Goal: Task Accomplishment & Management: Use online tool/utility

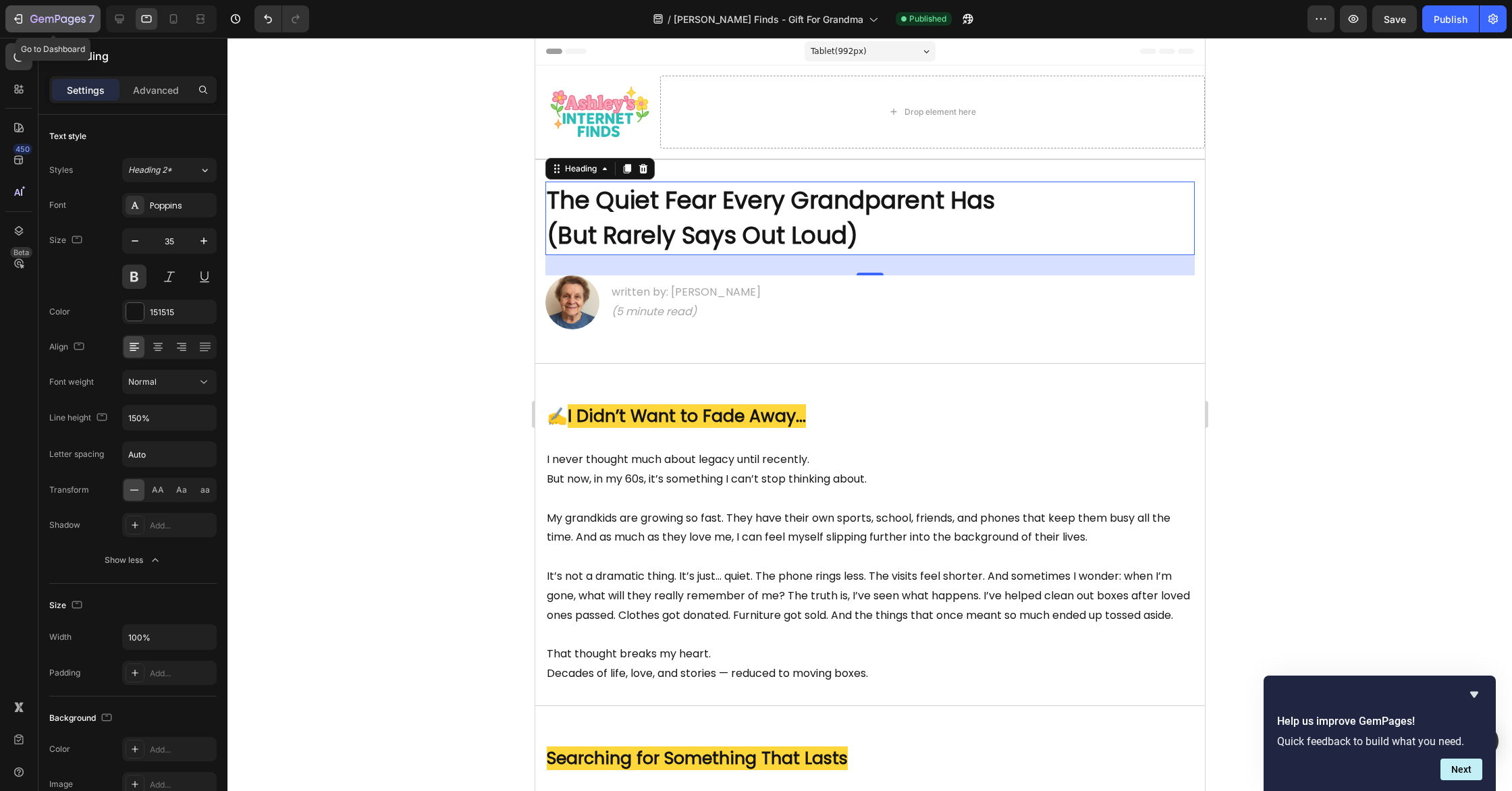
click at [58, 14] on icon "button" at bounding box center [58, 20] width 55 height 12
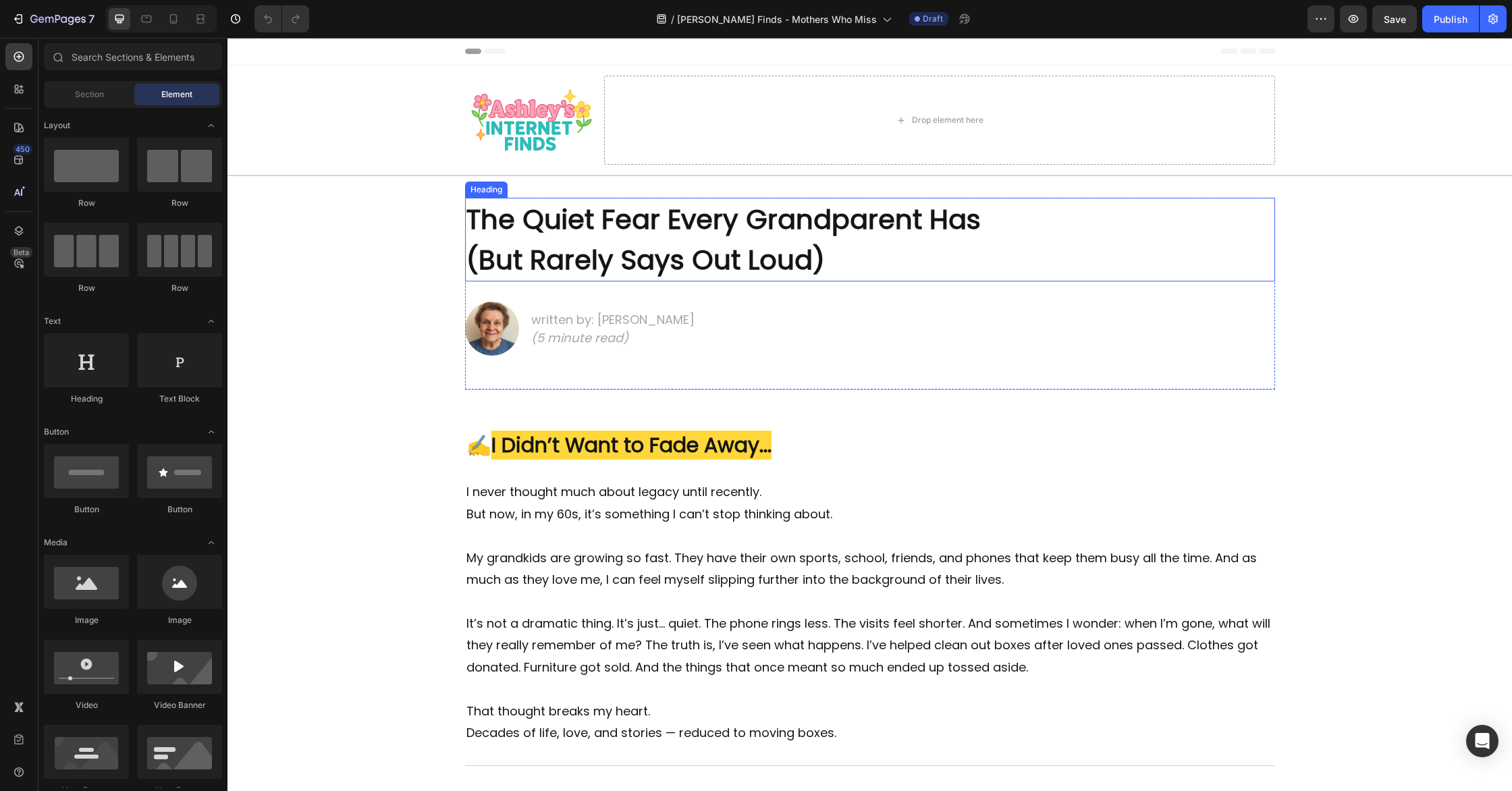
click at [631, 242] on h2 "The Quiet Fear Every Grandparent Has (But Rarely Says Out Loud)" at bounding box center [870, 239] width 810 height 84
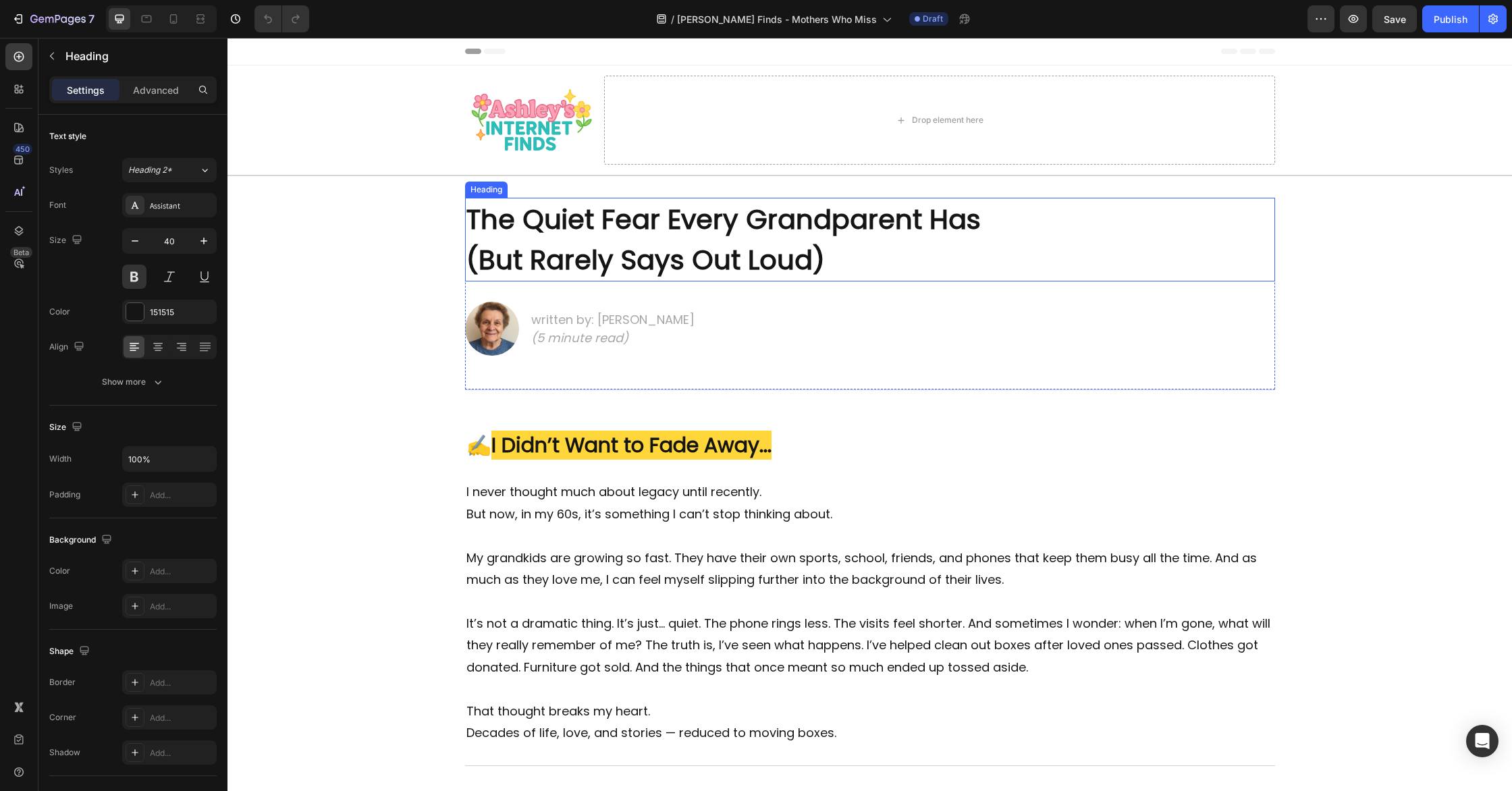
click at [631, 242] on h2 "The Quiet Fear Every Grandparent Has (But Rarely Says Out Loud)" at bounding box center [870, 239] width 810 height 84
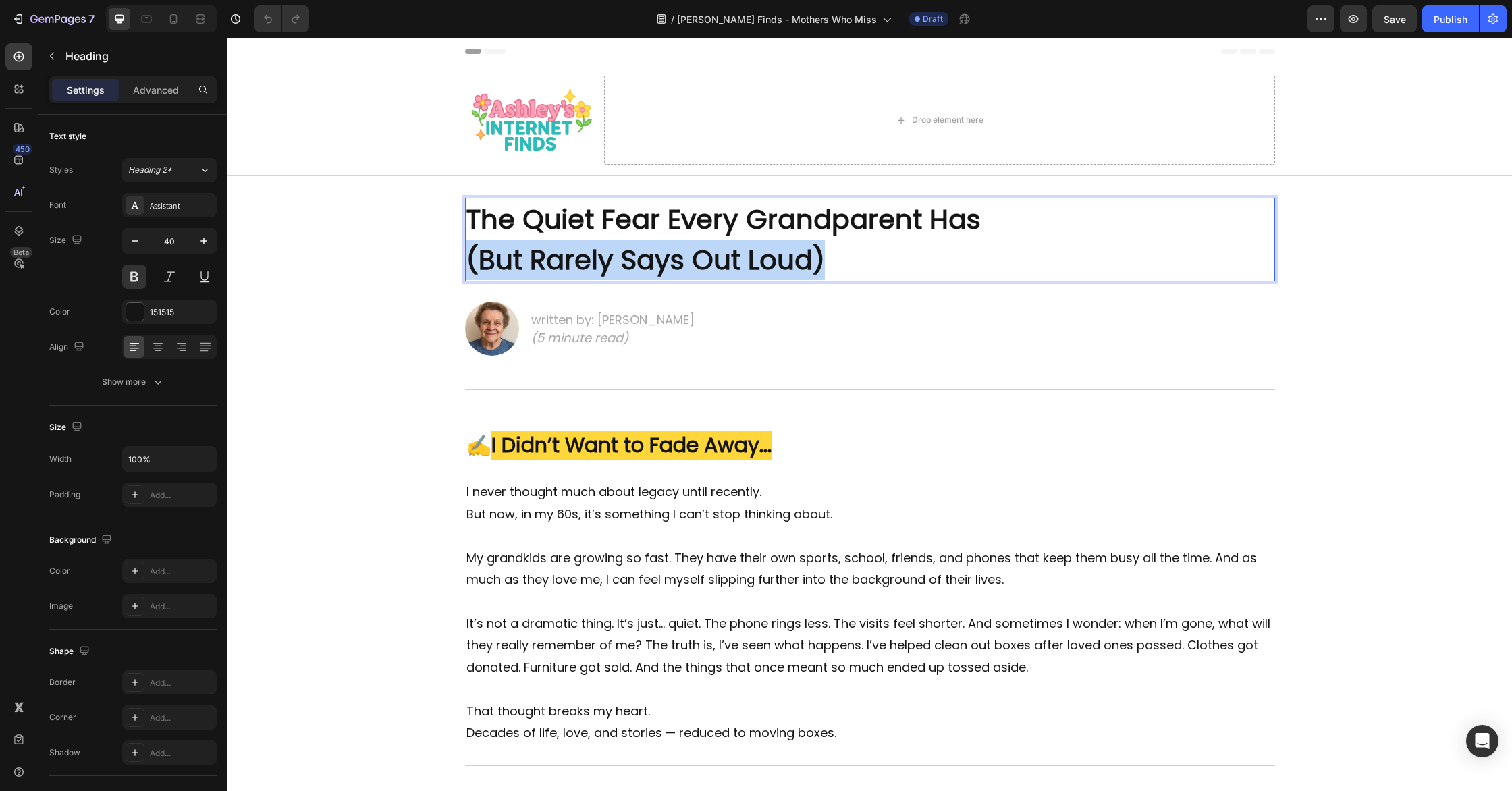
click at [631, 242] on p "The Quiet Fear Every Grandparent Has (But Rarely Says Out Loud)" at bounding box center [870, 239] width 807 height 81
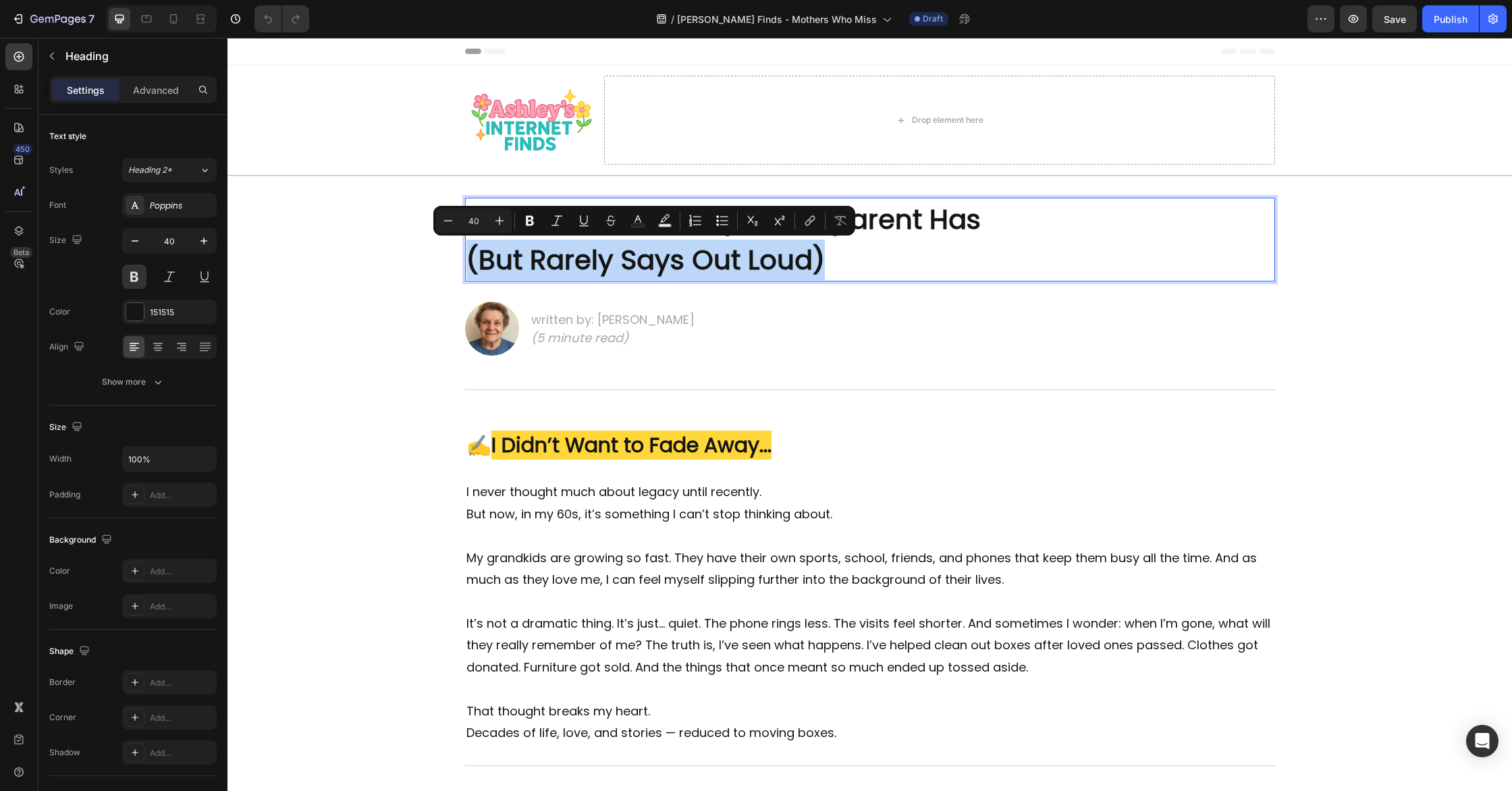
click at [682, 252] on p "The Quiet Fear Every Grandparent Has (But Rarely Says Out Loud)" at bounding box center [870, 239] width 807 height 81
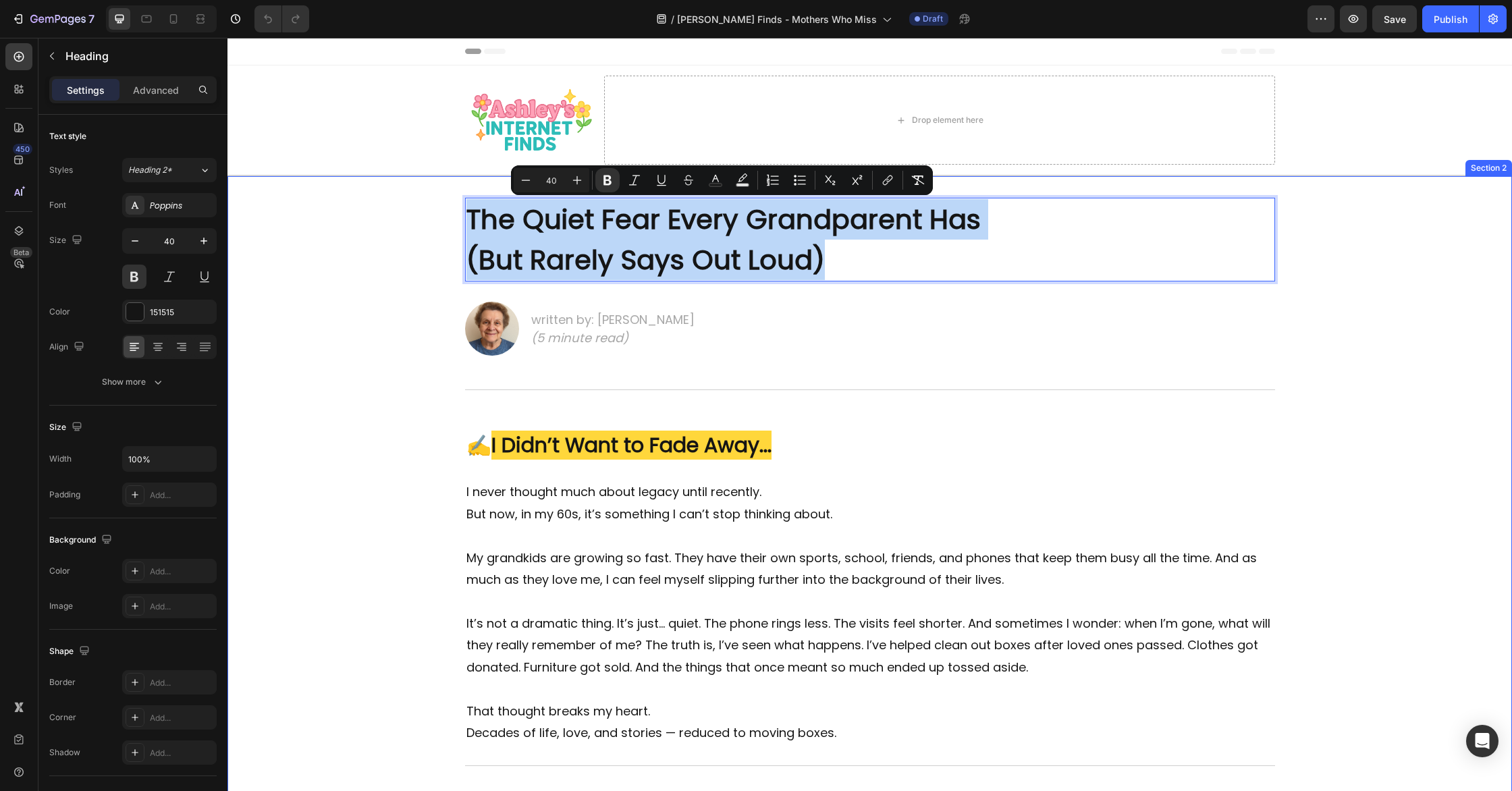
drag, startPoint x: 606, startPoint y: 235, endPoint x: 438, endPoint y: 216, distance: 169.1
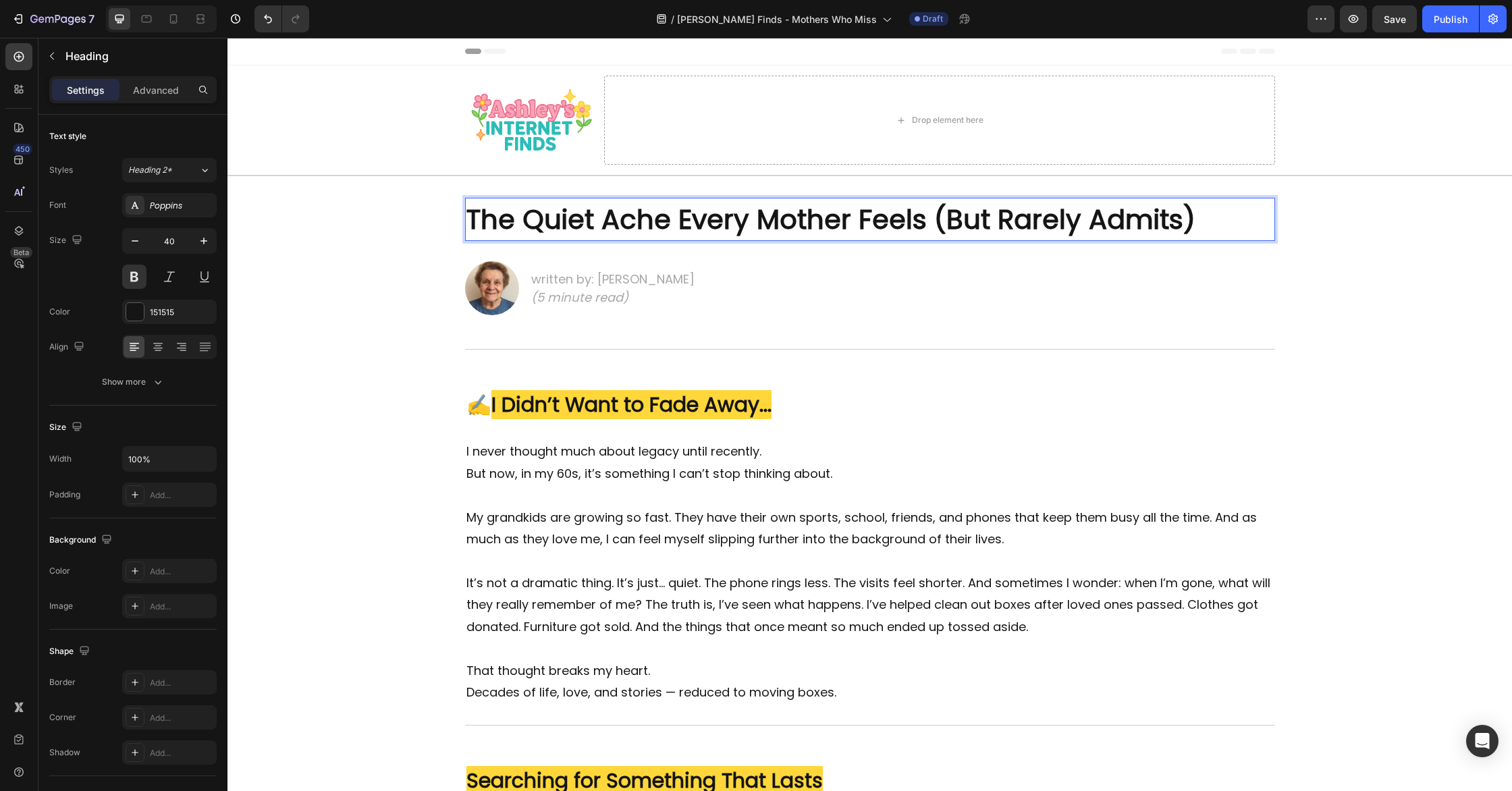
click at [476, 218] on strong "The Quiet Ache Every Mother Feels (But Rarely Admits)" at bounding box center [830, 219] width 729 height 38
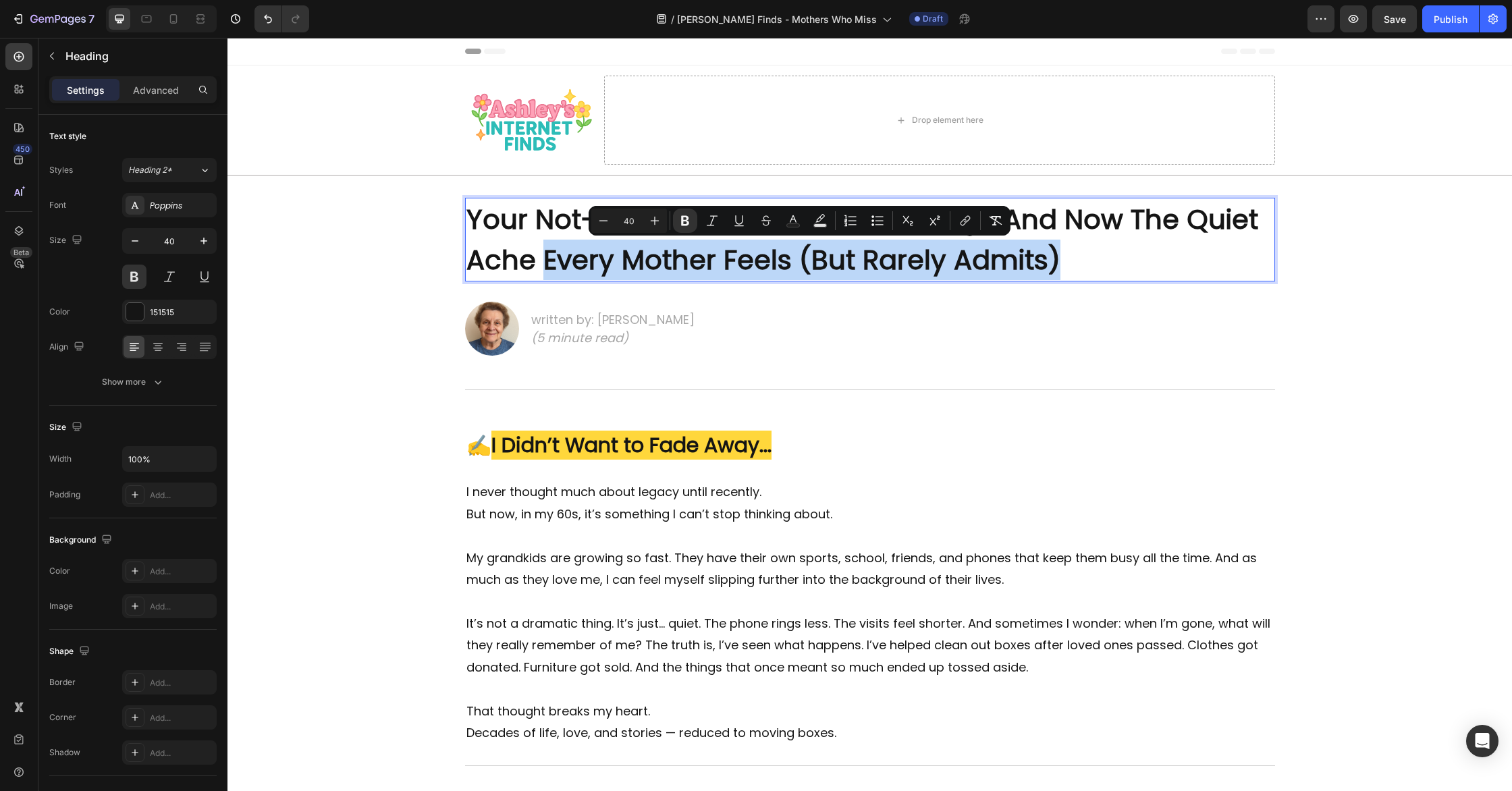
drag, startPoint x: 545, startPoint y: 263, endPoint x: 1080, endPoint y: 275, distance: 535.1
click at [1080, 275] on p "Your Not-So-Little Ones Left For College And Now The Quiet Ache Every Mother Fe…" at bounding box center [870, 239] width 807 height 81
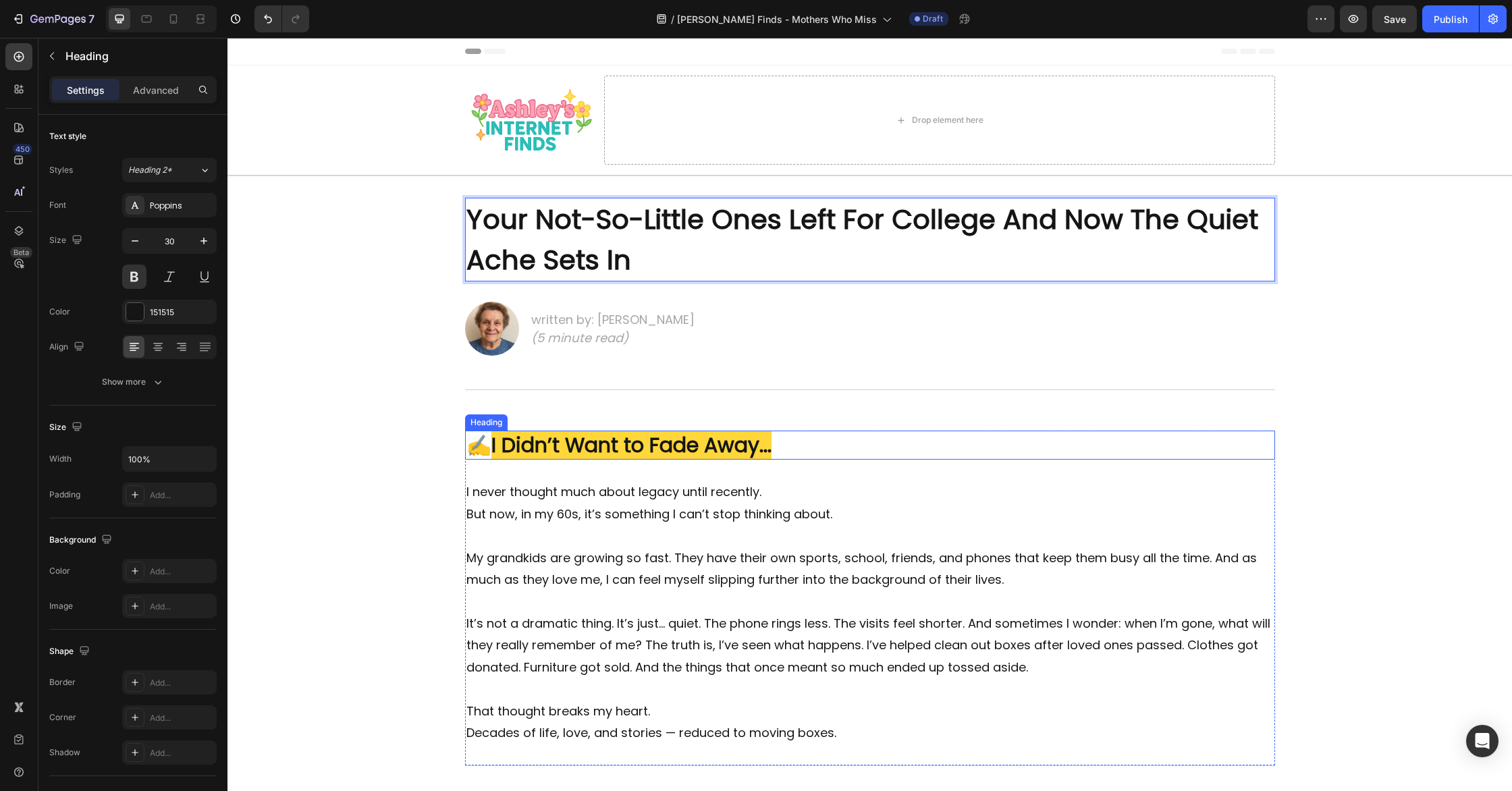
click at [733, 447] on strong "I Didn’t Want to Fade Away..." at bounding box center [631, 445] width 280 height 29
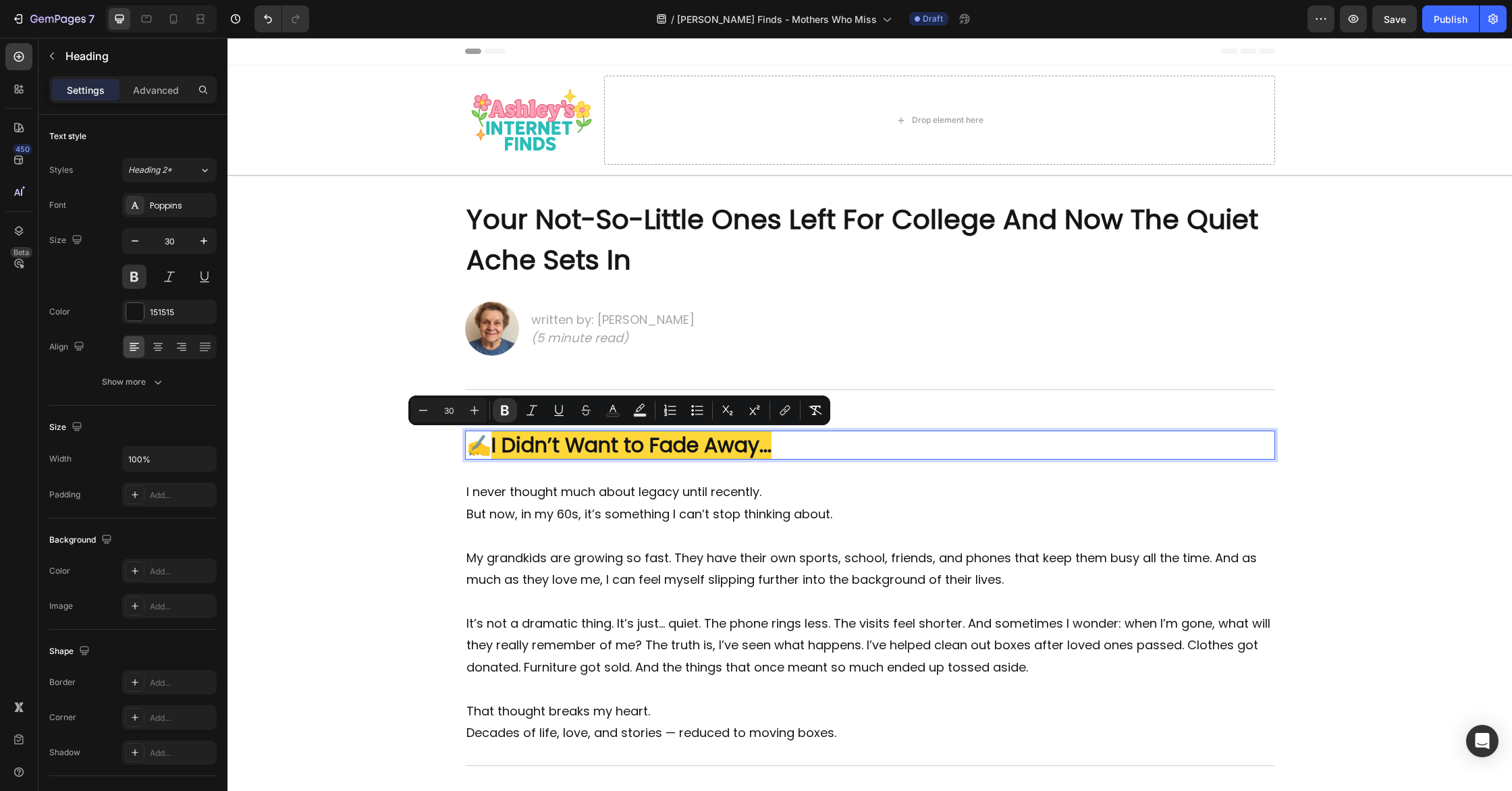
click at [749, 442] on strong "I Didn’t Want to Fade Away..." at bounding box center [631, 445] width 280 height 29
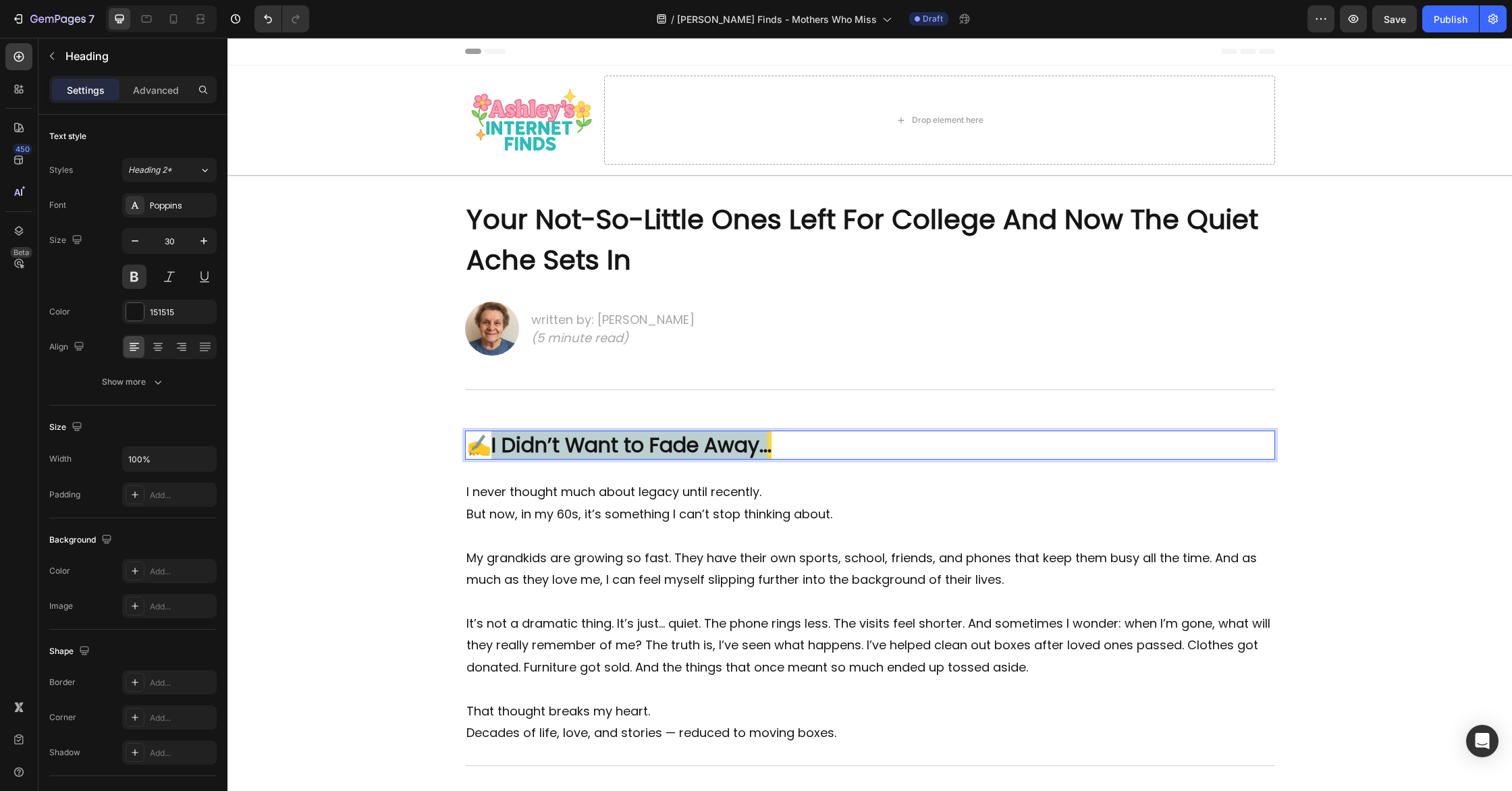
drag, startPoint x: 770, startPoint y: 449, endPoint x: 489, endPoint y: 442, distance: 281.1
click at [489, 442] on p "✍️ I Didn’t Want to Fade Away..." at bounding box center [870, 445] width 807 height 27
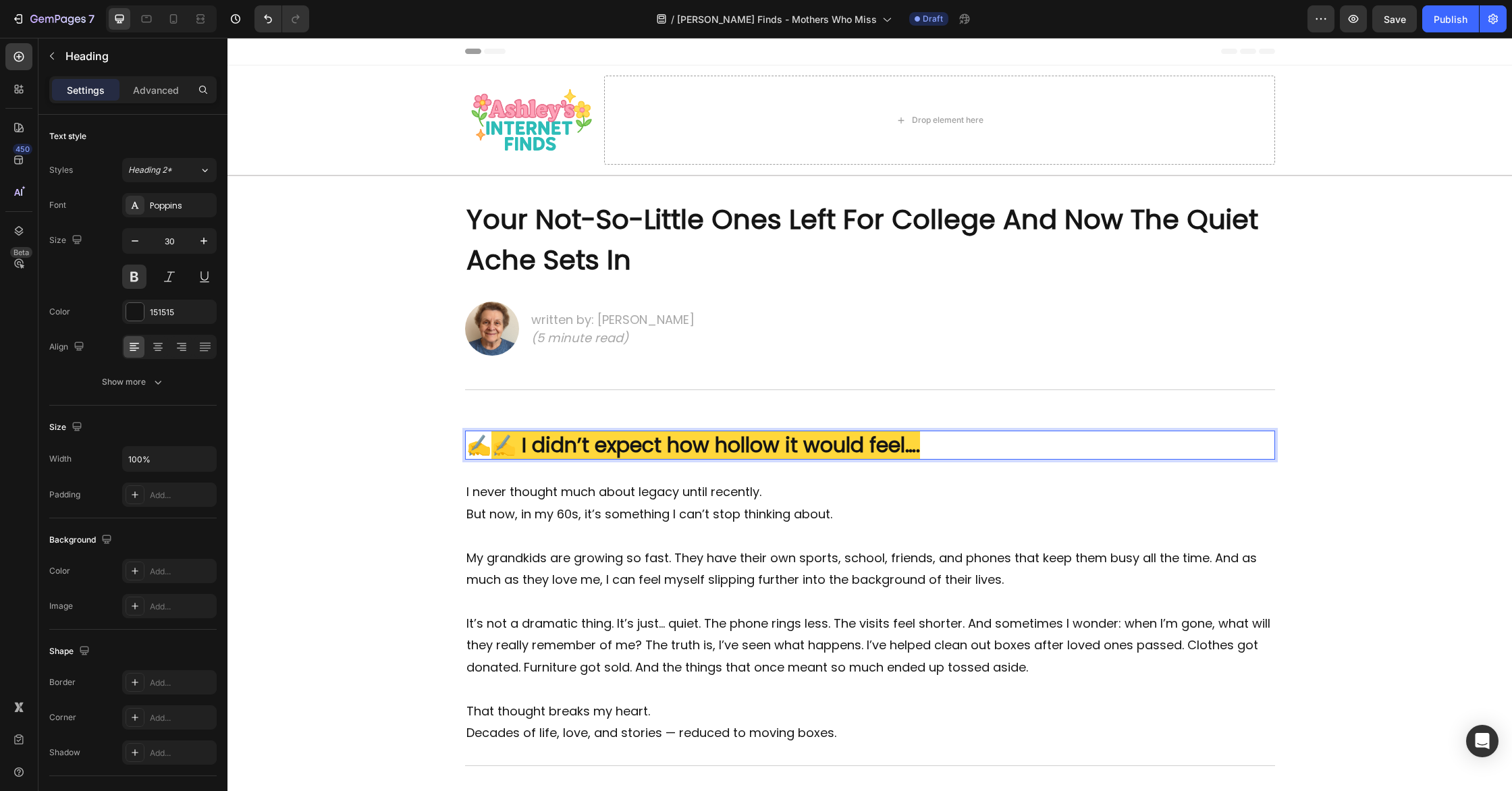
click at [514, 444] on strong "✍️ I didn’t expect how hollow it would feel…." at bounding box center [706, 445] width 429 height 29
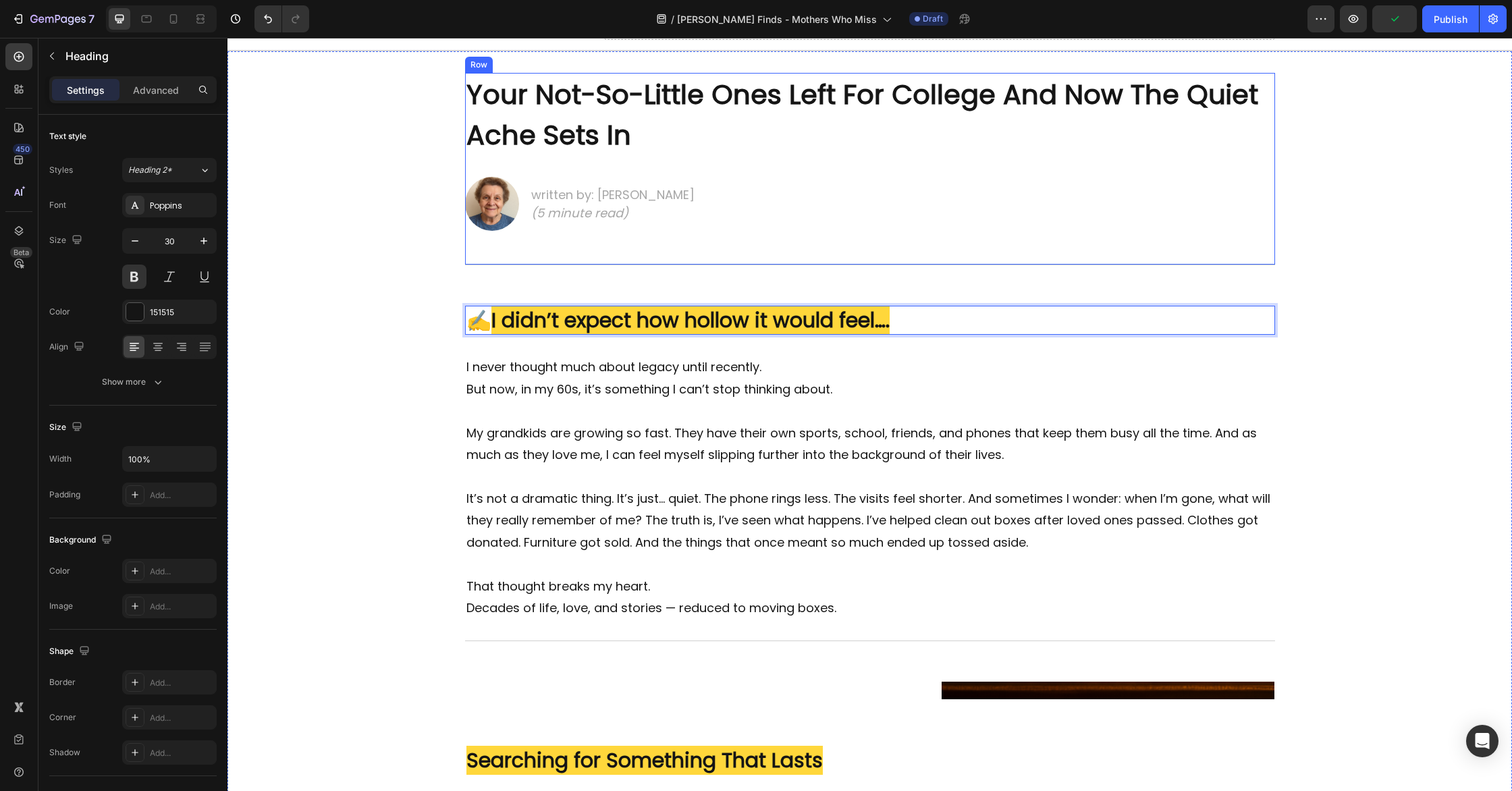
scroll to position [125, 0]
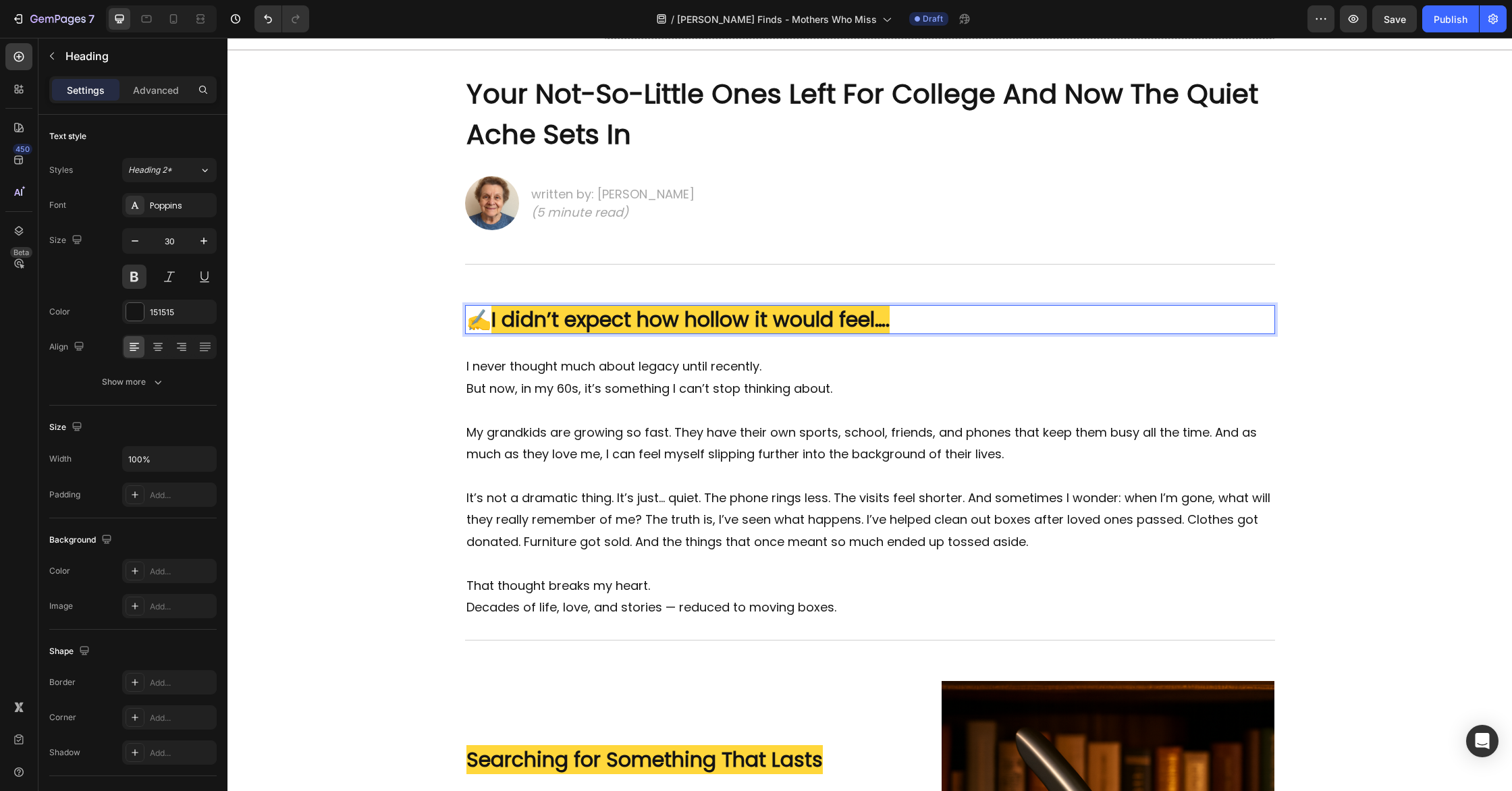
click at [904, 324] on p "✍️ I didn’t expect how hollow it would feel…." at bounding box center [870, 319] width 807 height 27
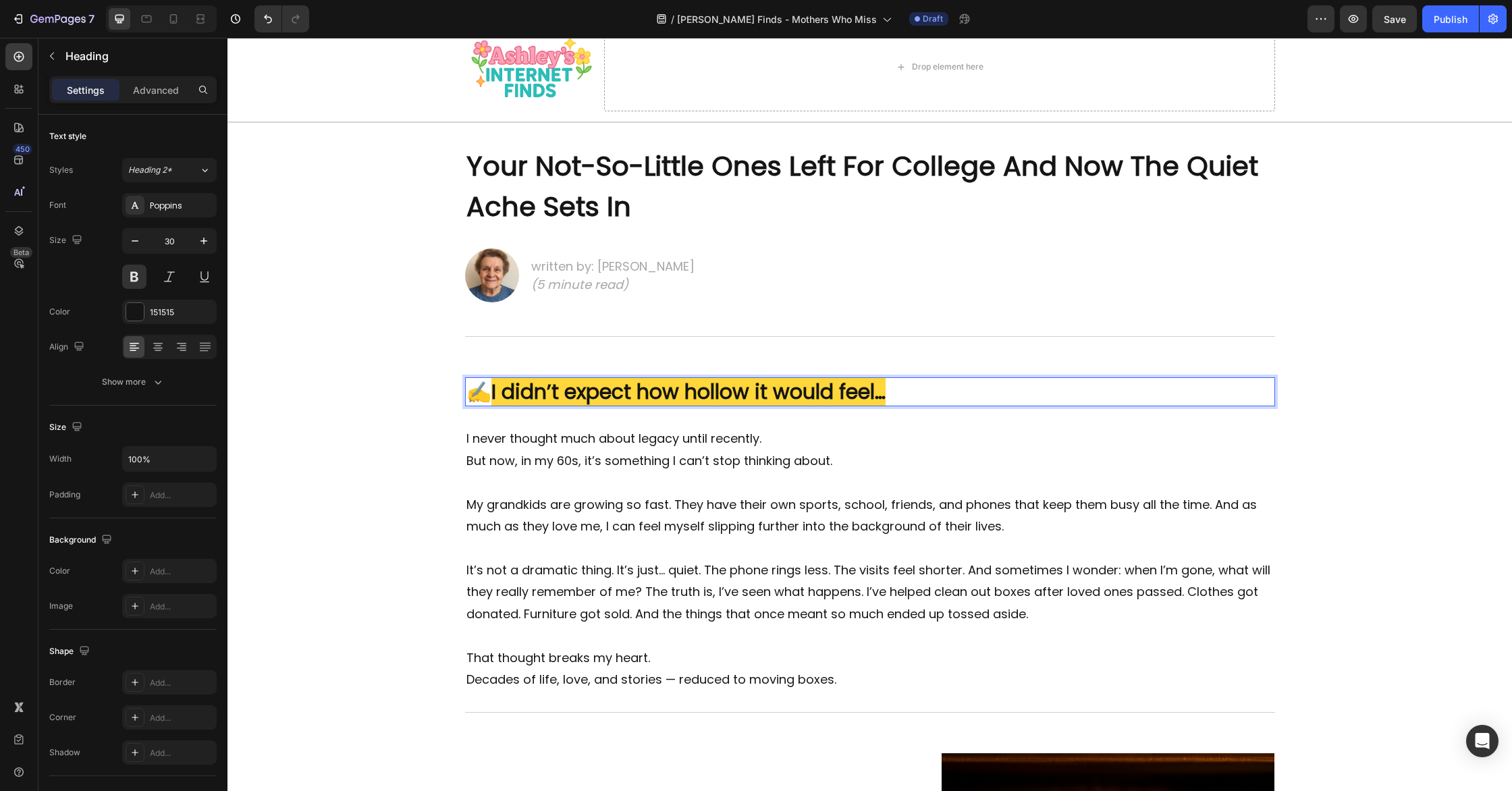
scroll to position [53, 0]
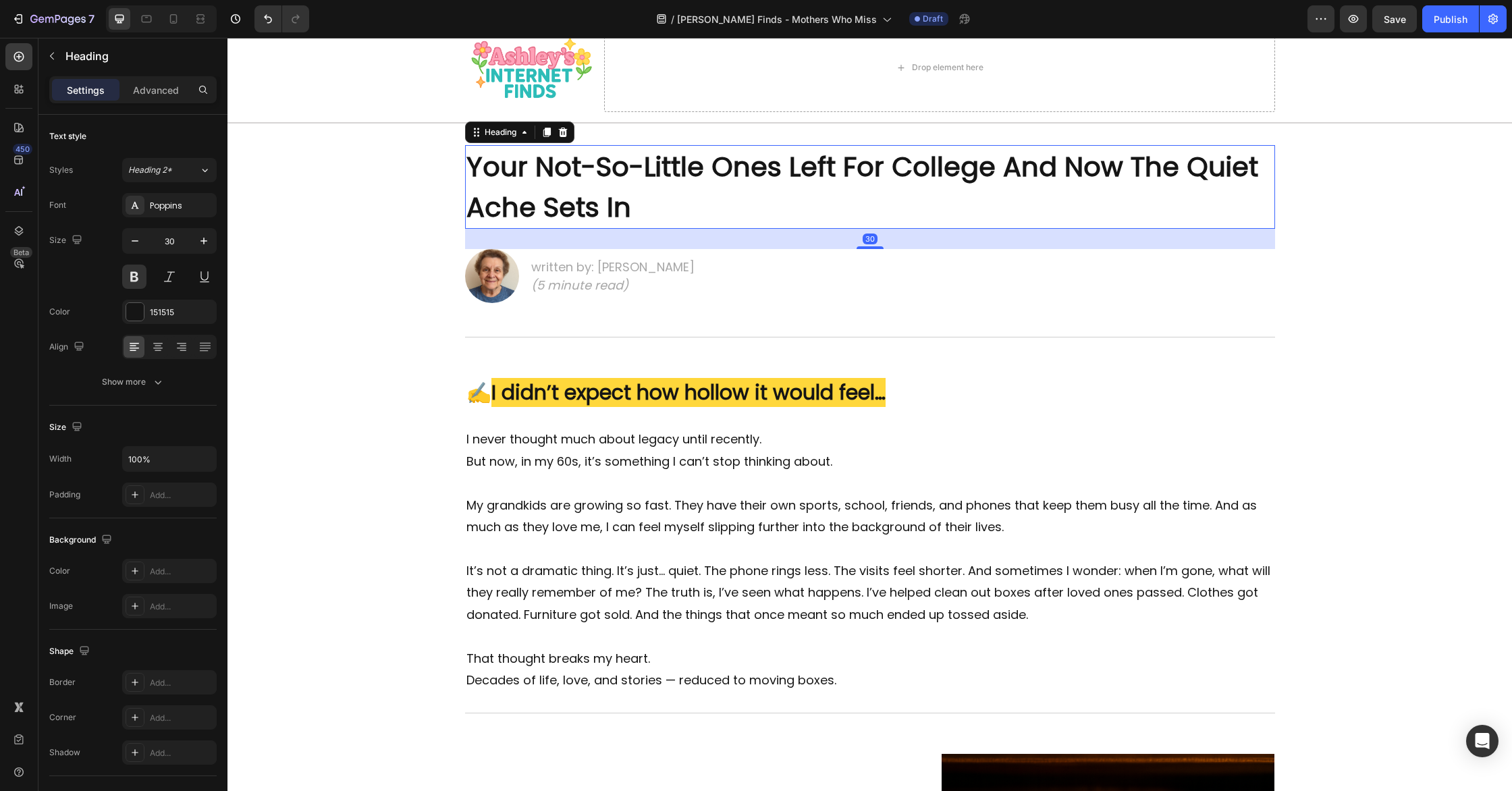
click at [605, 211] on strong "Your Not-So-Little Ones Left For College And Now The Quiet Ache Sets In" at bounding box center [862, 187] width 791 height 78
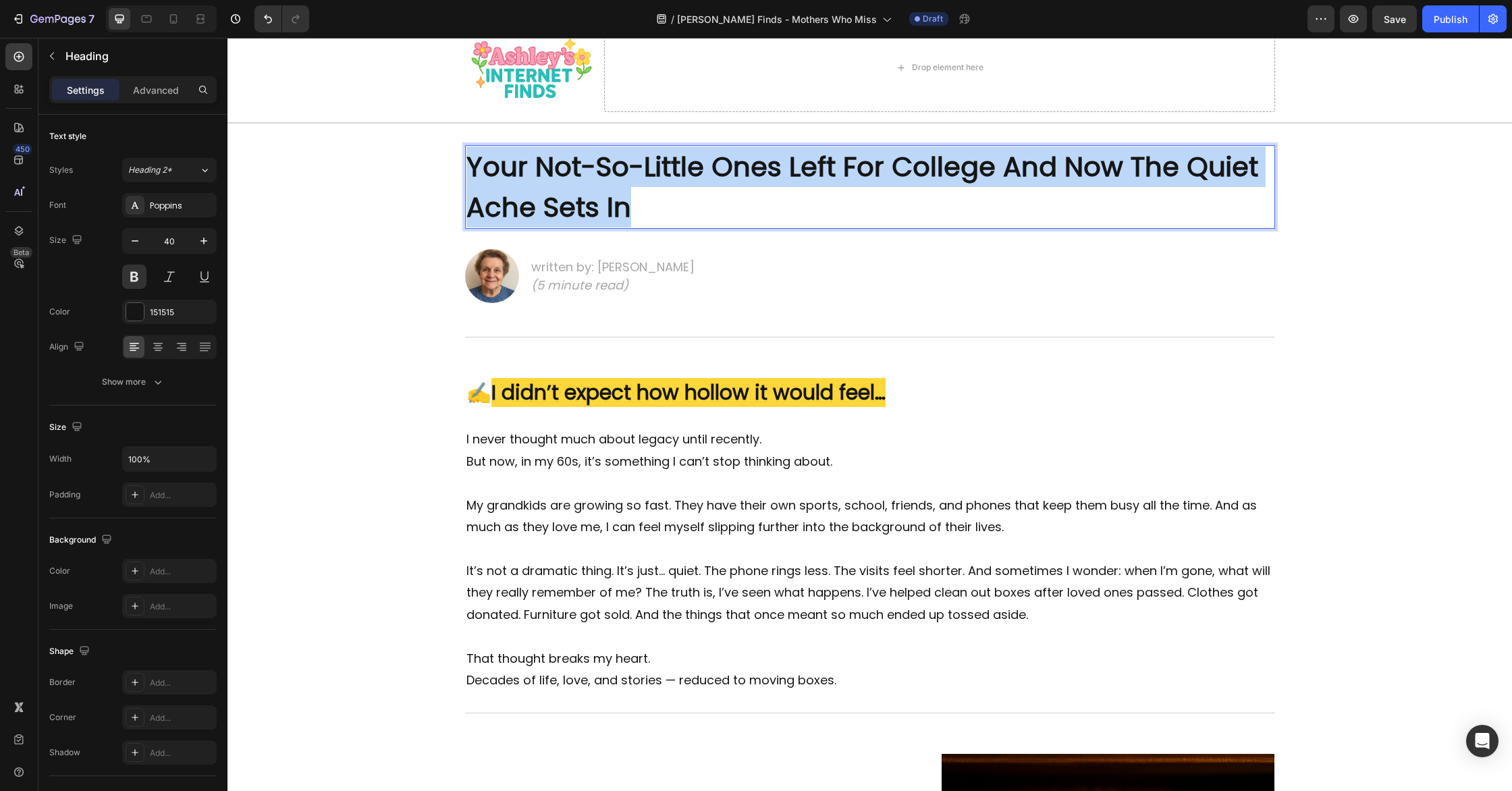
click at [605, 211] on strong "Your Not-So-Little Ones Left For College And Now The Quiet Ache Sets In" at bounding box center [862, 187] width 791 height 78
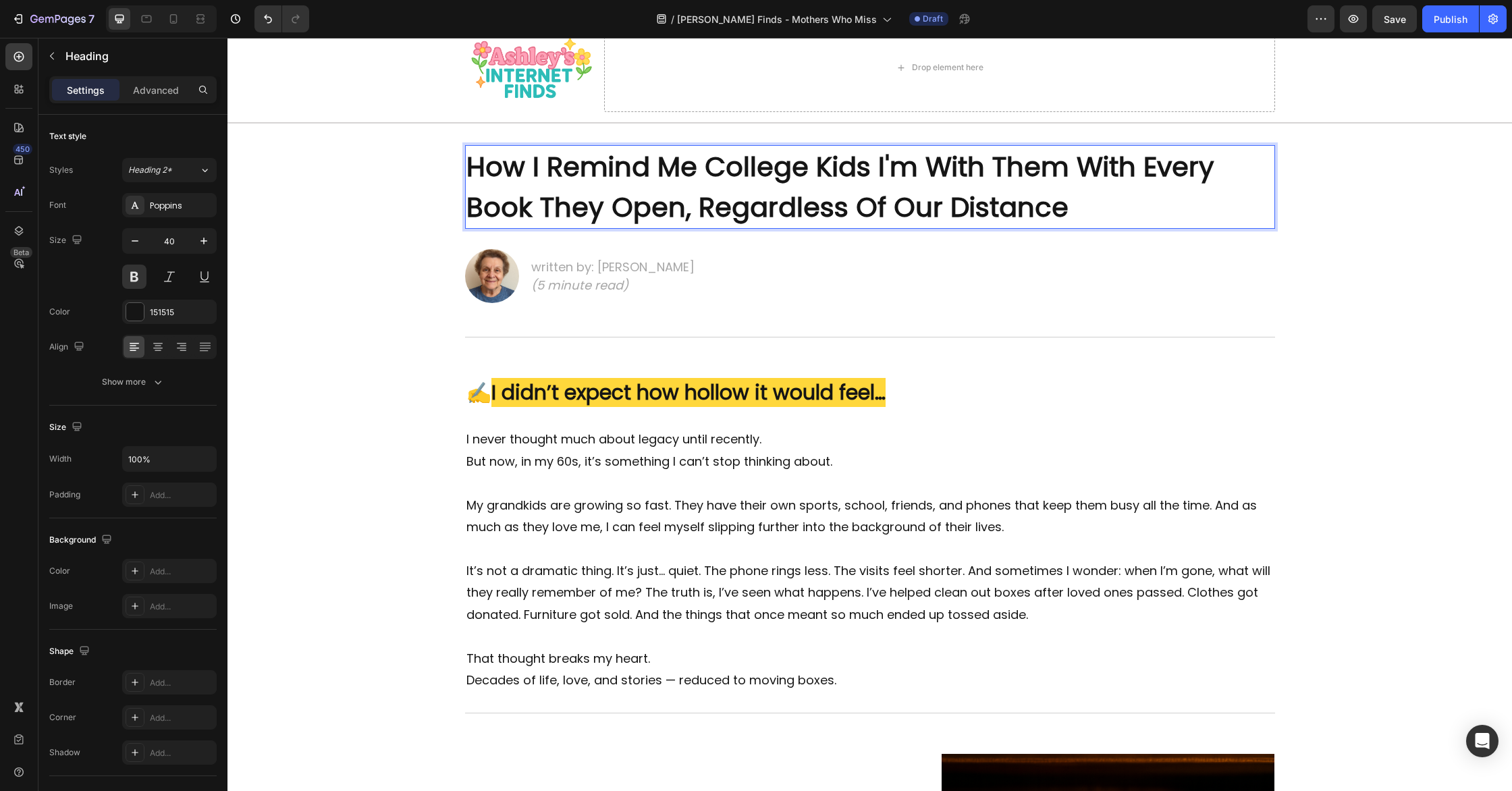
click at [689, 167] on strong "How I Remind Me College Kids I'm With Them With Every Book They Open, Regardles…" at bounding box center [840, 187] width 748 height 78
click at [796, 170] on strong "How I Remind My College Kids I'm With Them With Every Book They Open, Regardles…" at bounding box center [839, 187] width 746 height 78
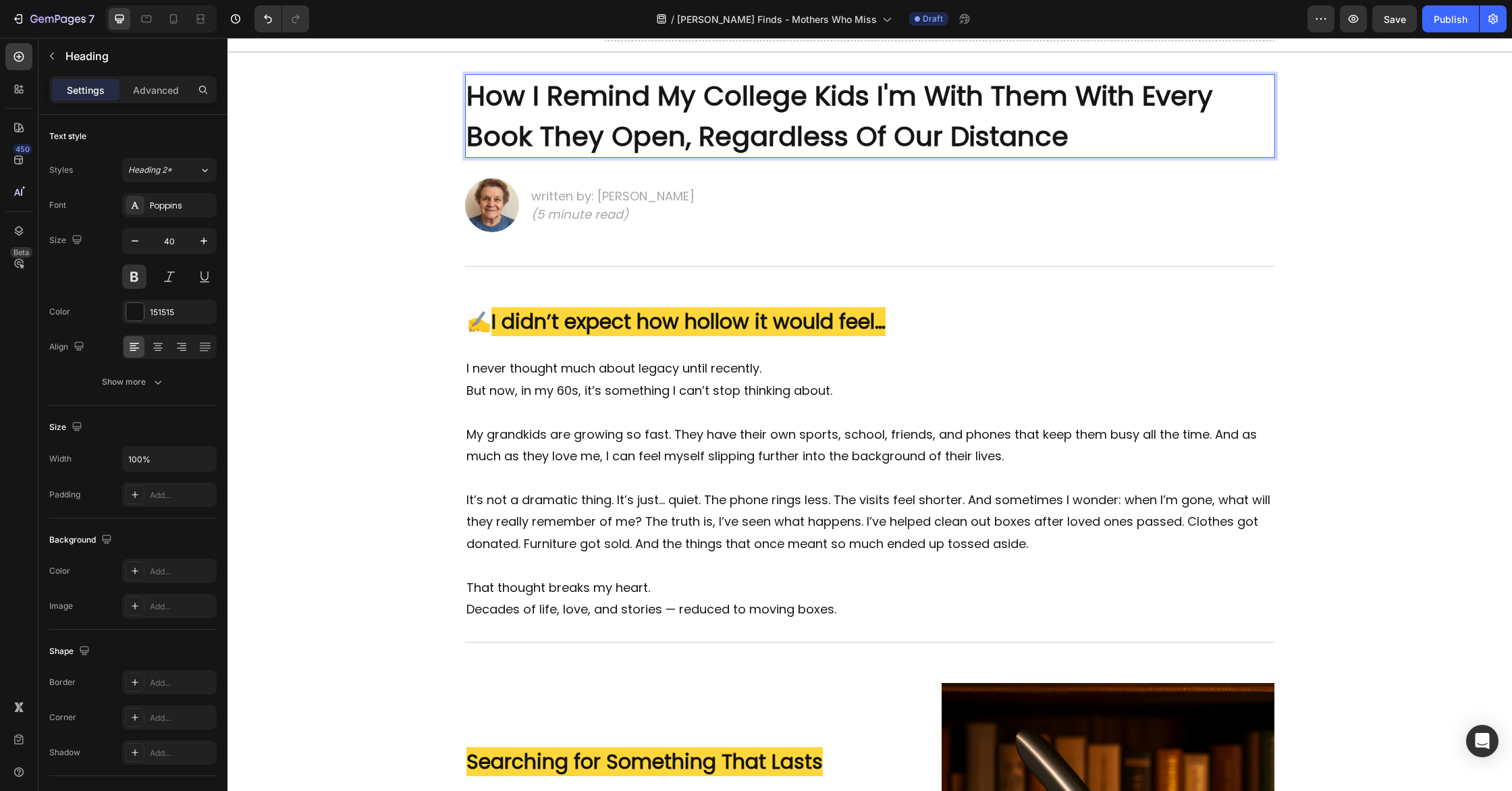
scroll to position [143, 0]
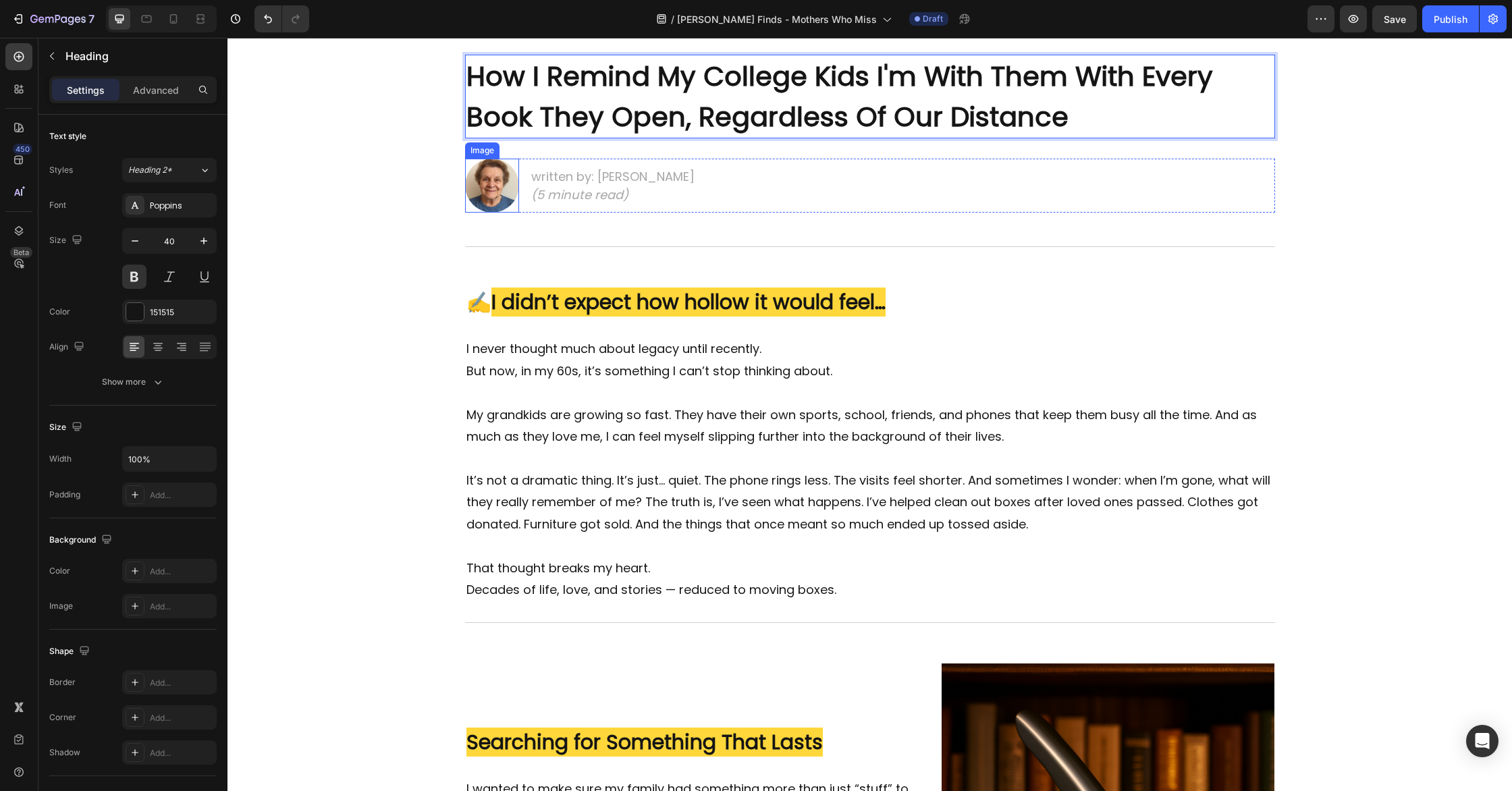
click at [492, 172] on img at bounding box center [492, 185] width 54 height 54
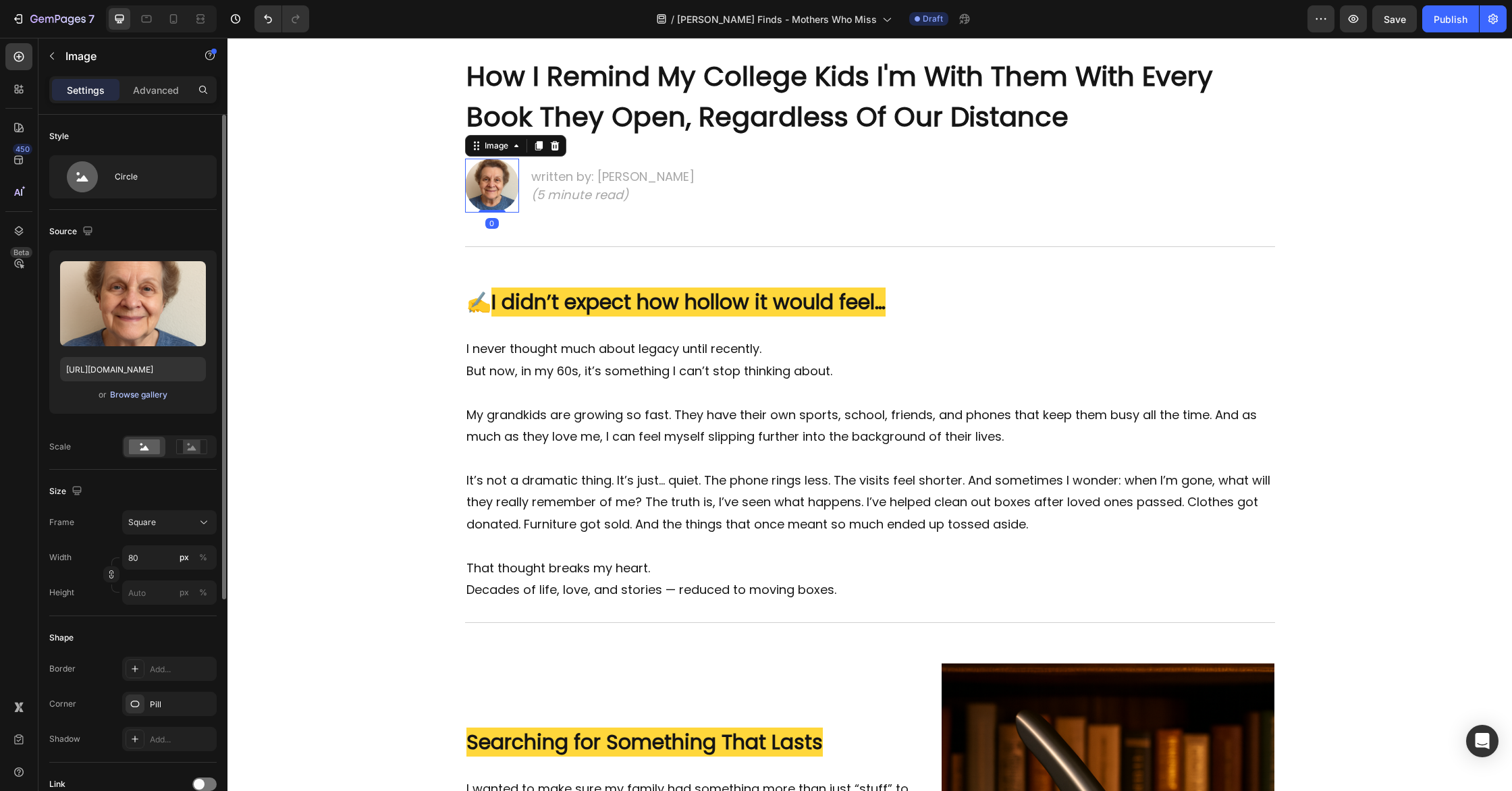
click at [140, 396] on div "Browse gallery" at bounding box center [138, 395] width 57 height 12
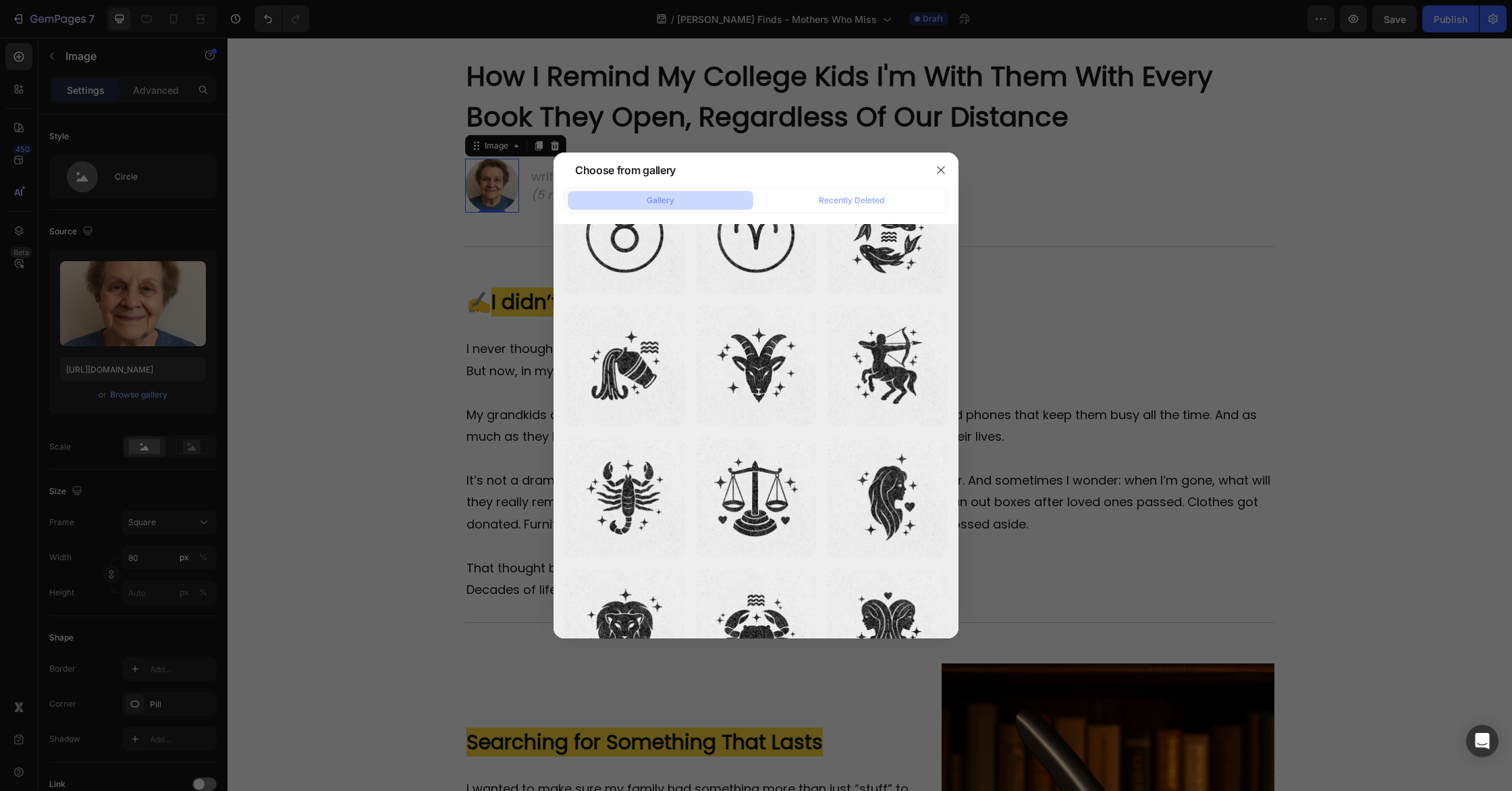
scroll to position [5248, 0]
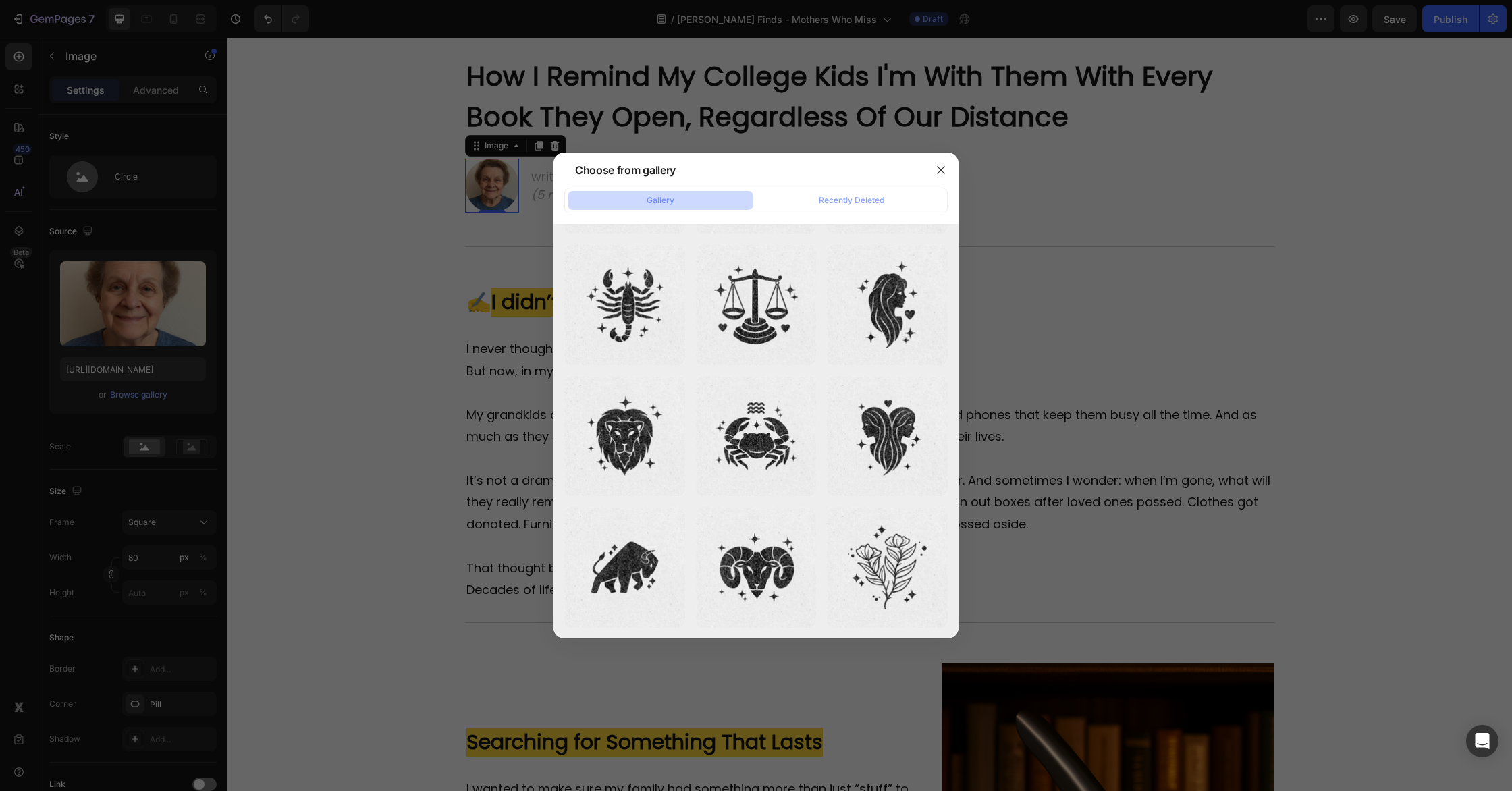
click at [374, 261] on div at bounding box center [756, 395] width 1512 height 791
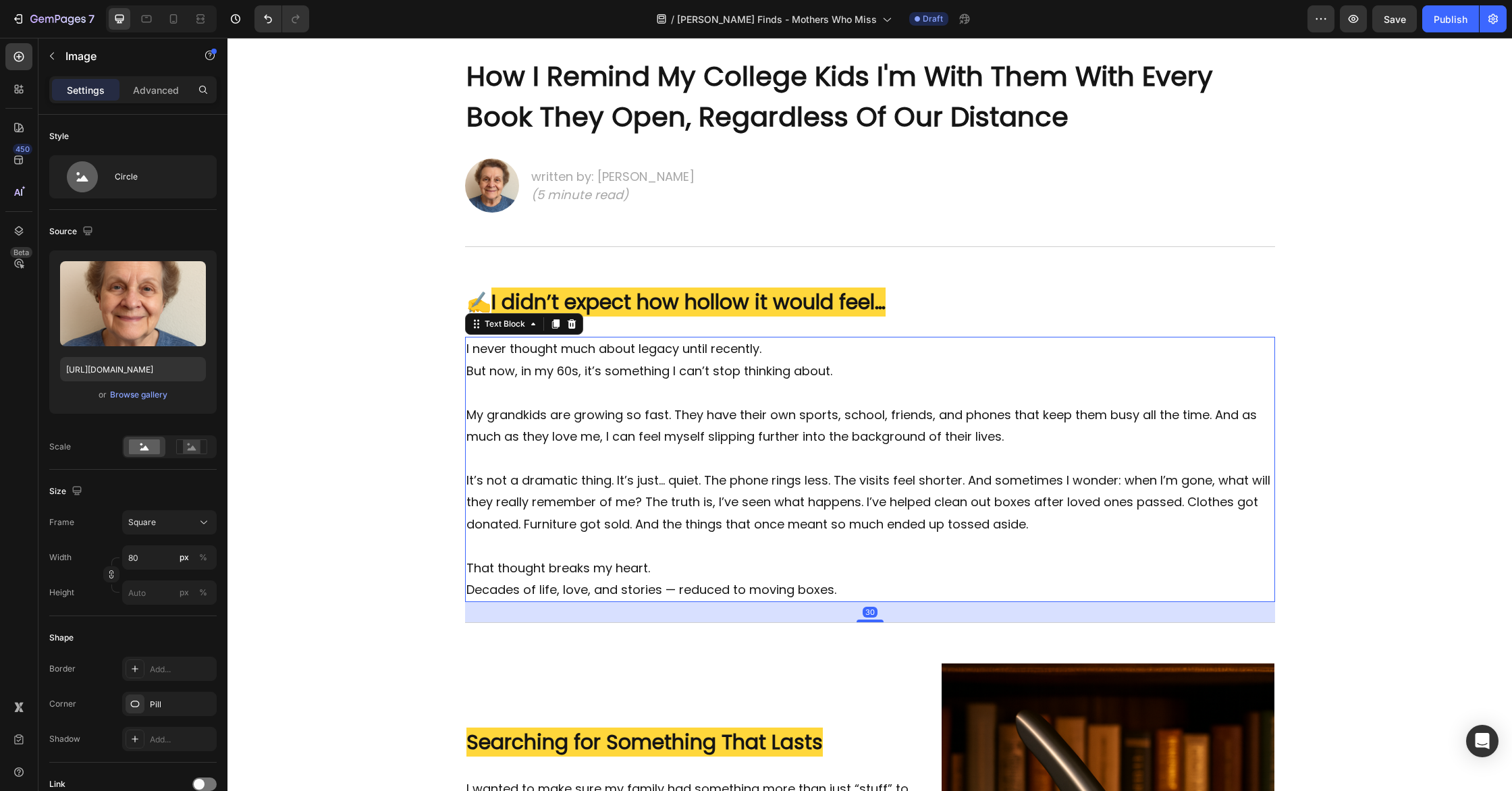
click at [682, 419] on p "My grandkids are growing so fast. They have their own sports, school, friends, …" at bounding box center [870, 437] width 807 height 65
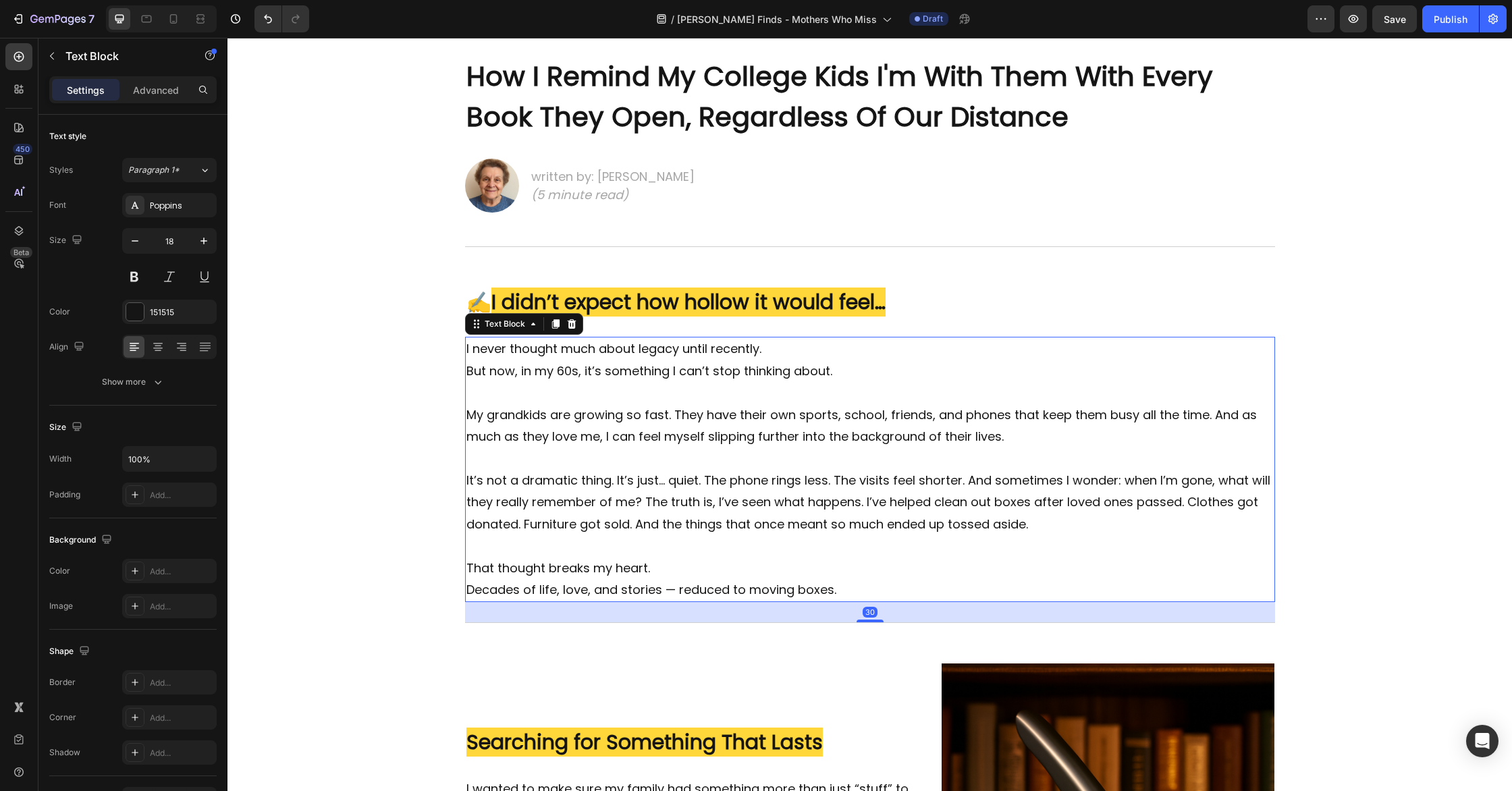
click at [682, 419] on p "My grandkids are growing so fast. They have their own sports, school, friends, …" at bounding box center [870, 437] width 807 height 65
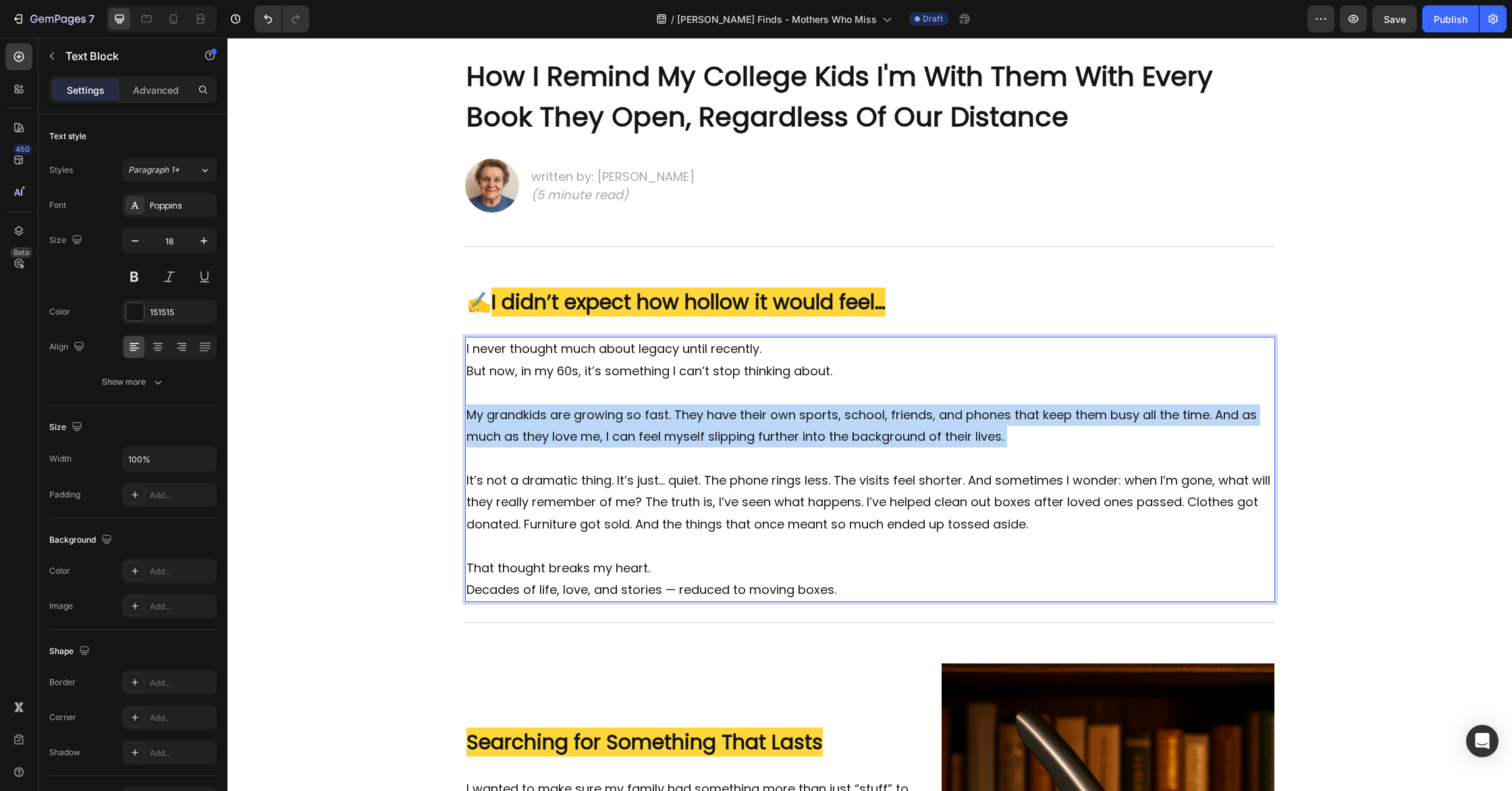
click at [682, 419] on p "My grandkids are growing so fast. They have their own sports, school, friends, …" at bounding box center [870, 437] width 807 height 65
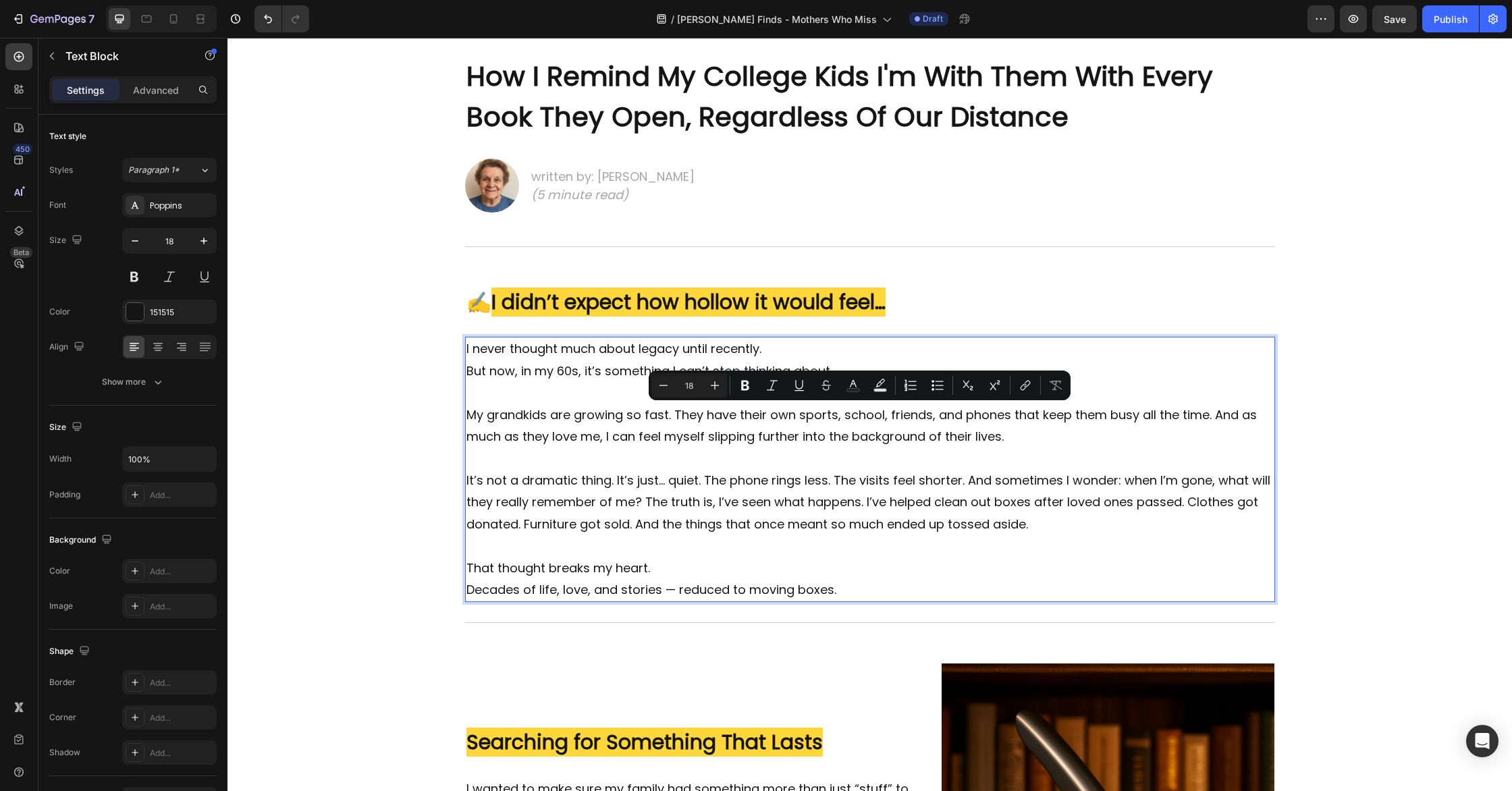
drag, startPoint x: 711, startPoint y: 466, endPoint x: 792, endPoint y: 537, distance: 107.7
click at [712, 466] on p "My grandkids are growing so fast. They have their own sports, school, friends, …" at bounding box center [870, 437] width 807 height 65
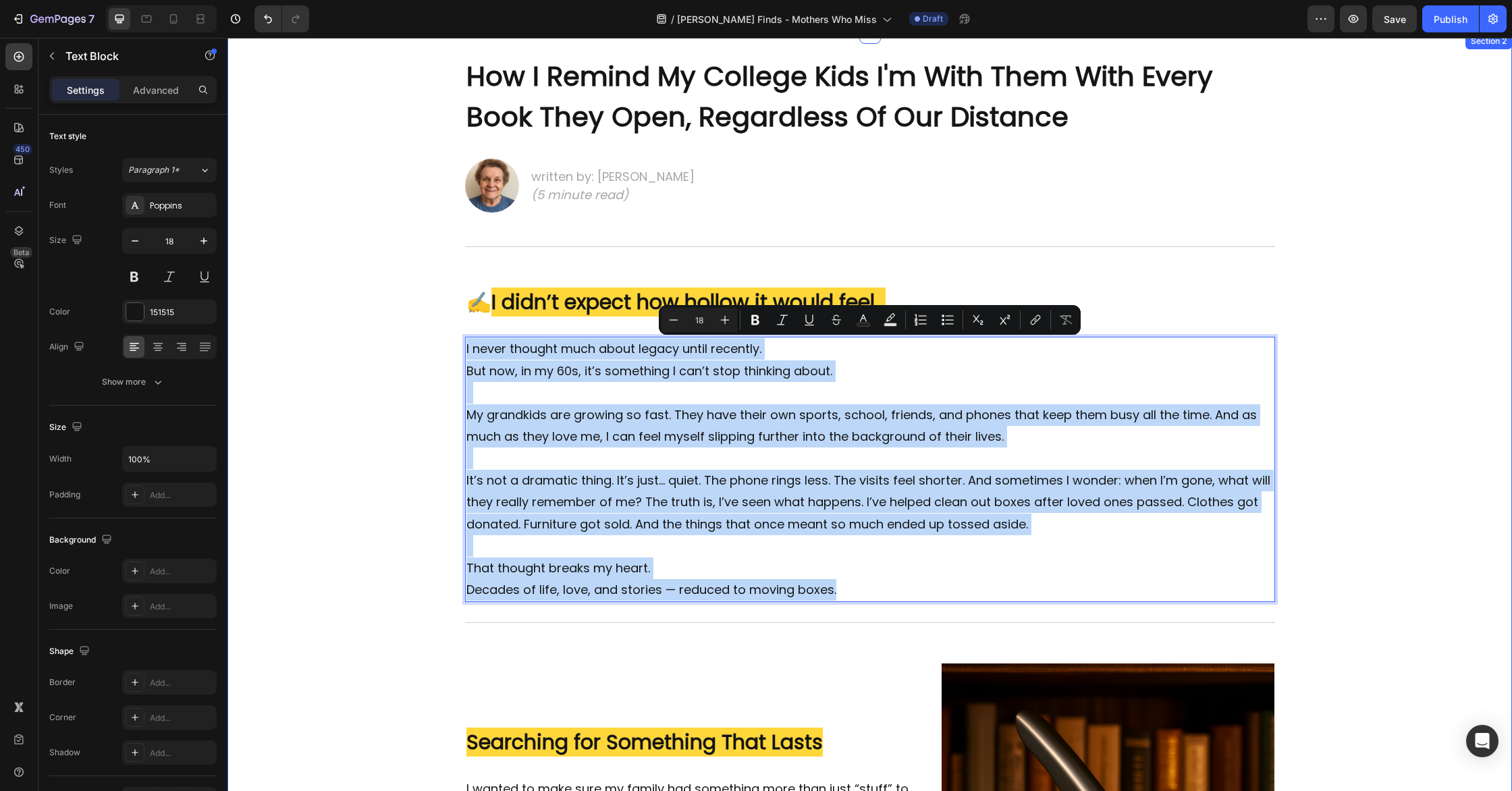
drag, startPoint x: 851, startPoint y: 587, endPoint x: 359, endPoint y: 326, distance: 556.9
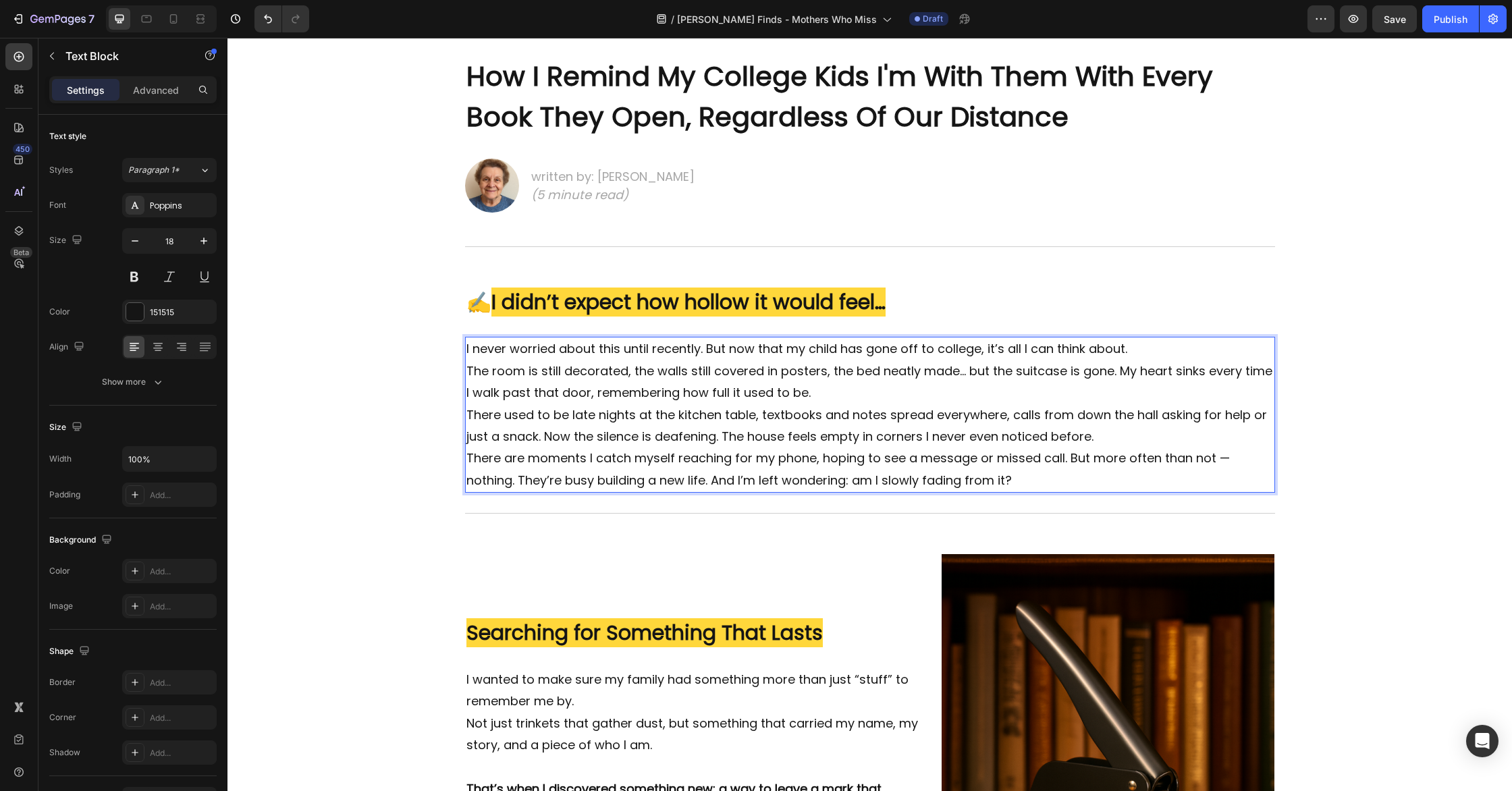
click at [472, 391] on p "The room is still decorated, the walls still covered in posters, the bed neatly…" at bounding box center [870, 383] width 807 height 44
click at [1119, 372] on p "The room is still decorated, the walls still covered in posters, the bed neatly…" at bounding box center [870, 383] width 807 height 44
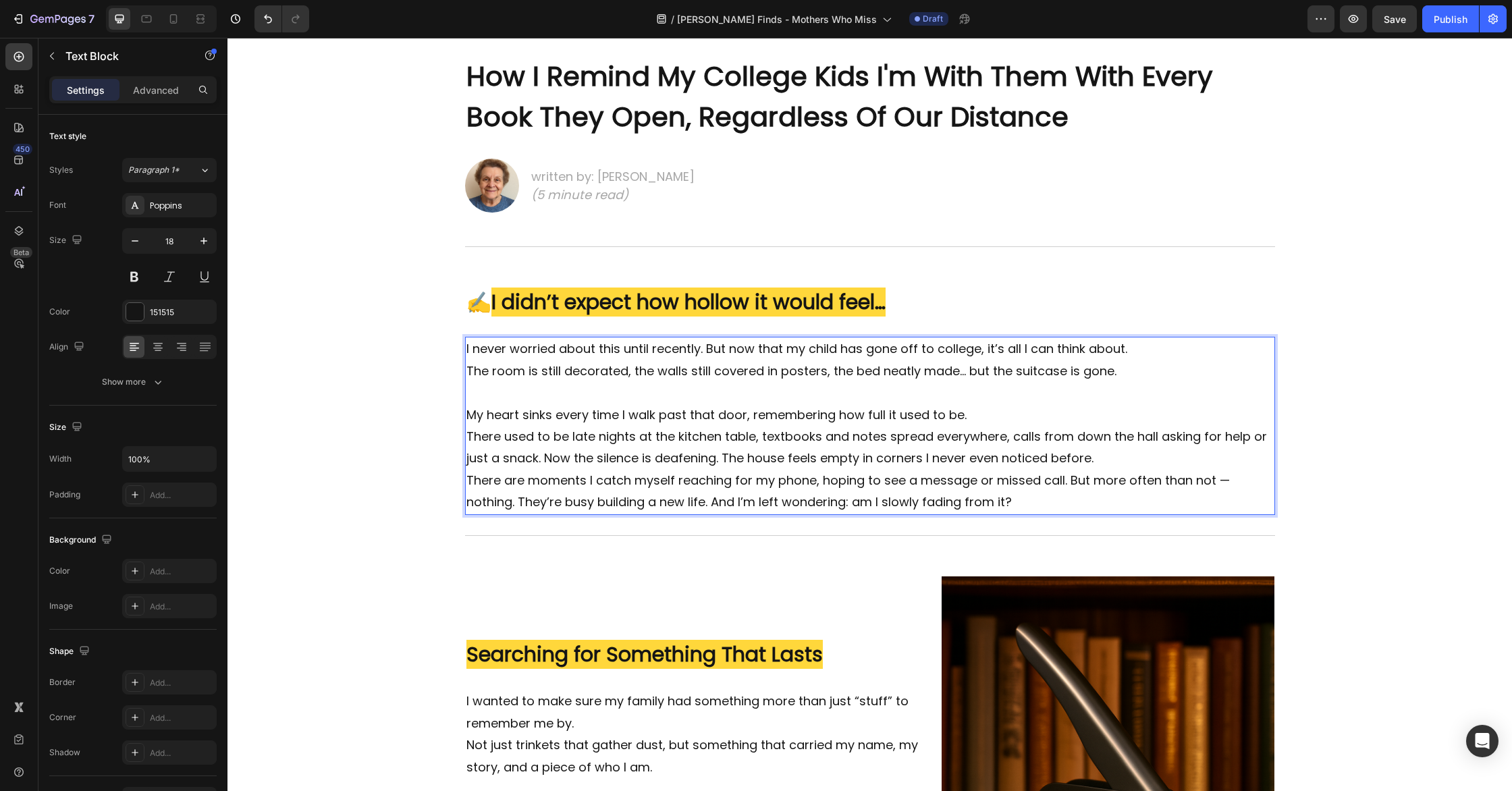
click at [468, 437] on p "There used to be late nights at the kitchen table, textbooks and notes spread e…" at bounding box center [870, 448] width 807 height 44
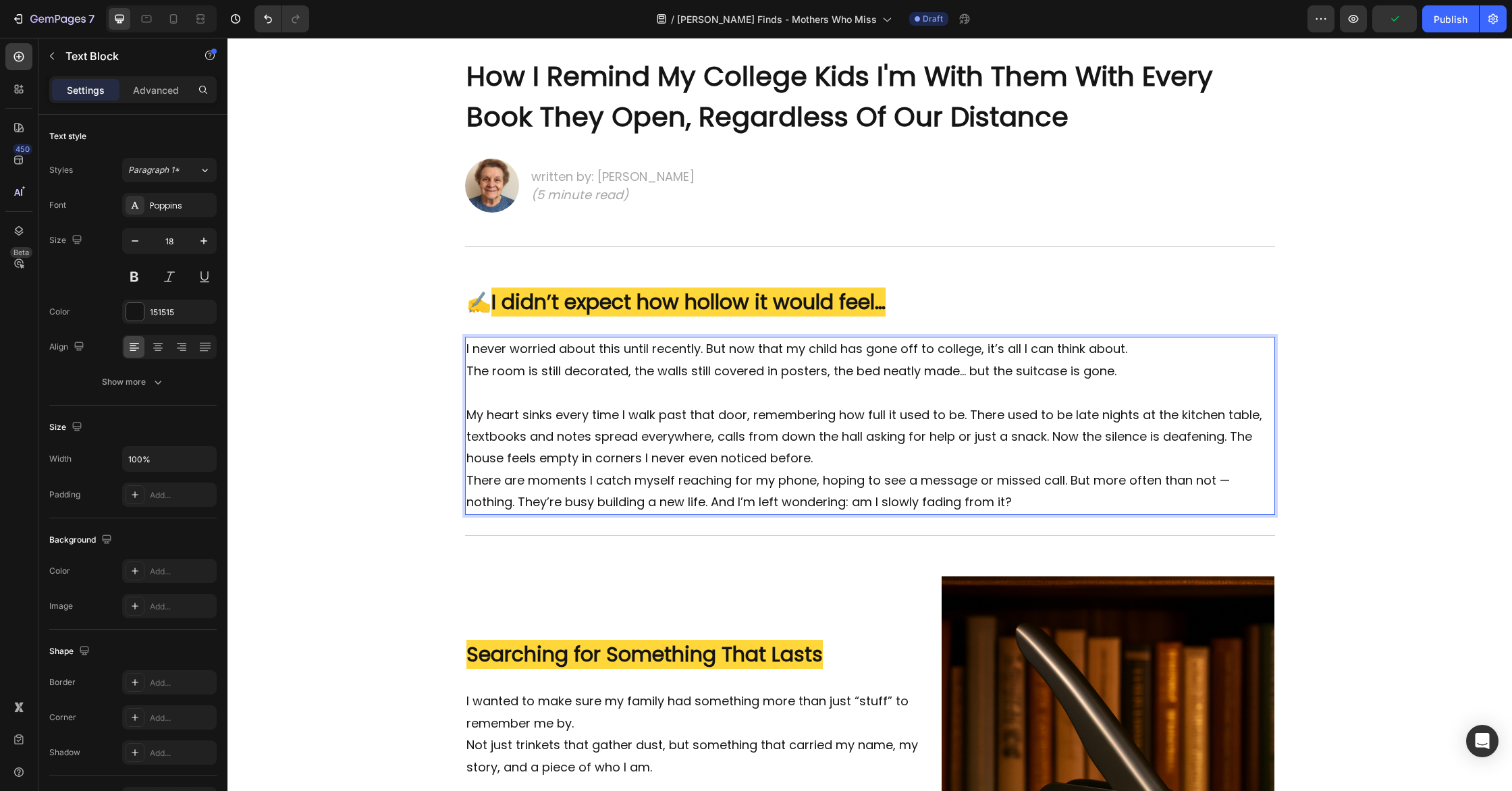
click at [844, 459] on p "The room is still decorated, the walls still covered in posters, the bed neatly…" at bounding box center [870, 415] width 807 height 109
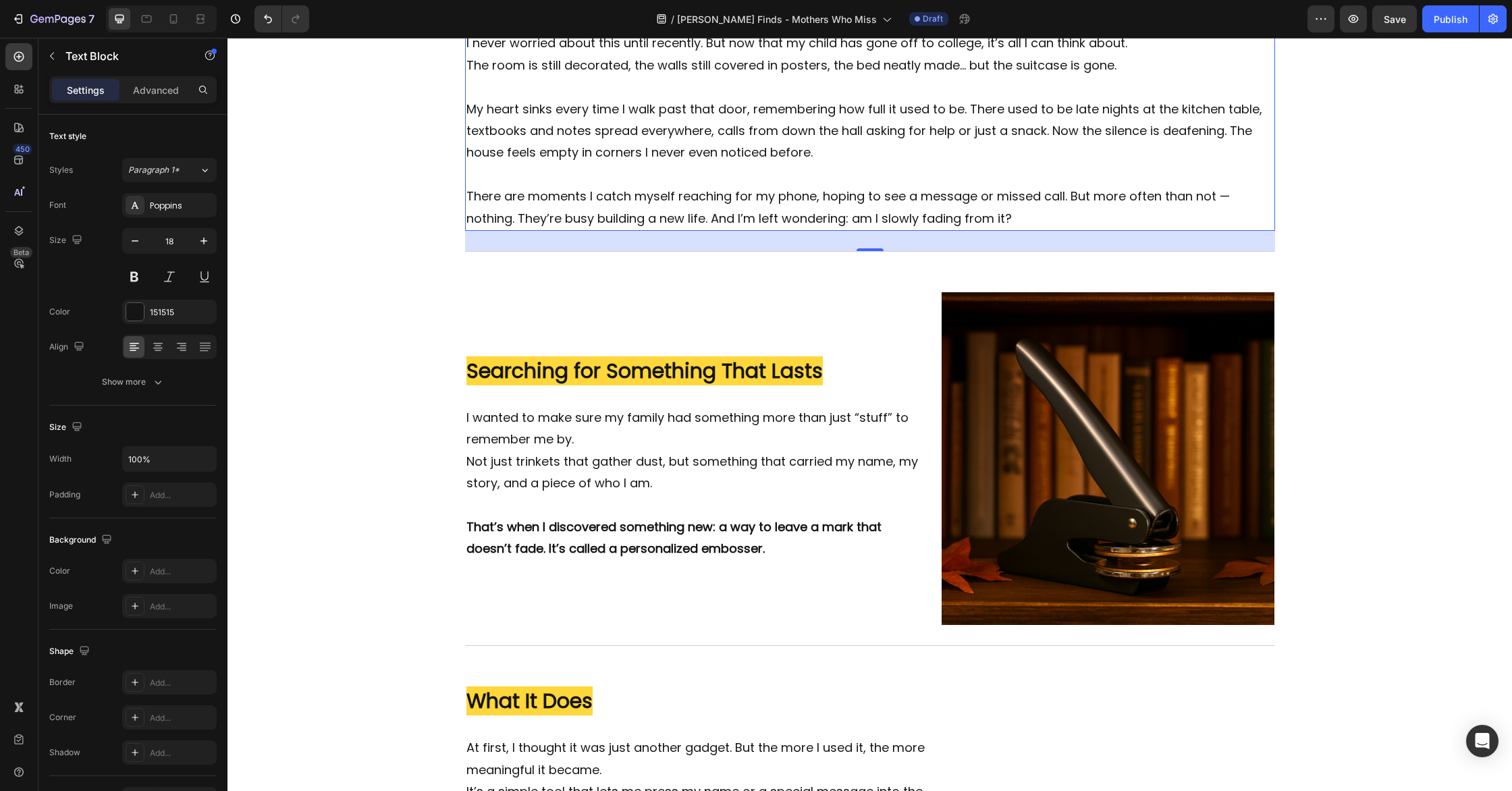
scroll to position [450, 0]
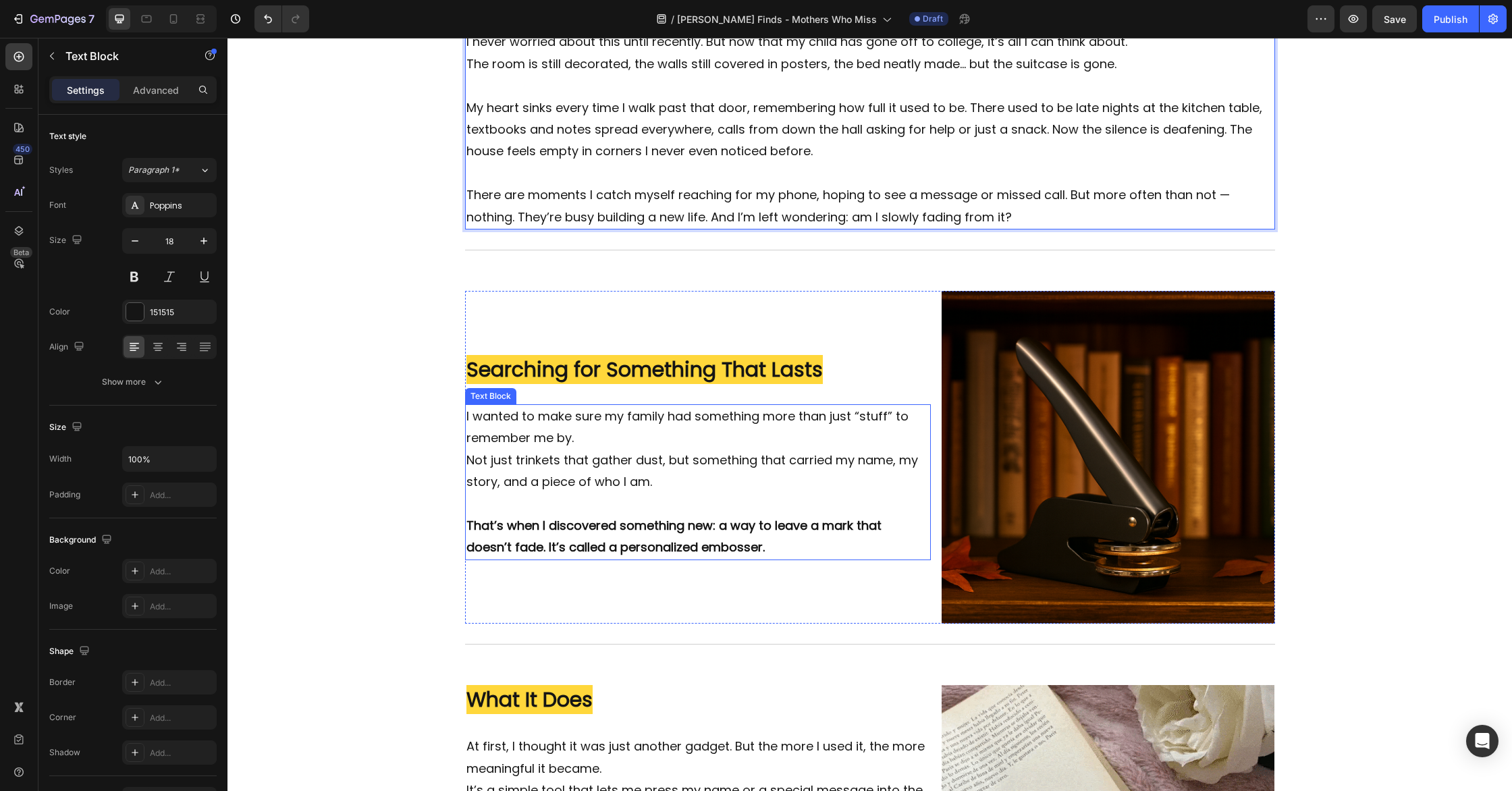
click at [617, 456] on p "Not just trinkets that gather dust, but something that carried my name, my stor…" at bounding box center [698, 471] width 464 height 44
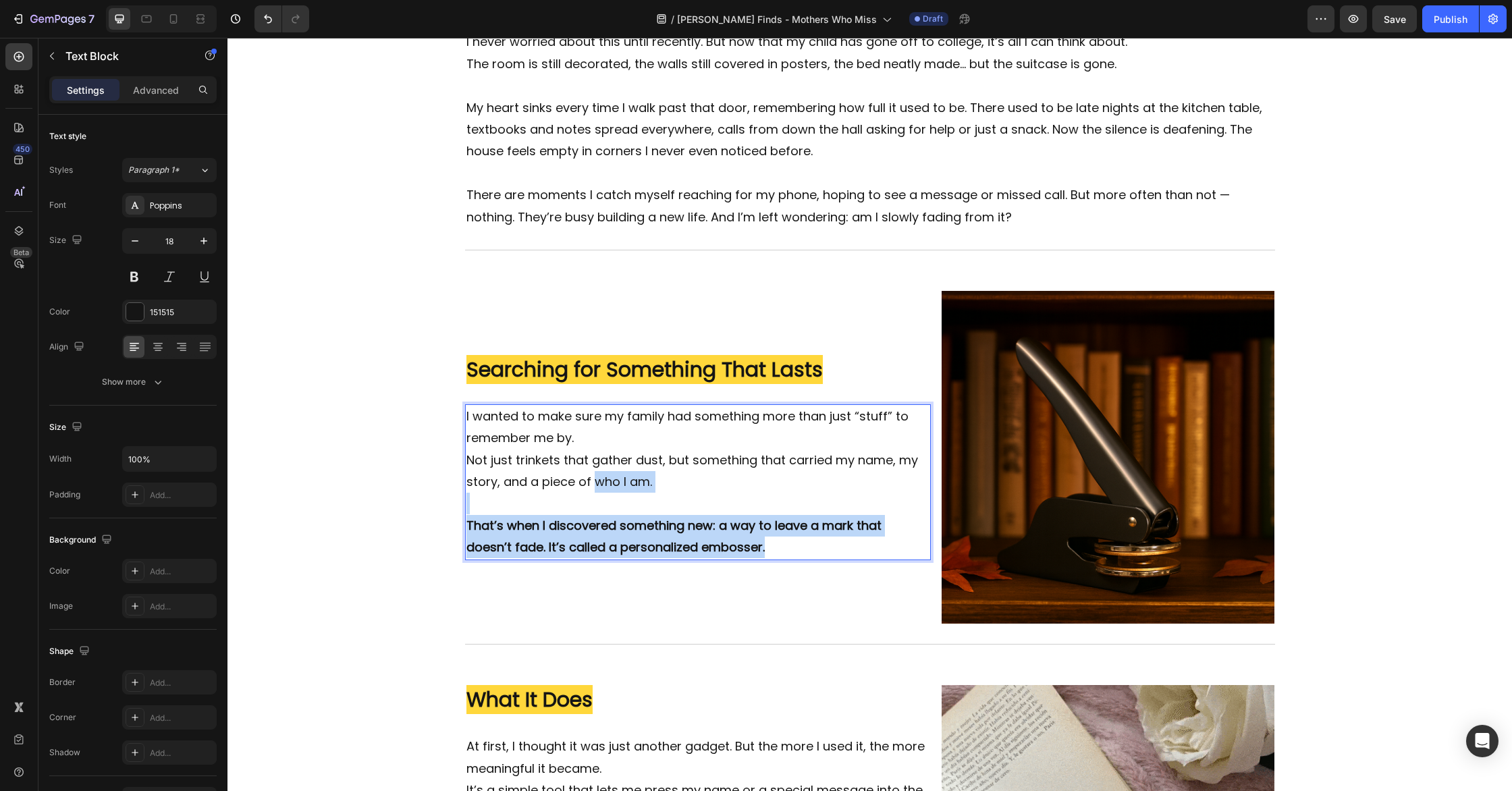
scroll to position [386, 0]
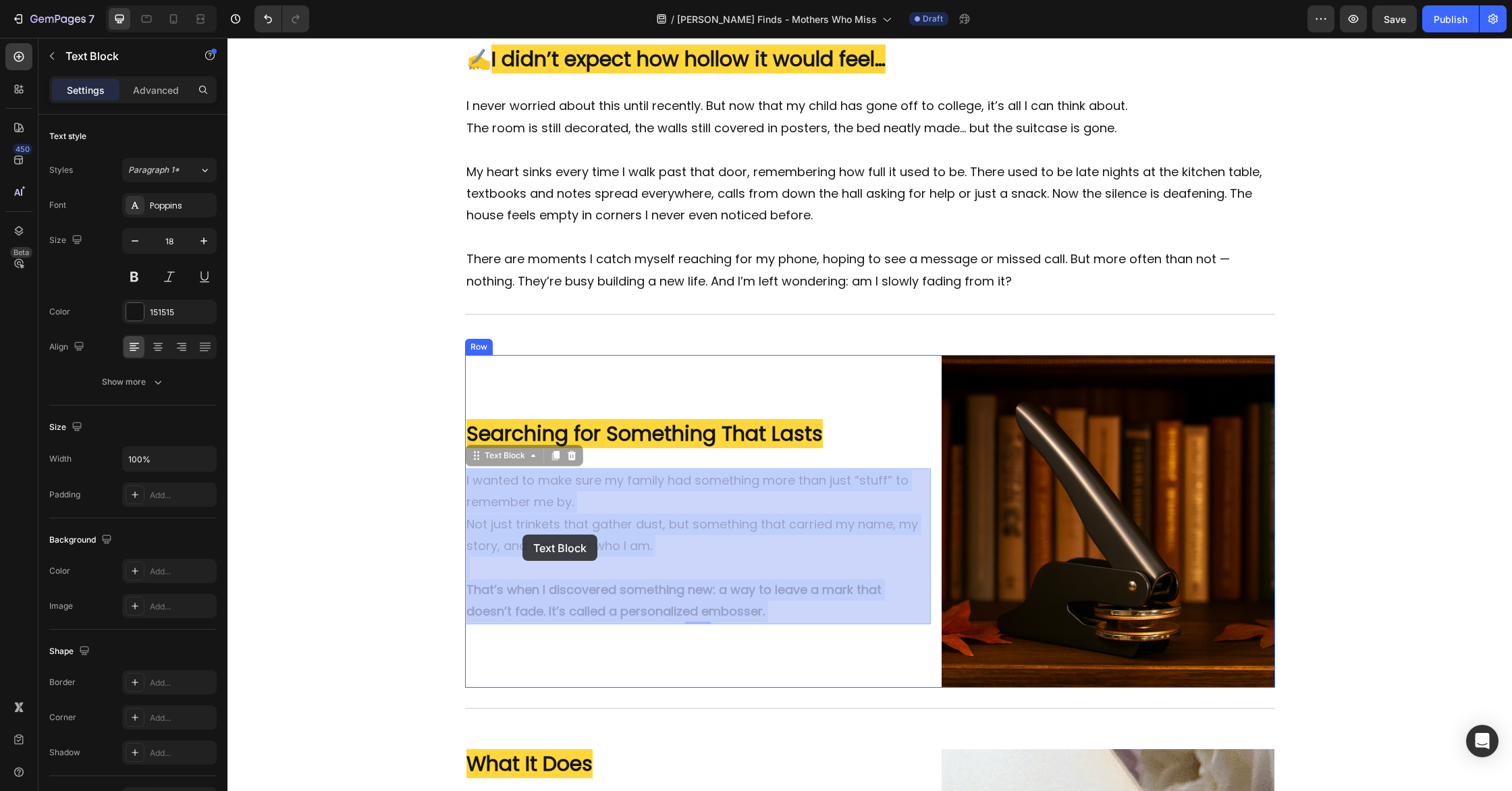
drag, startPoint x: 766, startPoint y: 552, endPoint x: 522, endPoint y: 535, distance: 244.6
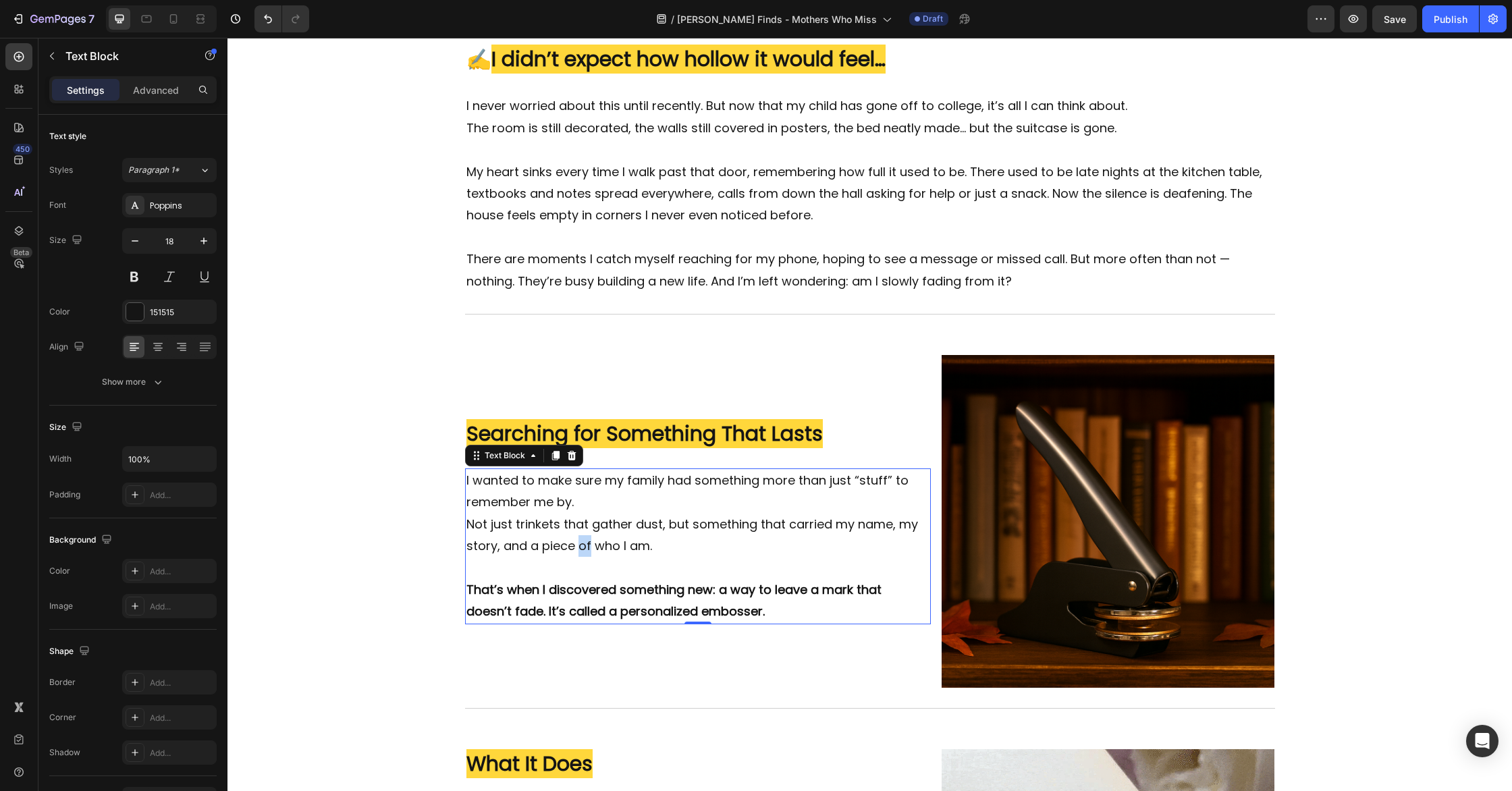
click at [585, 556] on p "Not just trinkets that gather dust, but something that carried my name, my stor…" at bounding box center [698, 535] width 464 height 44
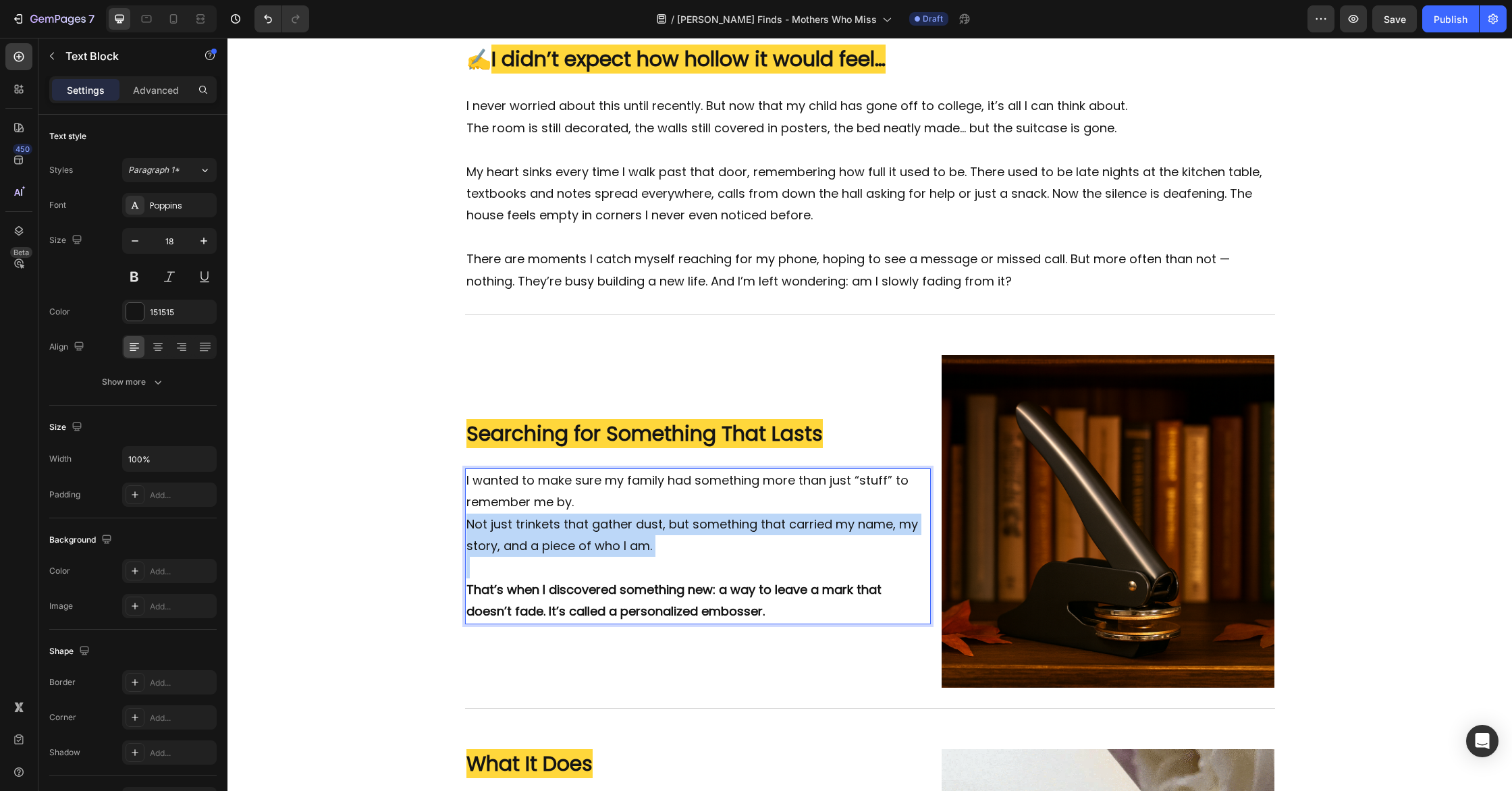
click at [585, 556] on p "Not just trinkets that gather dust, but something that carried my name, my stor…" at bounding box center [698, 535] width 464 height 44
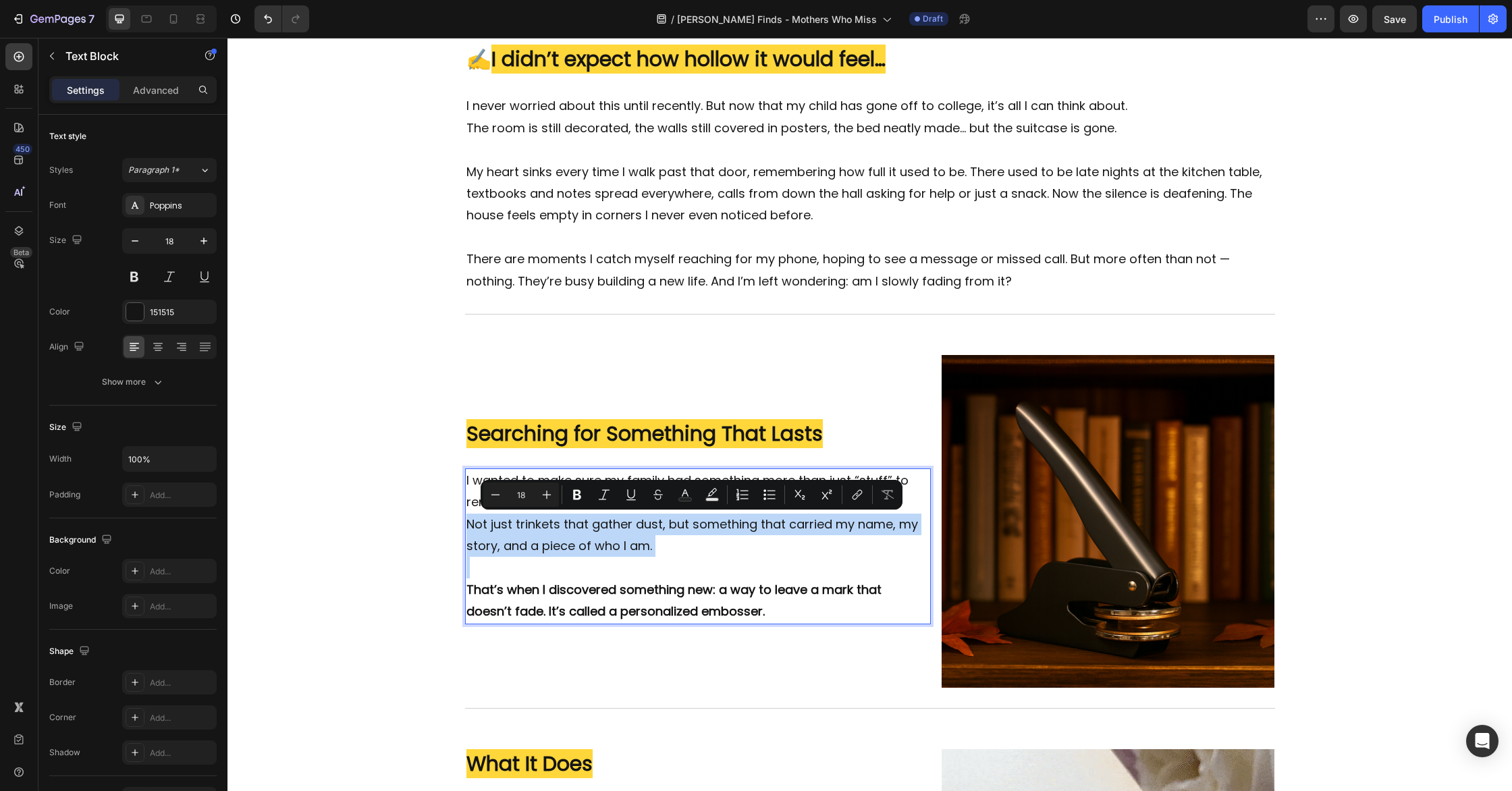
click at [590, 560] on p "Rich Text Editor. Editing area: main" at bounding box center [698, 568] width 464 height 22
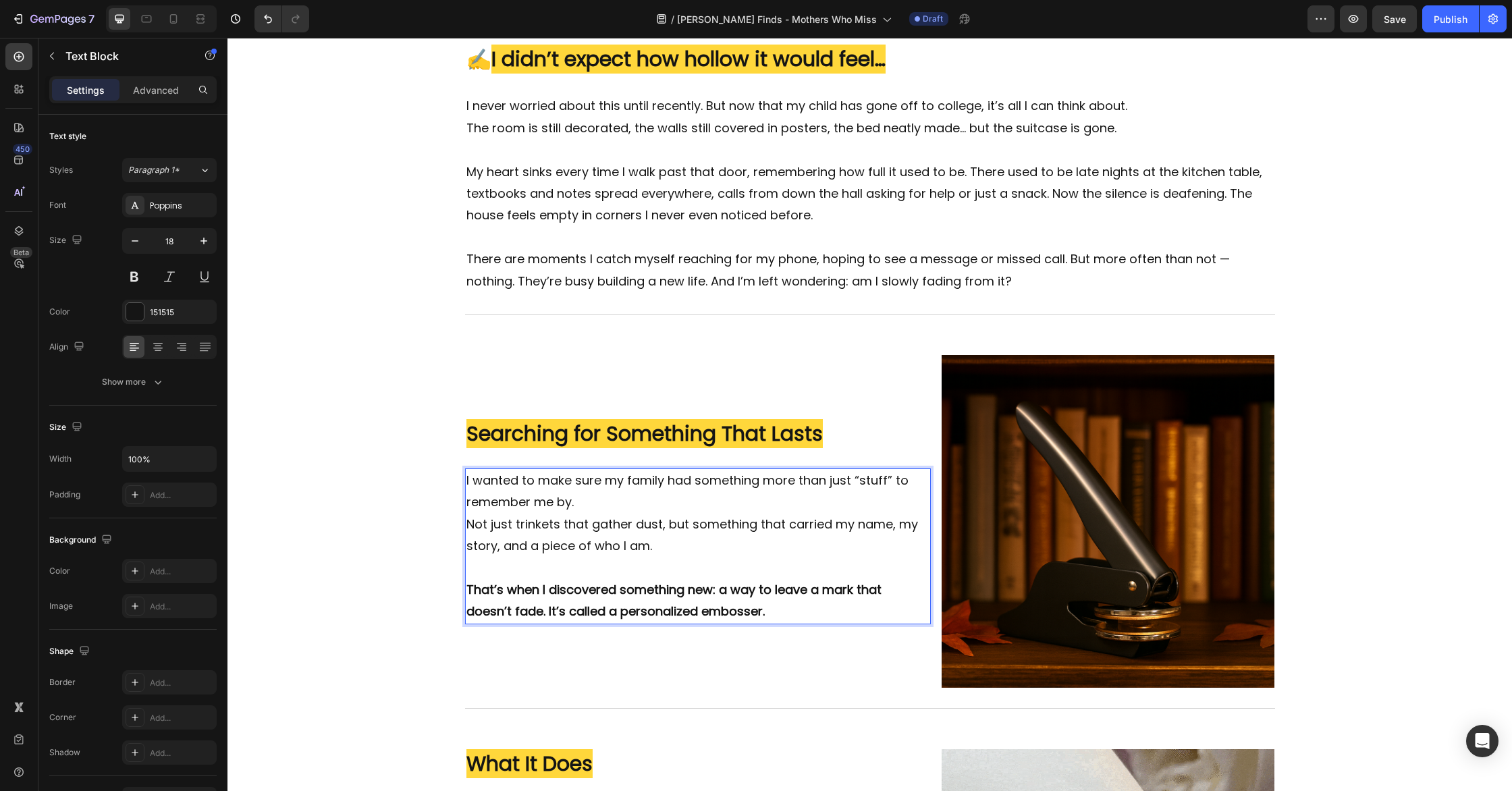
scroll to position [387, 0]
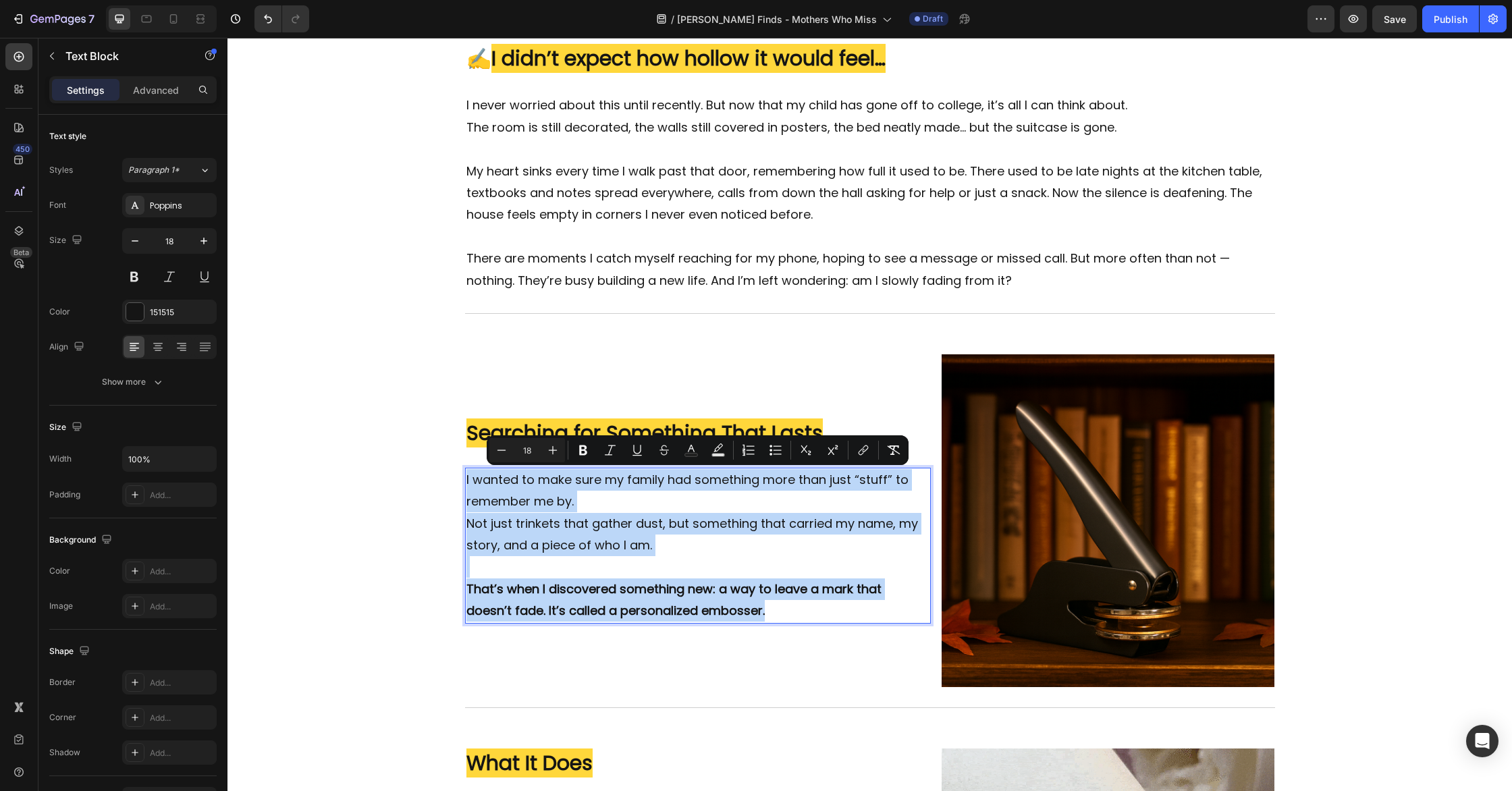
drag, startPoint x: 723, startPoint y: 611, endPoint x: 466, endPoint y: 475, distance: 290.8
click at [466, 475] on div "I wanted to make sure my family had something more than just “stuff” to remembe…" at bounding box center [698, 546] width 466 height 156
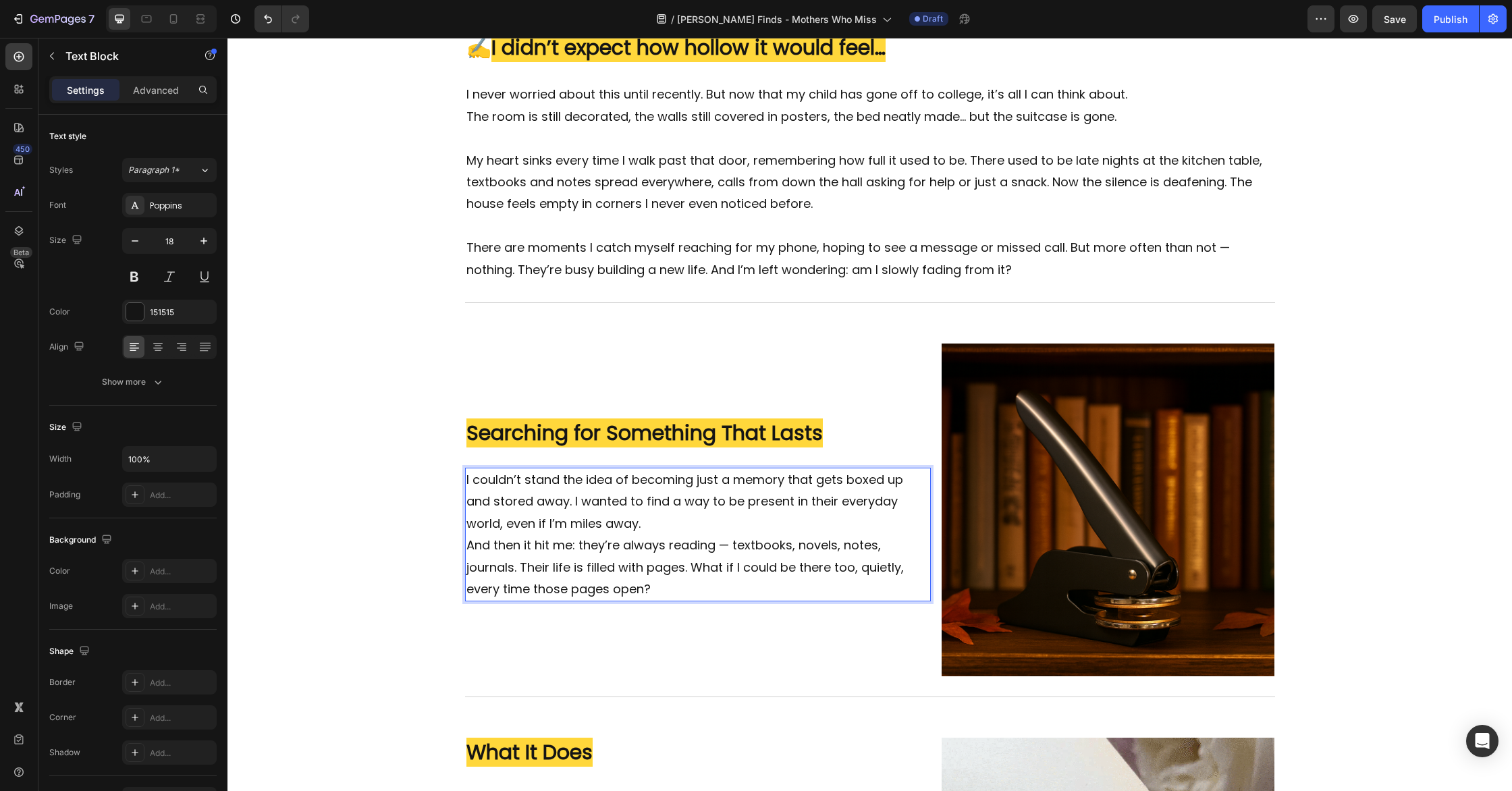
click at [696, 528] on p "I couldn’t stand the idea of becoming just a memory that gets boxed up and stor…" at bounding box center [698, 502] width 464 height 65
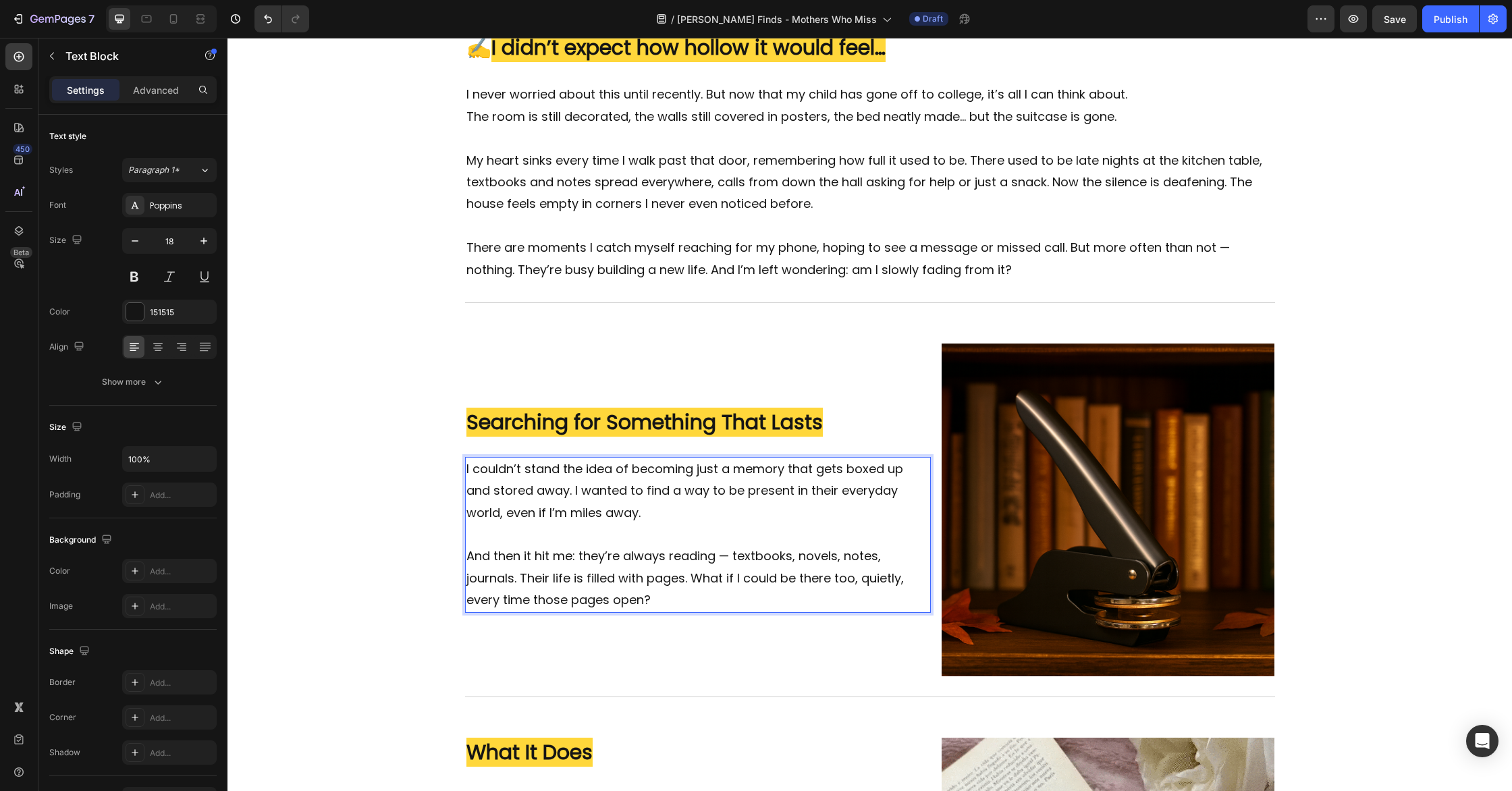
scroll to position [387, 0]
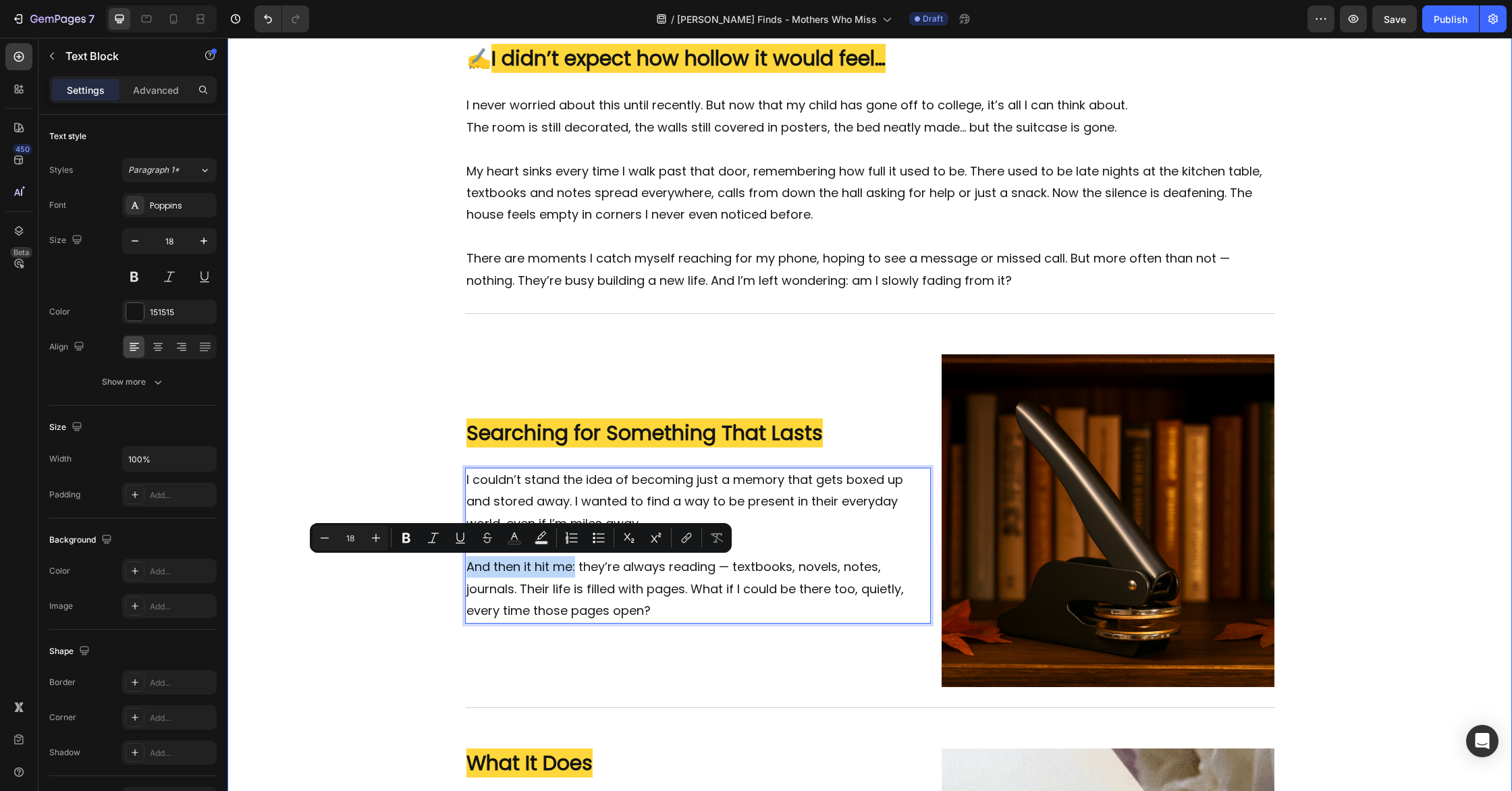
drag, startPoint x: 577, startPoint y: 568, endPoint x: 459, endPoint y: 563, distance: 118.1
click at [459, 563] on div "⁠⁠⁠⁠⁠⁠⁠ How I Remind My College Kids I'm With Them With Every Book They Open, R…" at bounding box center [870, 642] width 1284 height 1663
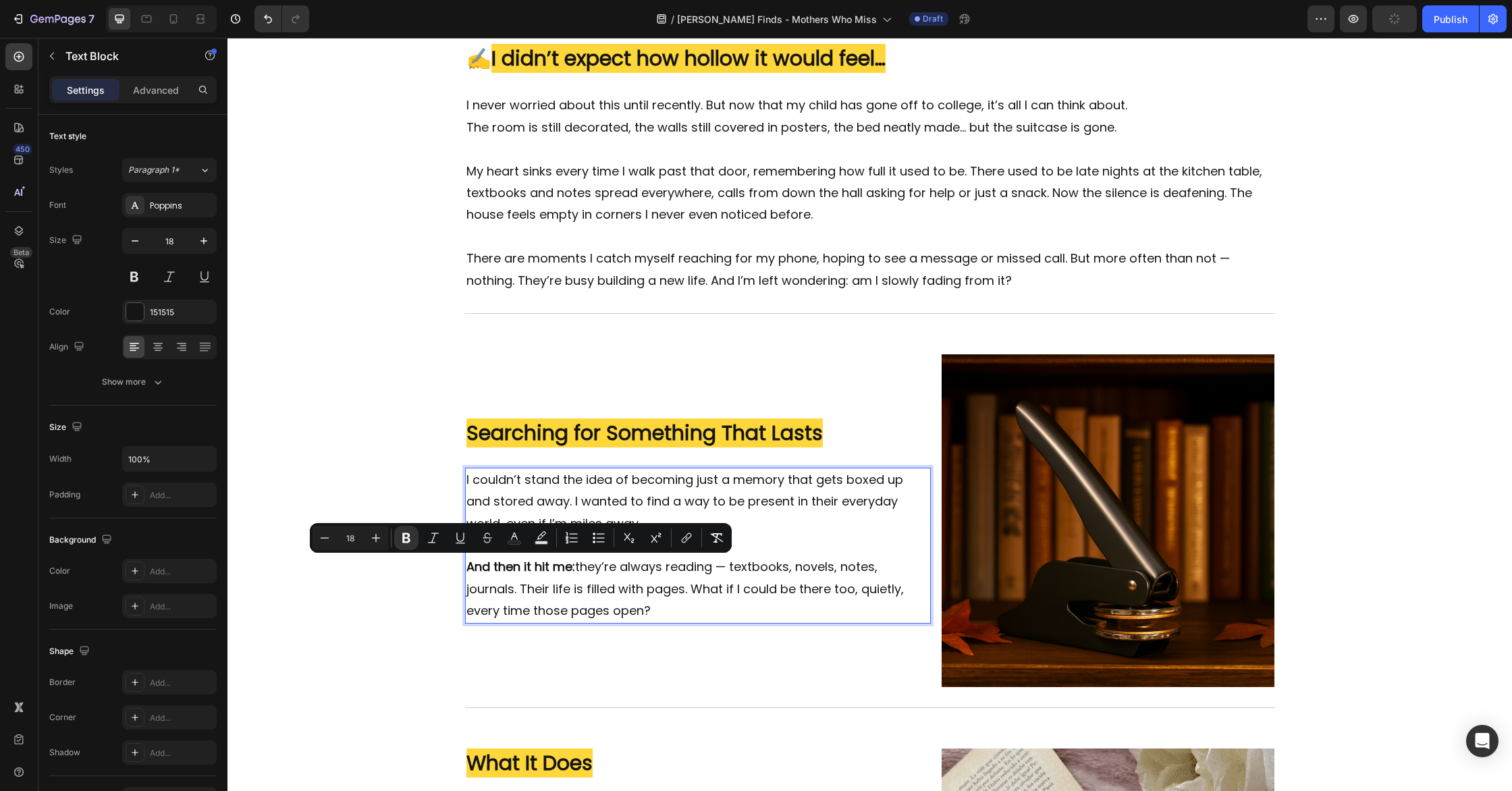
click at [639, 592] on p "And then it hit me: they’re always reading — textbooks, novels, notes, journals…" at bounding box center [698, 589] width 464 height 65
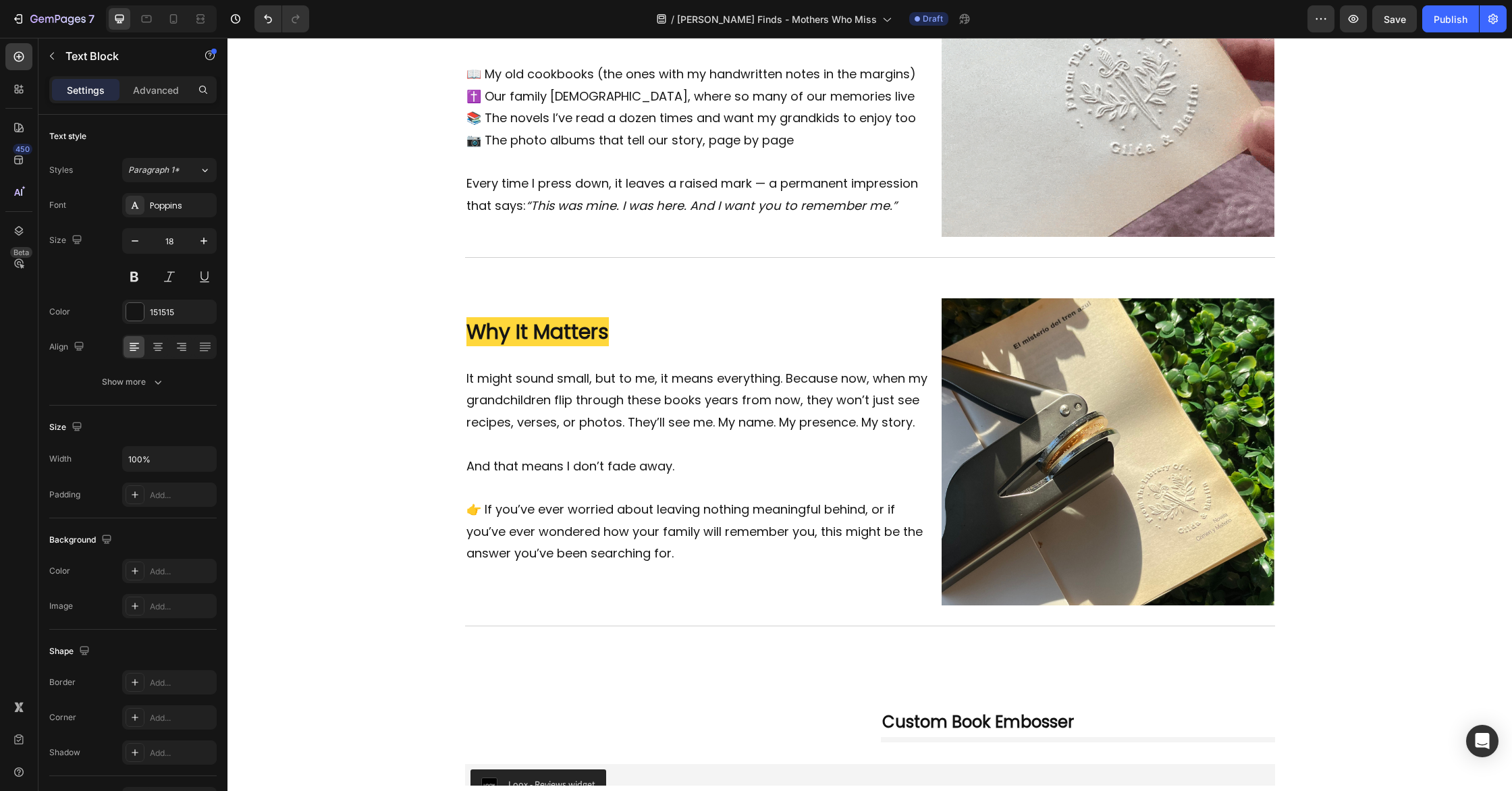
scroll to position [1285, 0]
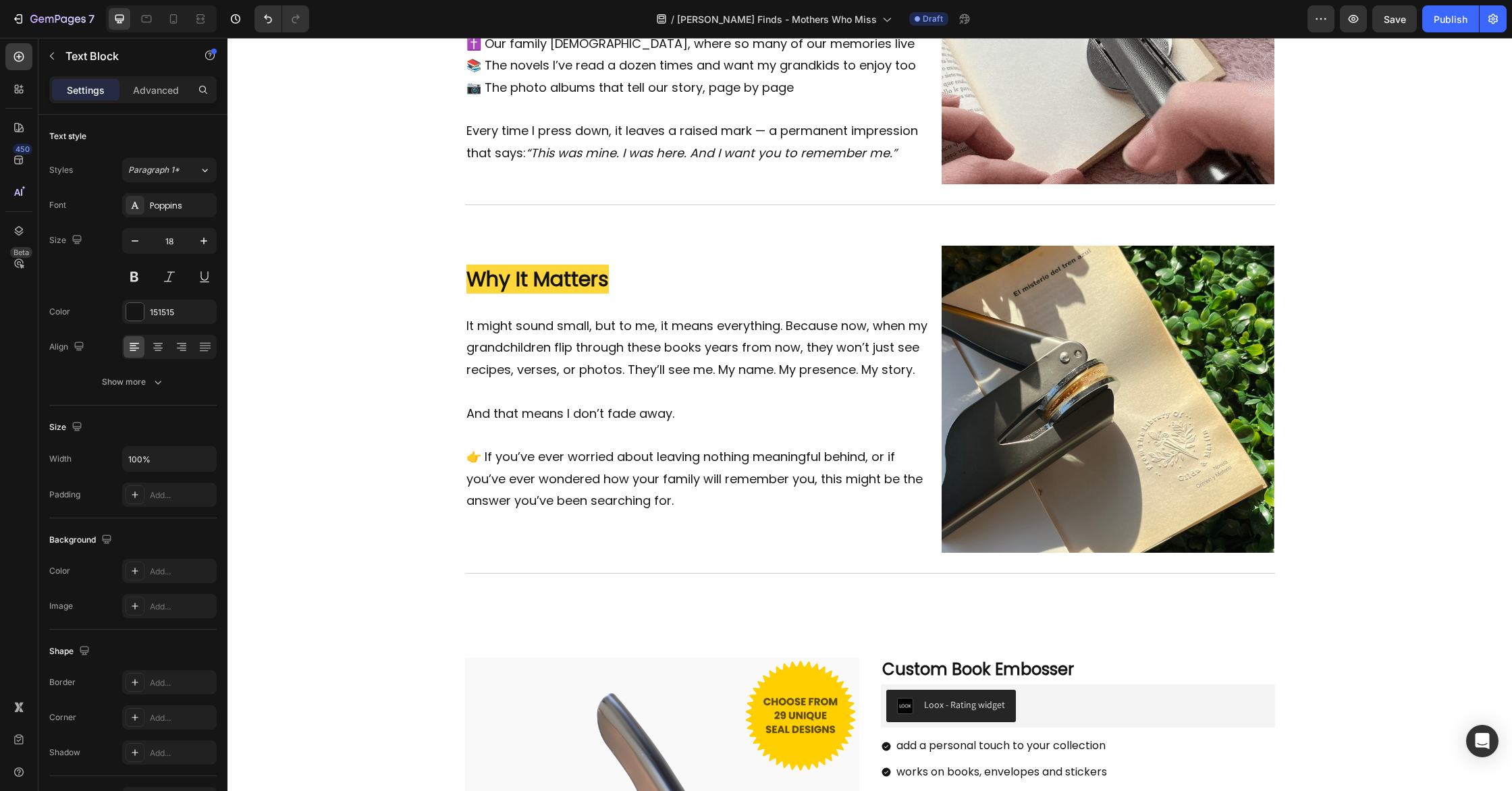
click at [623, 380] on p "It might sound small, but to me, it means everything. Because now, when my gran…" at bounding box center [698, 348] width 464 height 65
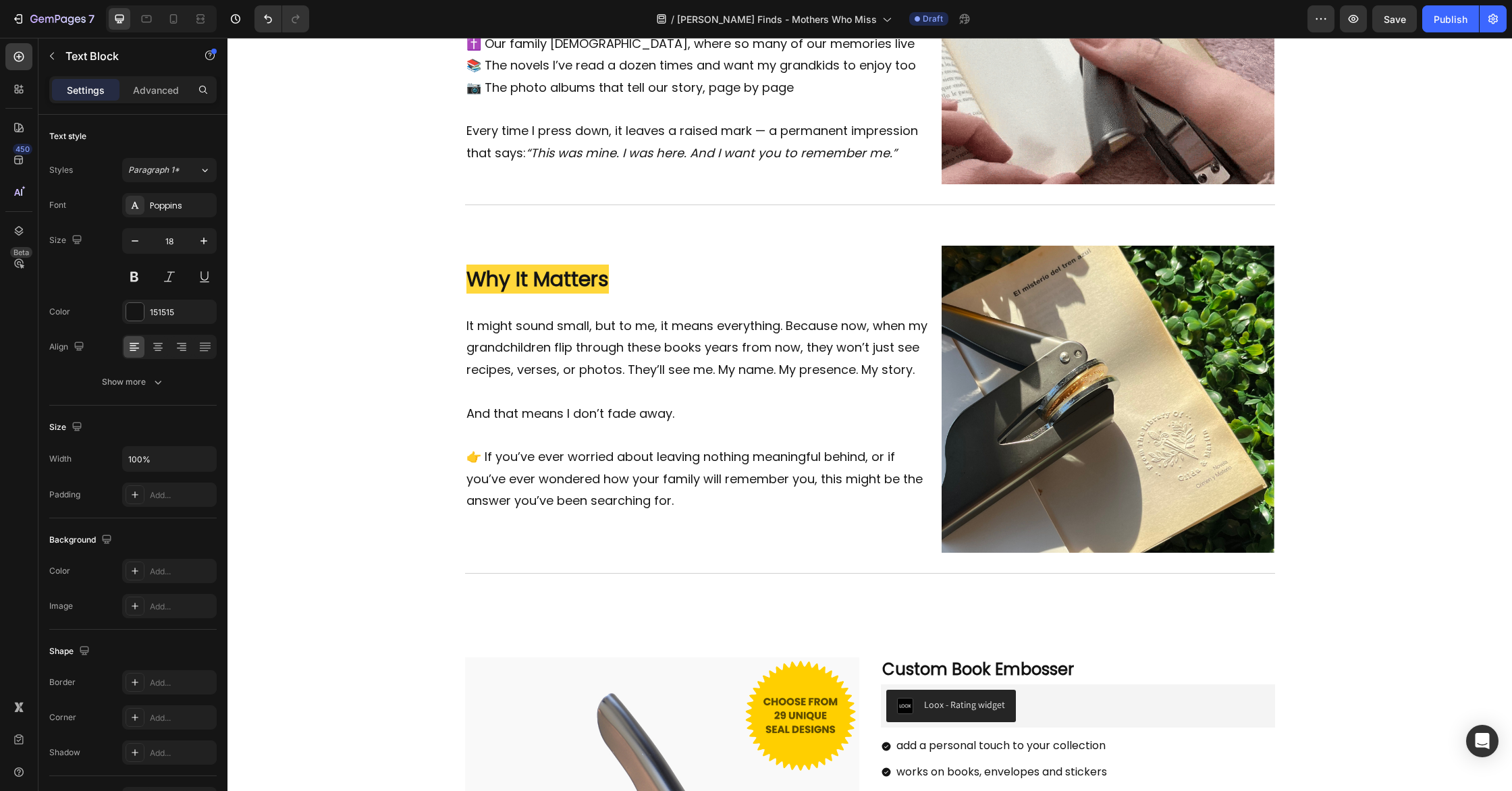
click at [623, 380] on p "It might sound small, but to me, it means everything. Because now, when my gran…" at bounding box center [698, 348] width 464 height 65
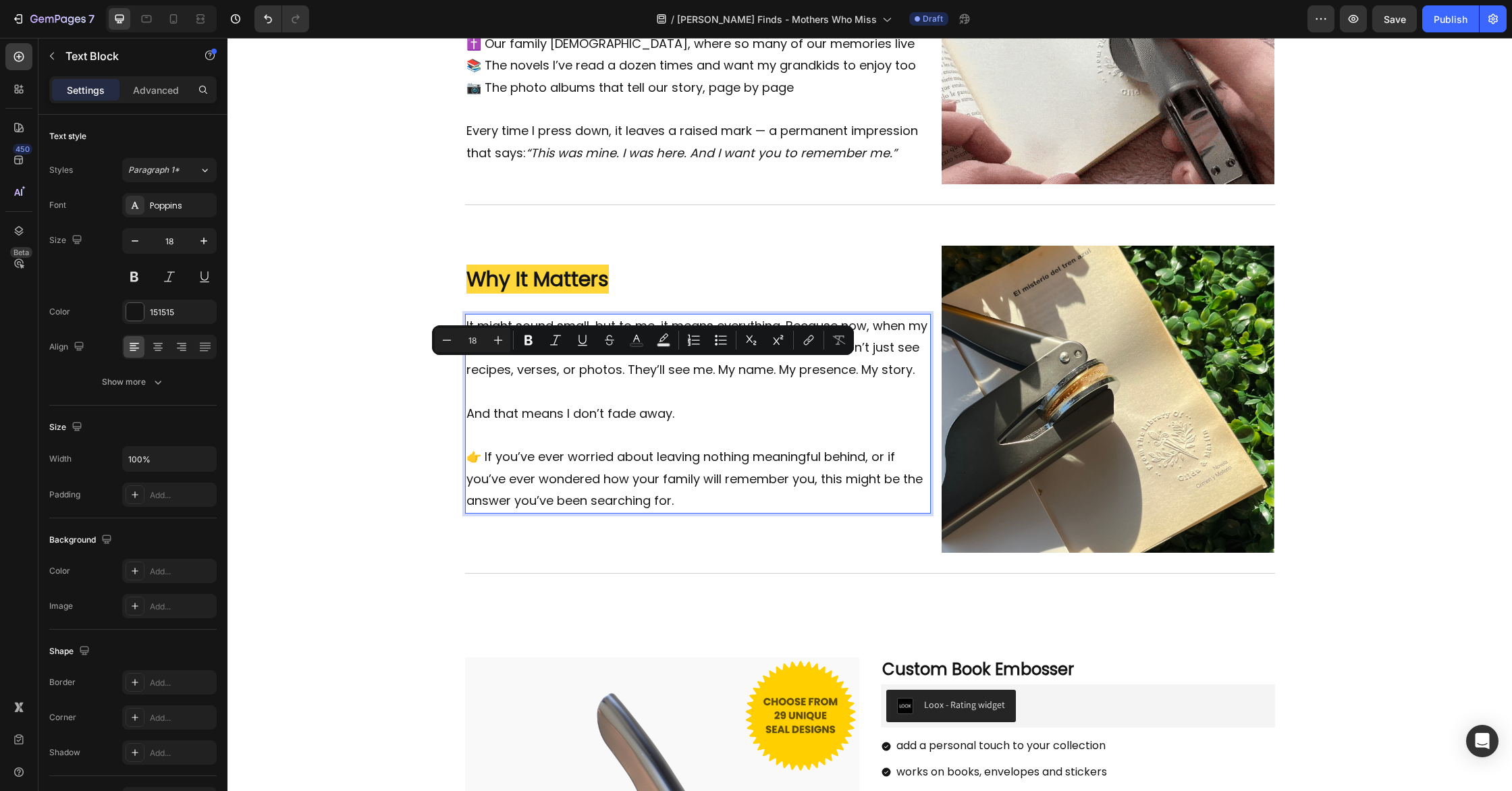
click at [684, 497] on p "👉 If you’ve ever worried about leaving nothing meaningful behind, or if you’ve …" at bounding box center [698, 479] width 464 height 65
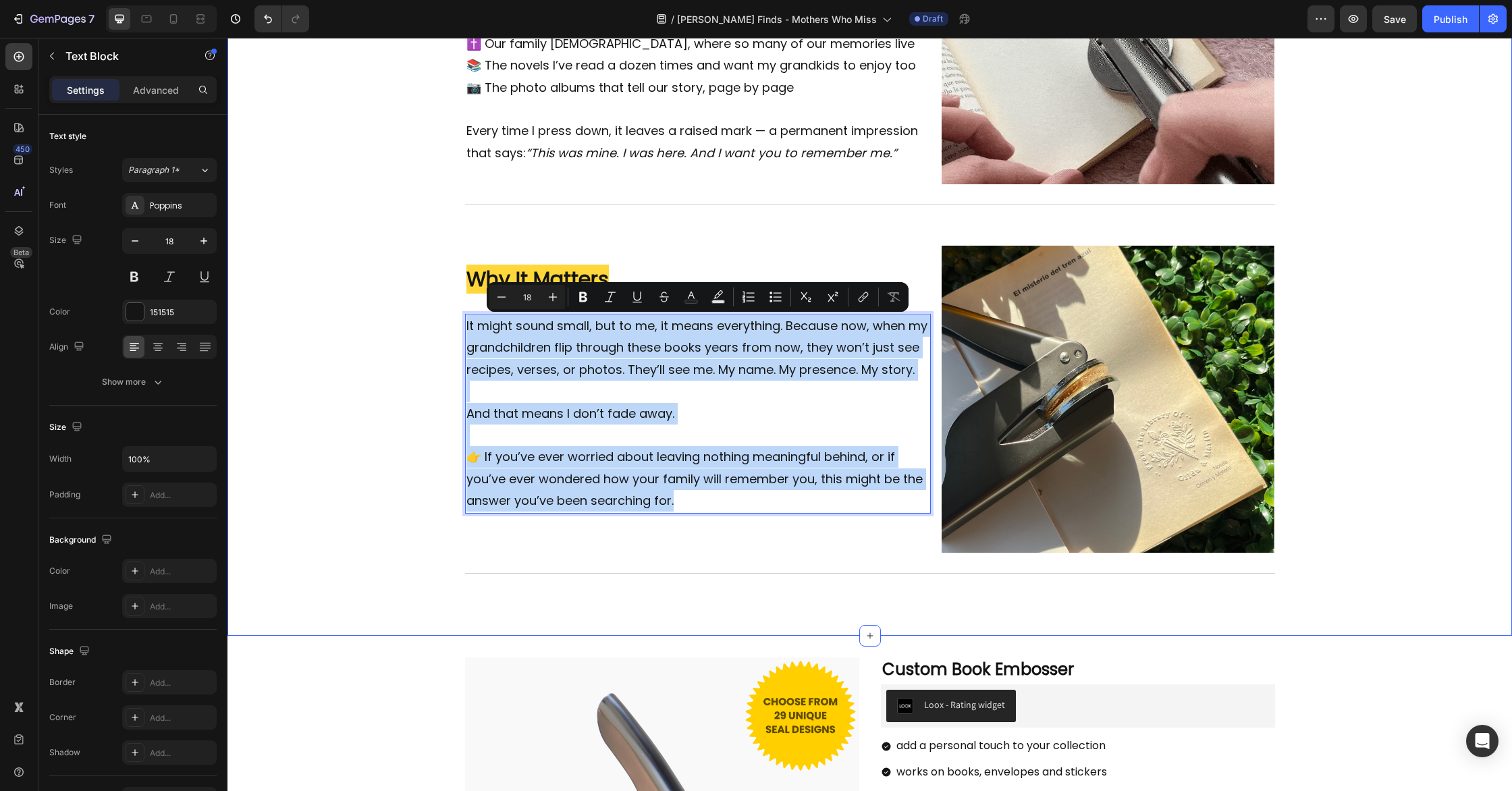
drag, startPoint x: 688, startPoint y: 504, endPoint x: 462, endPoint y: 329, distance: 285.8
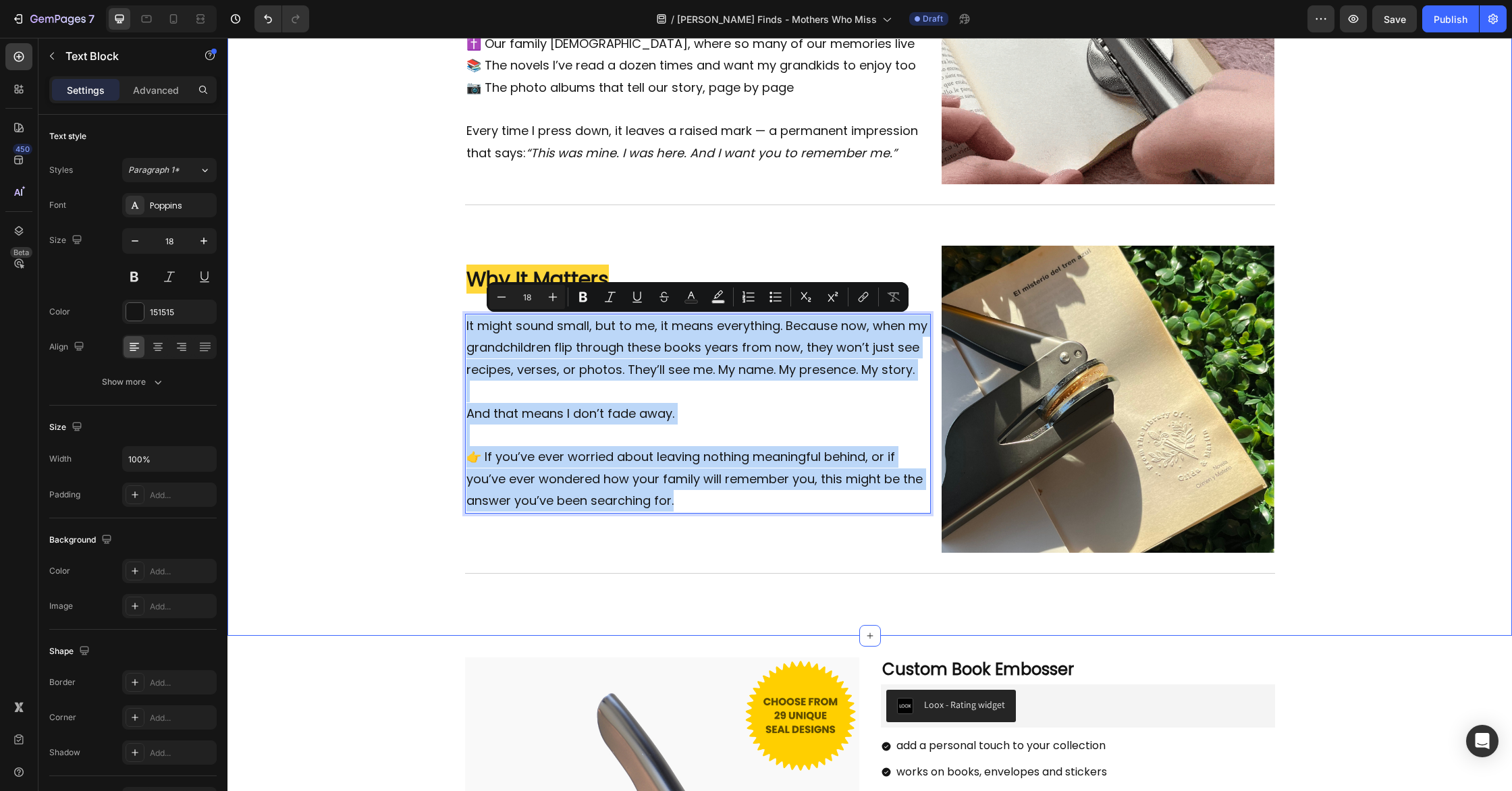
scroll to position [1265, 0]
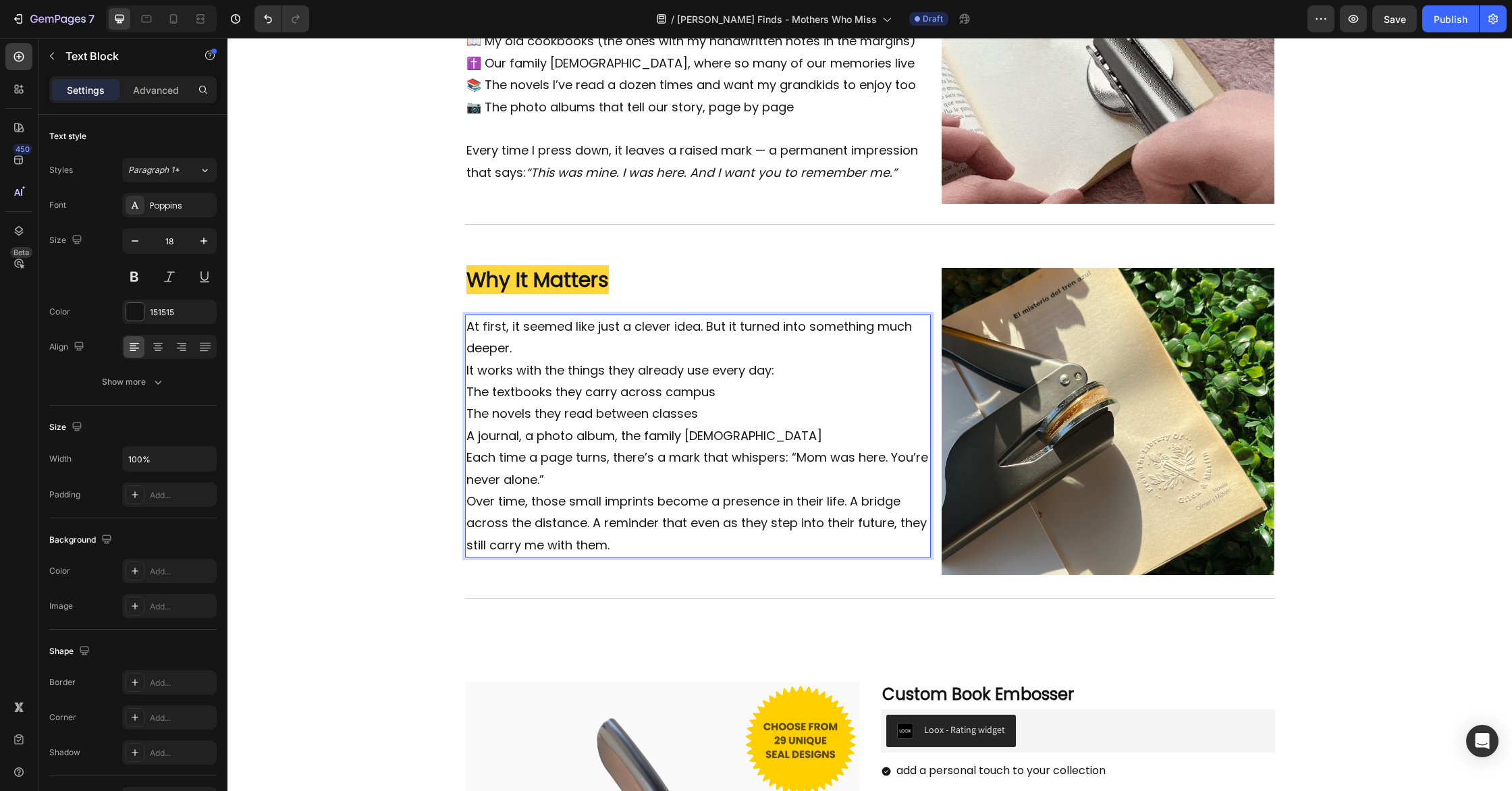
click at [469, 368] on p "It works with the things they already use every day:" at bounding box center [698, 371] width 464 height 22
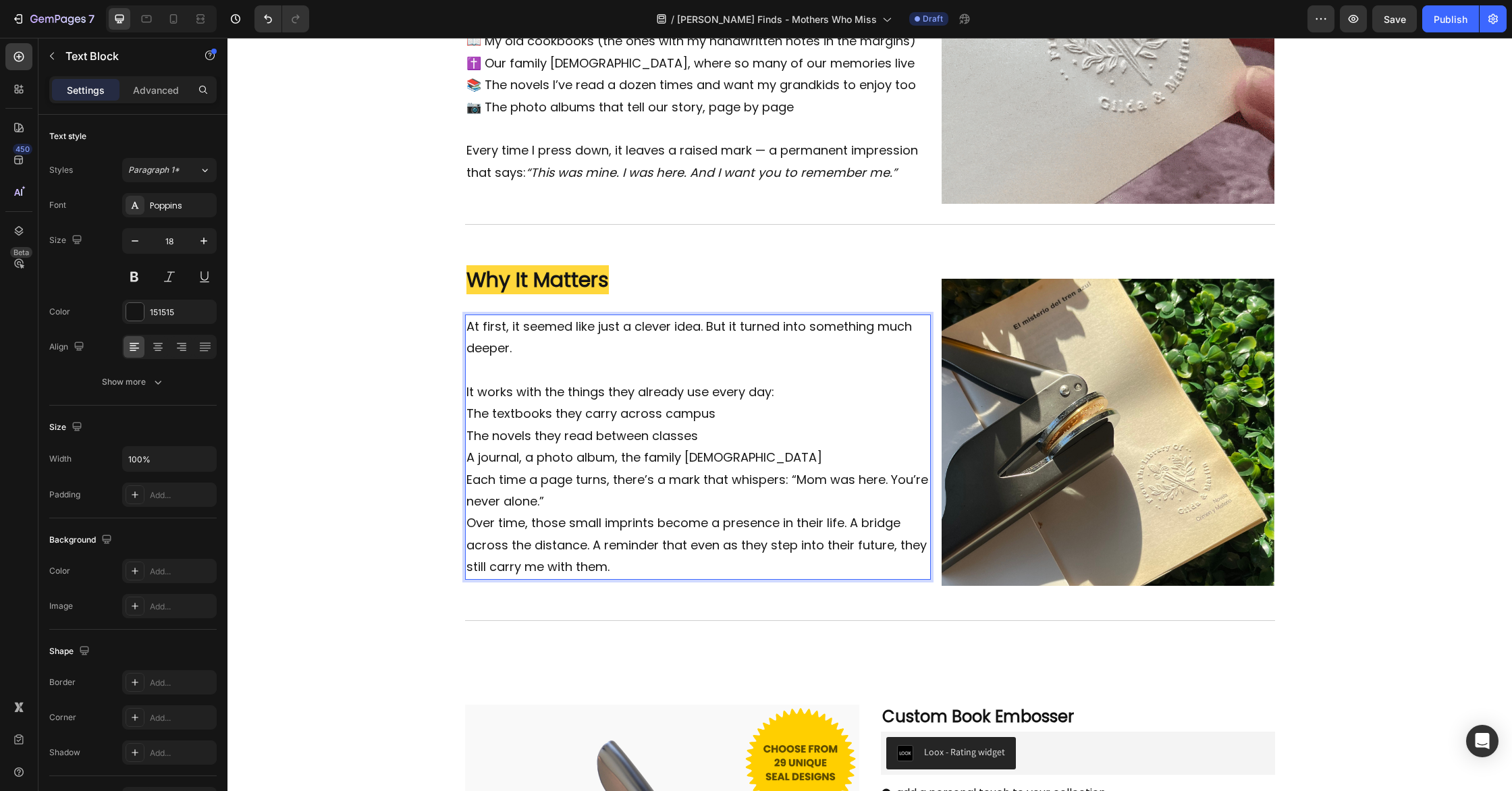
click at [722, 436] on p "The novels they read between classes" at bounding box center [698, 436] width 464 height 22
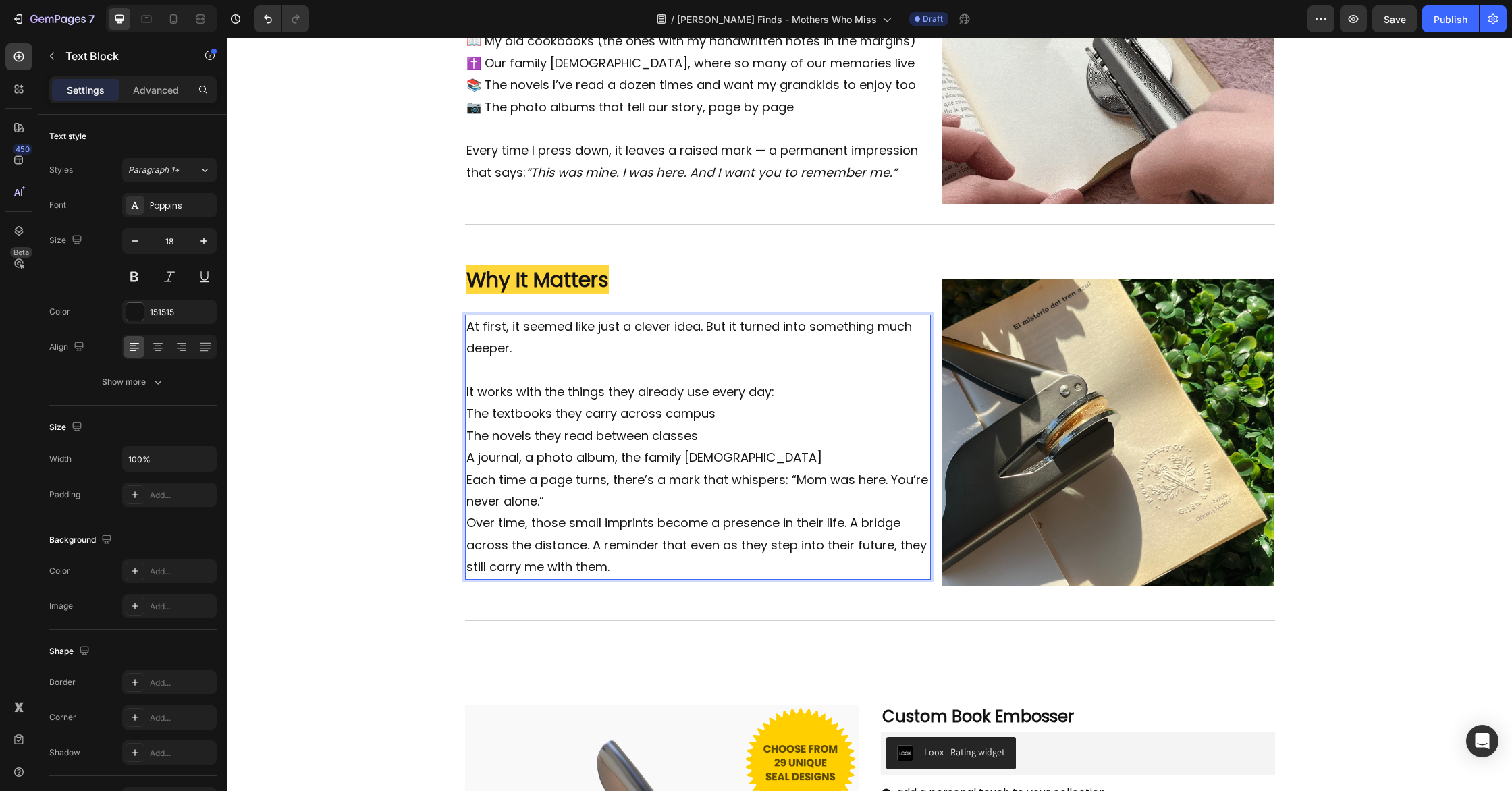
click at [731, 453] on p "A journal, a photo album, the family [DEMOGRAPHIC_DATA]" at bounding box center [698, 458] width 464 height 22
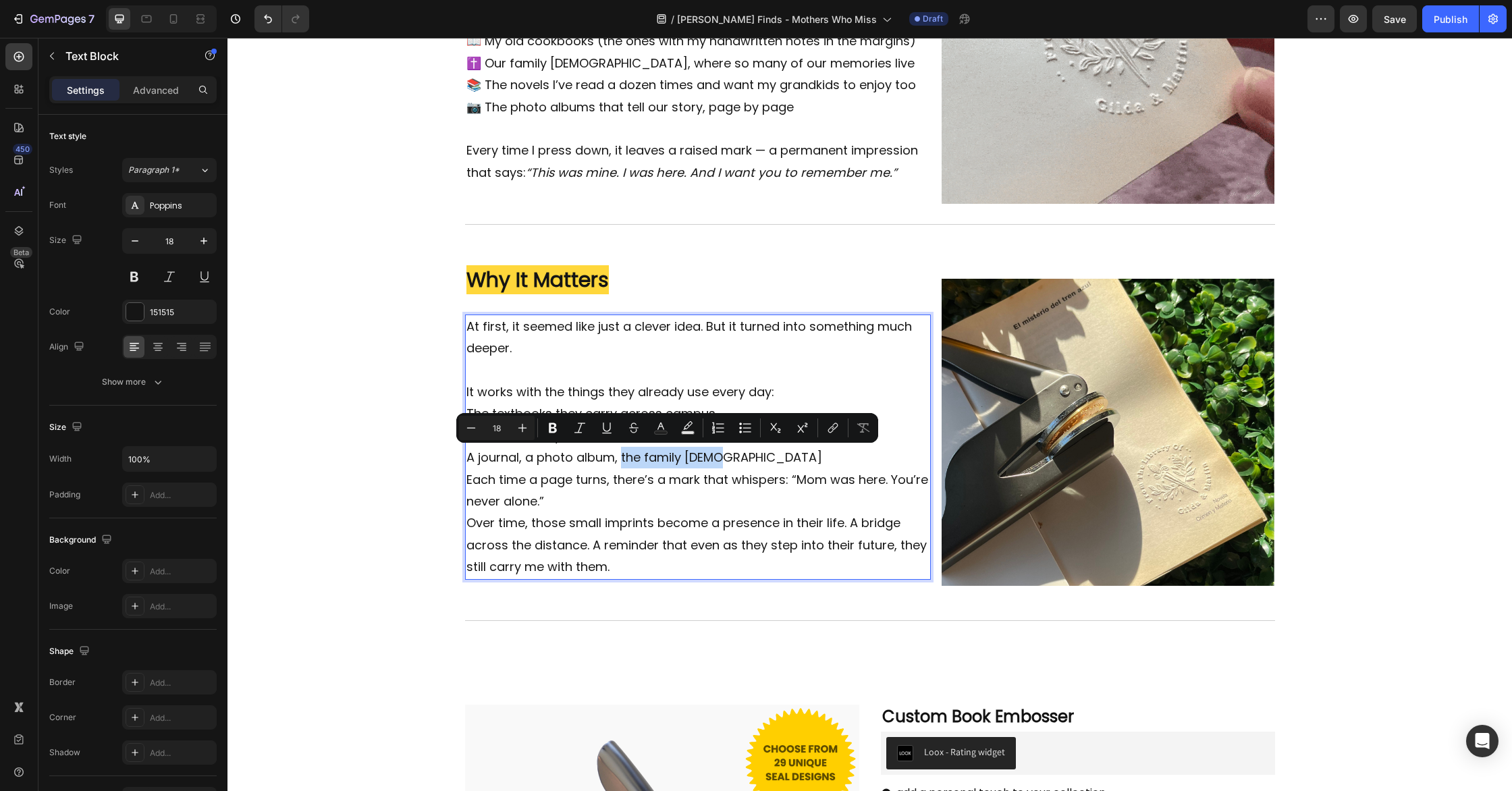
drag, startPoint x: 620, startPoint y: 460, endPoint x: 732, endPoint y: 462, distance: 112.0
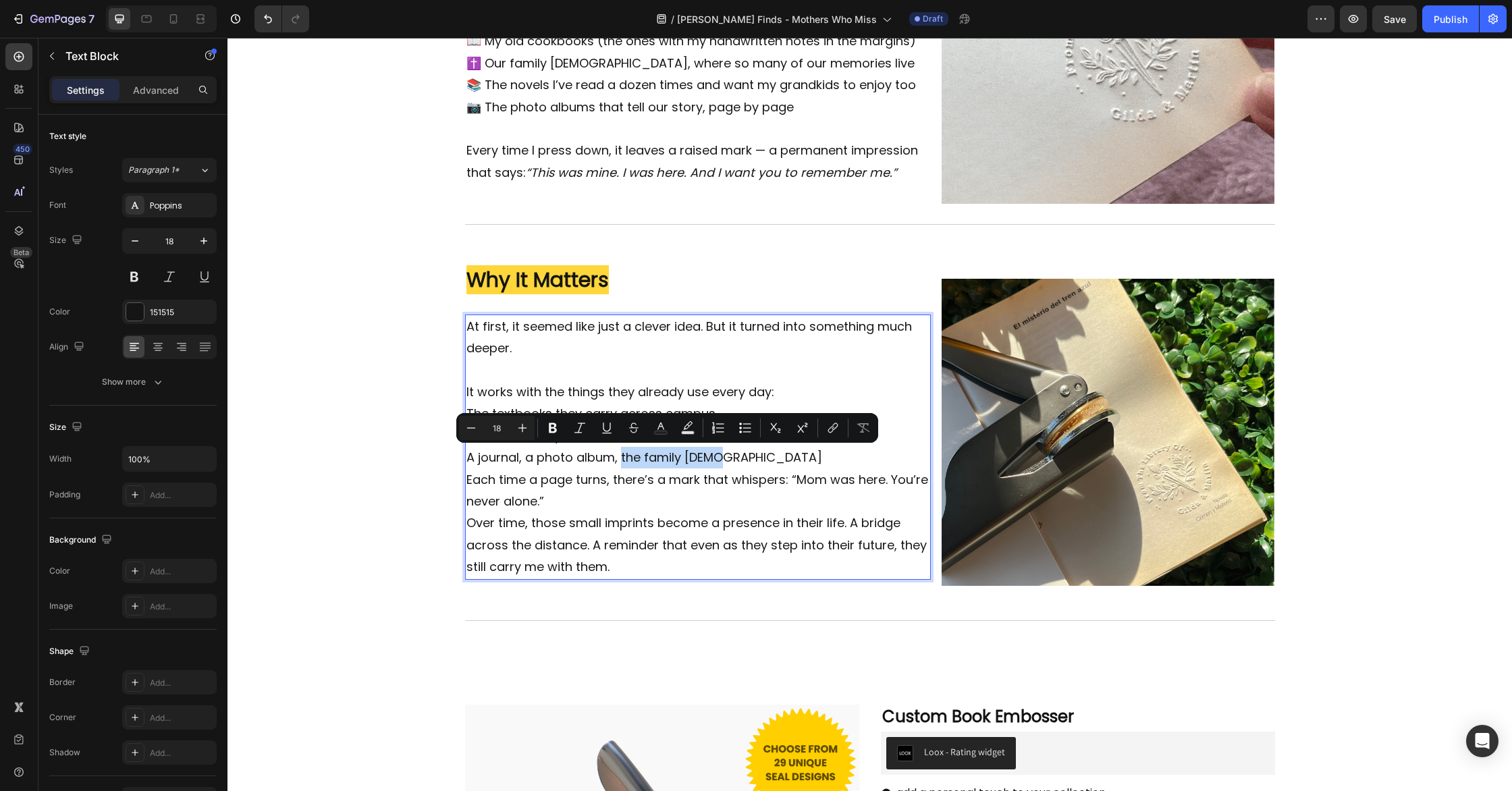
click at [713, 461] on p "A journal, a photo album, the family [DEMOGRAPHIC_DATA]" at bounding box center [698, 458] width 464 height 22
click at [734, 462] on p "A journal, a photo album, the family [DEMOGRAPHIC_DATA]" at bounding box center [698, 458] width 464 height 22
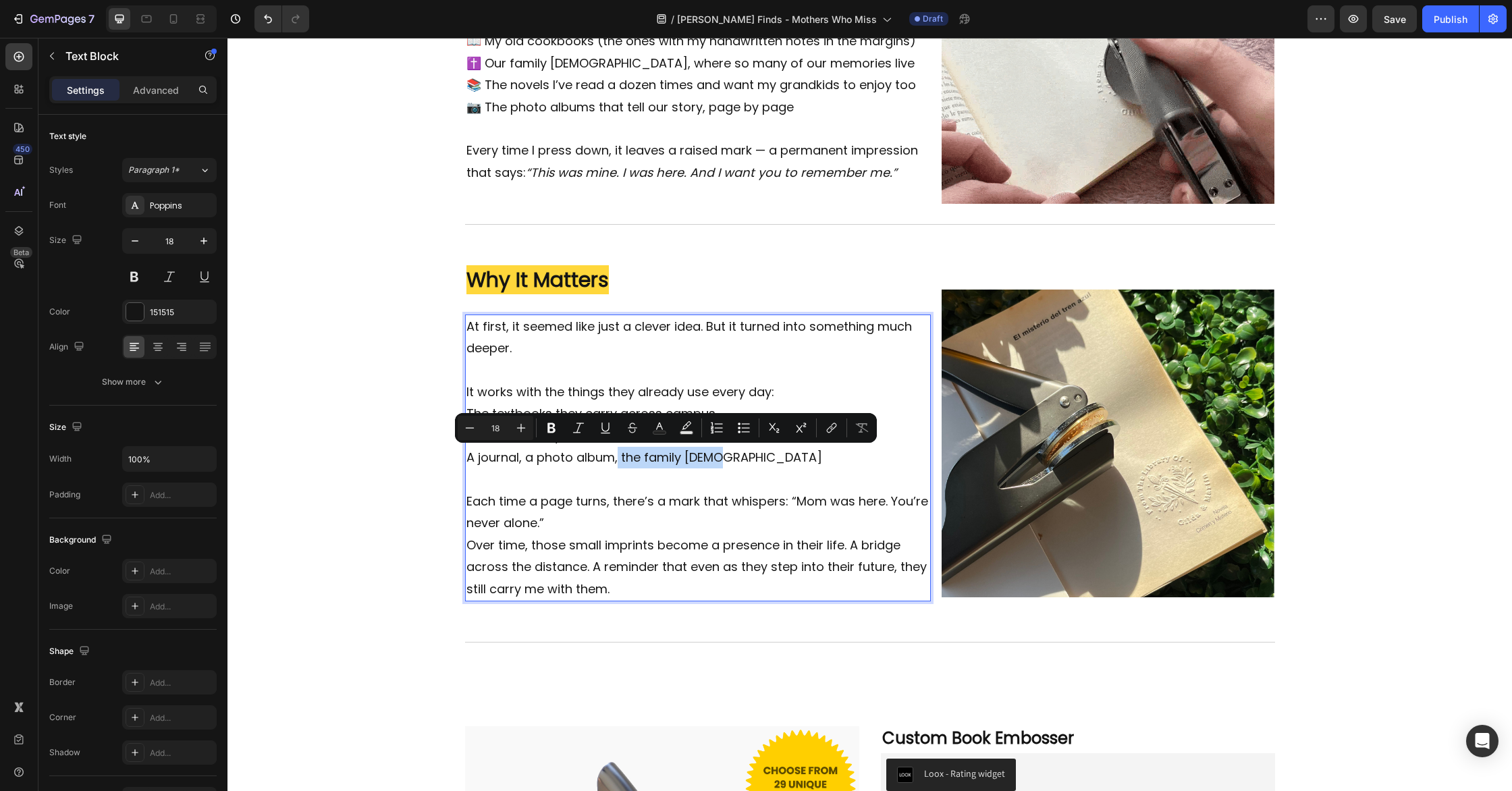
drag, startPoint x: 618, startPoint y: 462, endPoint x: 809, endPoint y: 467, distance: 191.1
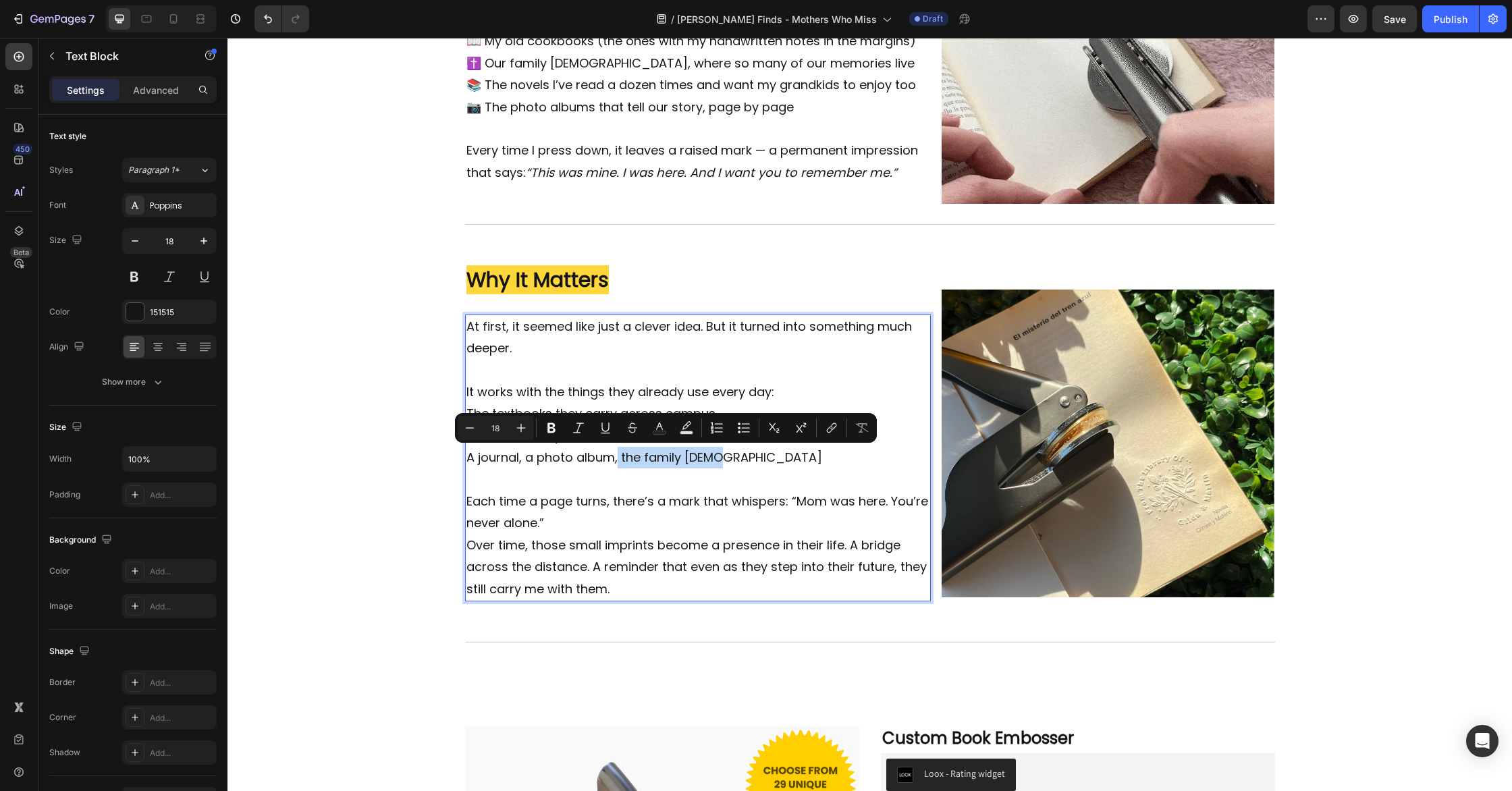
click at [808, 467] on p "A journal, a photo album, the family [DEMOGRAPHIC_DATA]" at bounding box center [698, 468] width 464 height 44
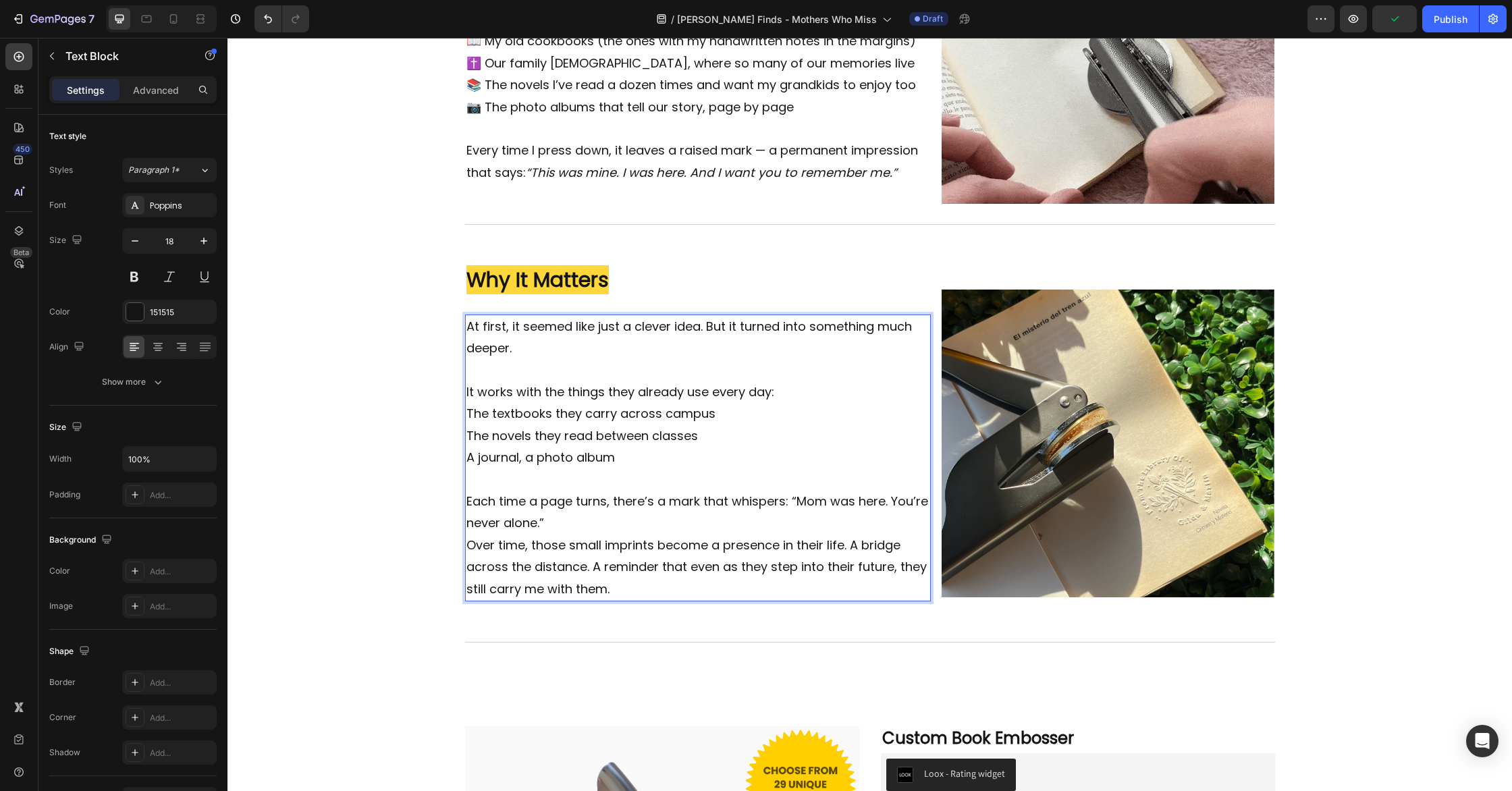
click at [468, 543] on p "Over time, those small imprints become a presence in their life. A bridge acros…" at bounding box center [698, 567] width 464 height 65
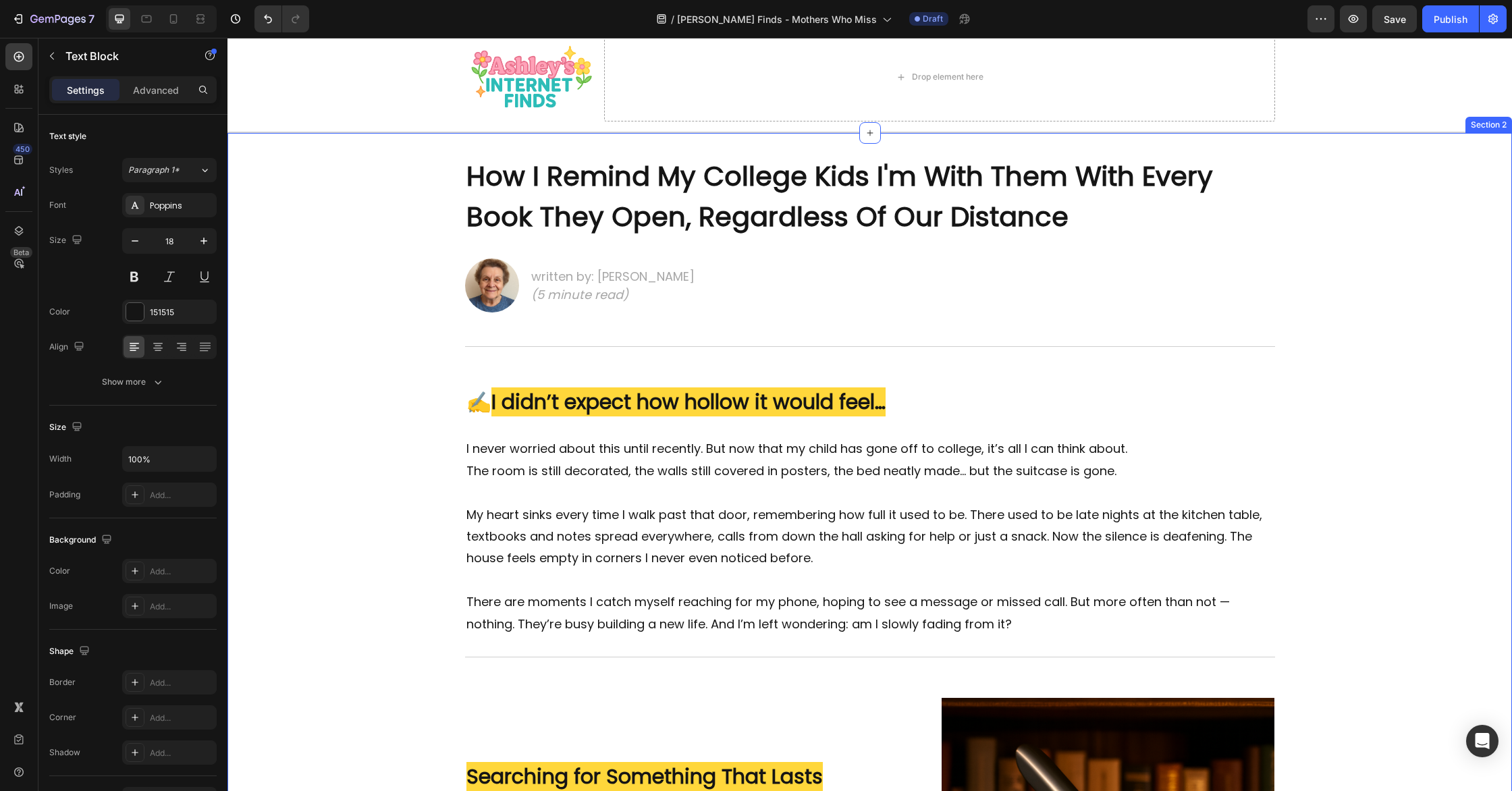
scroll to position [53, 0]
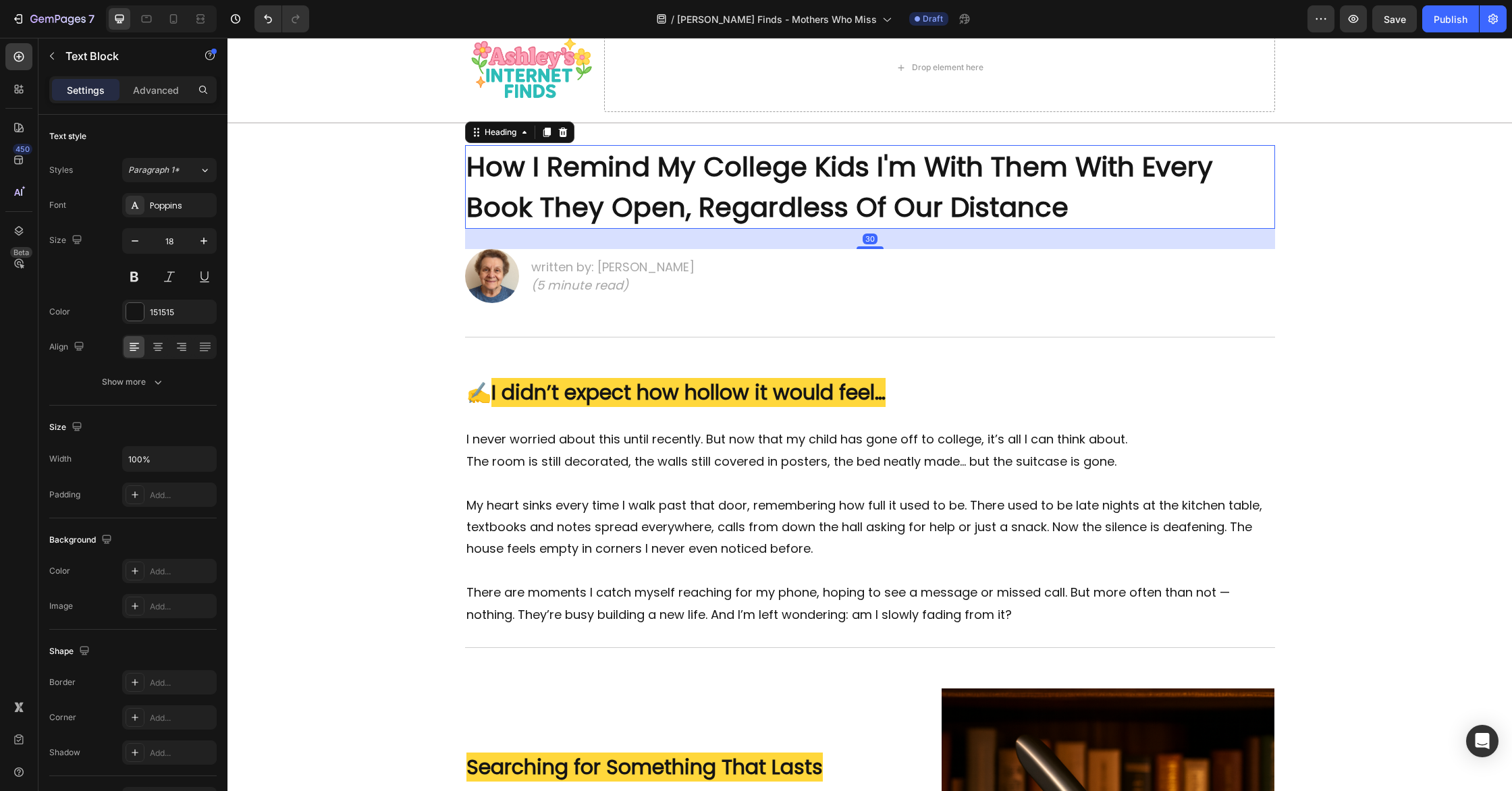
click at [971, 179] on strong "How I Remind My College Kids I'm With Them With Every Book They Open, Regardles…" at bounding box center [839, 187] width 746 height 78
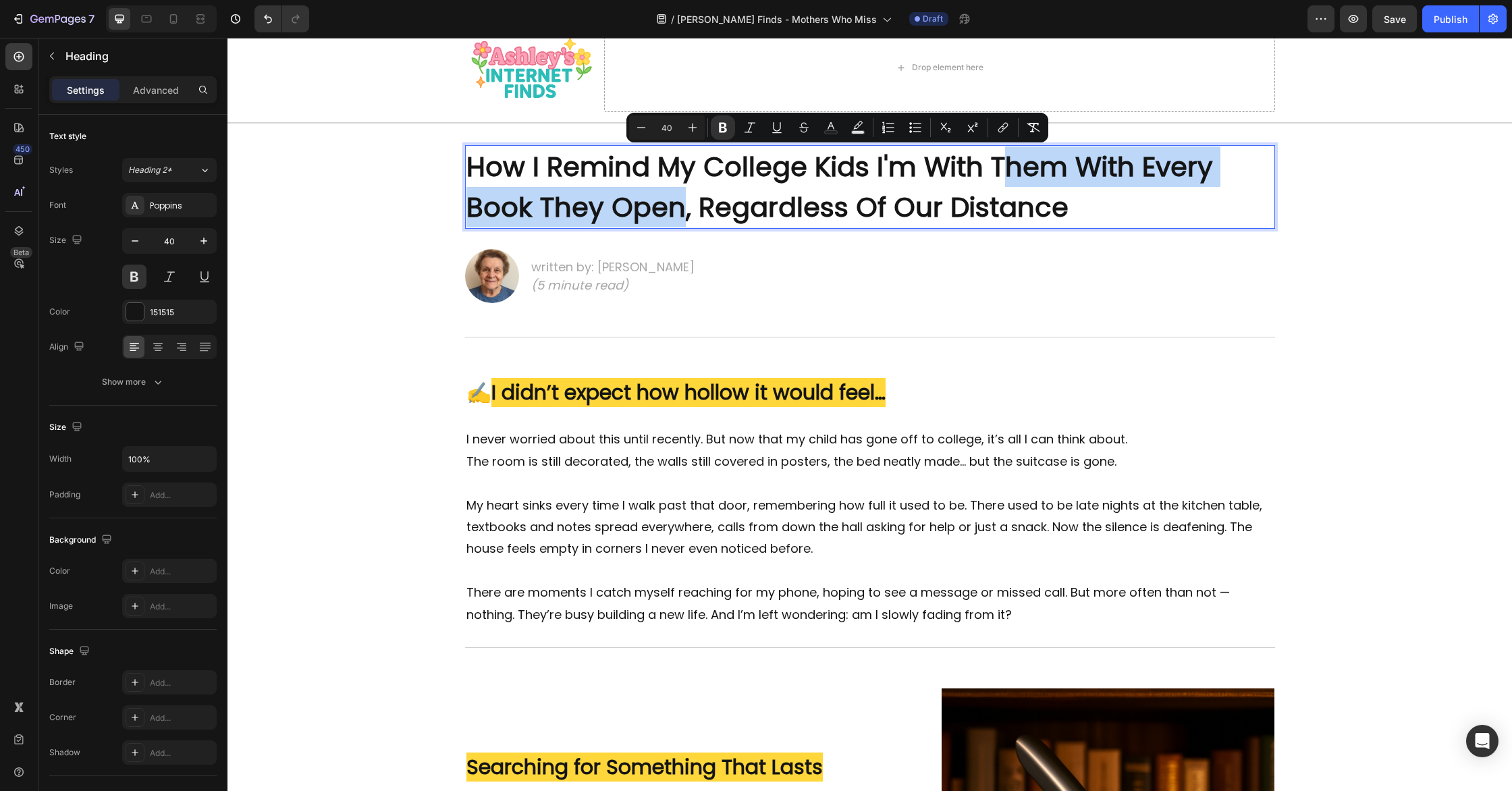
drag, startPoint x: 997, startPoint y: 169, endPoint x: 685, endPoint y: 194, distance: 313.0
click at [685, 194] on strong "How I Remind My College Kids I'm With Them With Every Book They Open, Regardles…" at bounding box center [839, 187] width 746 height 78
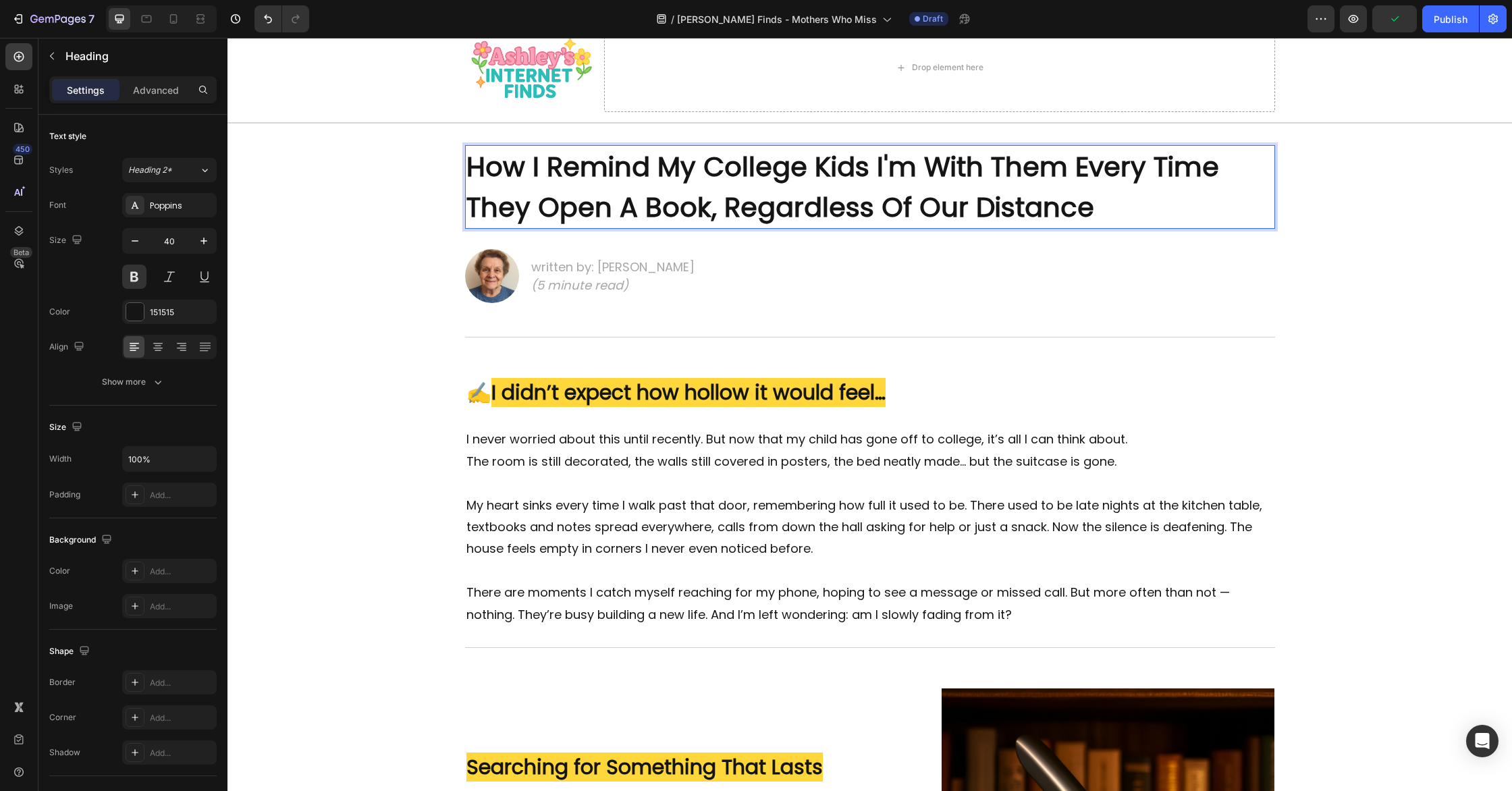
click at [765, 205] on strong "How I Remind My College Kids I'm With Them Every Time They Open A Book, Regardl…" at bounding box center [843, 187] width 753 height 78
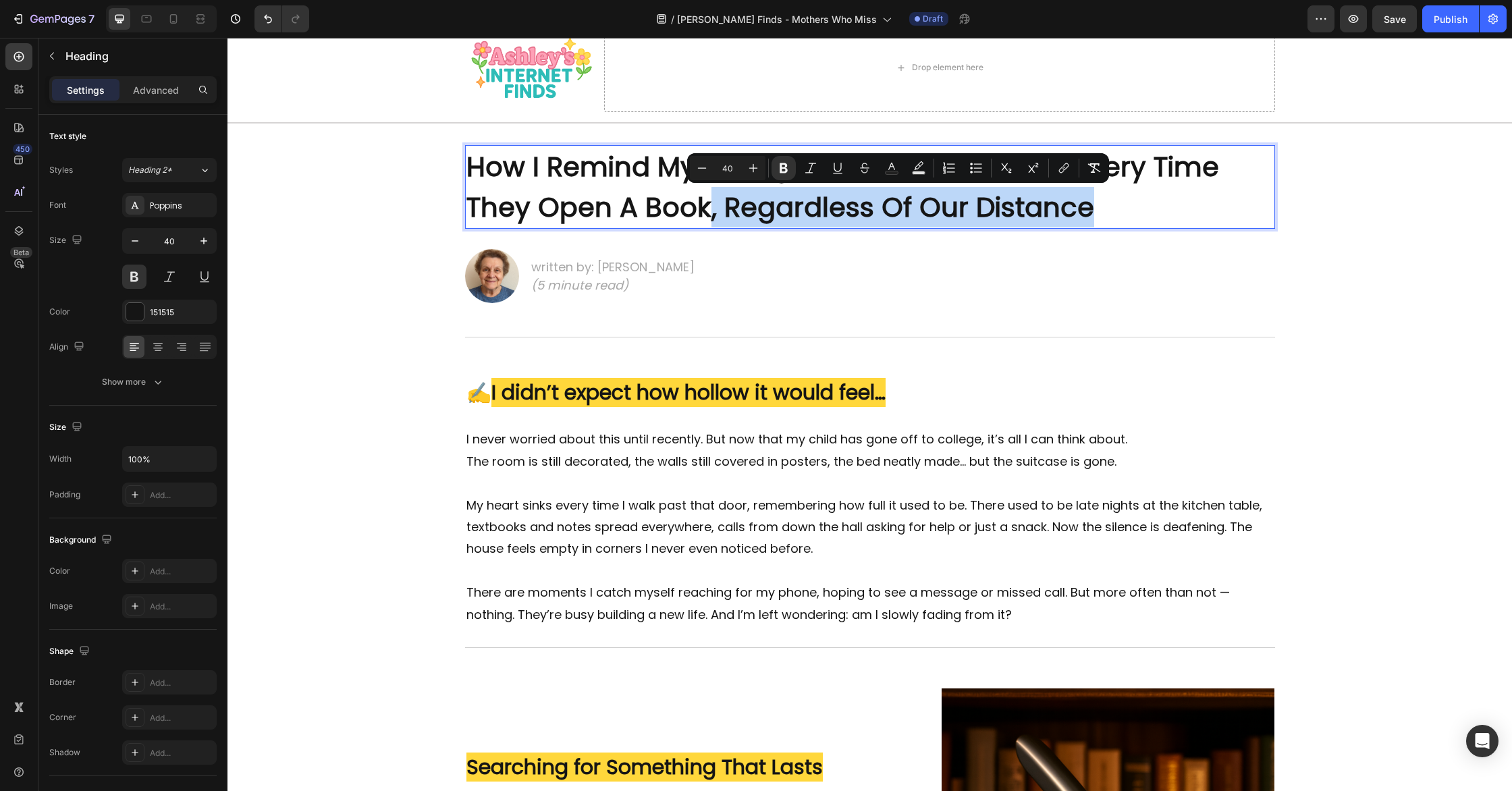
drag, startPoint x: 707, startPoint y: 217, endPoint x: 1098, endPoint y: 211, distance: 391.0
click at [1098, 211] on p "How I Remind My College Kids I'm With Them Every Time They Open A Book, Regardl…" at bounding box center [870, 187] width 807 height 81
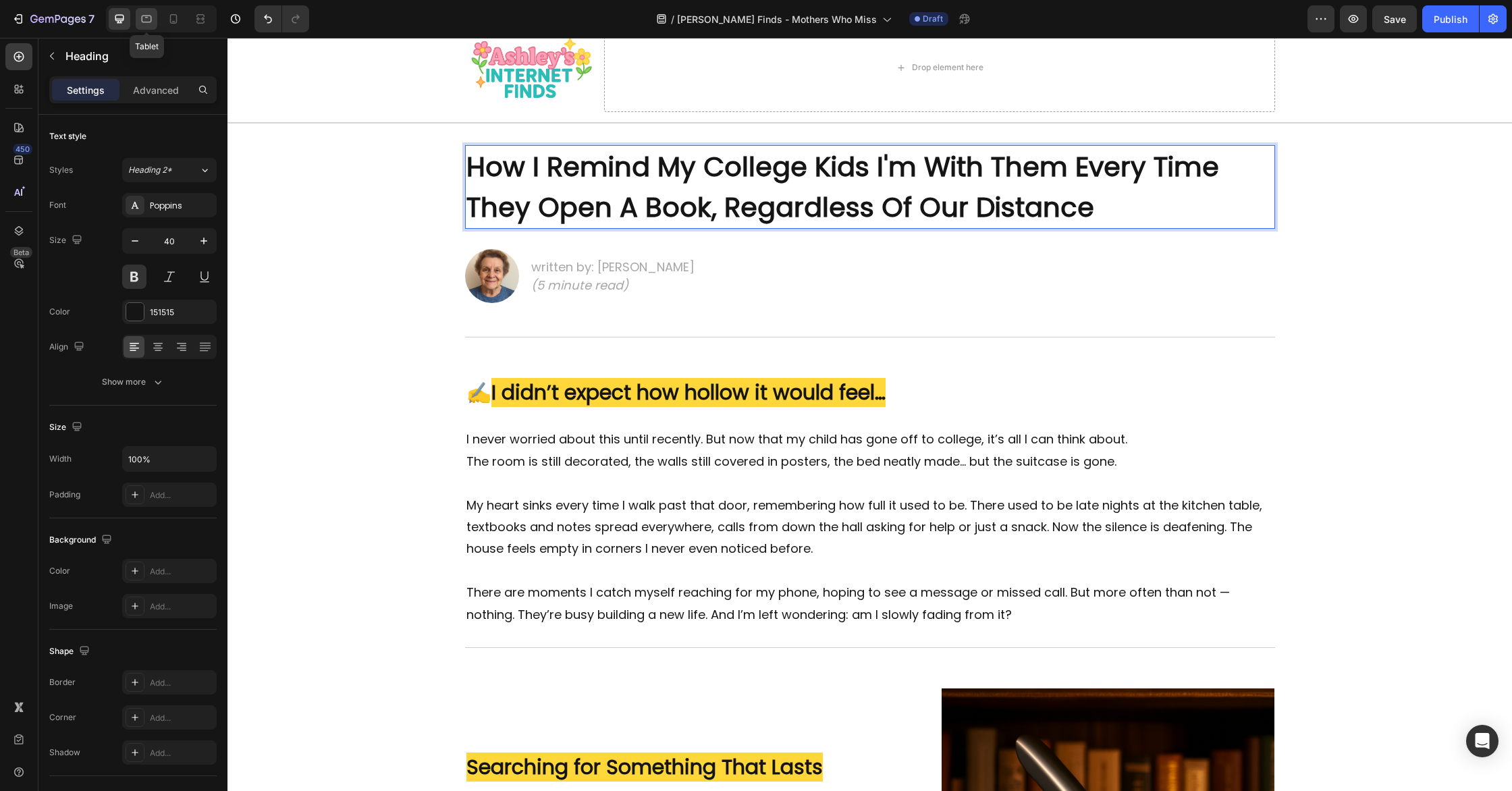
click at [137, 11] on div at bounding box center [147, 19] width 22 height 22
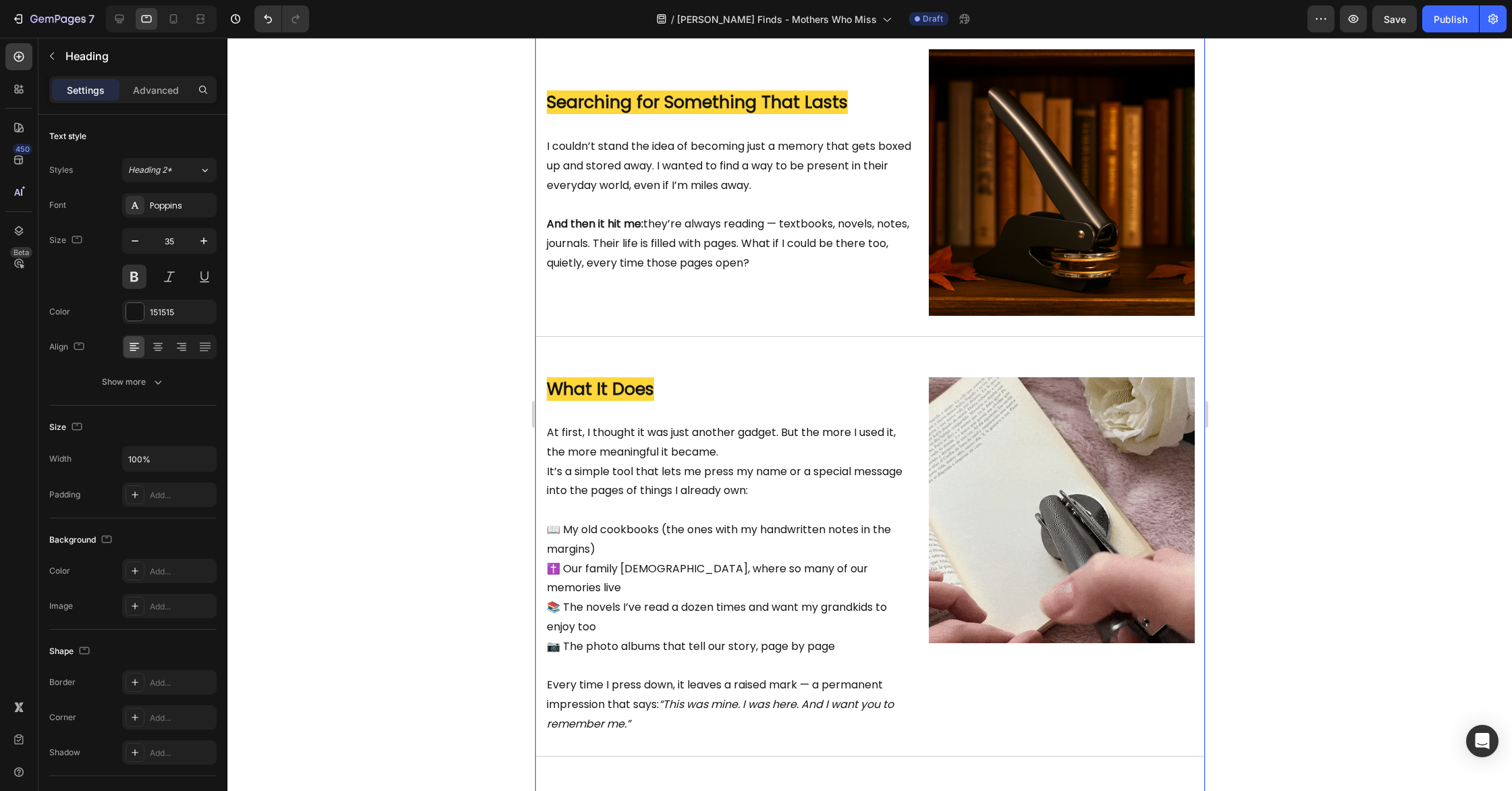
scroll to position [648, 0]
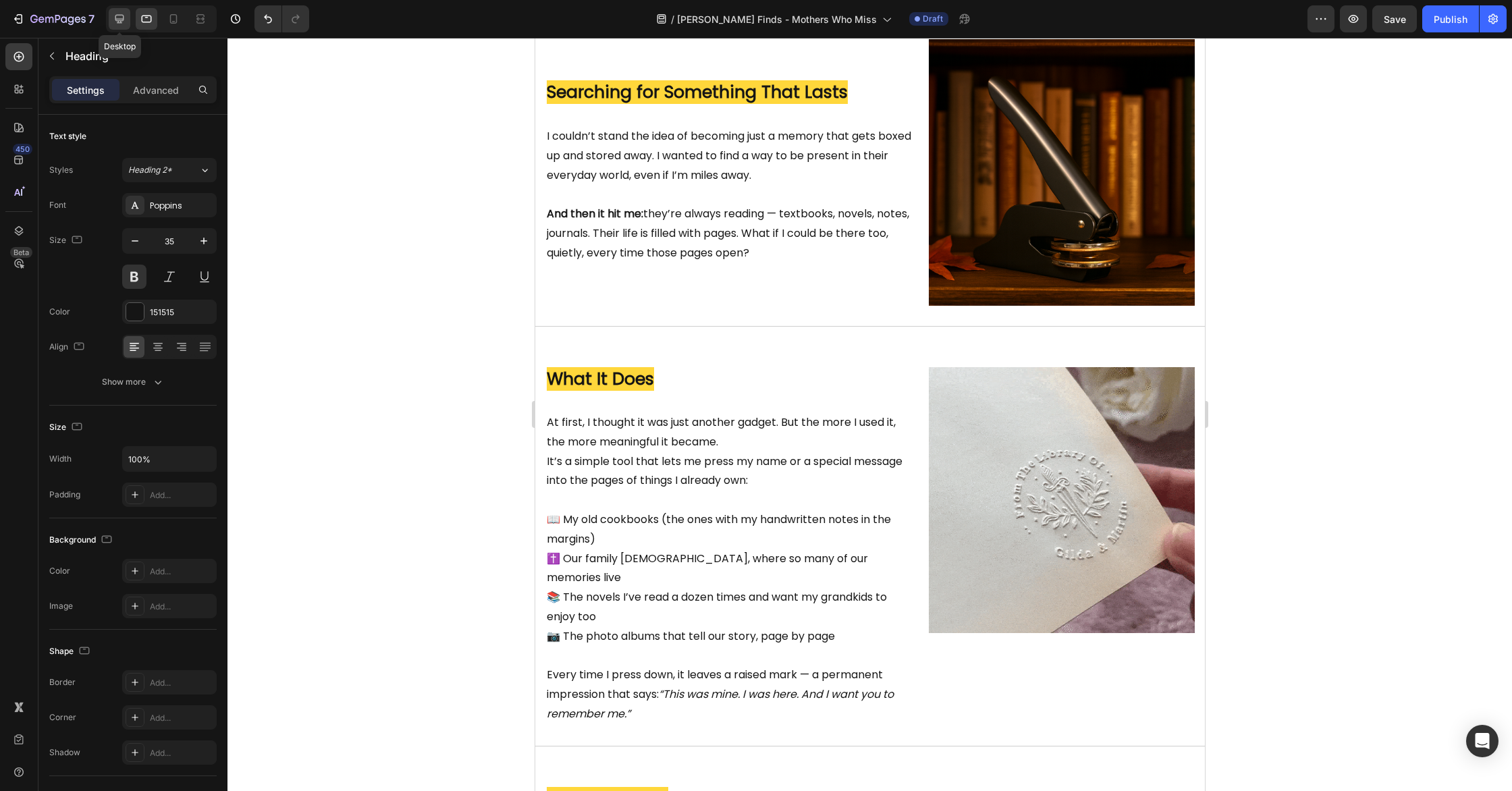
click at [121, 19] on icon at bounding box center [119, 19] width 9 height 9
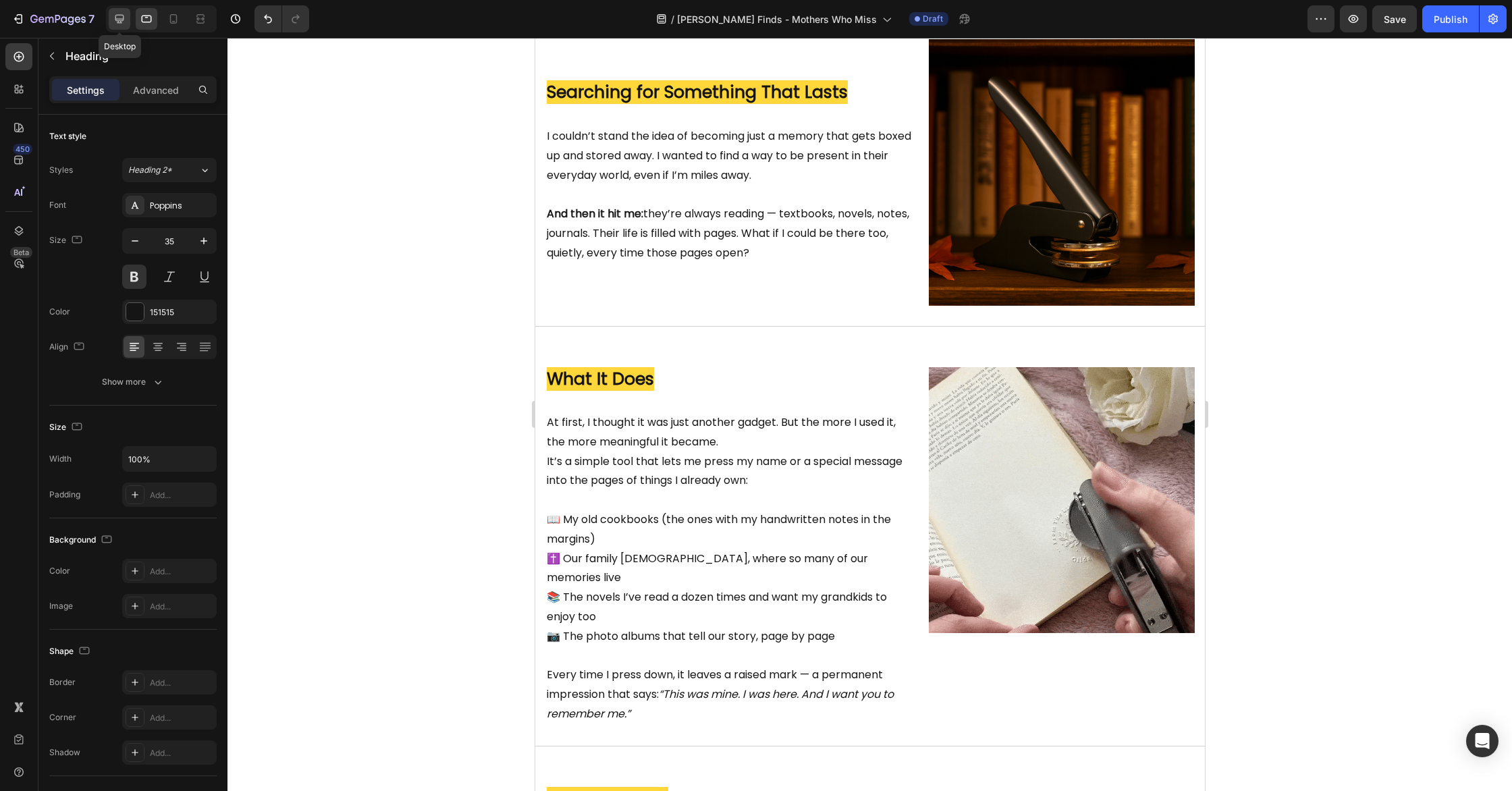
type input "40"
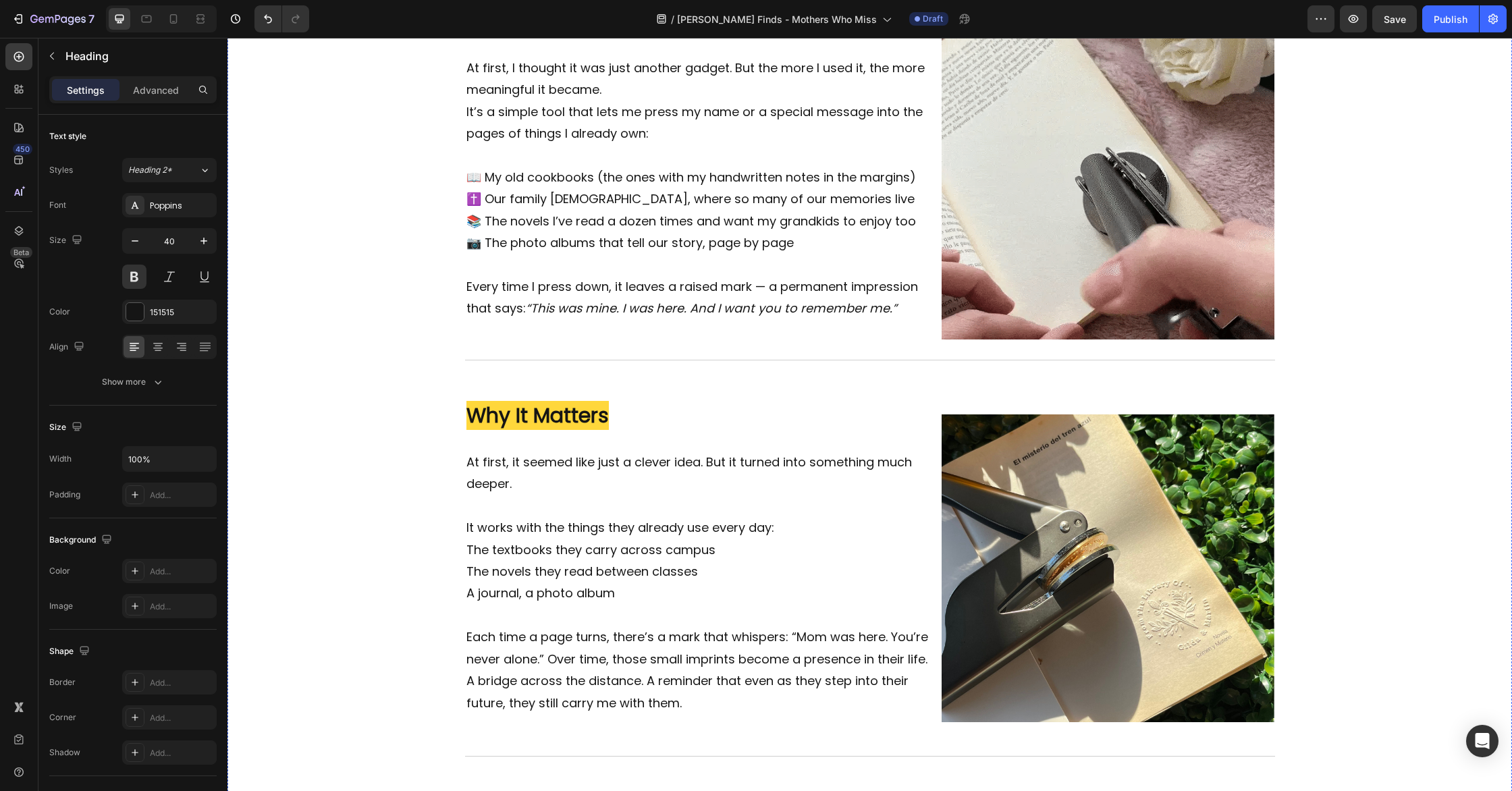
scroll to position [1149, 0]
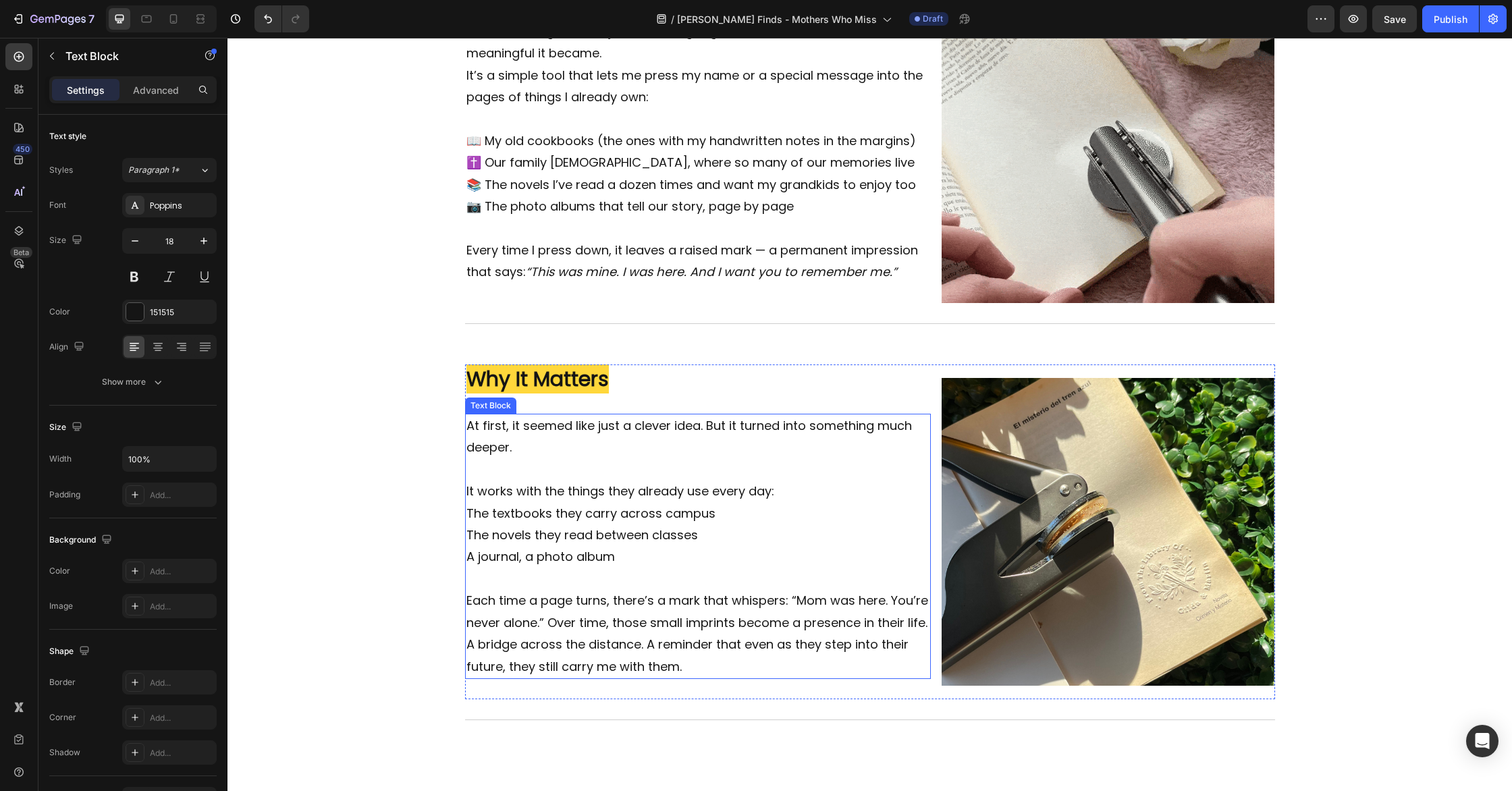
click at [596, 464] on p "At first, it seemed like just a clever idea. But it turned into something much …" at bounding box center [698, 459] width 464 height 88
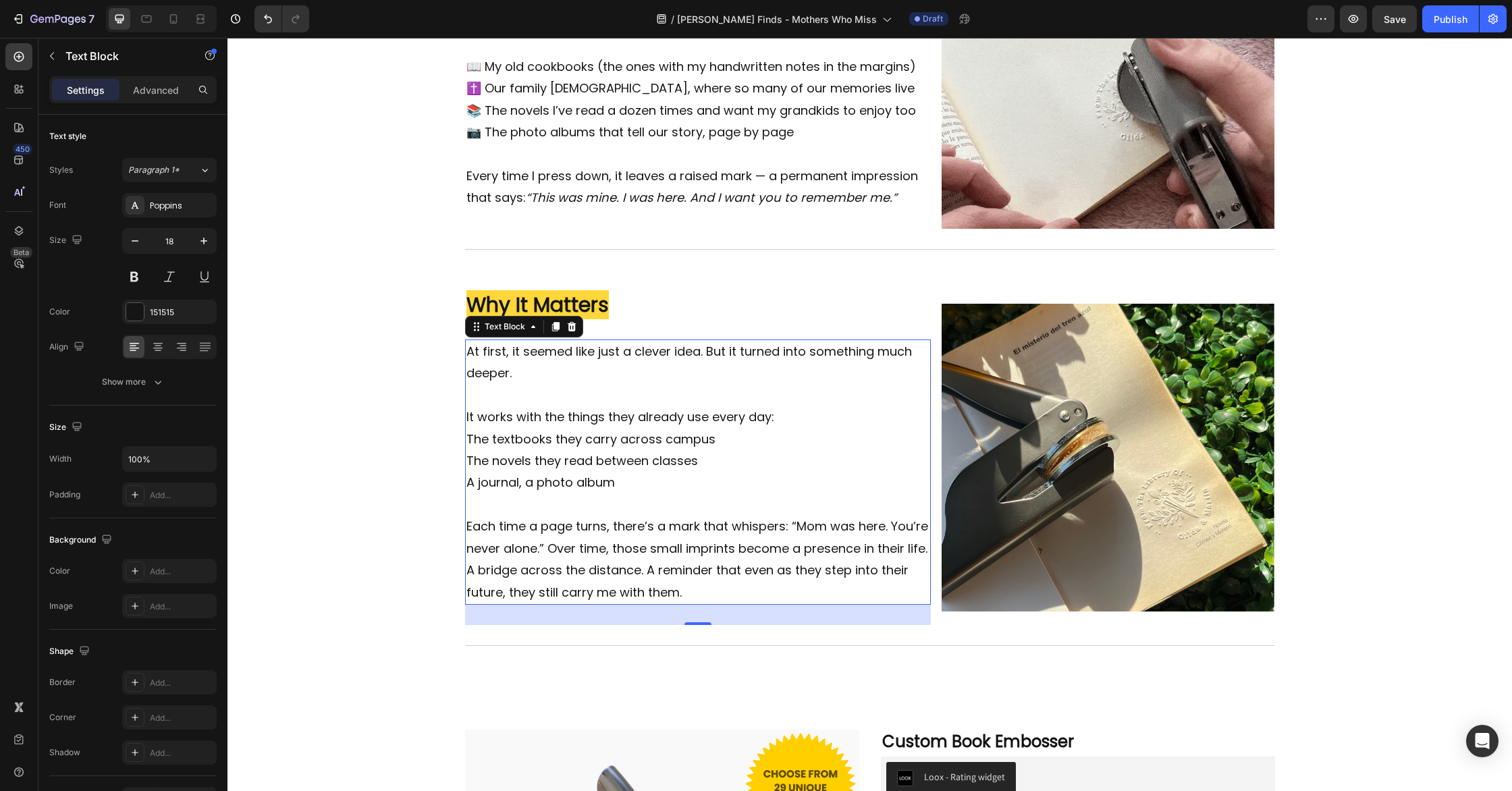
scroll to position [1044, 0]
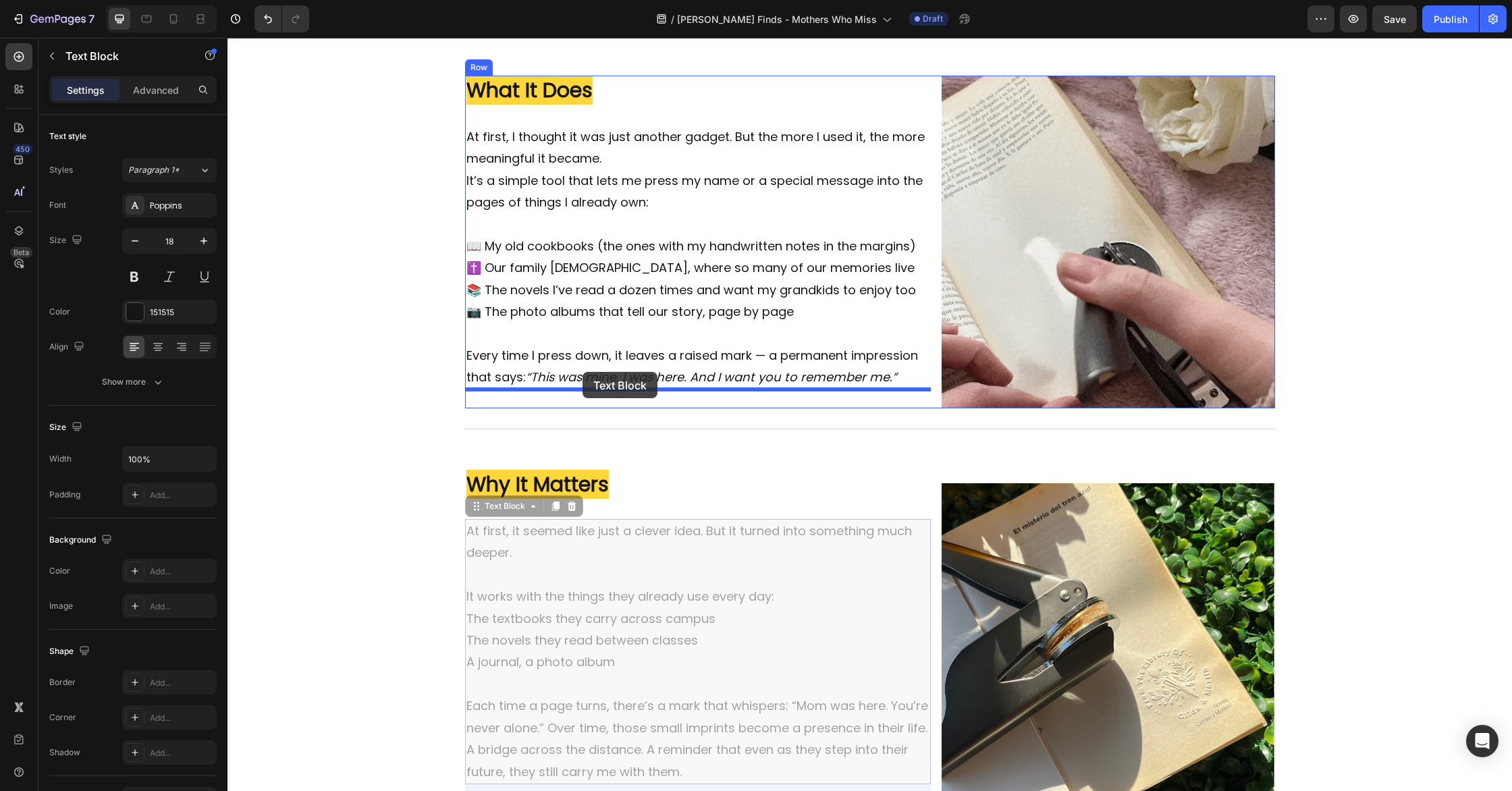
drag, startPoint x: 476, startPoint y: 507, endPoint x: 582, endPoint y: 372, distance: 171.6
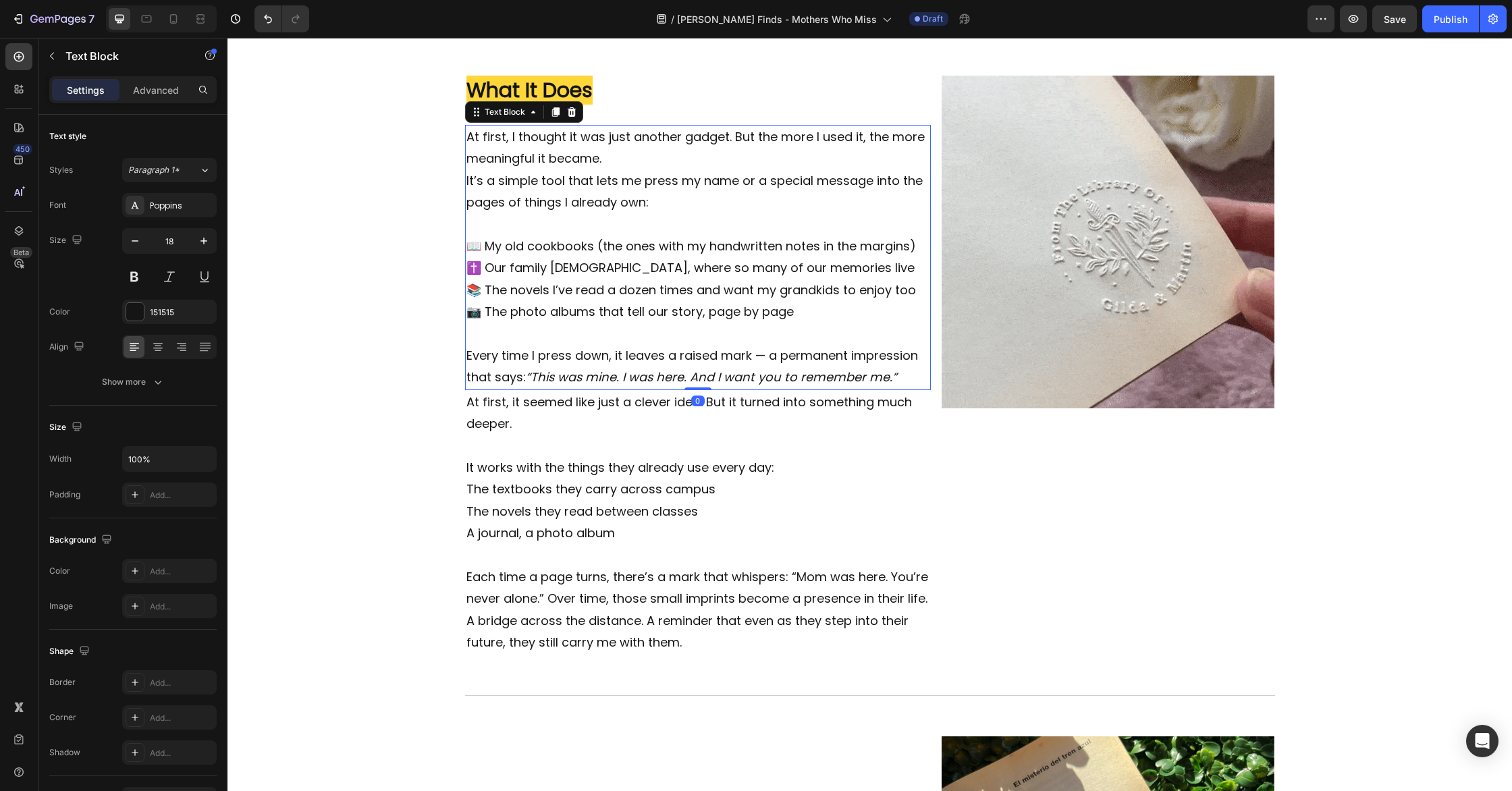
click at [679, 263] on p "✝️ Our family [DEMOGRAPHIC_DATA], where so many of our memories live" at bounding box center [698, 268] width 464 height 22
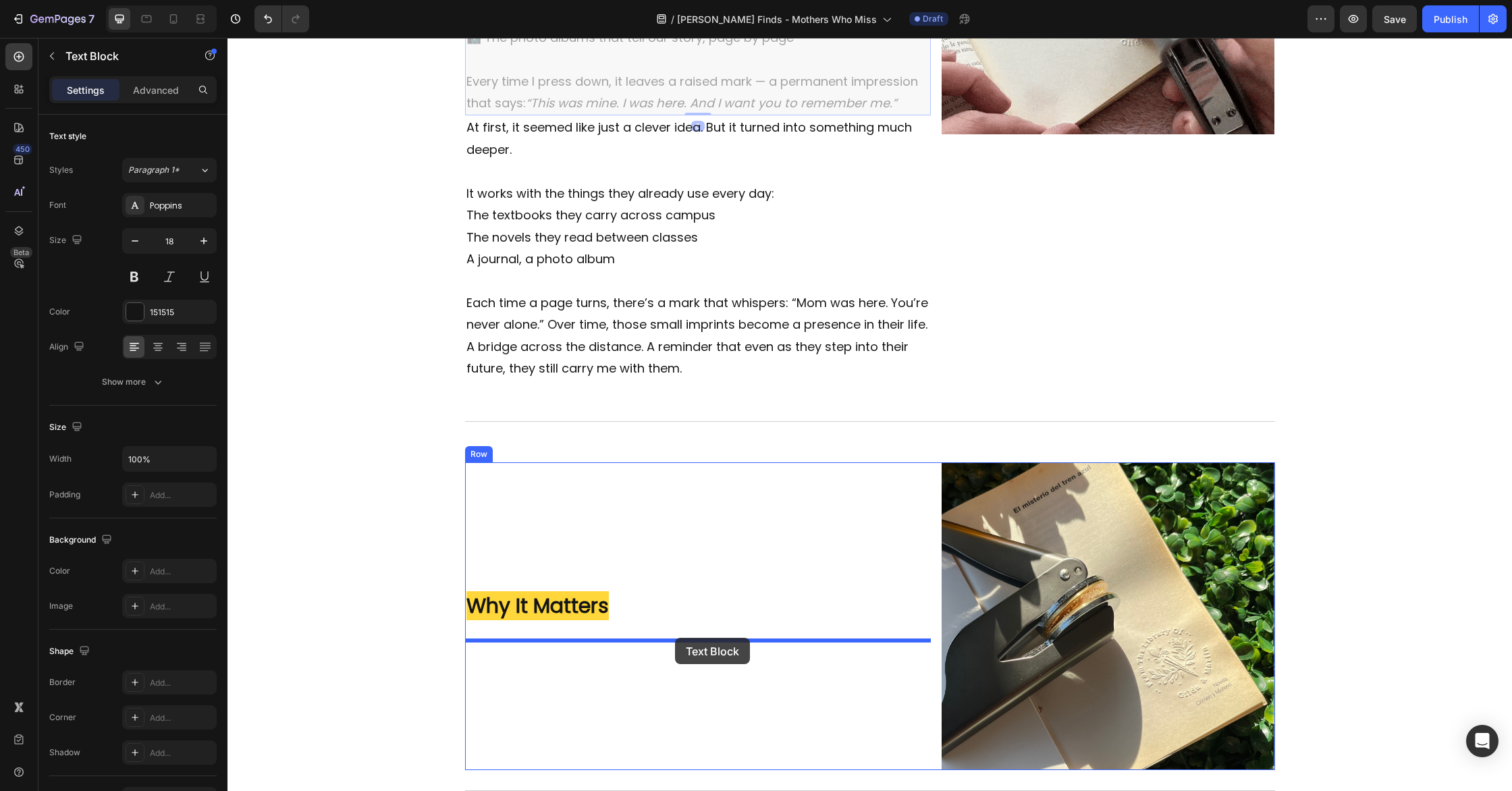
drag, startPoint x: 477, startPoint y: 110, endPoint x: 675, endPoint y: 638, distance: 563.9
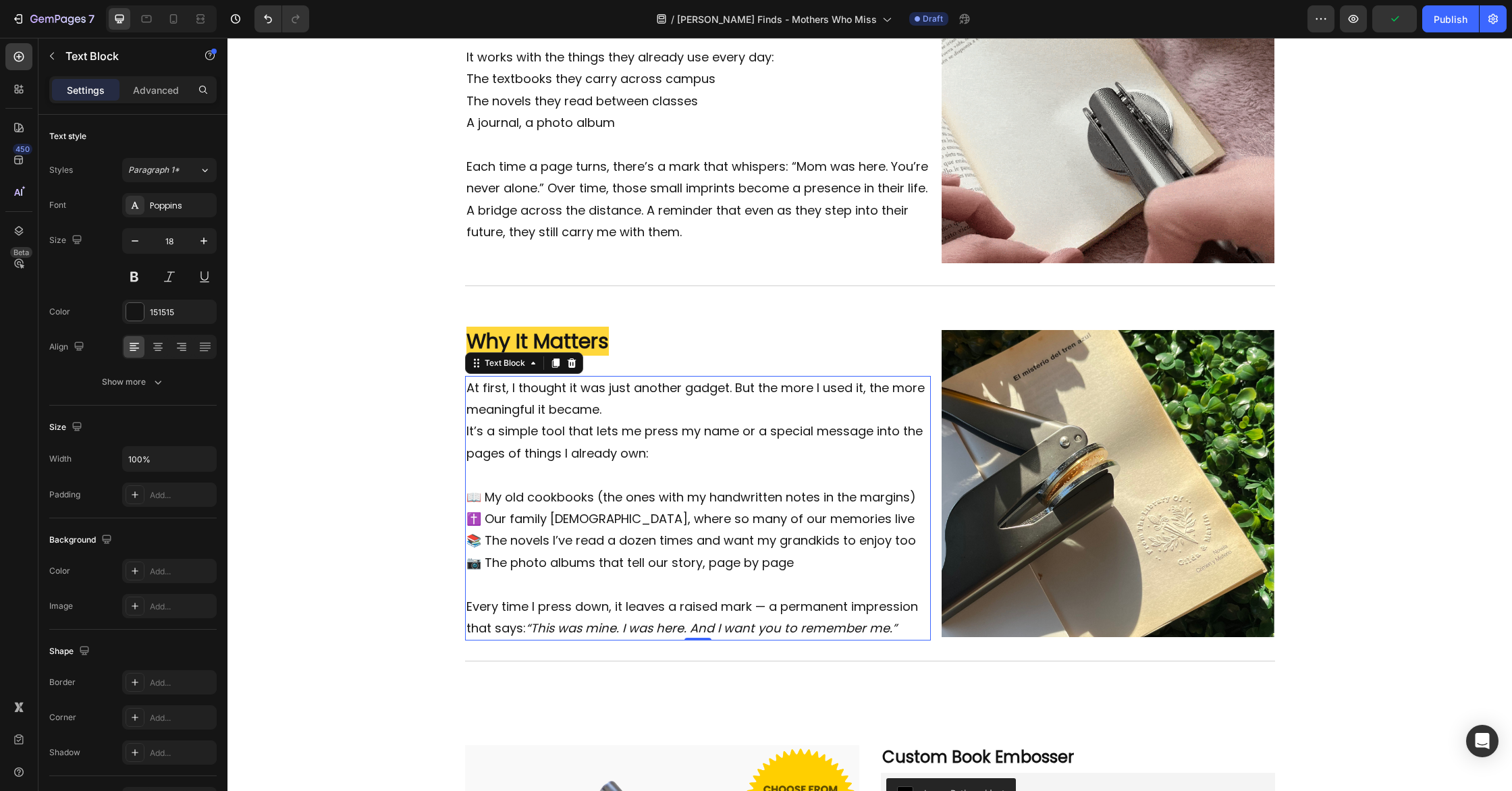
scroll to position [1189, 0]
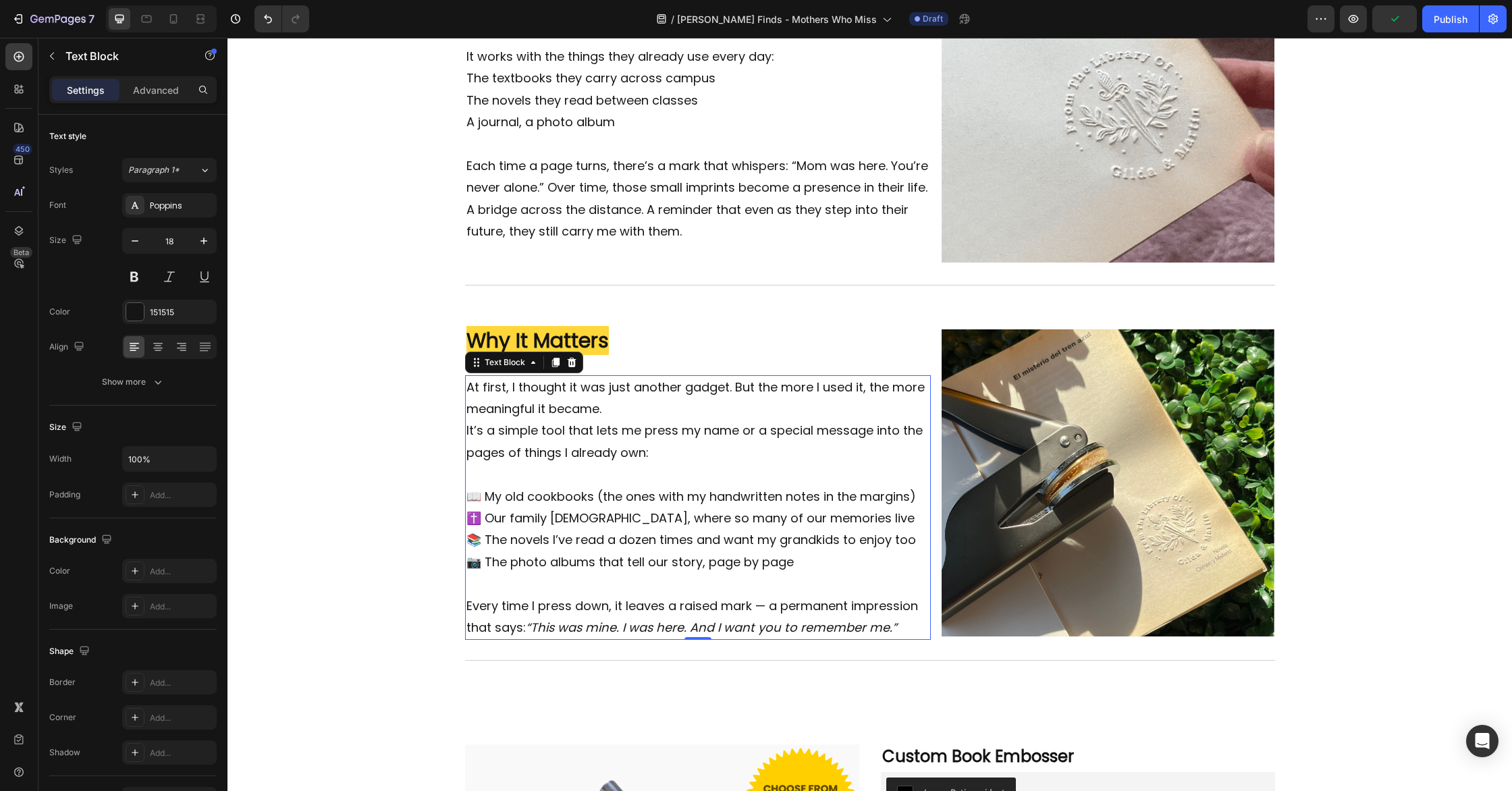
click at [713, 538] on p "📚 The novels I’ve read a dozen times and want my grandkids to enjoy too" at bounding box center [698, 540] width 464 height 22
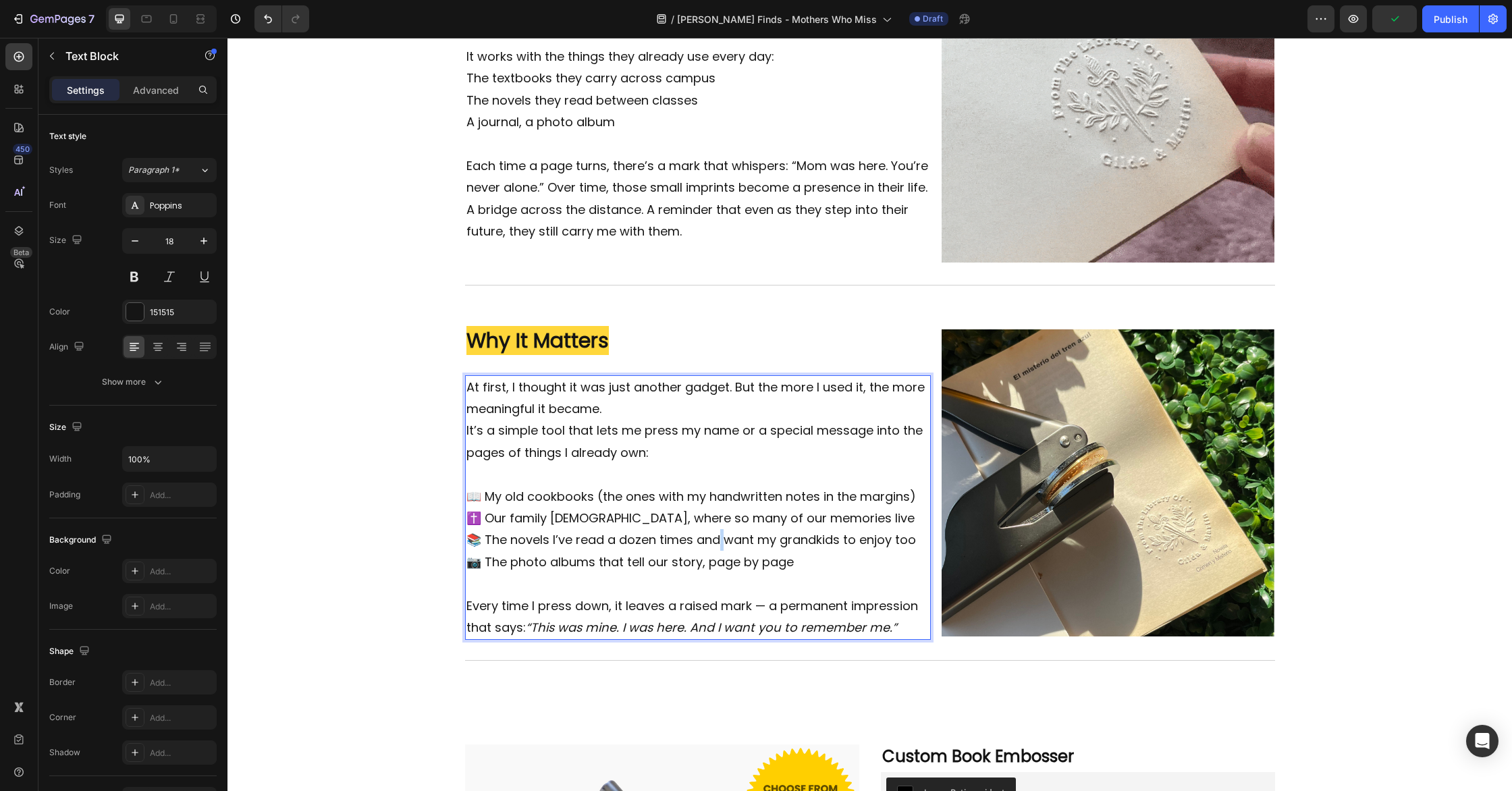
click at [713, 538] on p "📚 The novels I’ve read a dozen times and want my grandkids to enjoy too" at bounding box center [698, 540] width 464 height 22
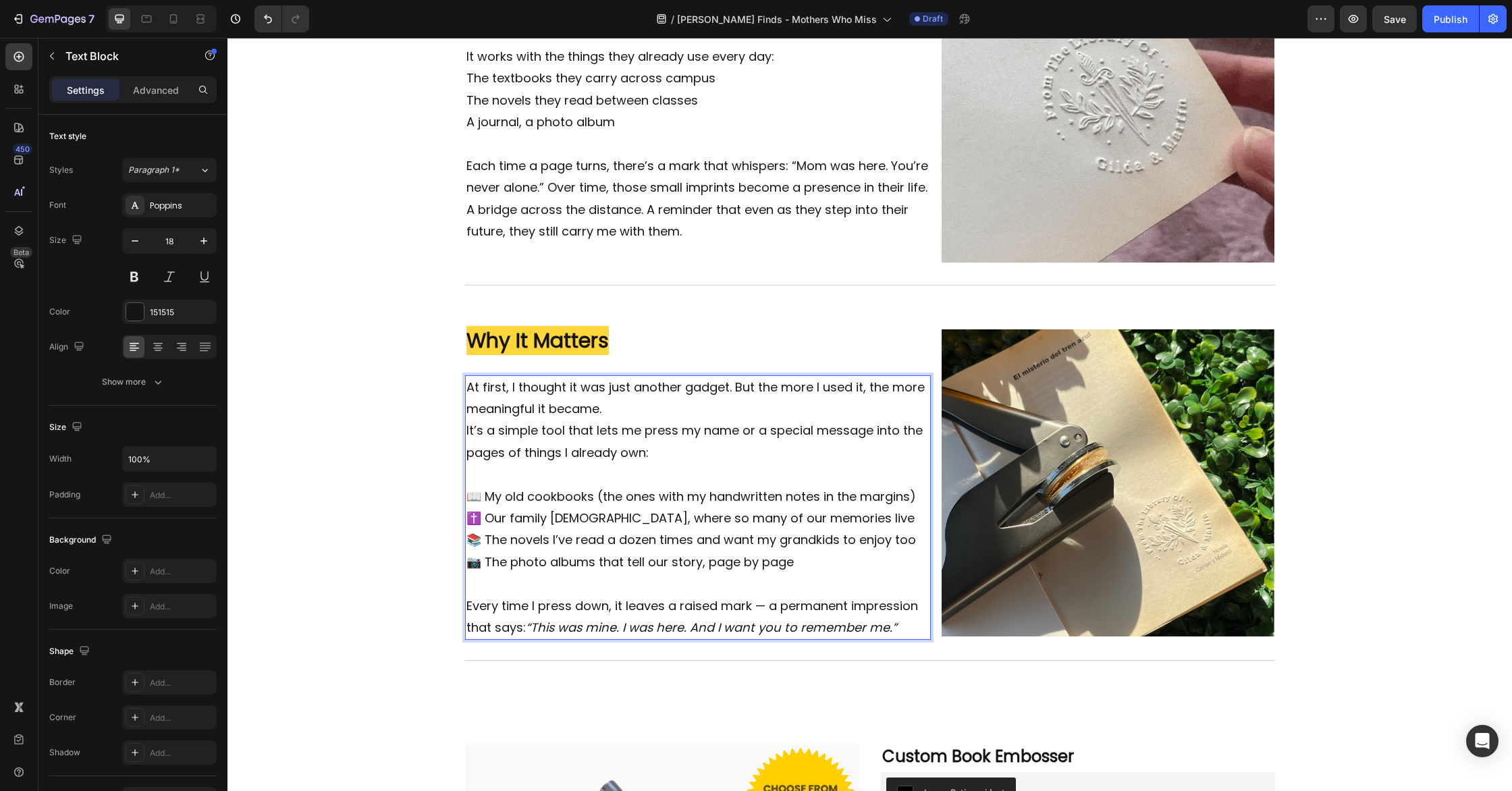
click at [757, 553] on p "📷 The photo albums that tell our story, page by page" at bounding box center [698, 573] width 464 height 44
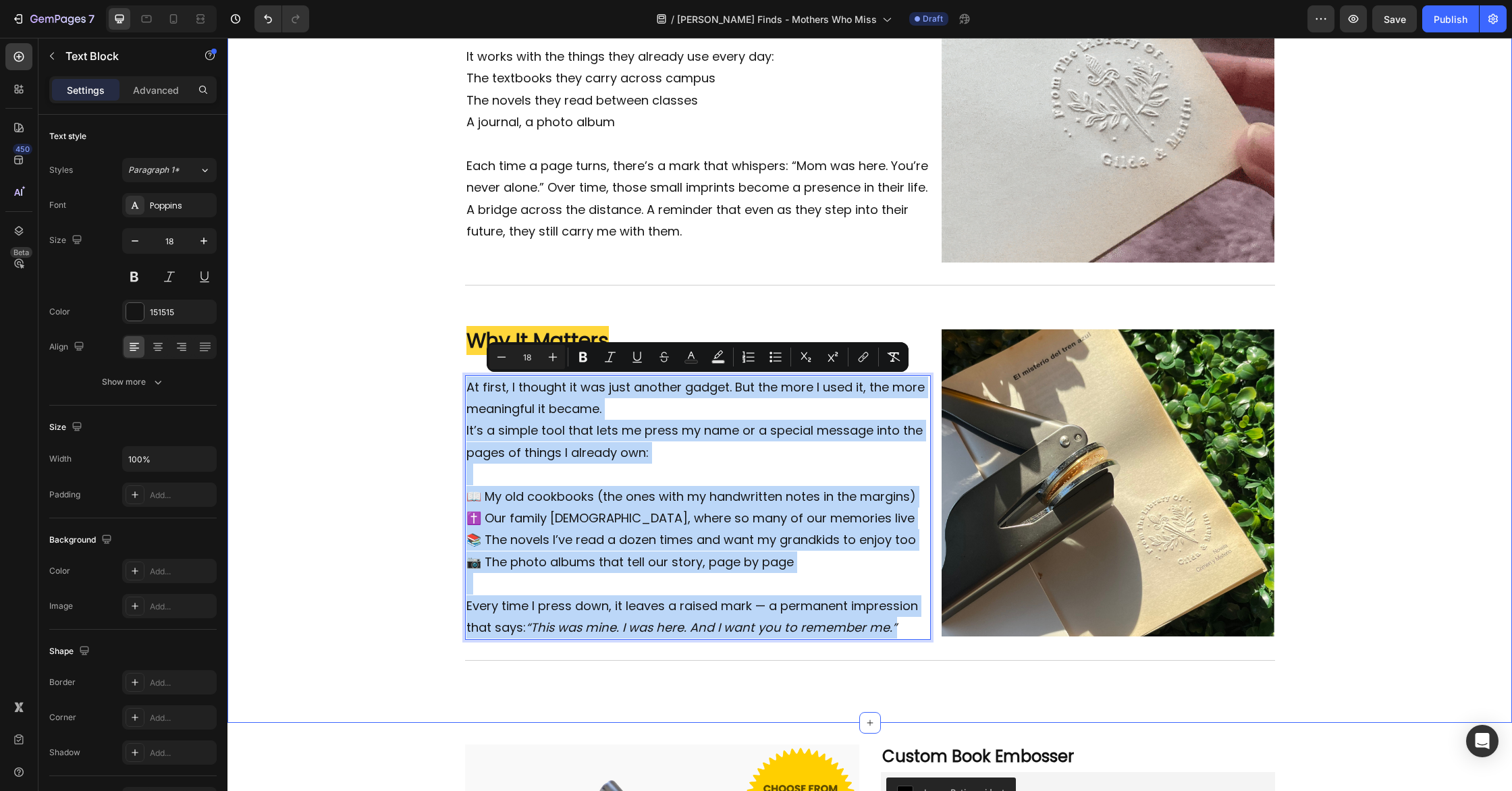
drag, startPoint x: 903, startPoint y: 625, endPoint x: 434, endPoint y: 393, distance: 523.2
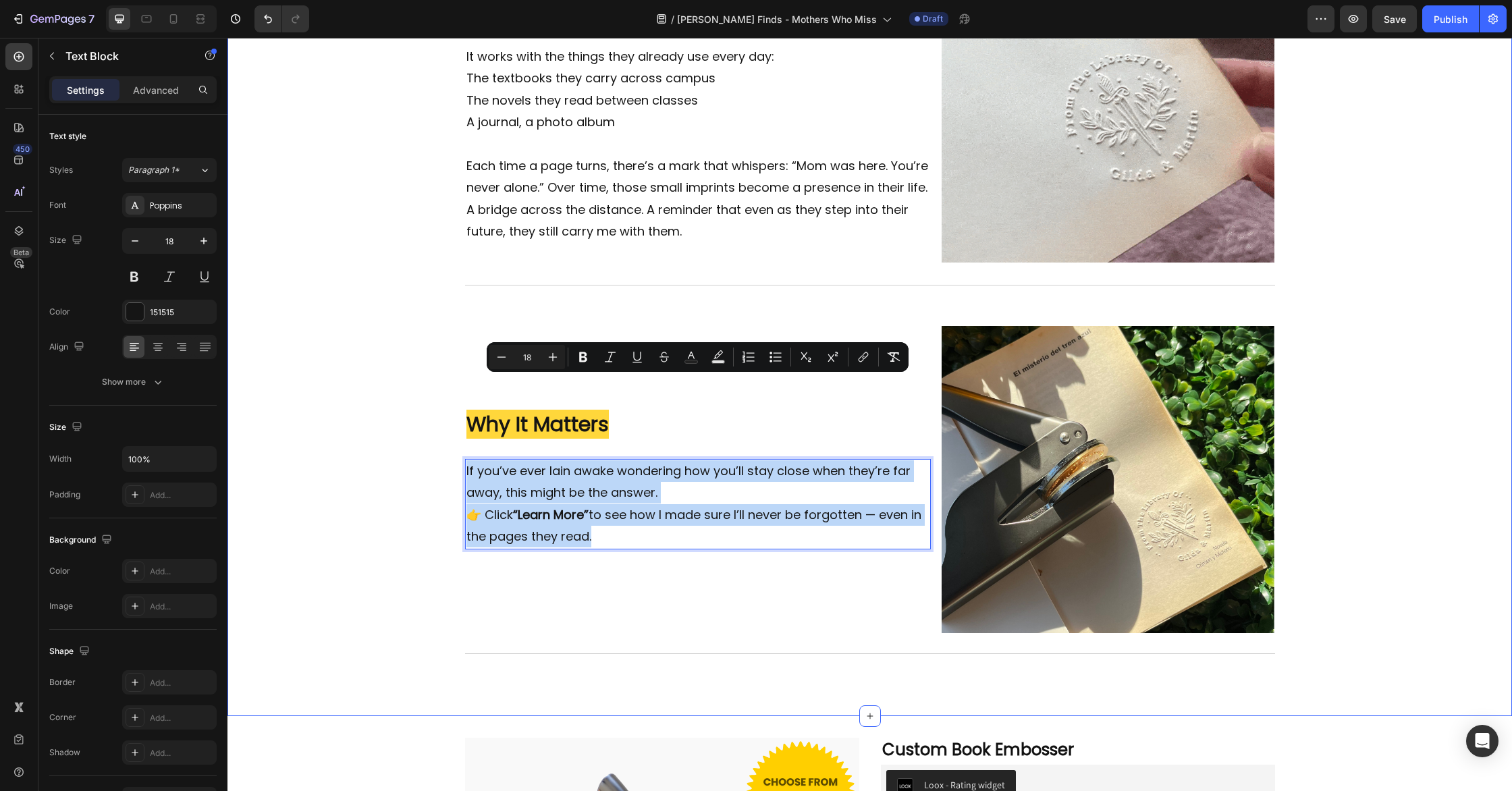
scroll to position [1273, 0]
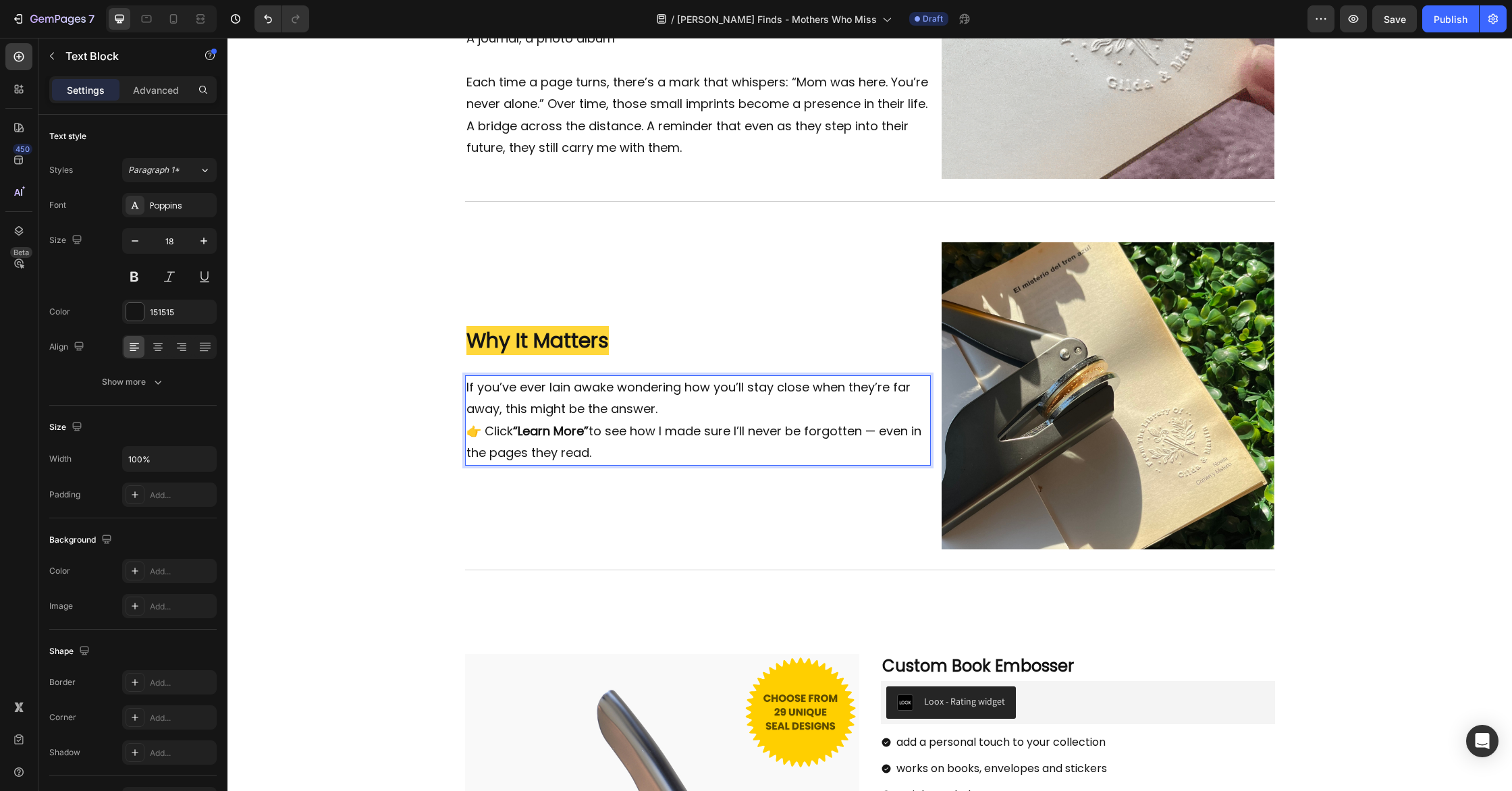
click at [708, 412] on p "If you’ve ever lain awake wondering how you’ll stay close when they’re far away…" at bounding box center [698, 398] width 464 height 44
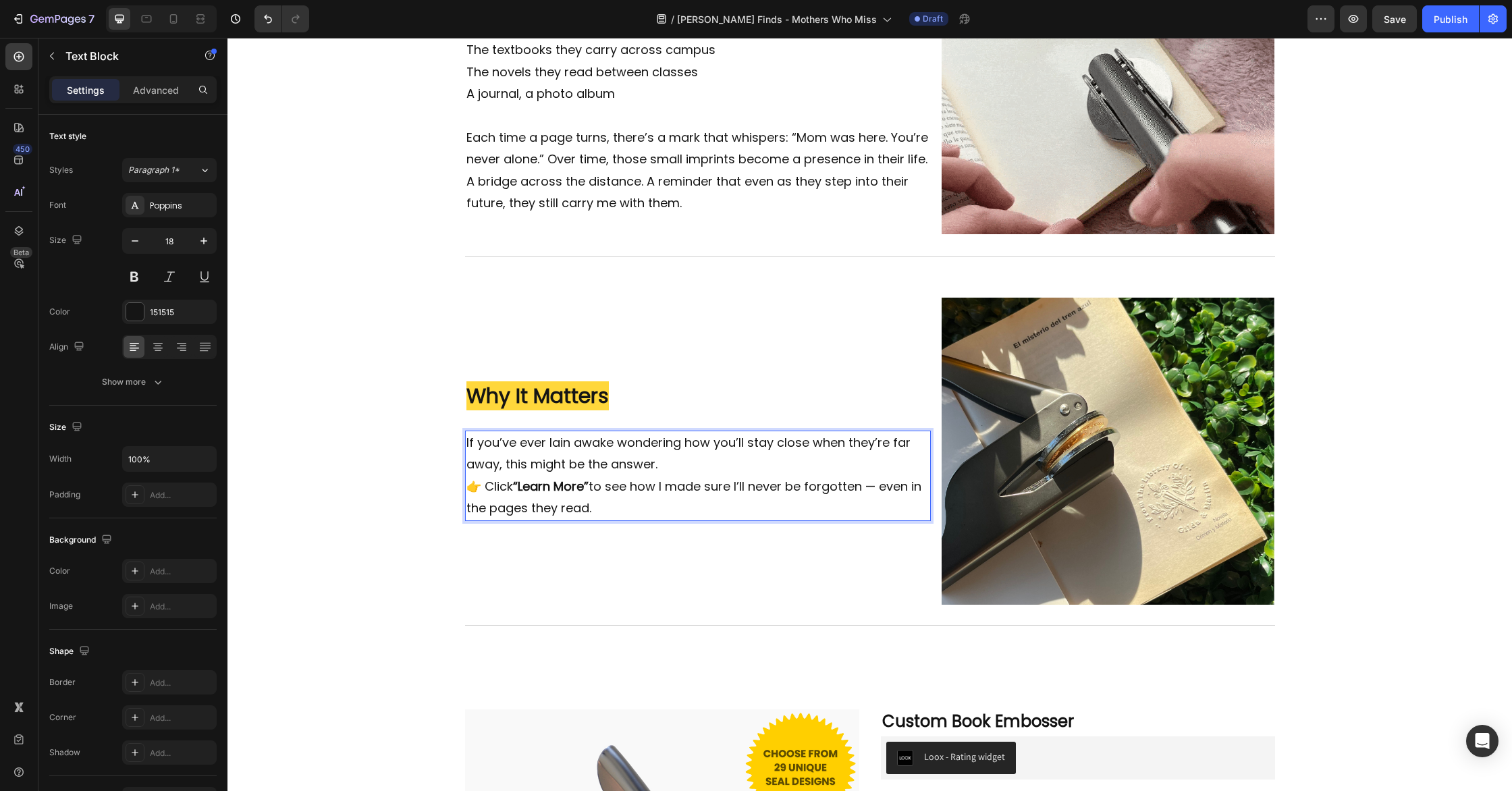
scroll to position [1207, 0]
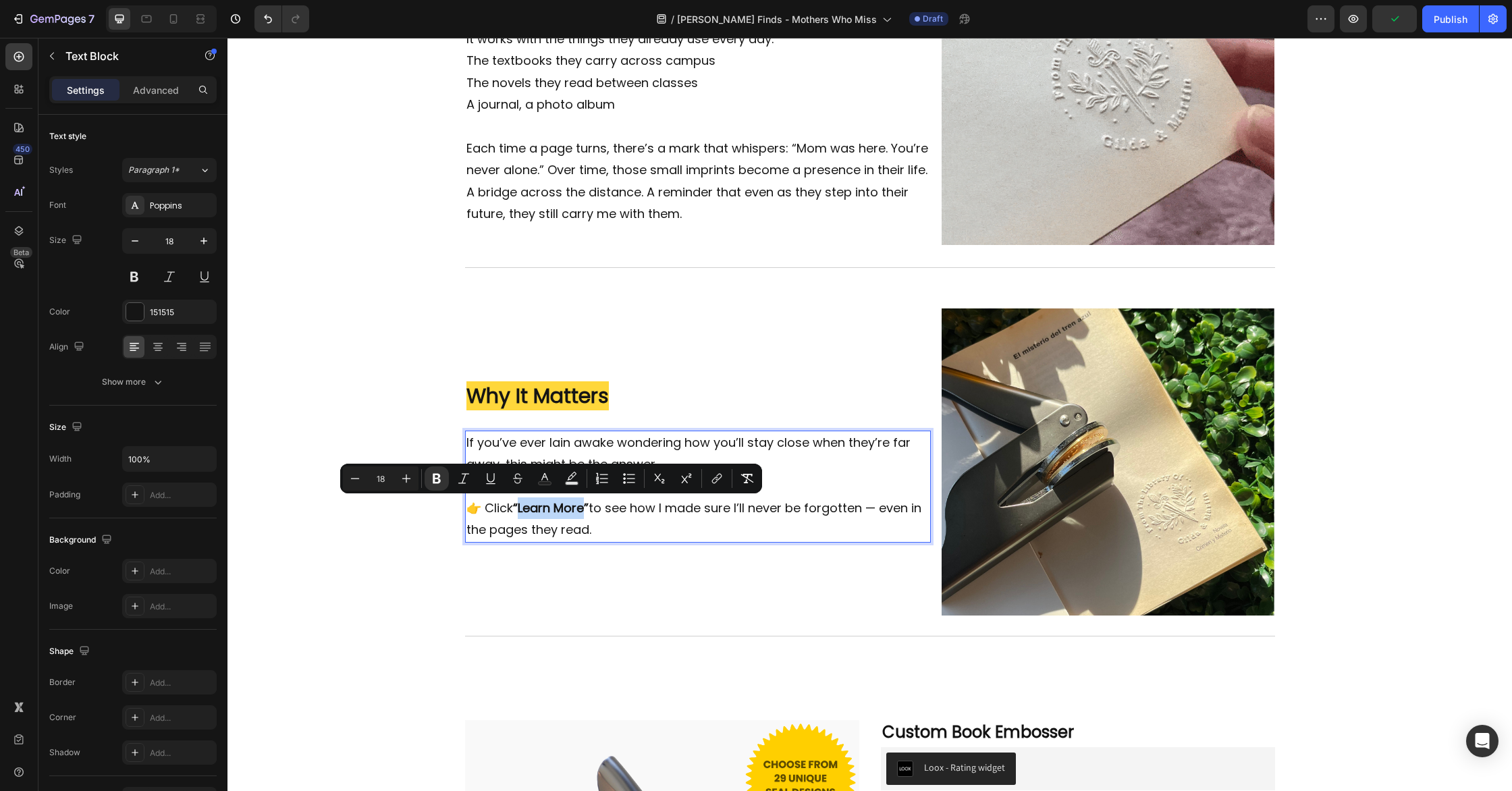
drag, startPoint x: 583, startPoint y: 509, endPoint x: 552, endPoint y: 509, distance: 31.0
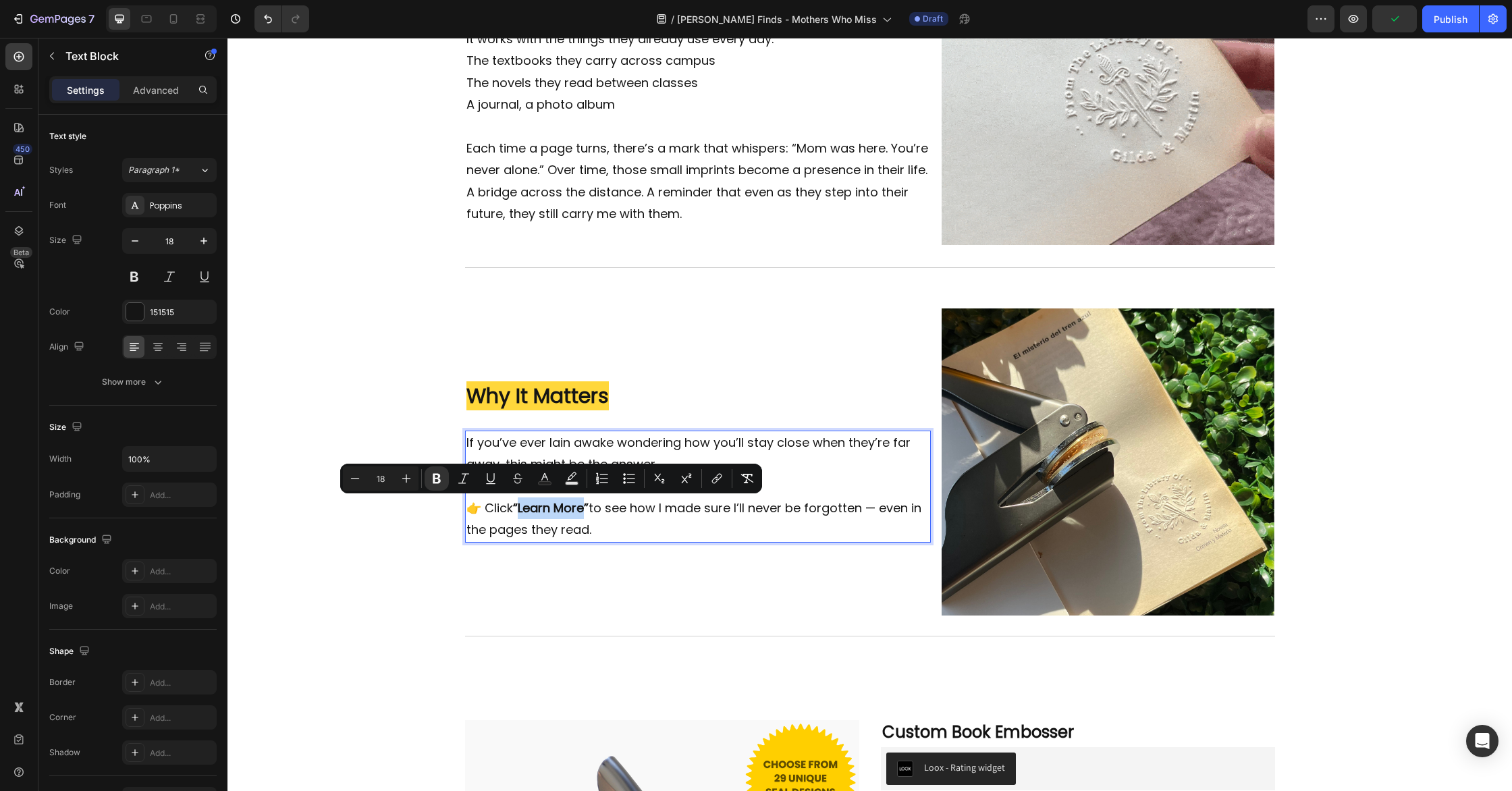
click at [517, 507] on strong "“Learn More”" at bounding box center [550, 508] width 76 height 17
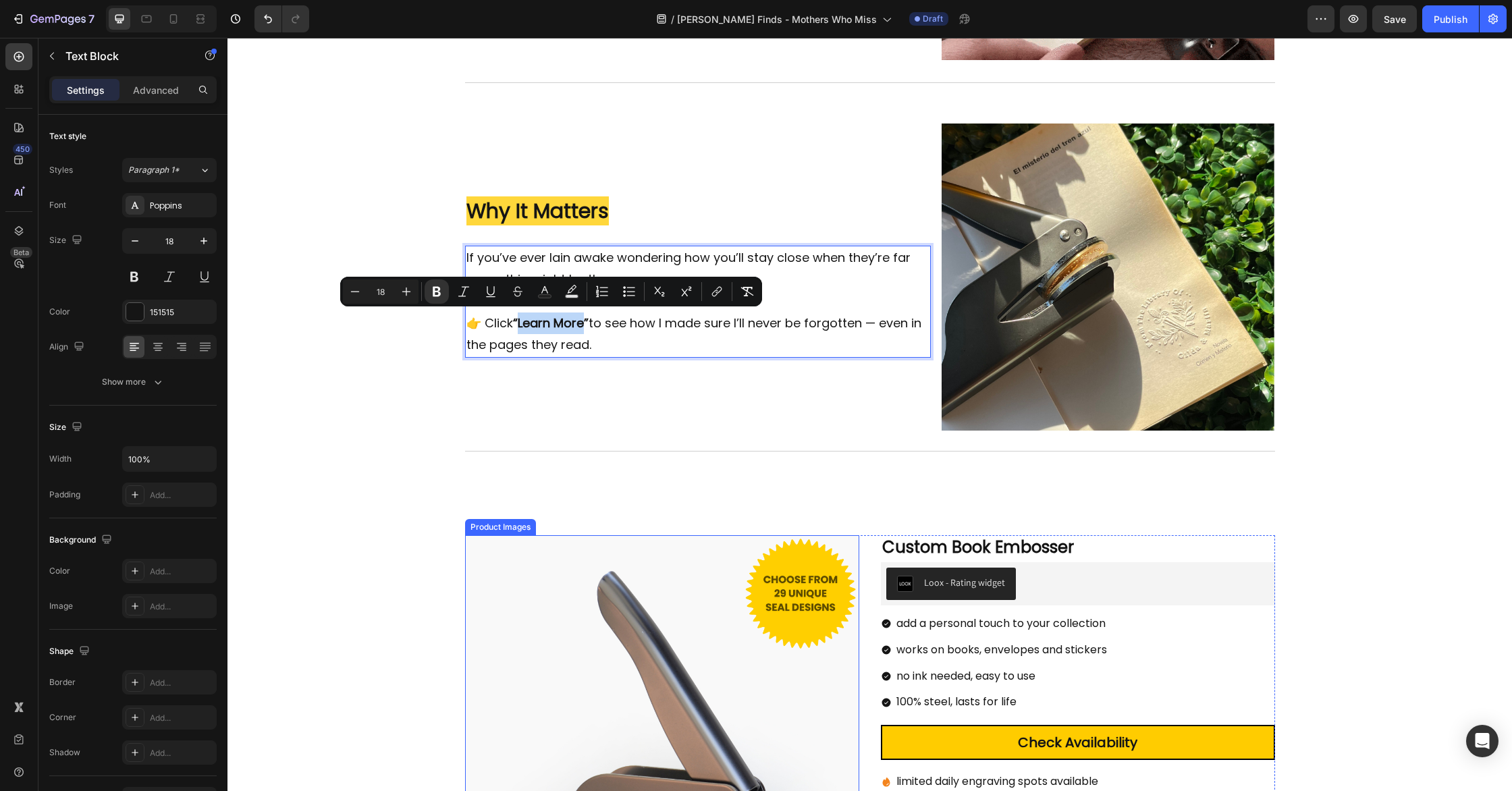
scroll to position [1394, 0]
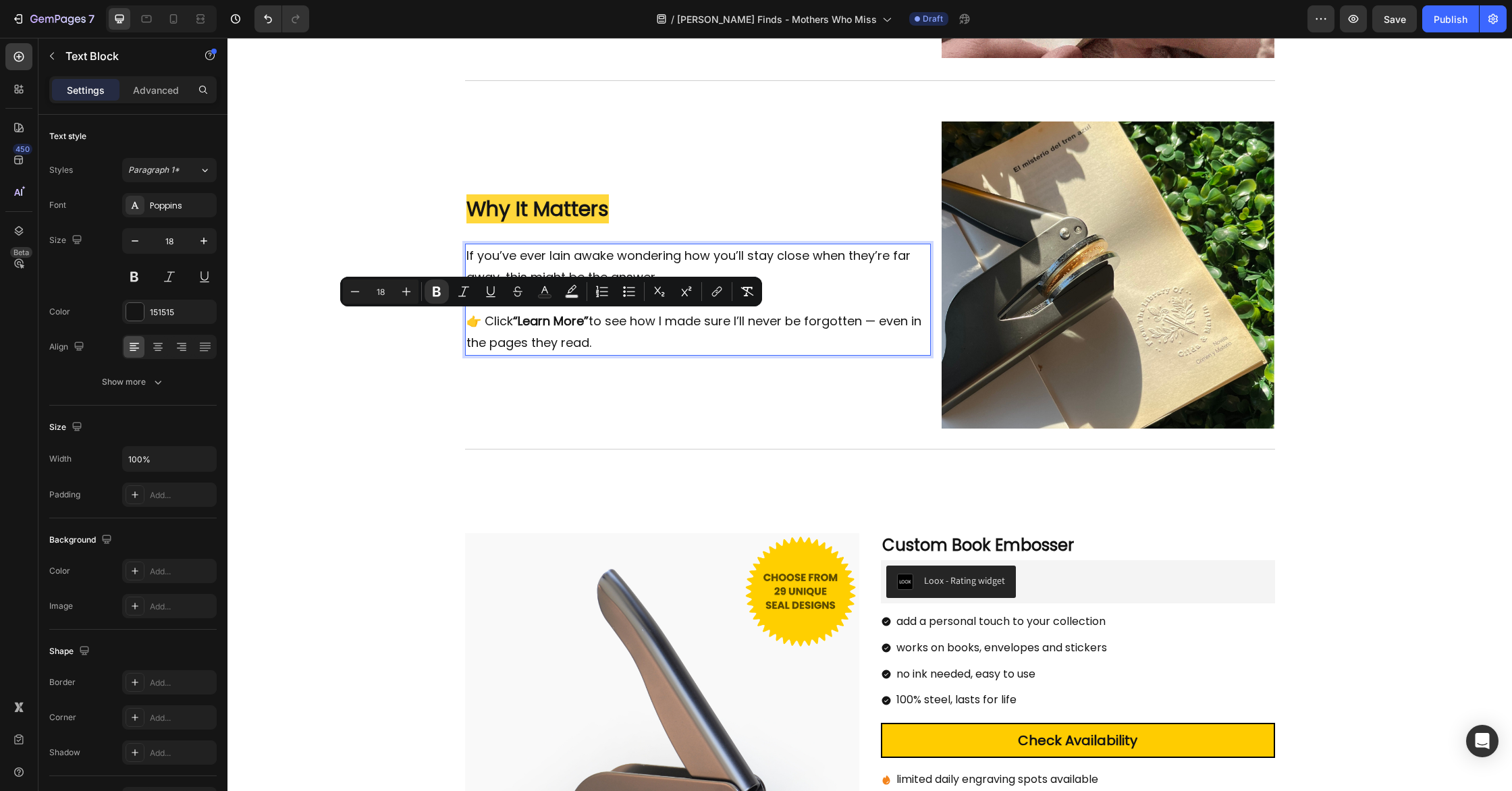
click at [693, 342] on p "👉 Click “Learn More” to see how I made sure I’ll never be forgotten — even in t…" at bounding box center [698, 332] width 464 height 44
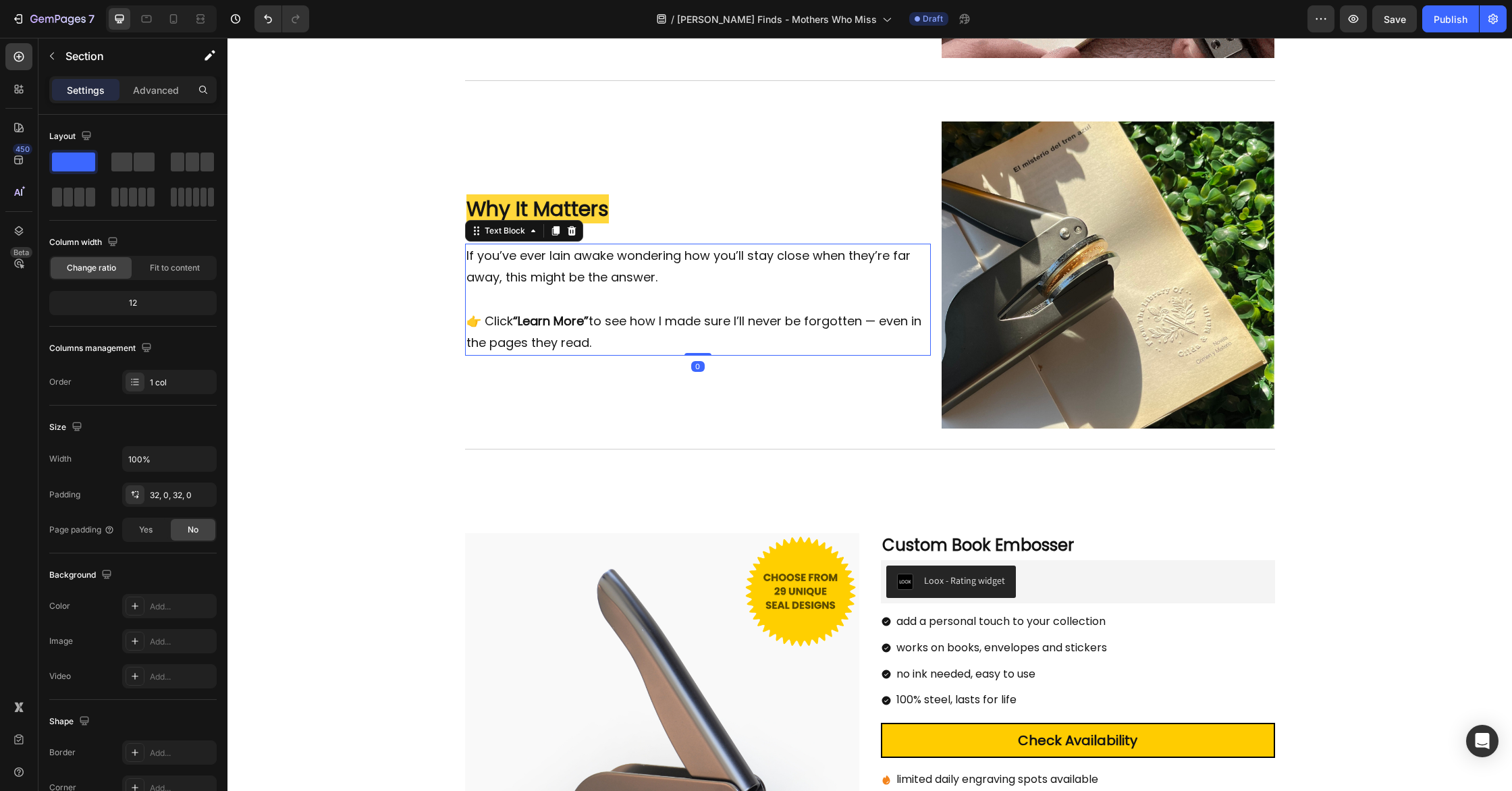
click at [654, 335] on p "👉 Click “Learn More” to see how I made sure I’ll never be forgotten — even in t…" at bounding box center [698, 332] width 464 height 44
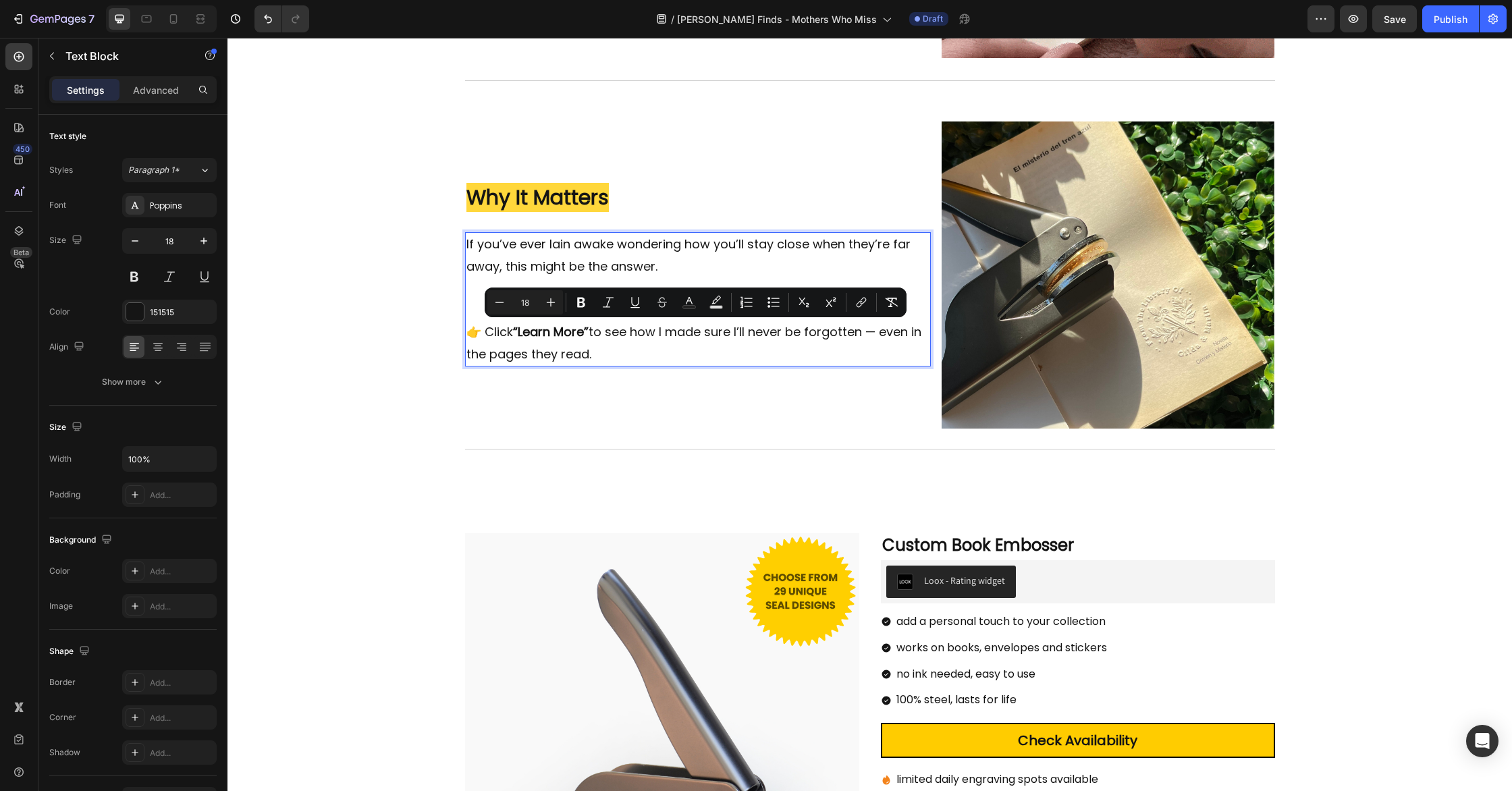
drag, startPoint x: 610, startPoint y: 351, endPoint x: 469, endPoint y: 312, distance: 146.3
click at [469, 312] on div "If you’ve ever lain awake wondering how you’ll stay close when they’re far away…" at bounding box center [698, 299] width 466 height 134
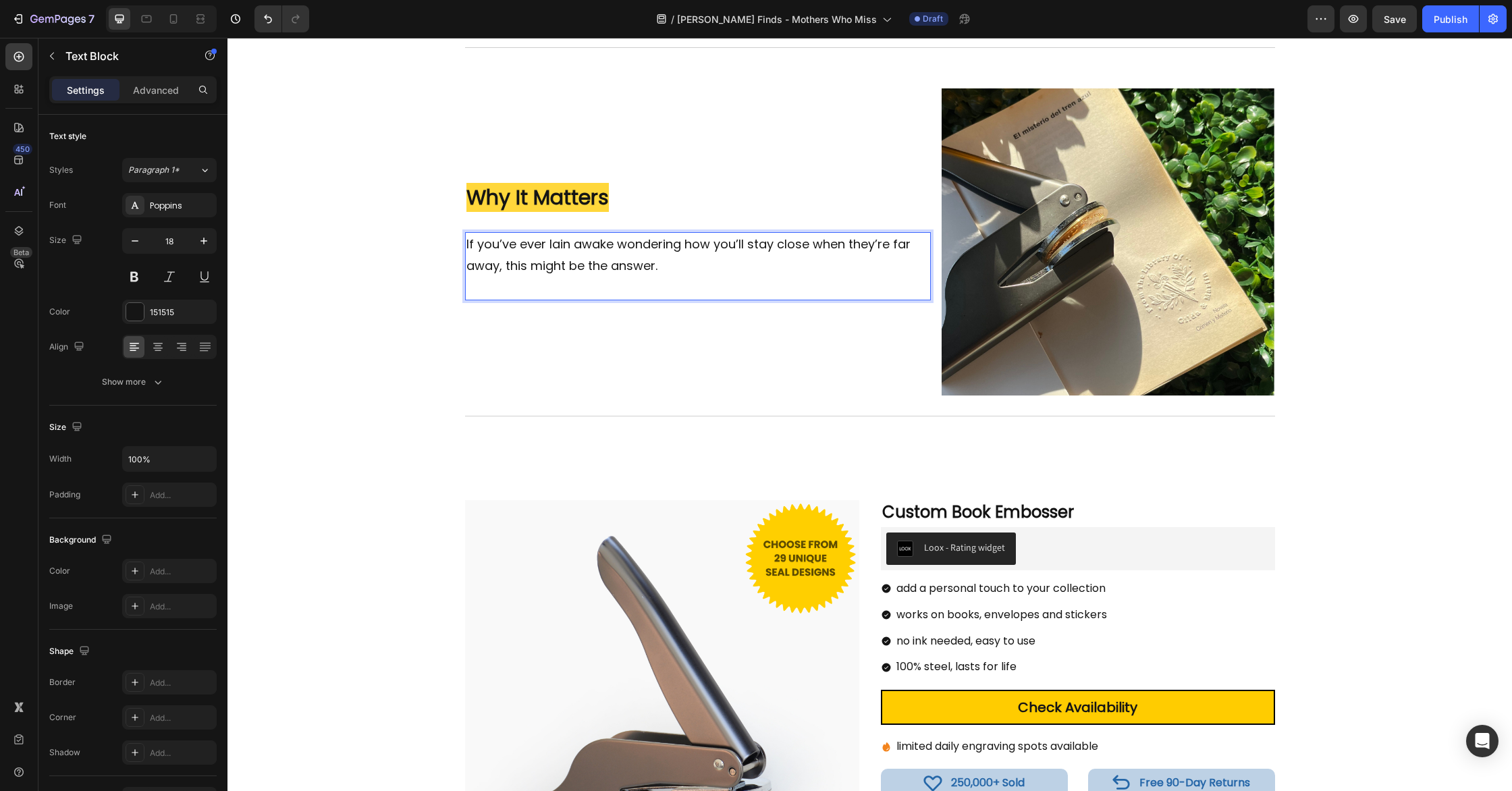
scroll to position [1438, 0]
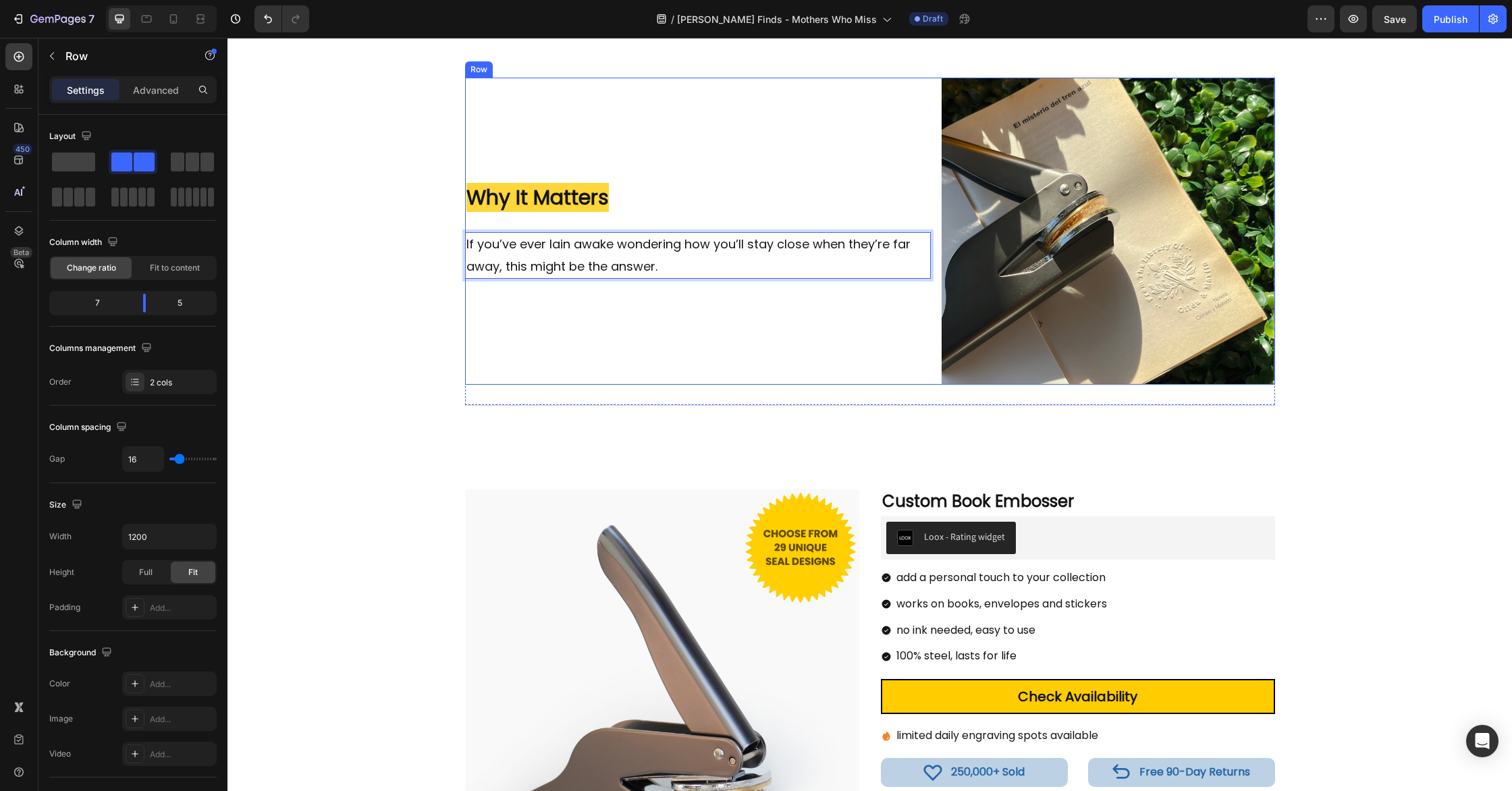
click at [731, 353] on div "Image Why It Matters Heading If you’ve ever lain awake wondering how you’ll sta…" at bounding box center [698, 231] width 466 height 307
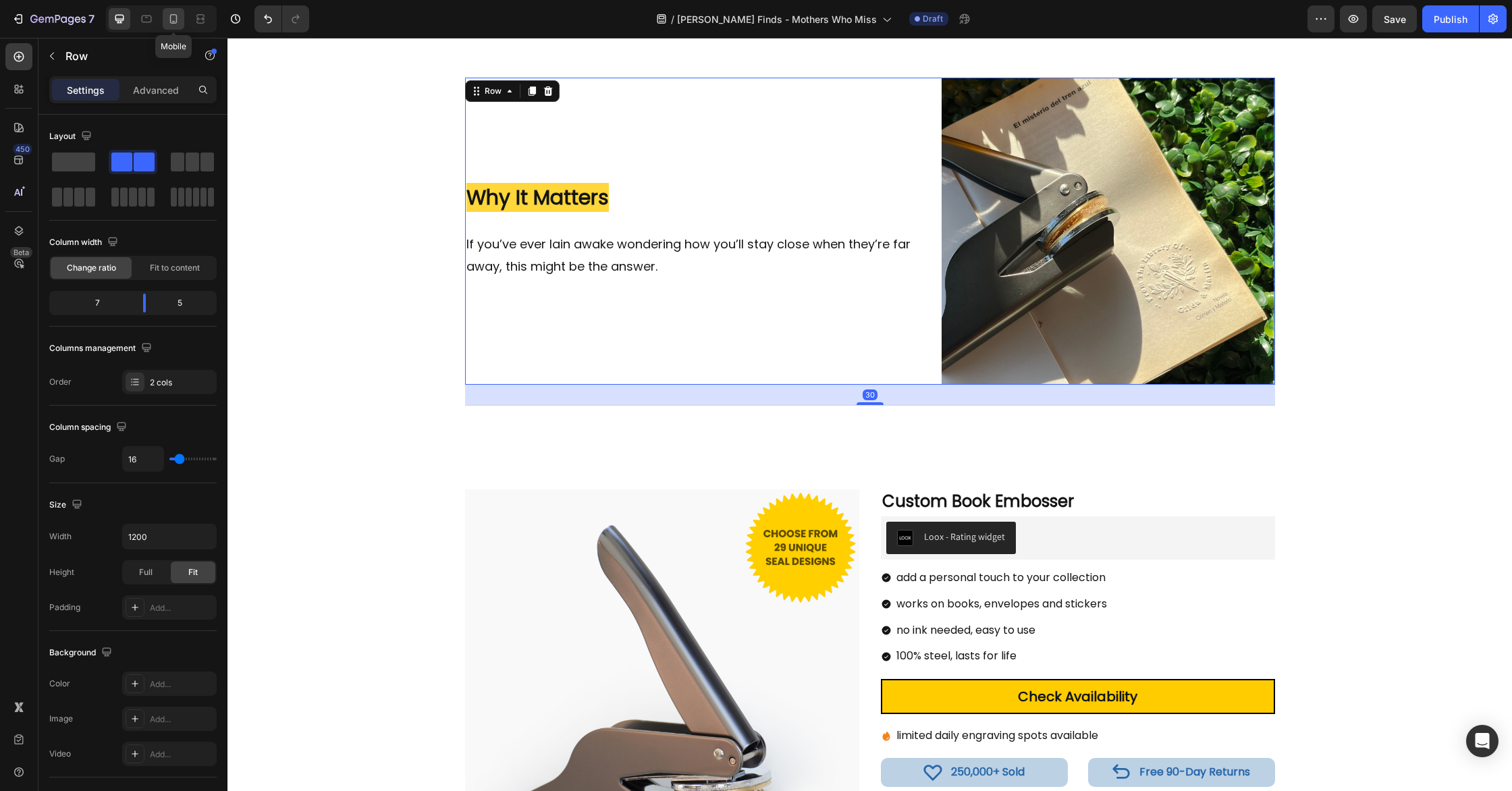
click at [181, 22] on div at bounding box center [174, 19] width 22 height 22
type input "100%"
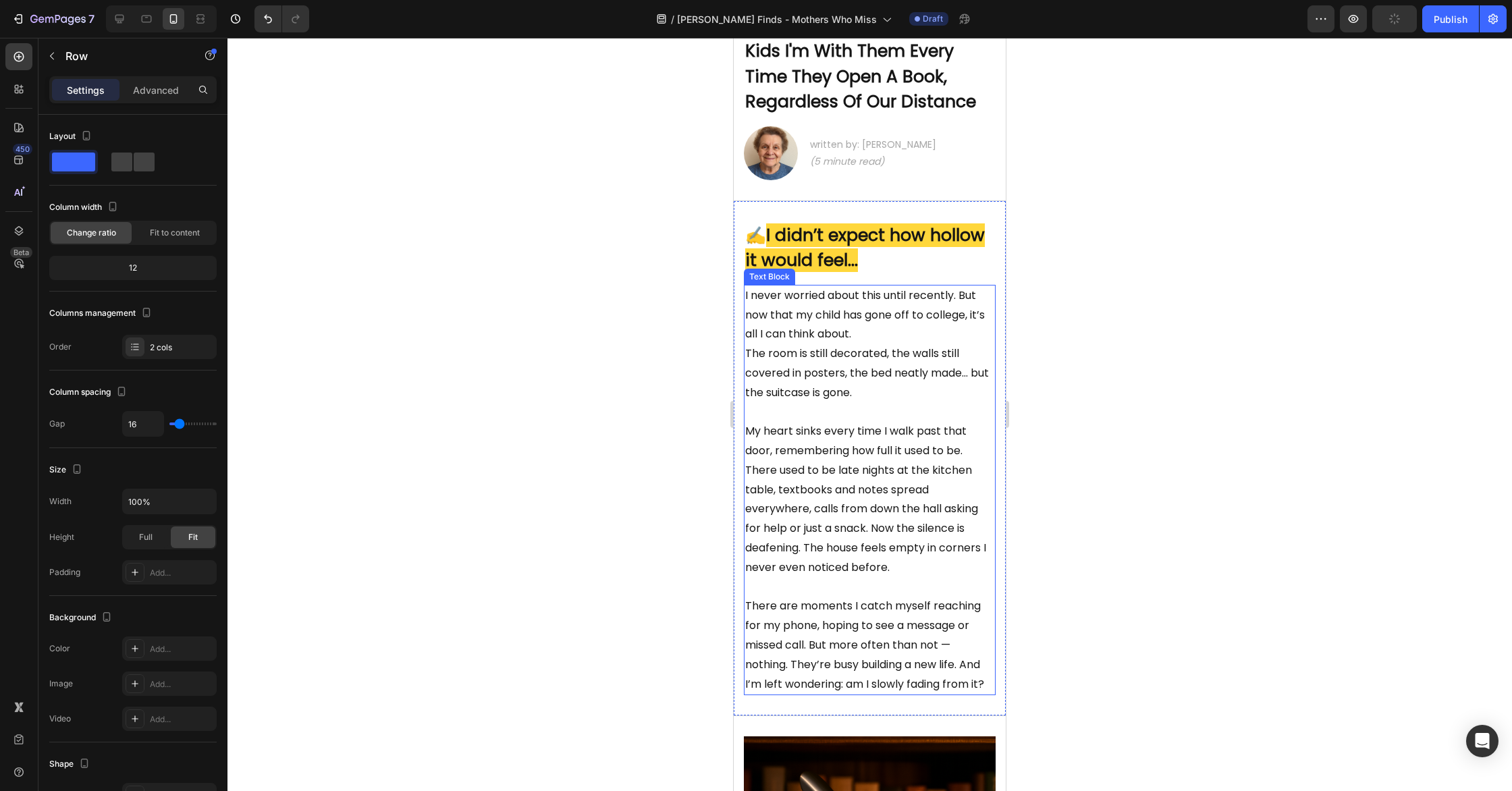
scroll to position [156, 0]
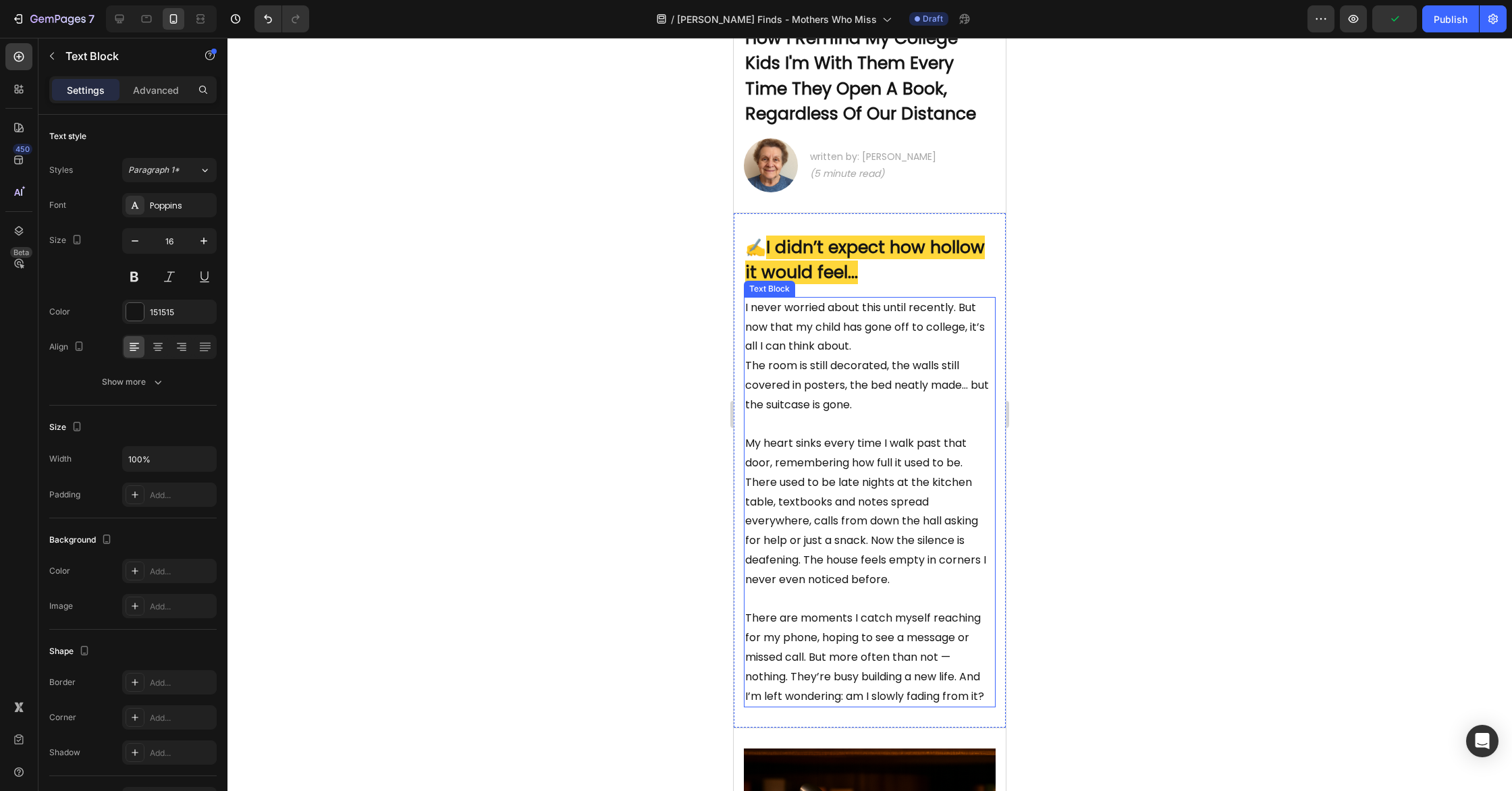
click at [880, 350] on p "I never worried about this until recently. But now that my child has gone off t…" at bounding box center [869, 327] width 249 height 58
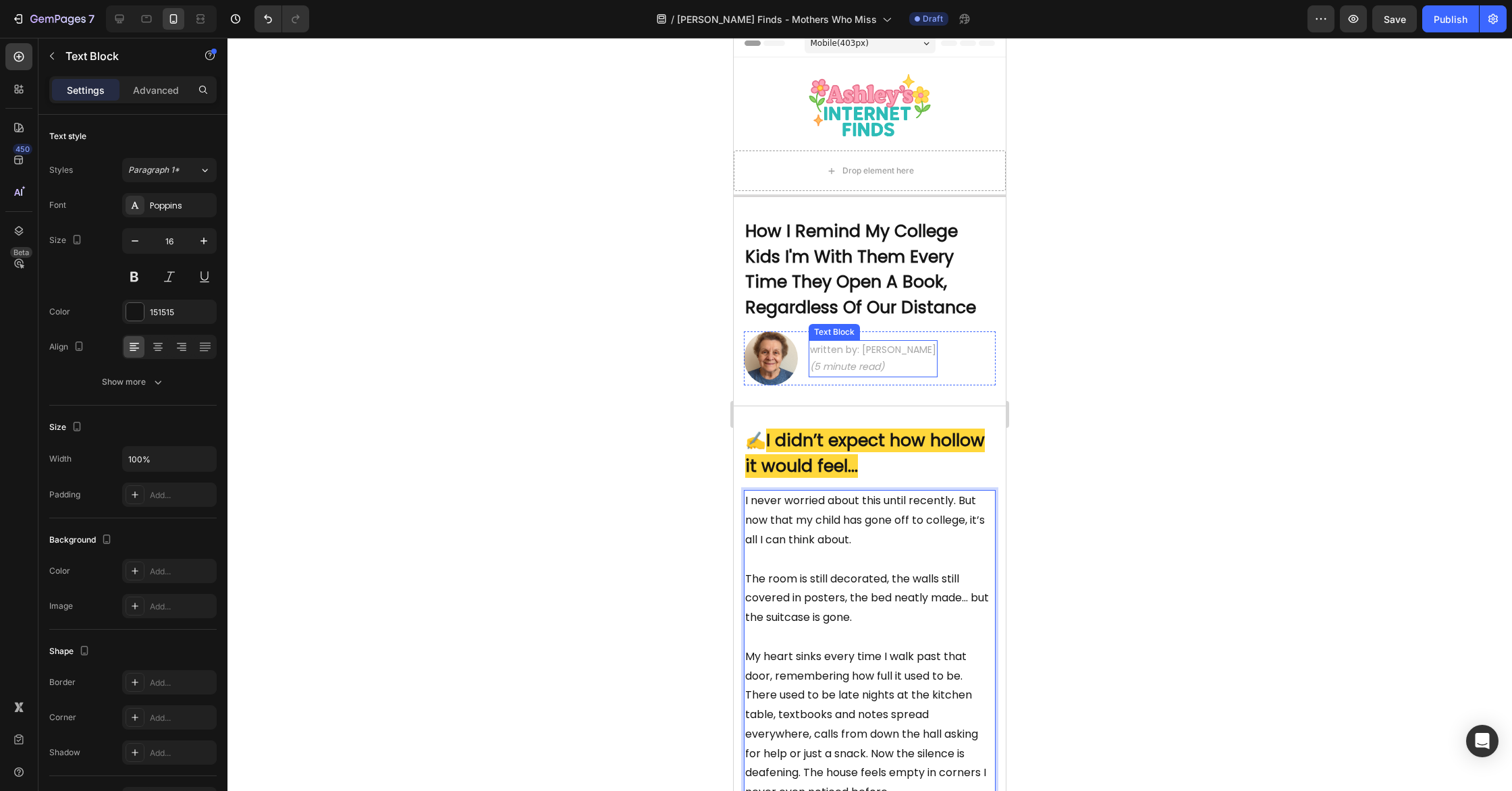
scroll to position [14, 0]
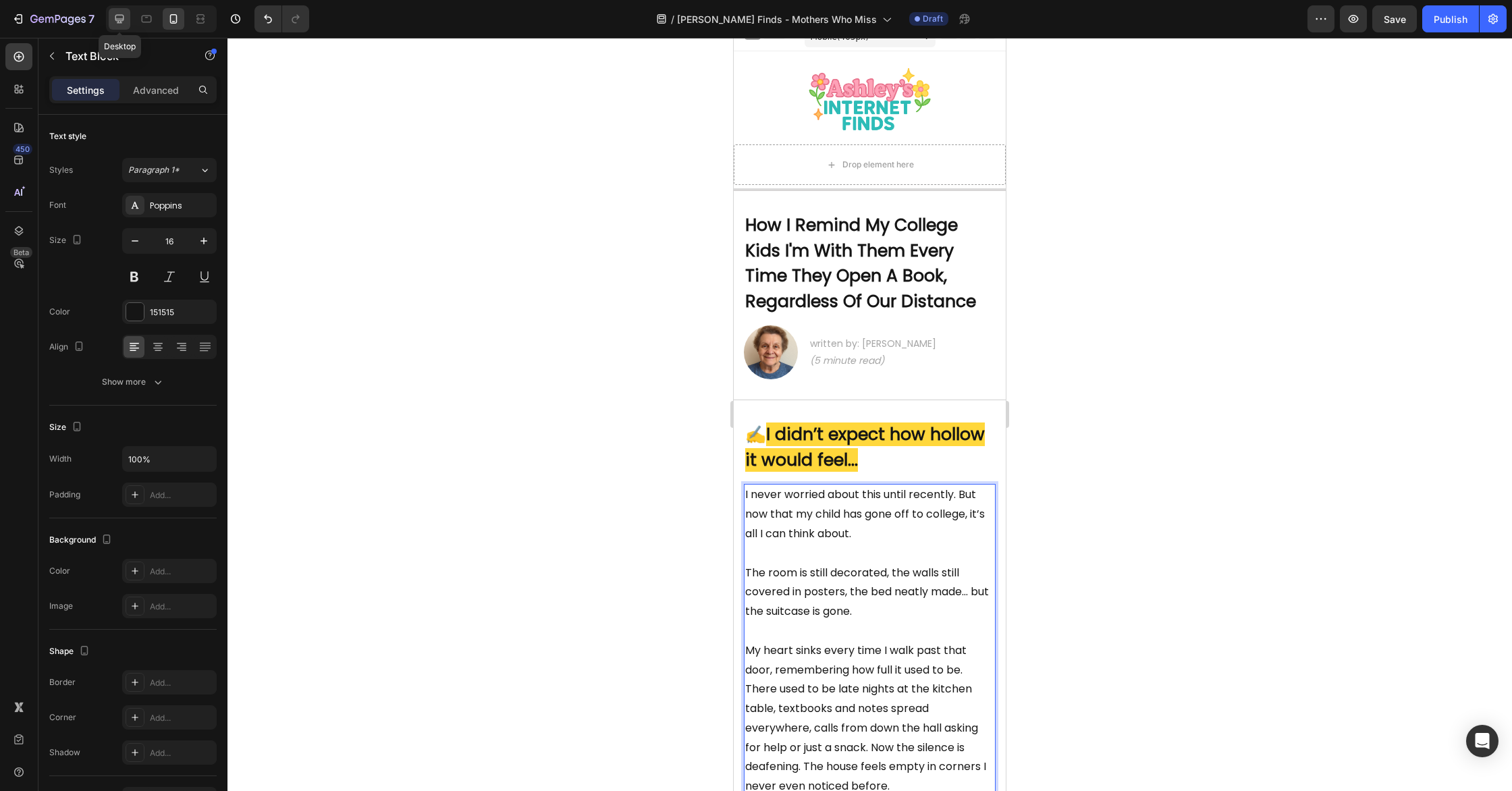
click at [127, 15] on div at bounding box center [119, 19] width 22 height 22
type input "18"
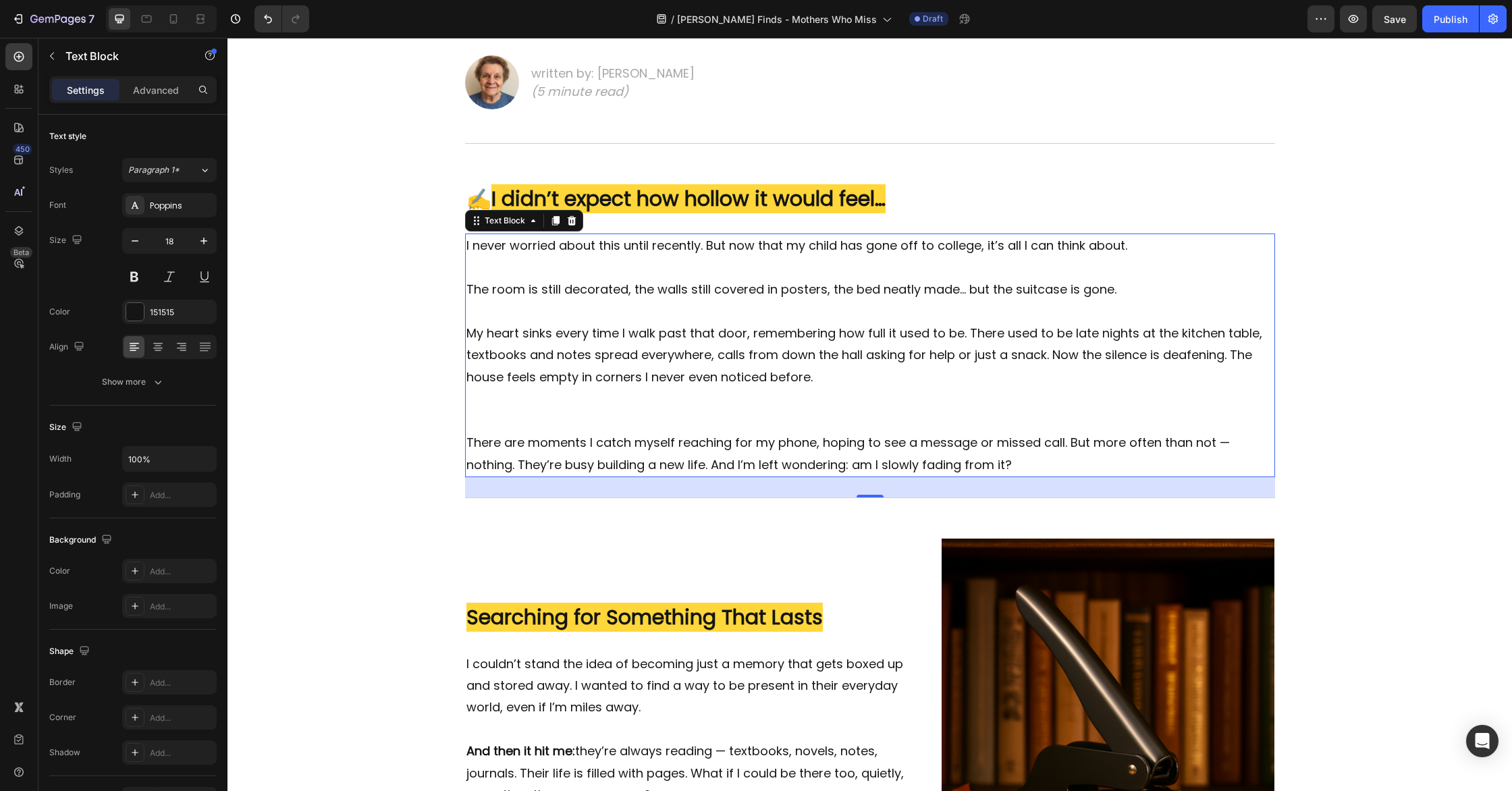
scroll to position [109, 0]
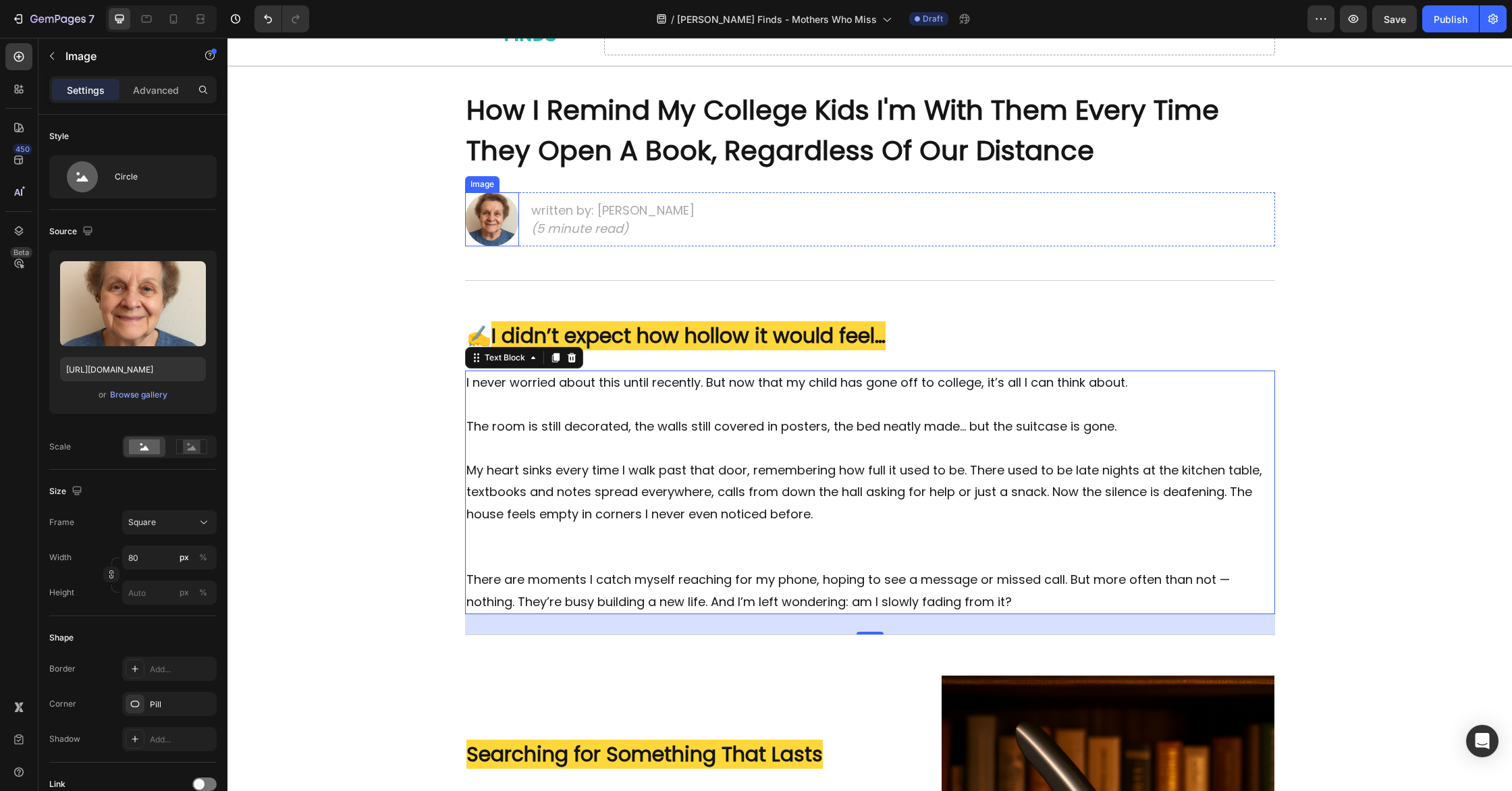
click at [480, 213] on img at bounding box center [492, 219] width 54 height 54
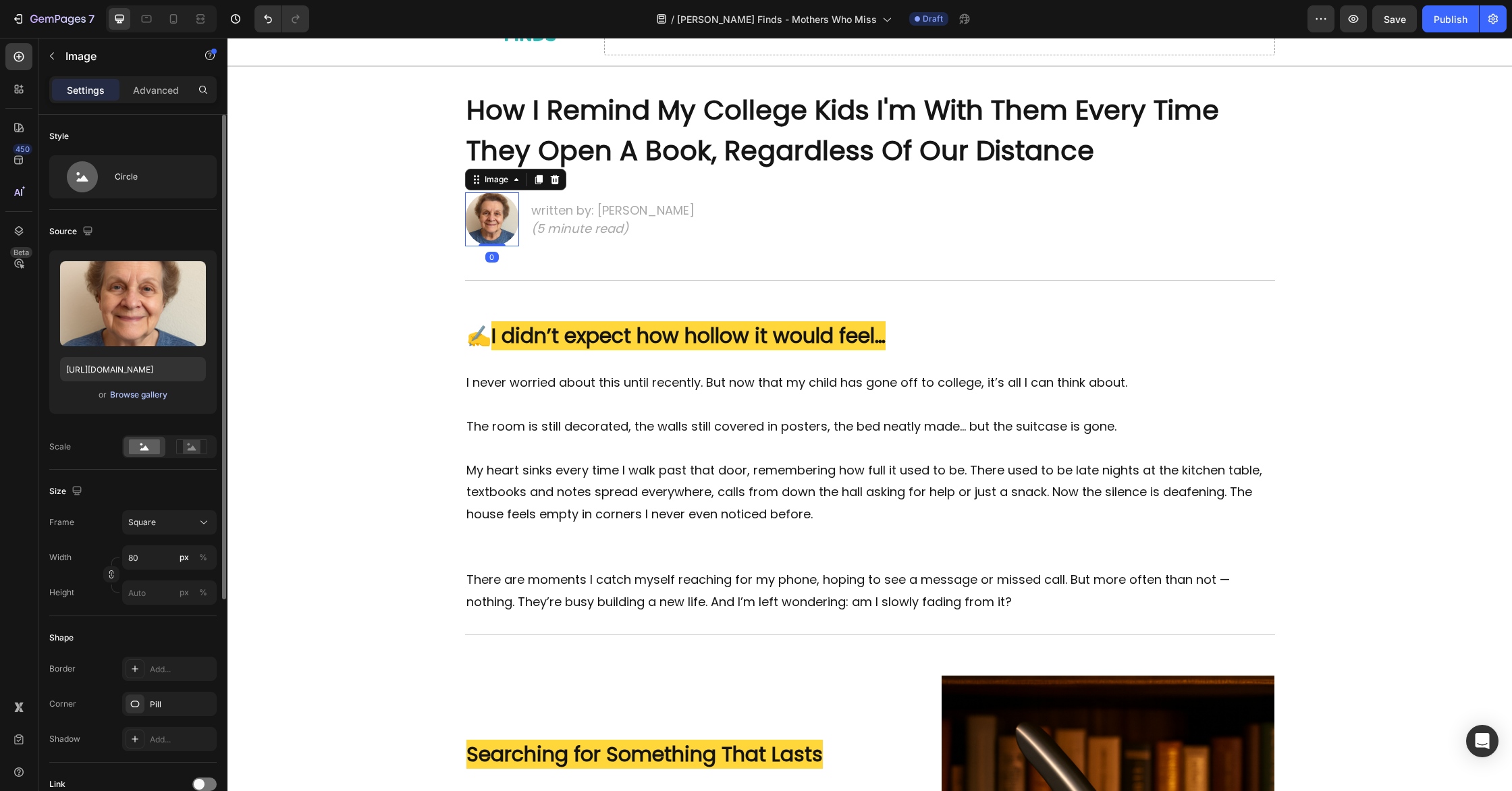
click at [121, 390] on div "Browse gallery" at bounding box center [138, 395] width 57 height 12
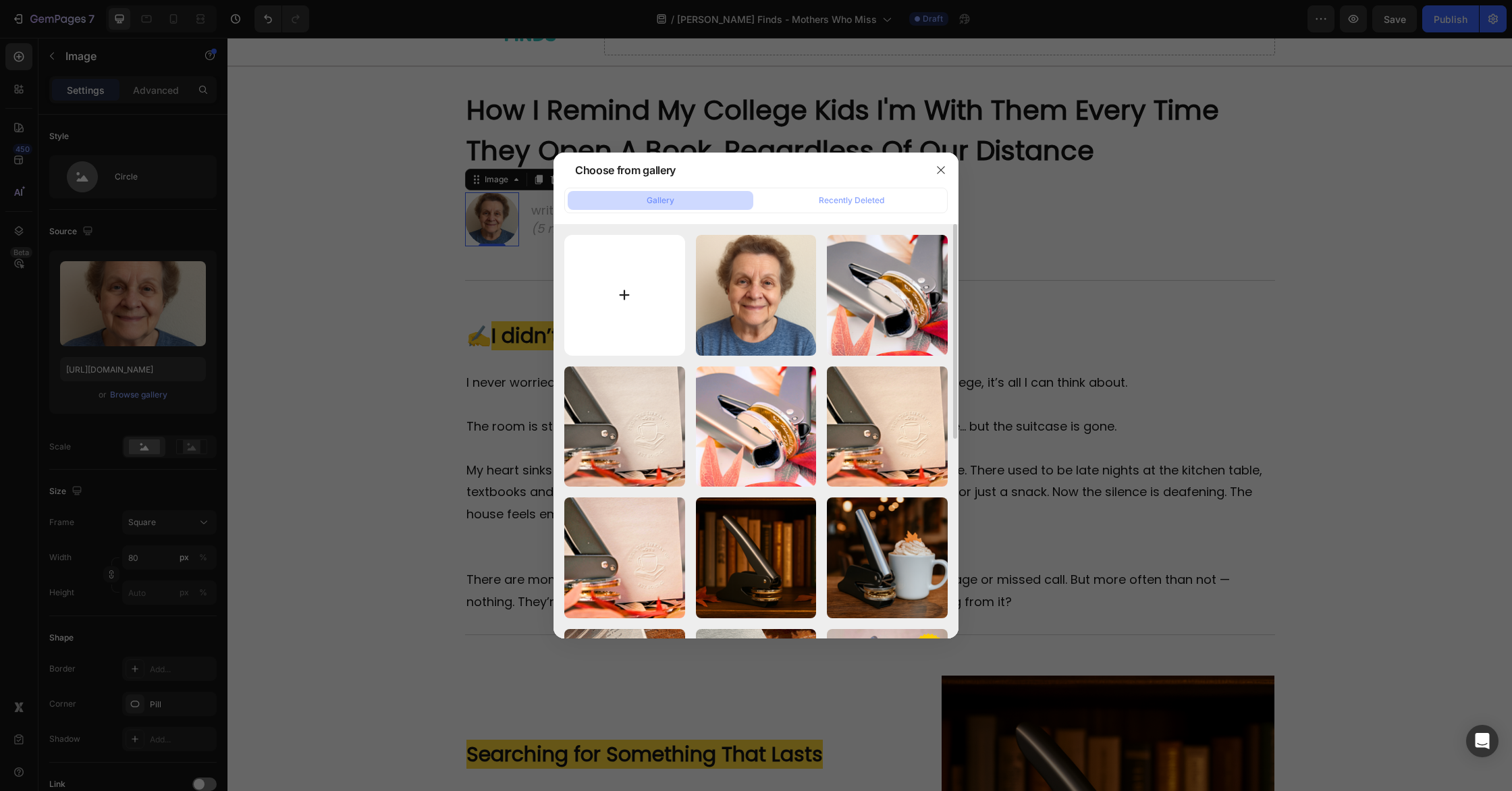
click at [667, 350] on input "file" at bounding box center [624, 295] width 121 height 121
type input "C:\fakepath\Screenshot [DATE] 1.19.36 PM.png"
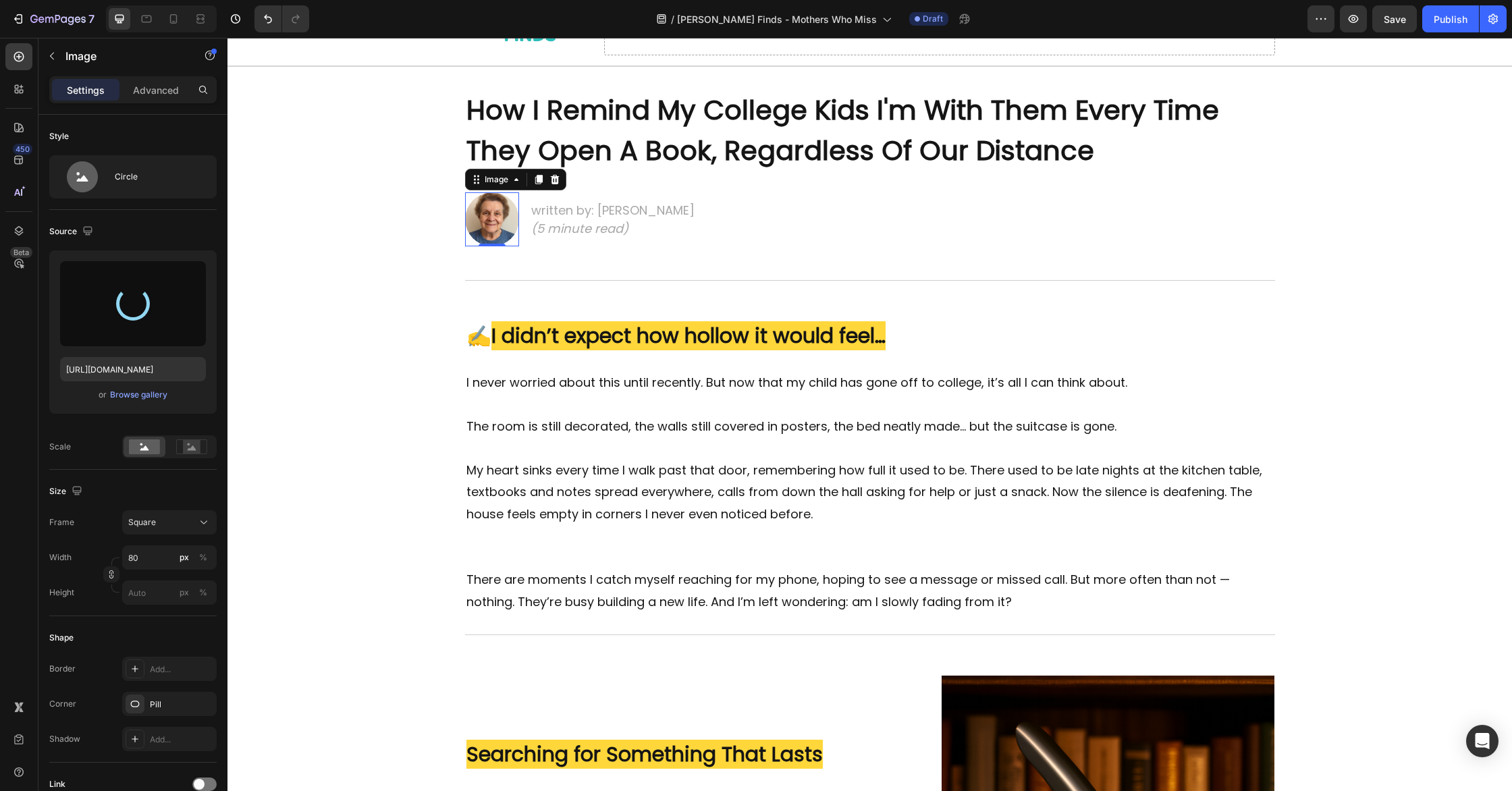
type input "[URL][DOMAIN_NAME]"
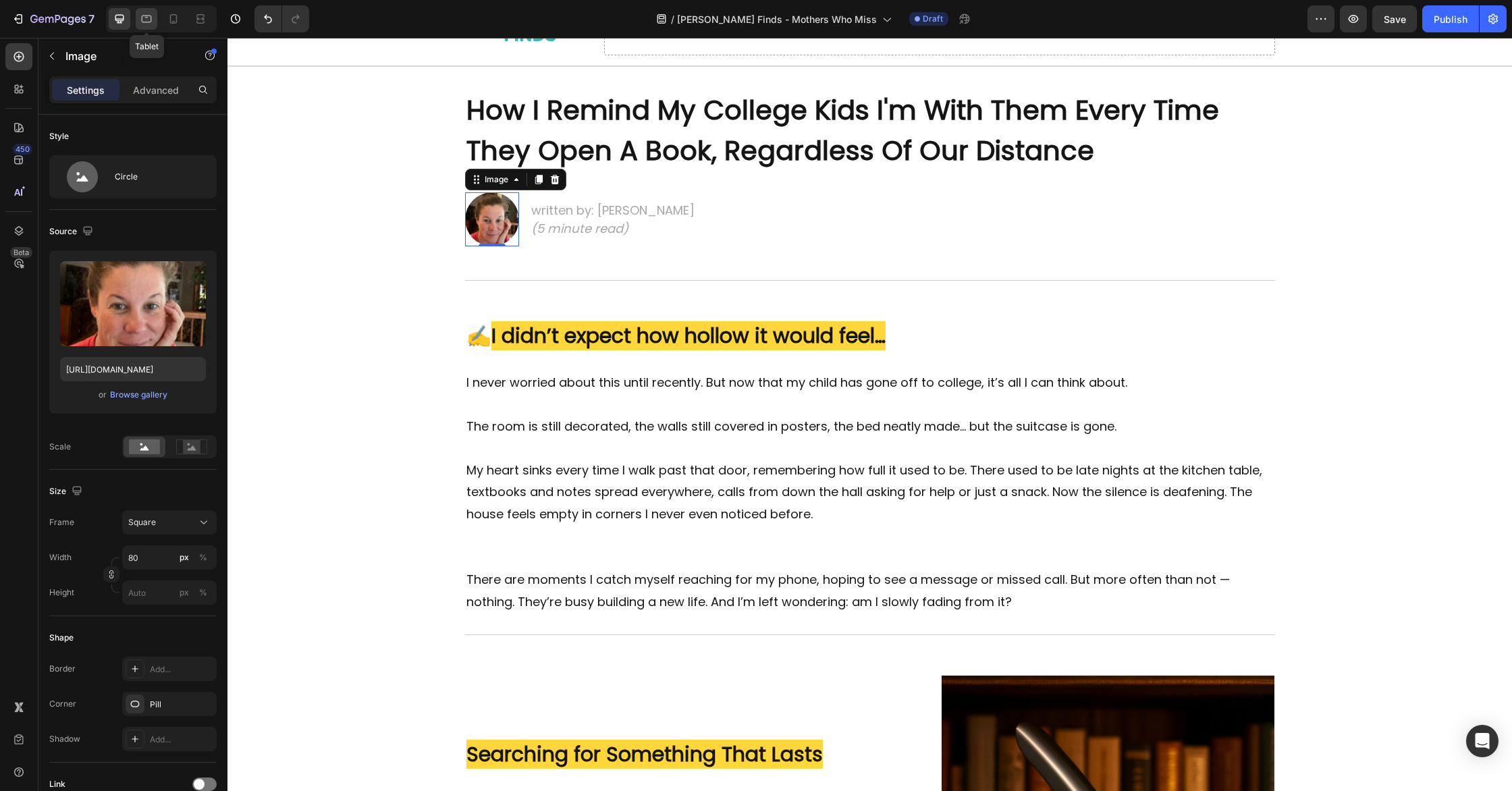
click at [143, 16] on icon at bounding box center [147, 19] width 10 height 8
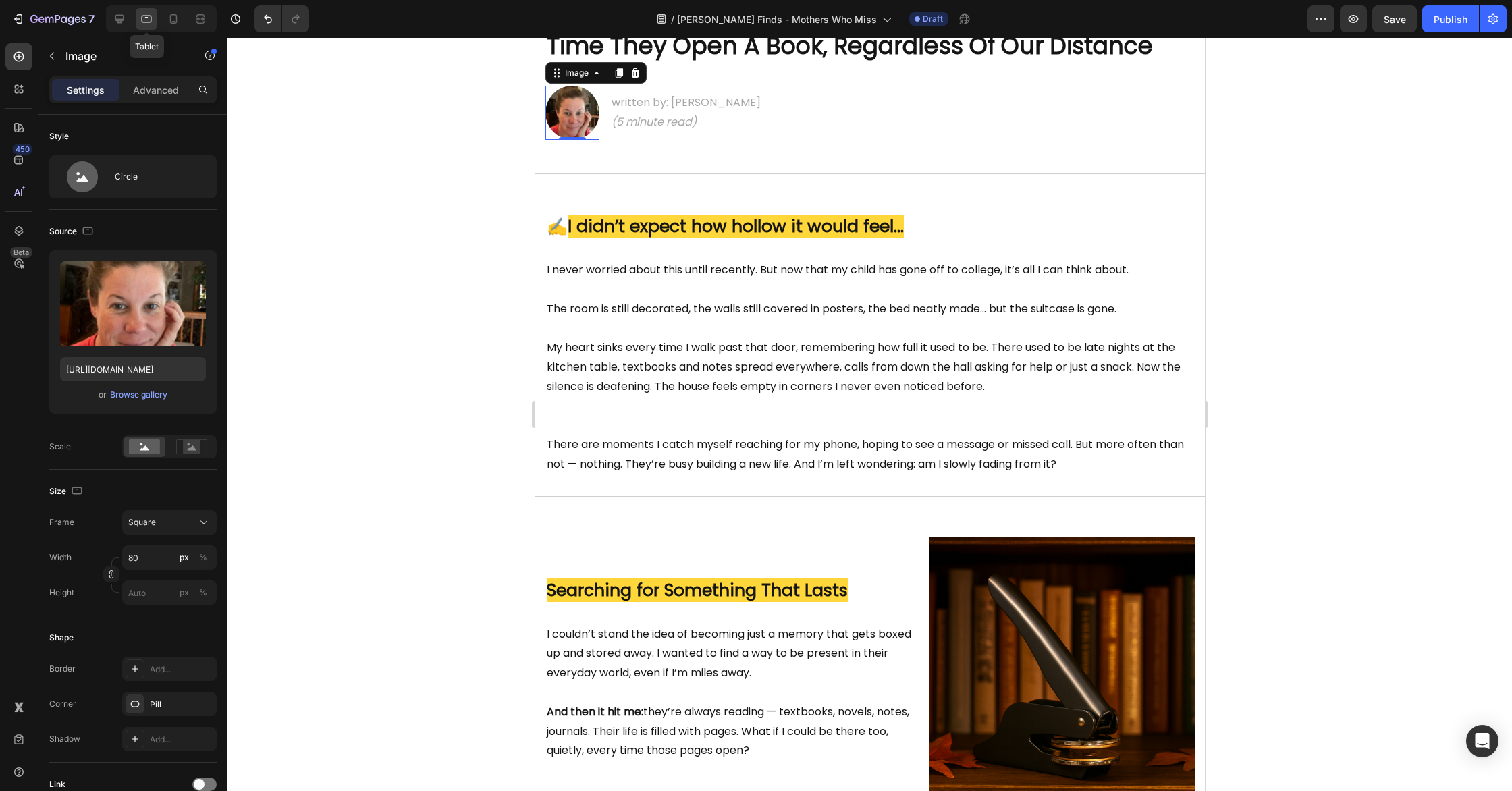
scroll to position [190, 0]
click at [169, 20] on icon at bounding box center [174, 19] width 14 height 14
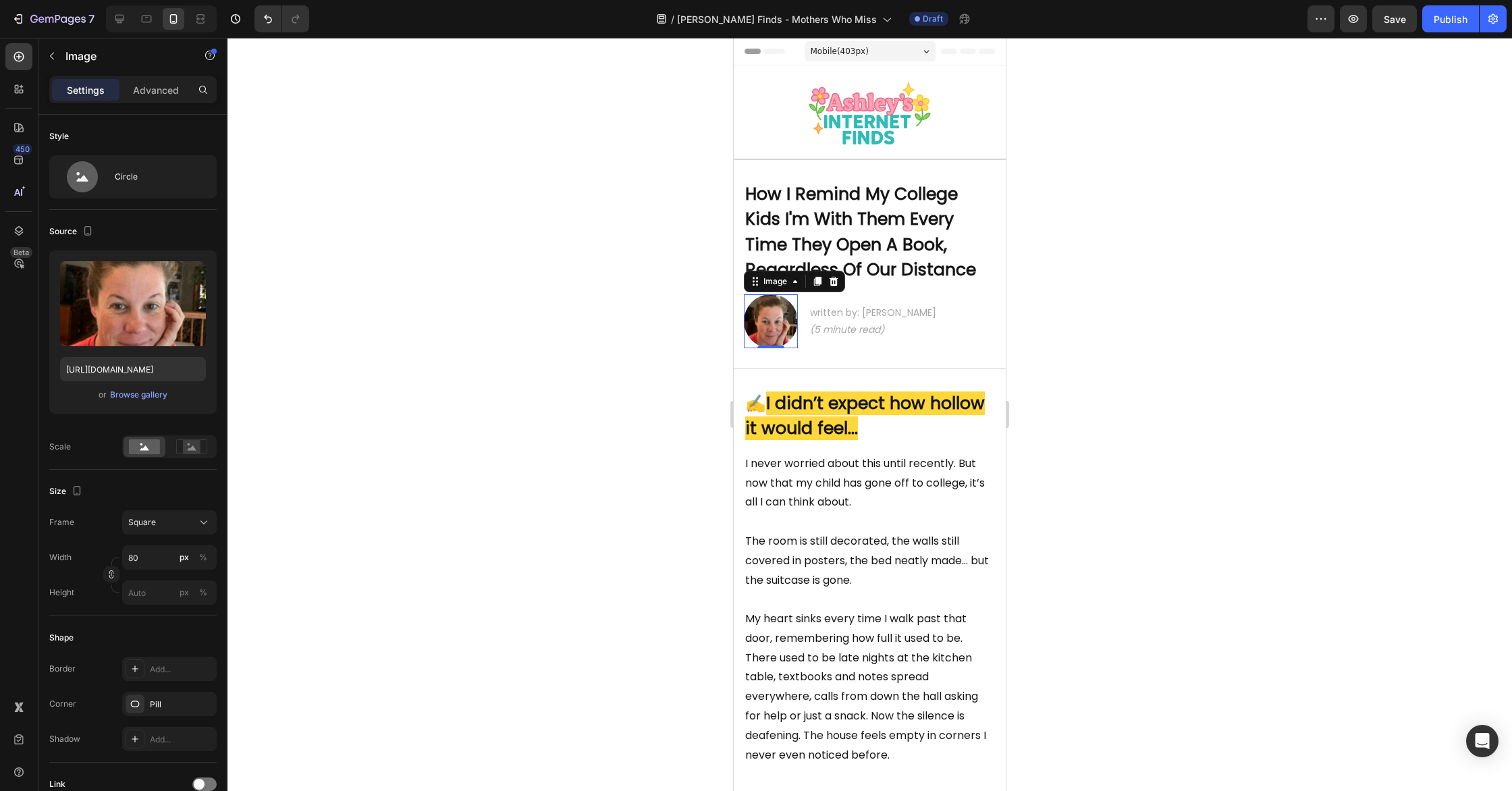
click at [1196, 297] on div at bounding box center [870, 414] width 1284 height 753
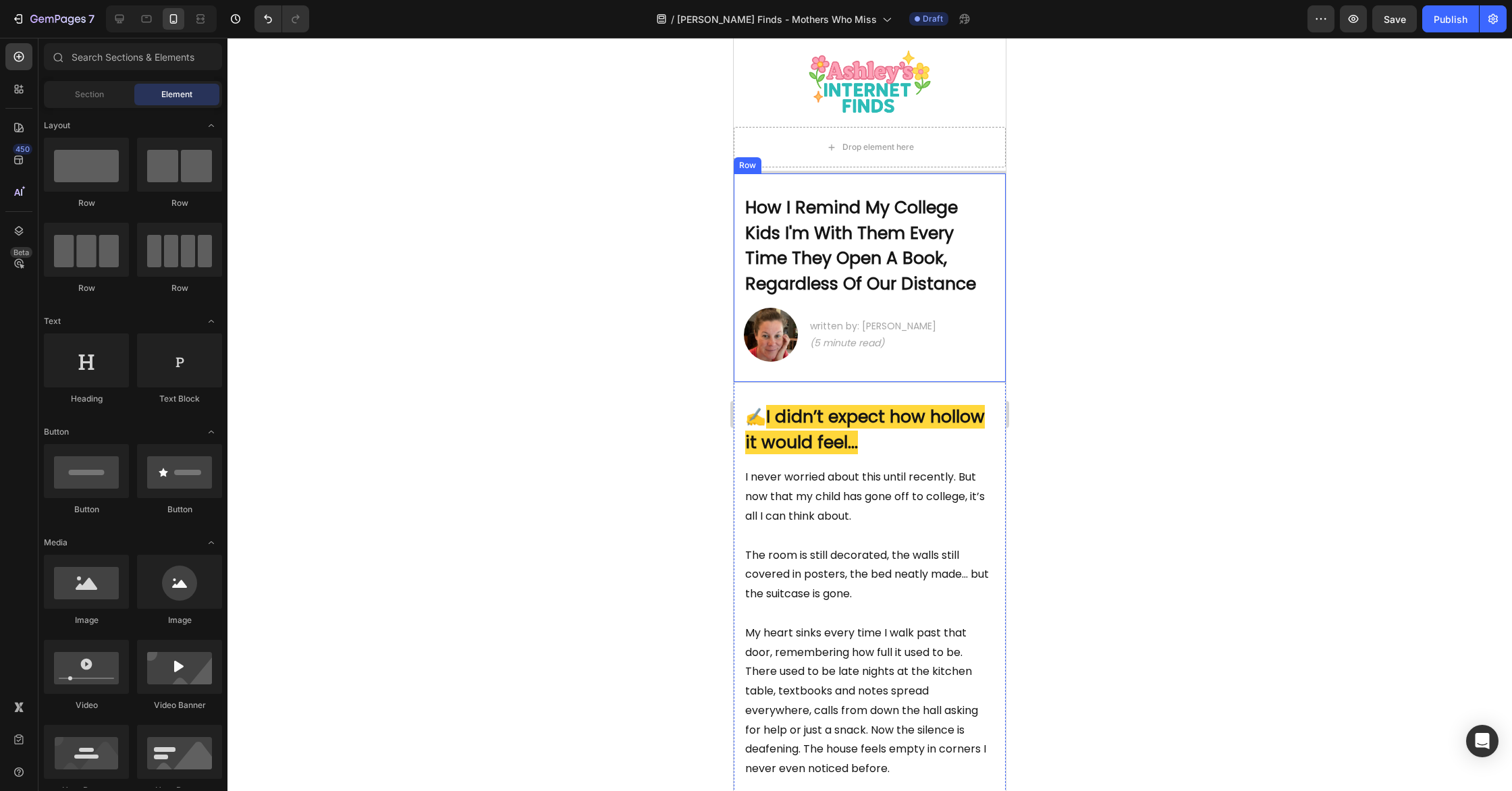
scroll to position [40, 0]
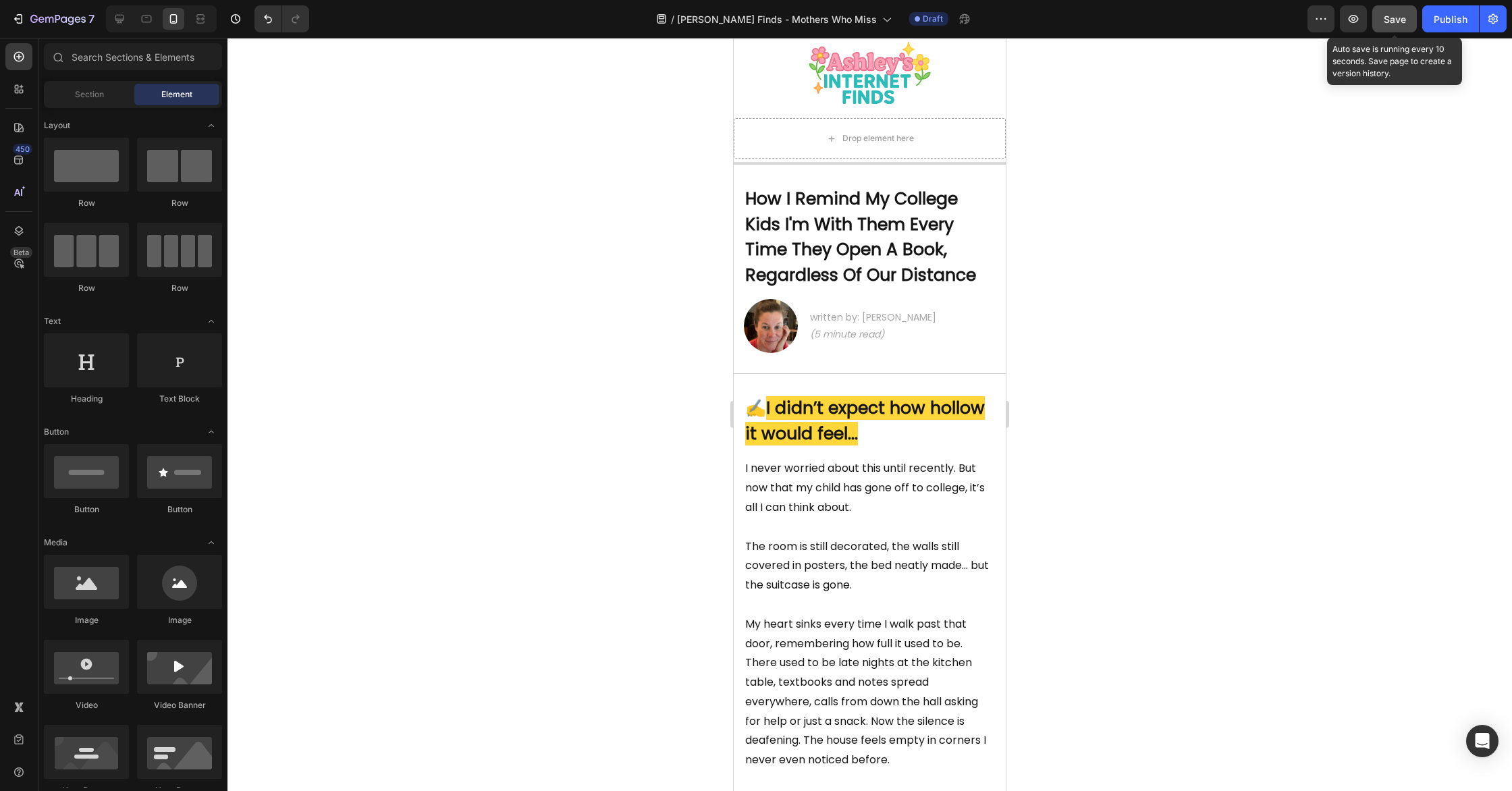
click at [1390, 12] on div "Save" at bounding box center [1395, 19] width 22 height 14
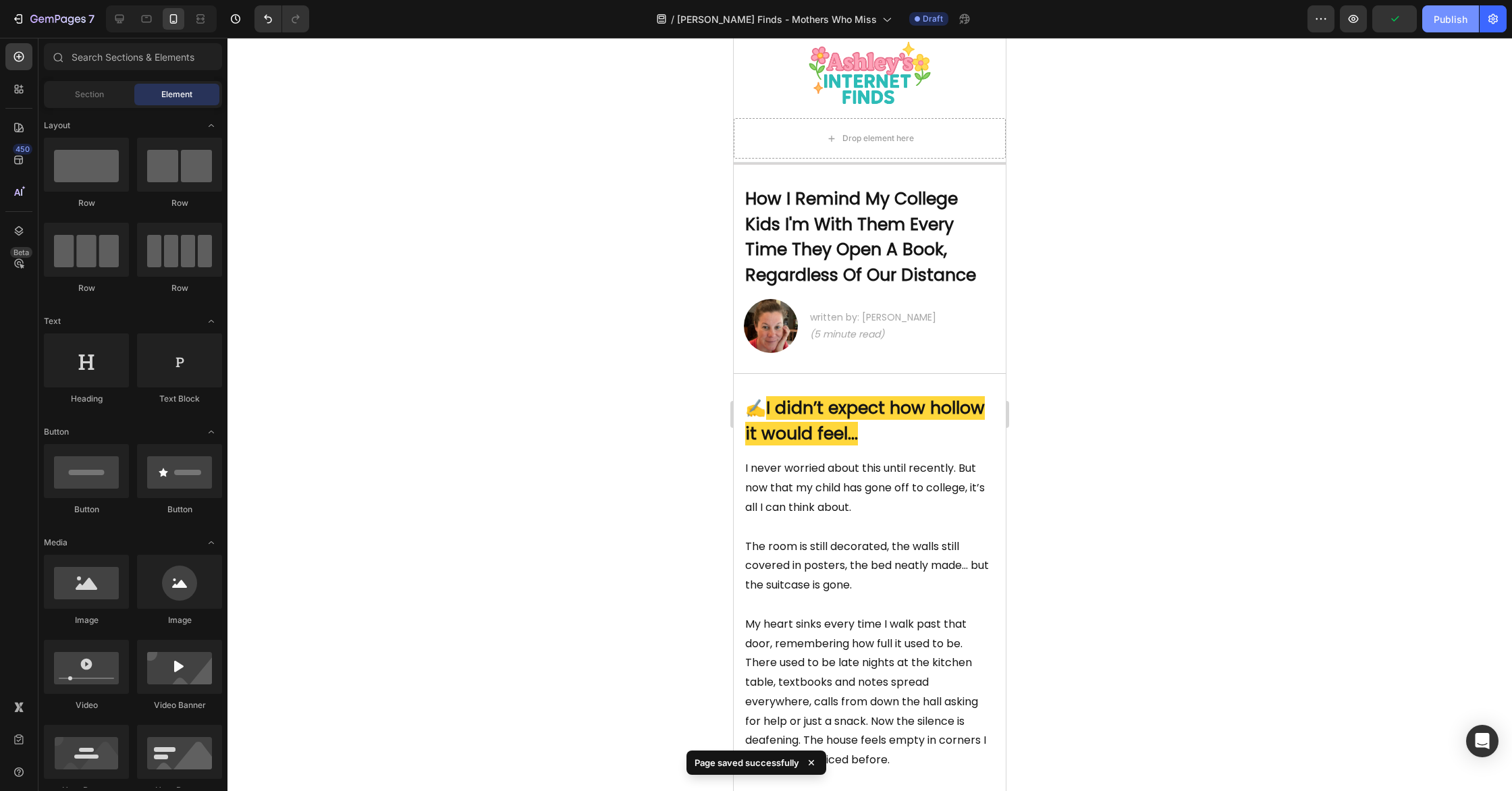
click at [1460, 18] on div "Publish" at bounding box center [1451, 19] width 34 height 14
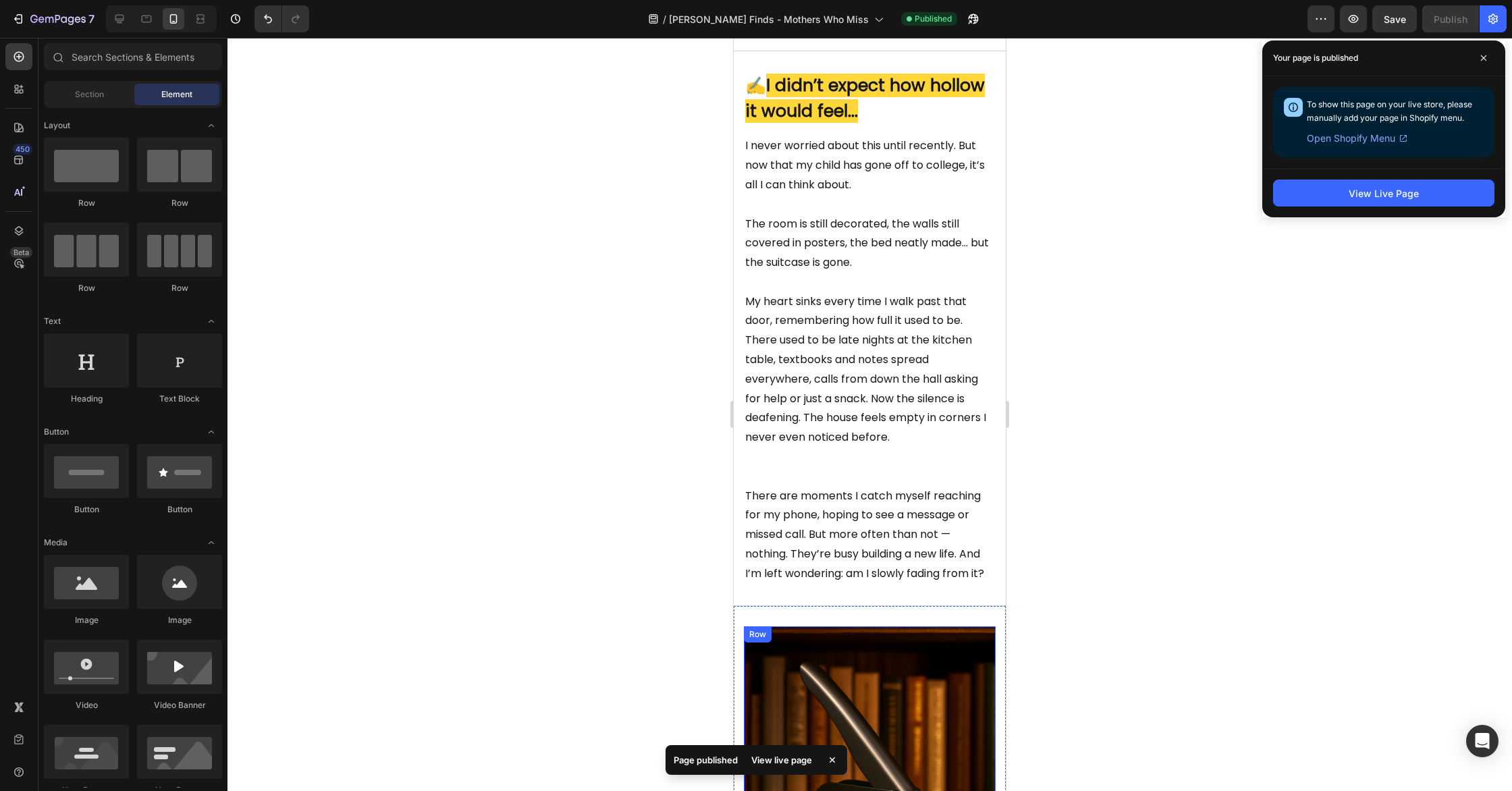
scroll to position [369, 0]
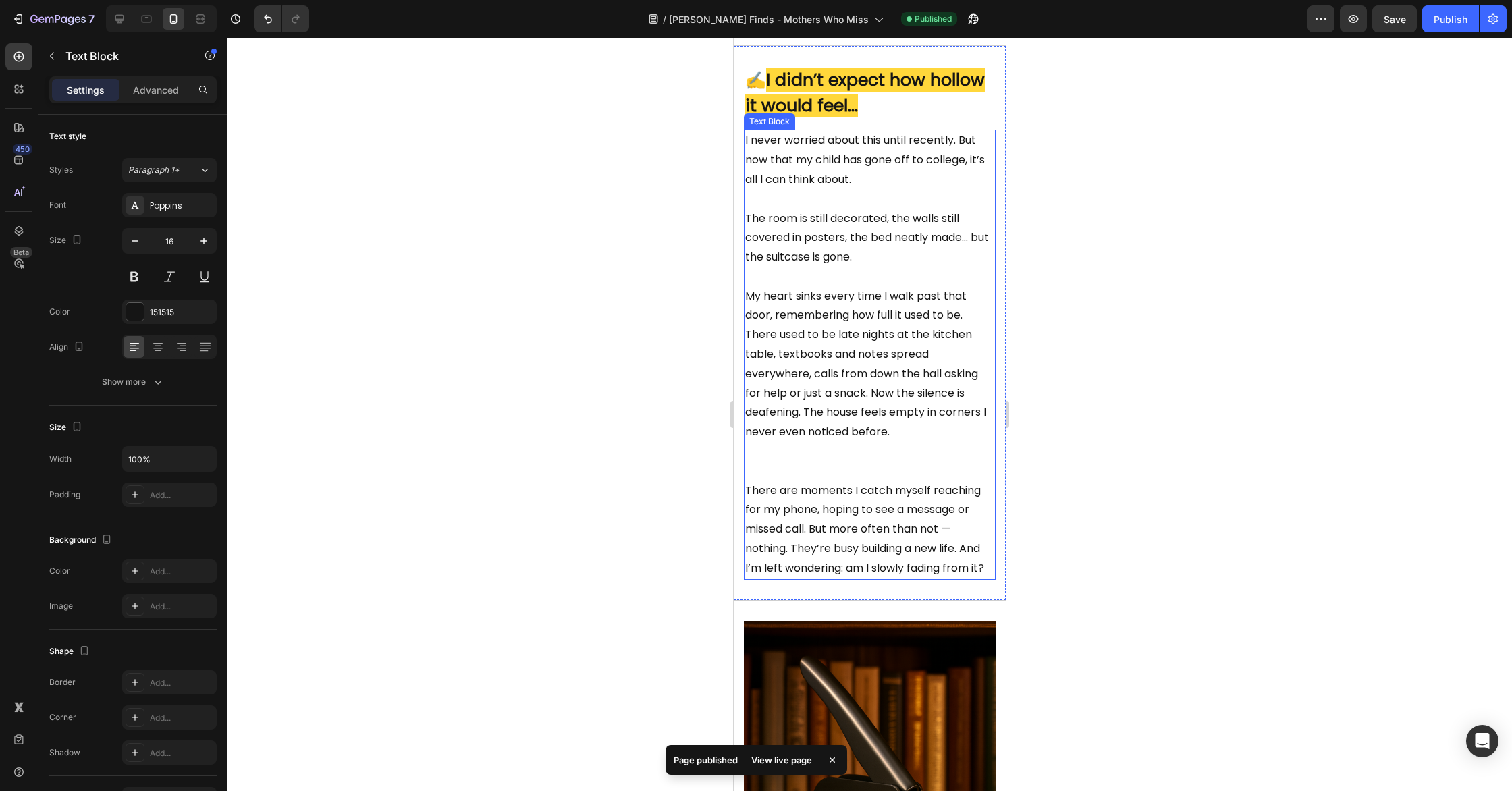
click at [834, 450] on p "The room is still decorated, the walls still covered in posters, the bed neatly…" at bounding box center [869, 345] width 249 height 272
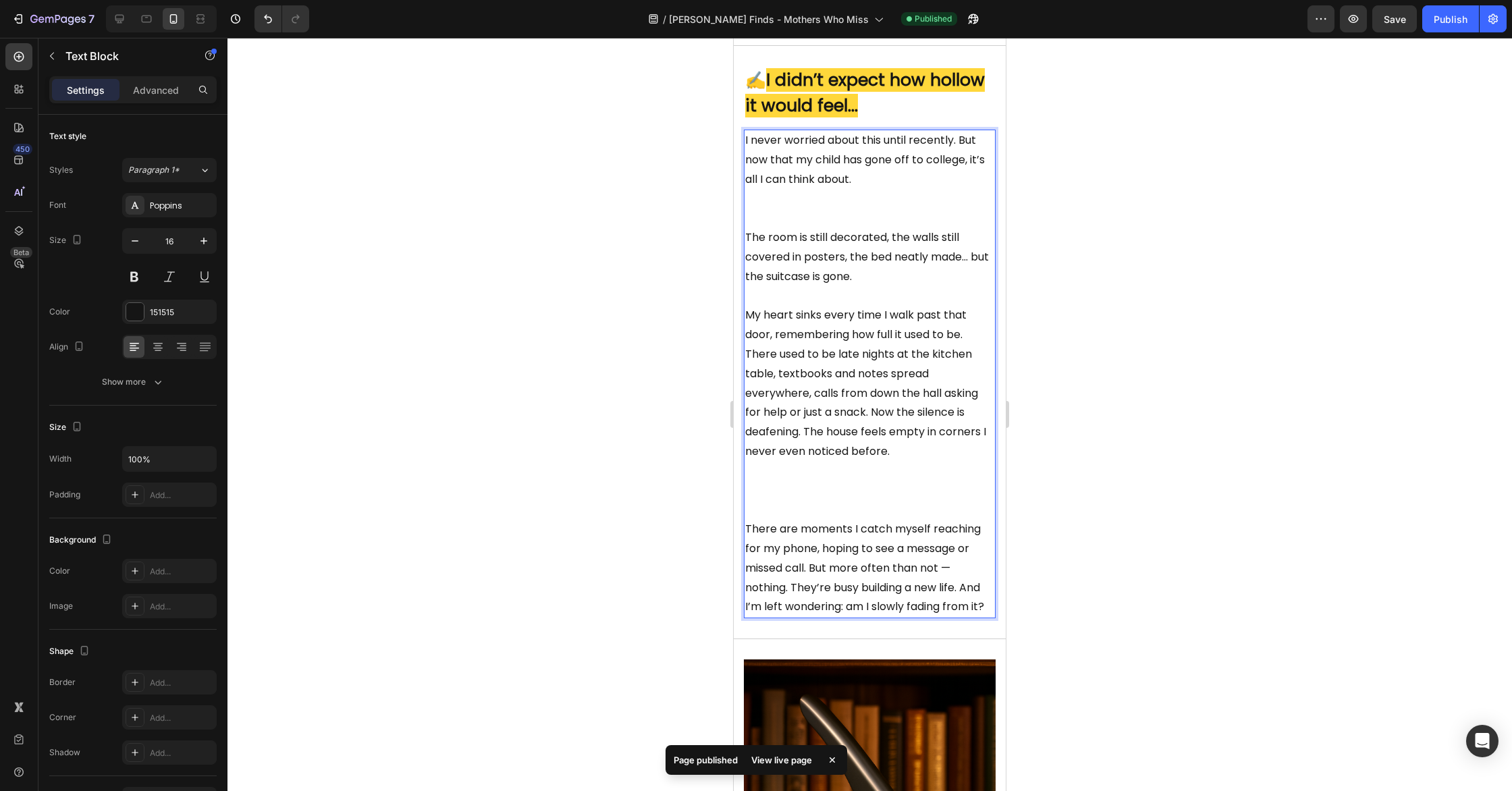
click at [800, 492] on p "The room is still decorated, the walls still covered in posters, the bed neatly…" at bounding box center [869, 374] width 249 height 292
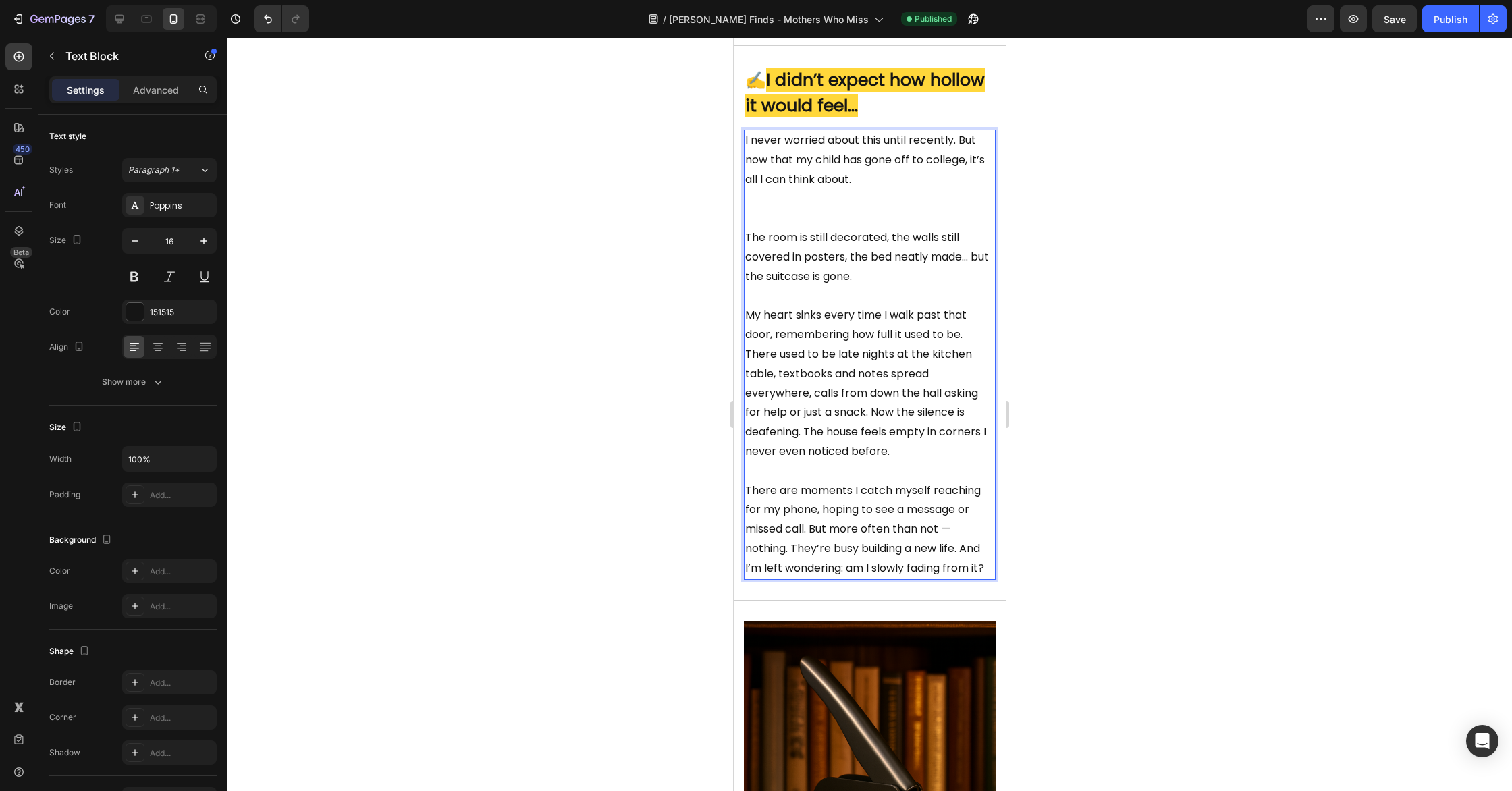
click at [778, 212] on p "I never worried about this until recently. But now that my child has gone off t…" at bounding box center [869, 179] width 249 height 98
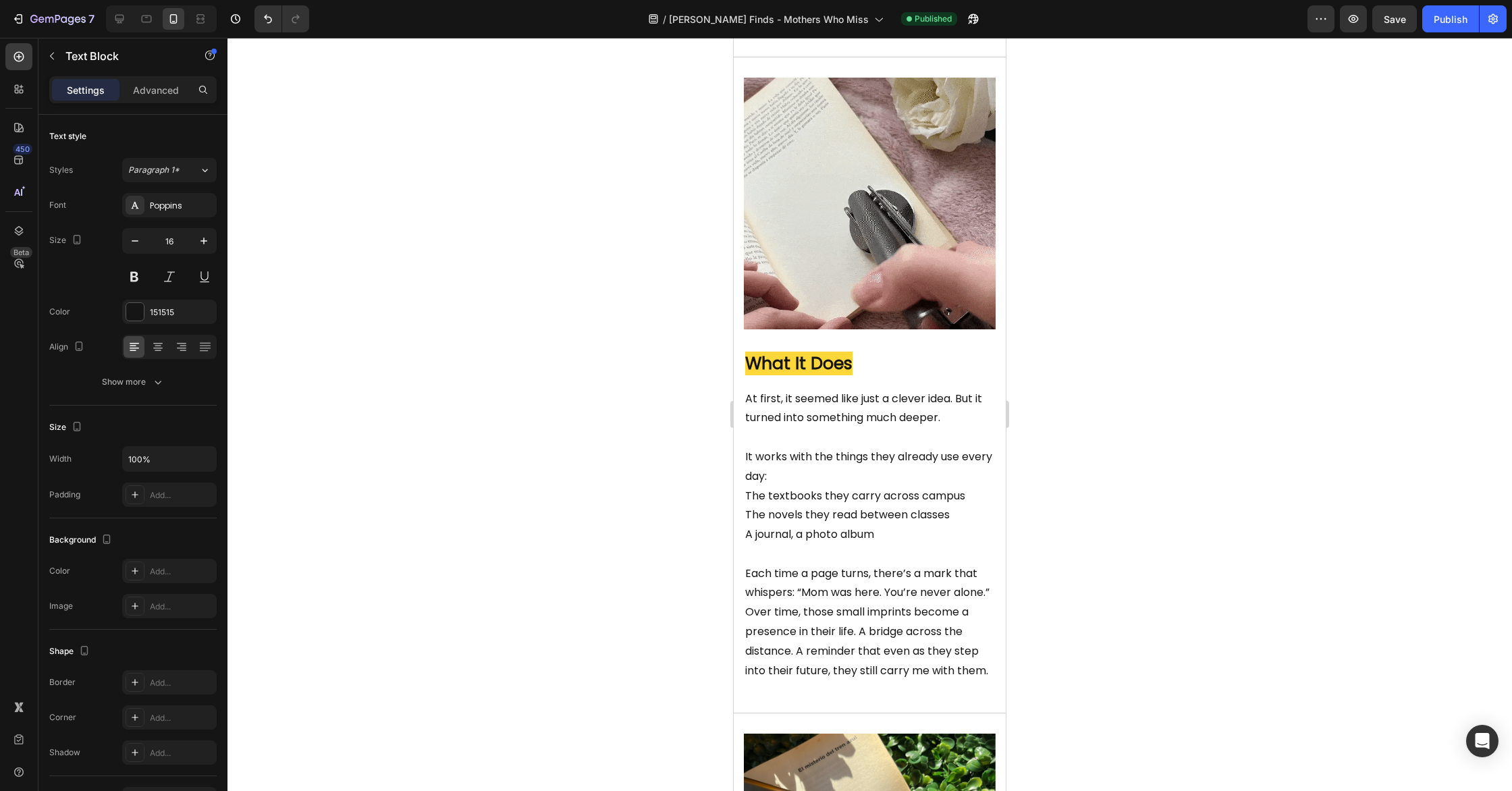
scroll to position [1469, 0]
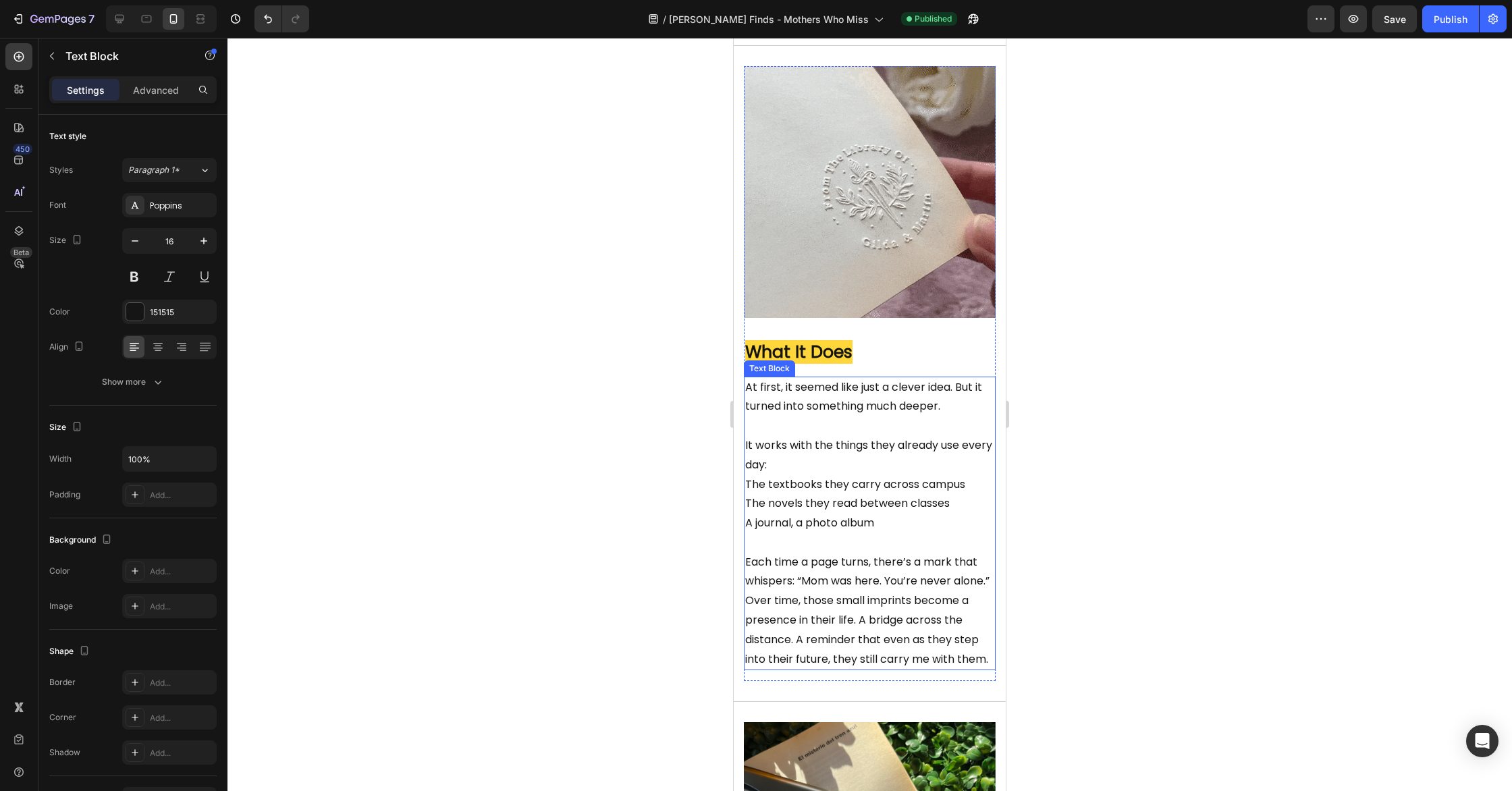
click at [783, 488] on p "The textbooks they carry across campus" at bounding box center [869, 485] width 249 height 20
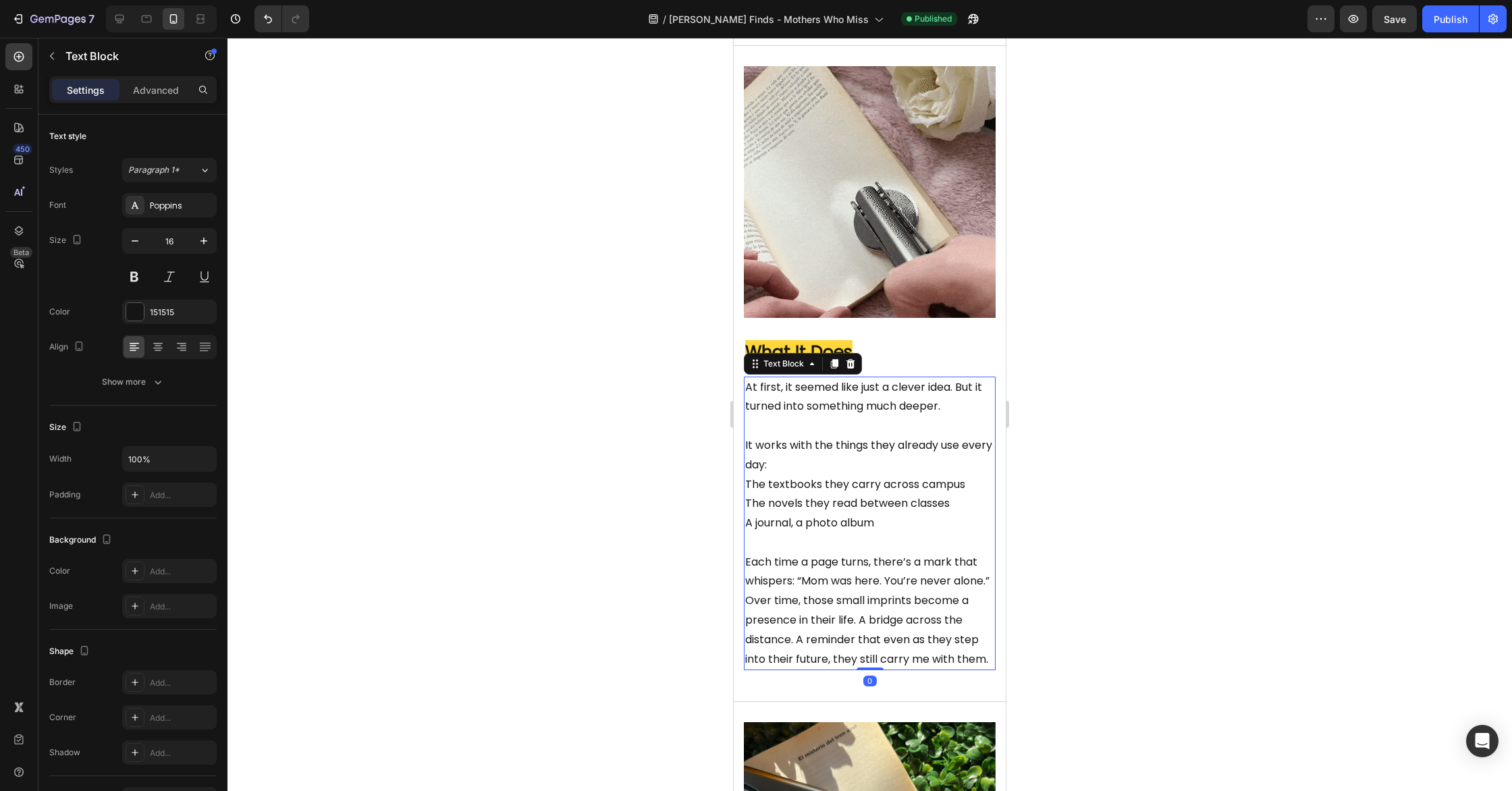
click at [788, 466] on p "At first, it seemed like just a clever idea. But it turned into something much …" at bounding box center [869, 426] width 249 height 98
click at [747, 484] on p "The textbooks they carry across campus" at bounding box center [869, 485] width 249 height 20
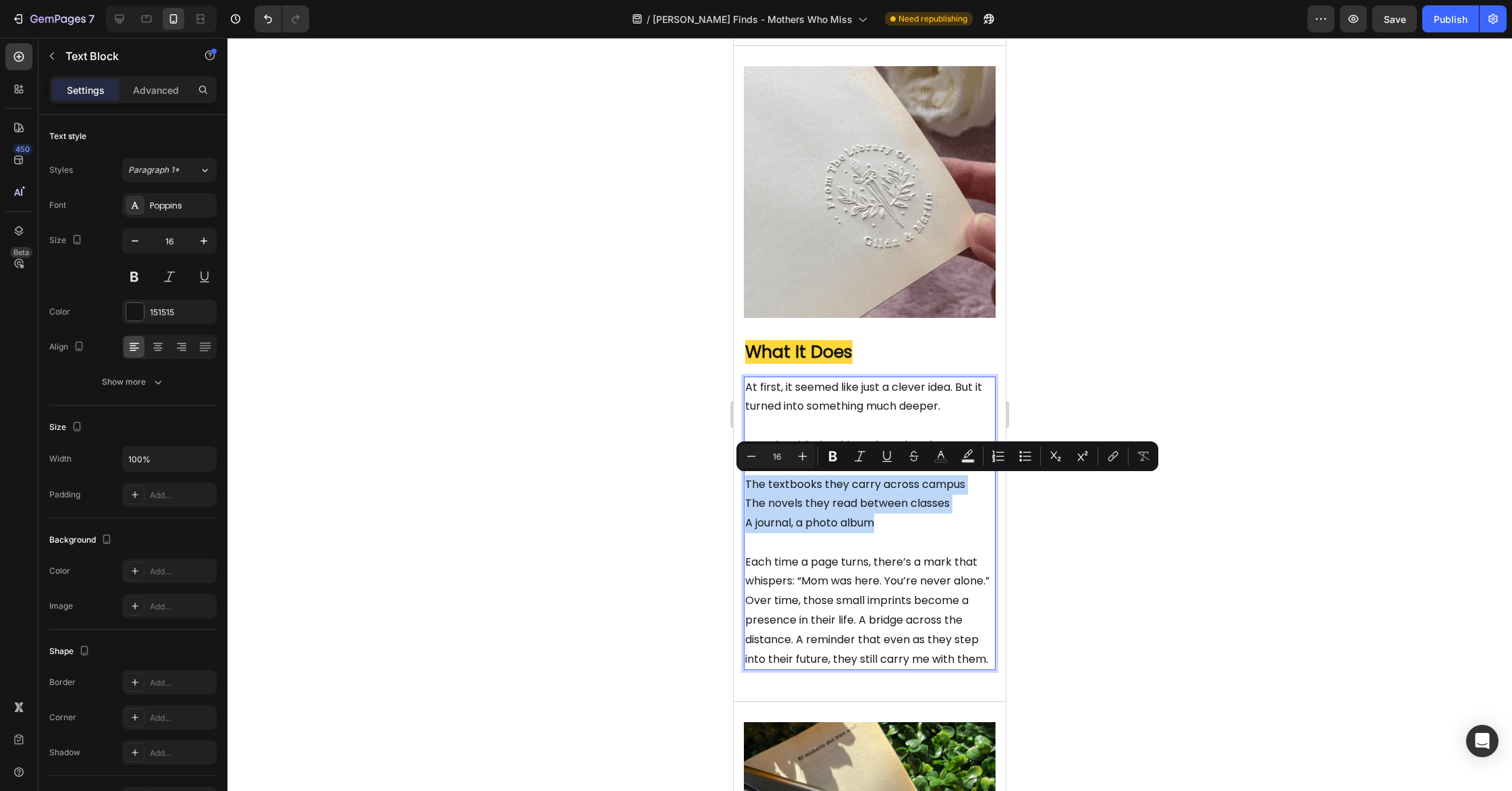
drag, startPoint x: 900, startPoint y: 522, endPoint x: 746, endPoint y: 484, distance: 158.6
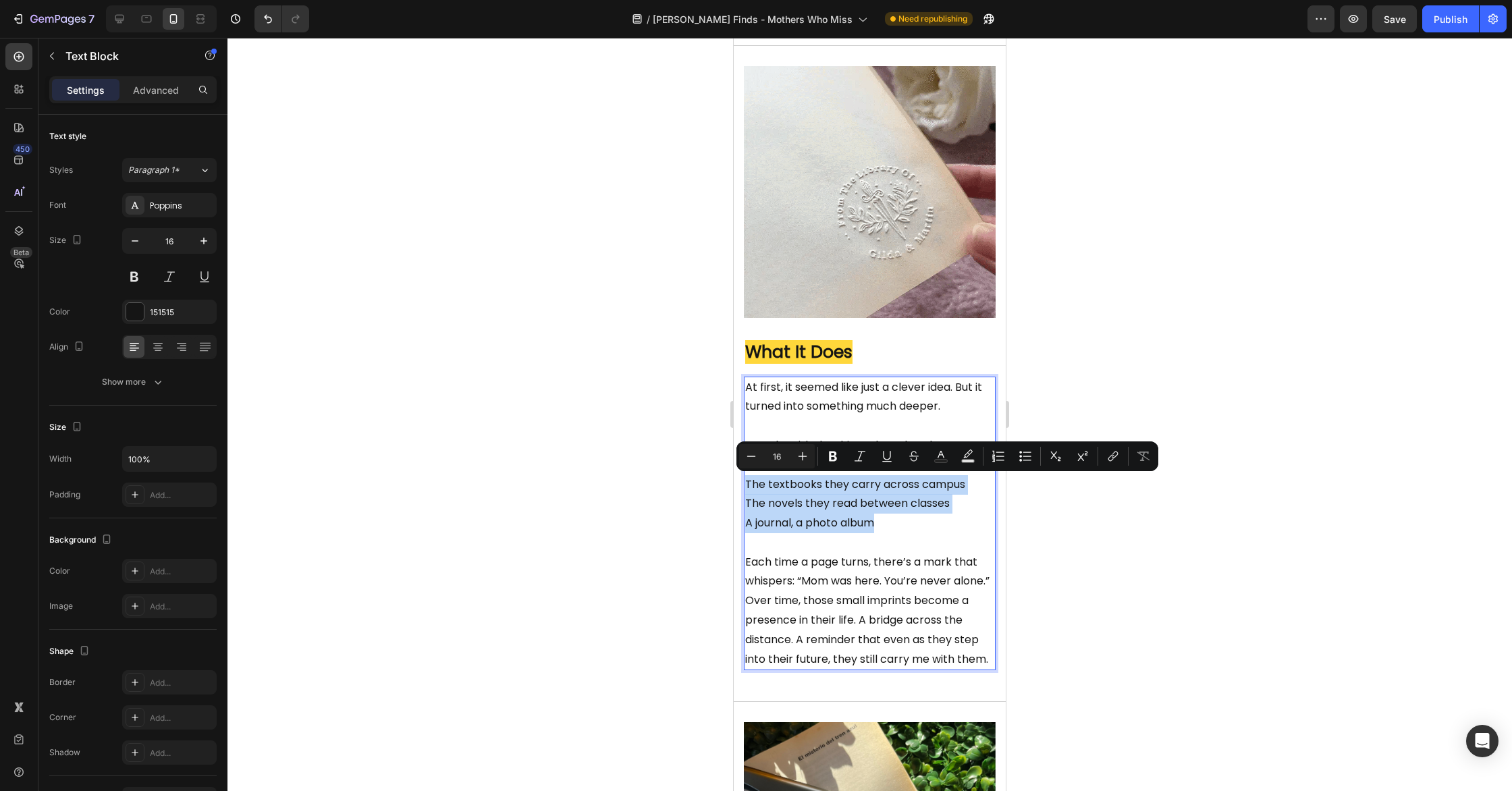
click at [746, 484] on div "At first, it seemed like just a clever idea. But it turned into something much …" at bounding box center [869, 524] width 252 height 295
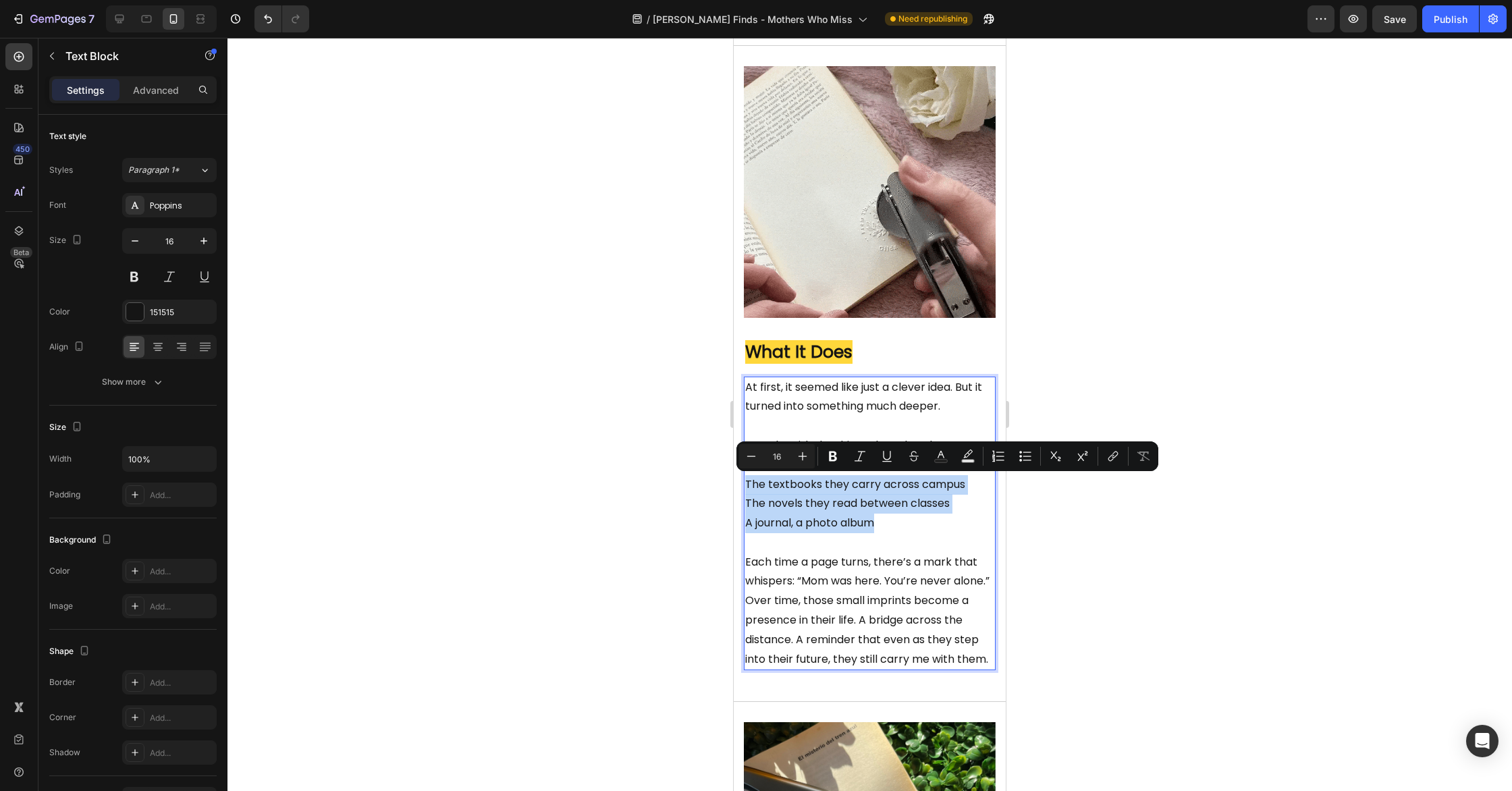
click at [907, 528] on p "A journal, a photo album" at bounding box center [869, 533] width 249 height 39
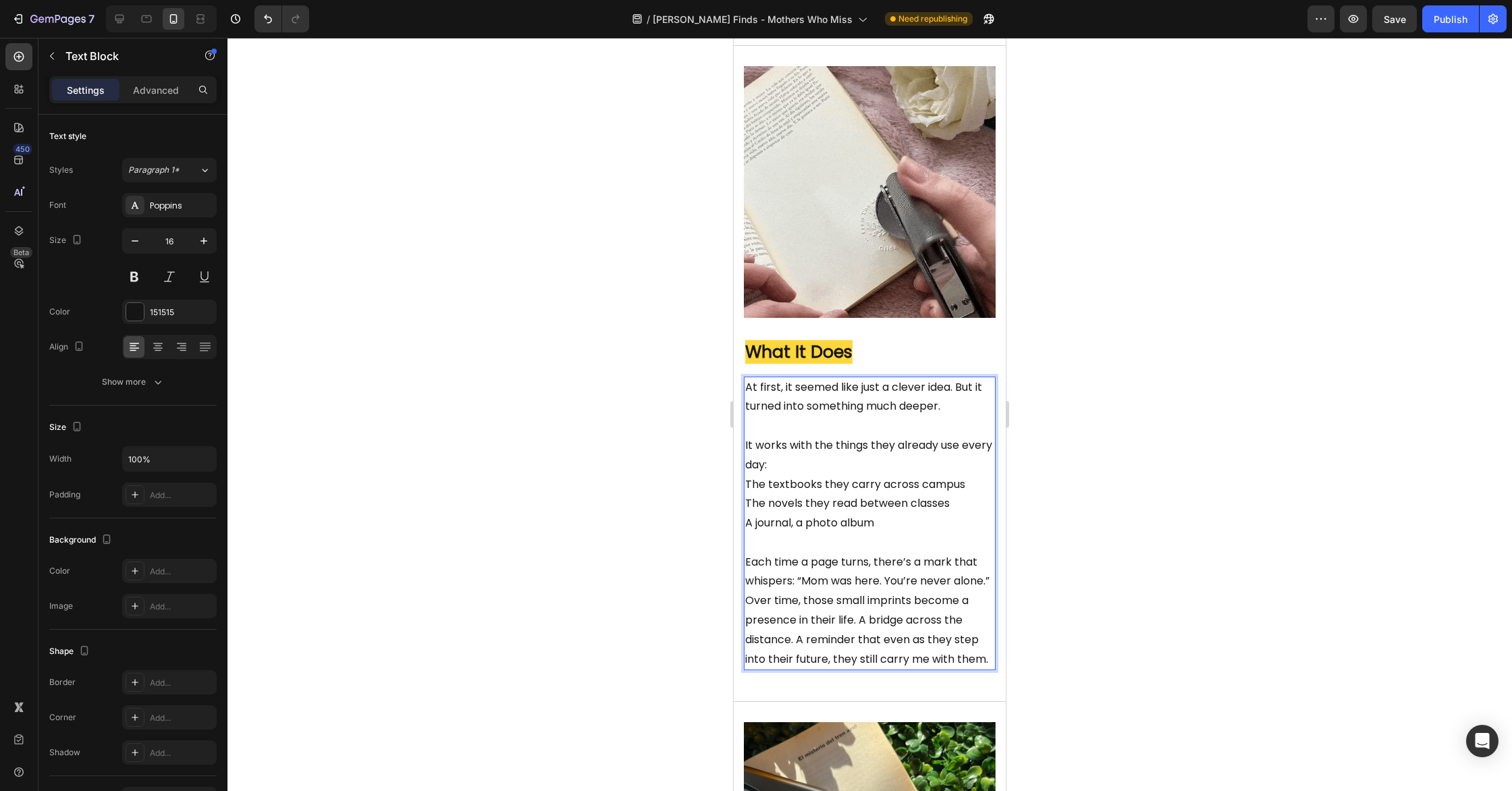
click at [806, 470] on p "At first, it seemed like just a clever idea. But it turned into something much …" at bounding box center [869, 426] width 249 height 98
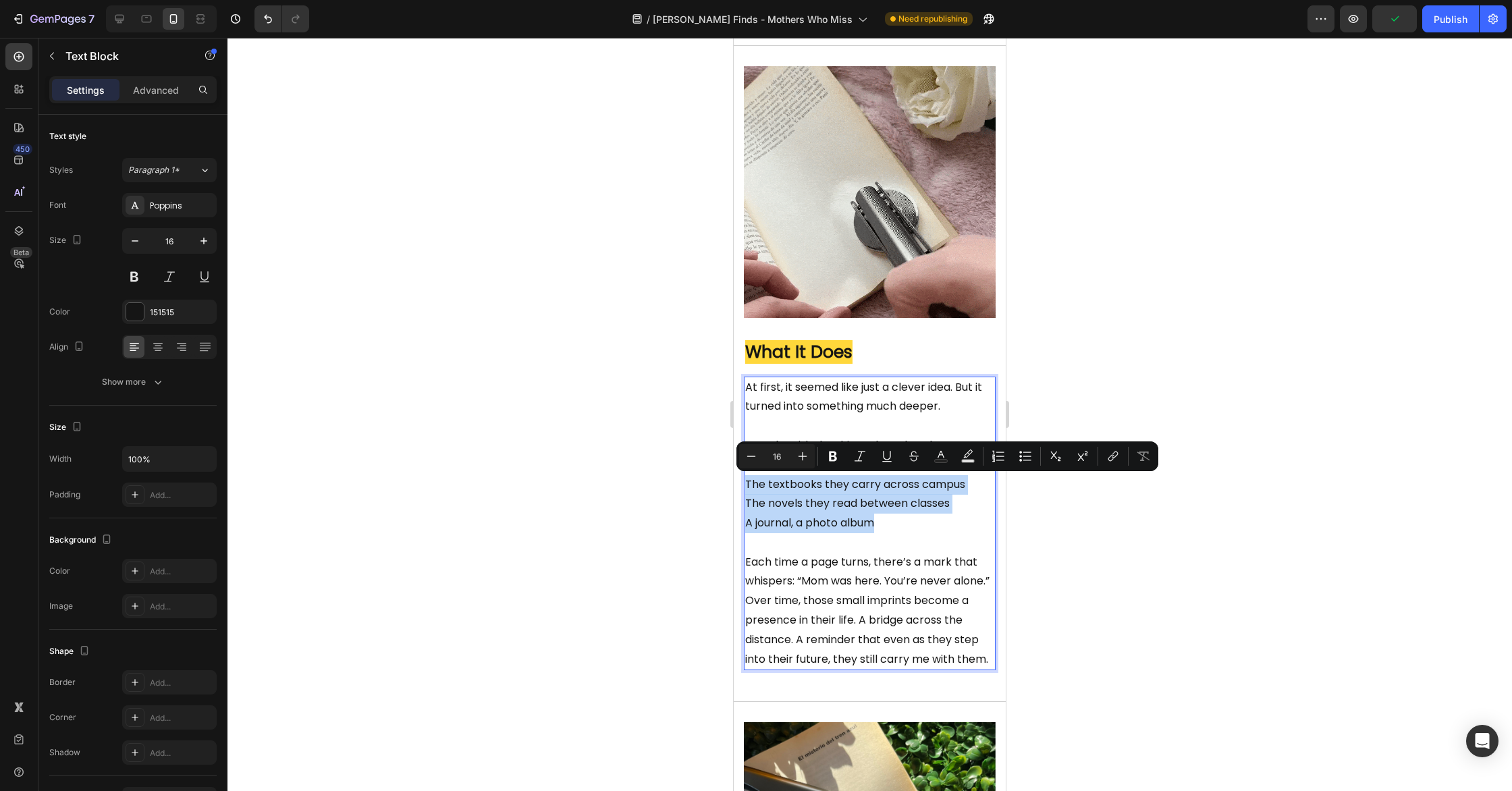
drag, startPoint x: 882, startPoint y: 527, endPoint x: 1453, endPoint y: 528, distance: 571.0
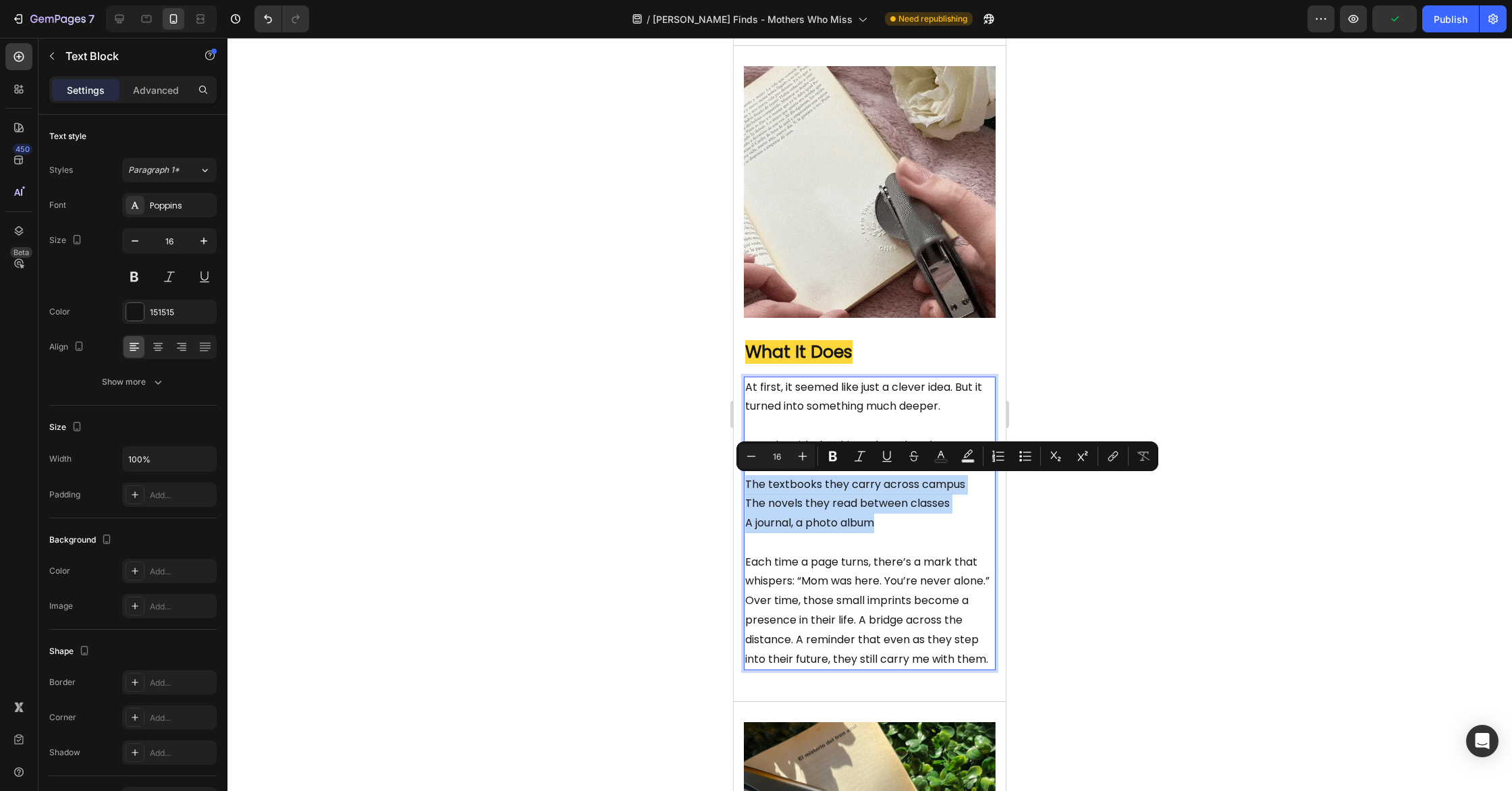
click at [734, 491] on html "Mobile ( 403 px) iPhone 13 Mini iPhone 13 Pro iPhone 11 Pro Max iPhone 15 Pro M…" at bounding box center [869, 473] width 272 height 3810
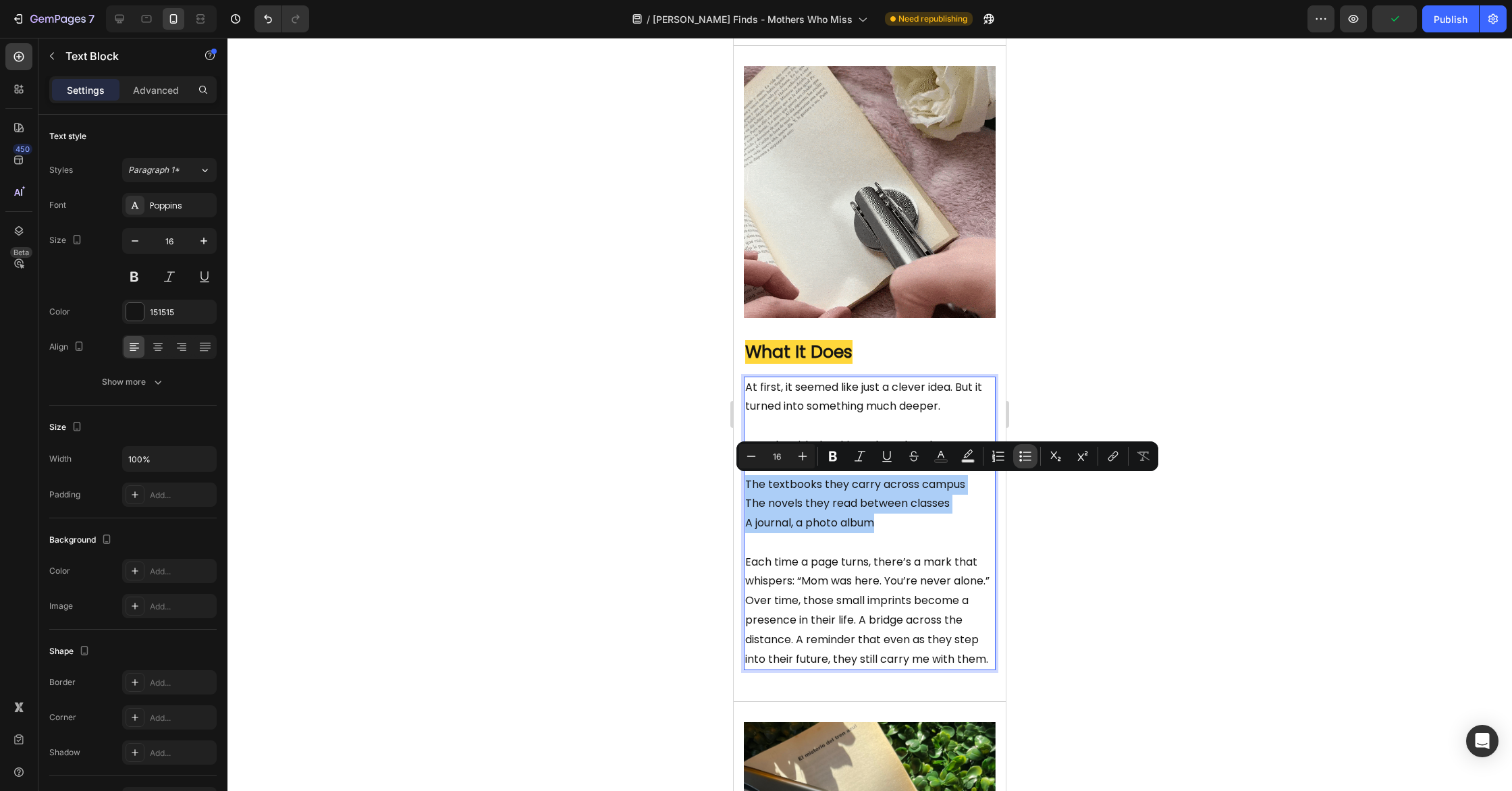
click at [1020, 459] on icon "Editor contextual toolbar" at bounding box center [1020, 460] width 3 height 3
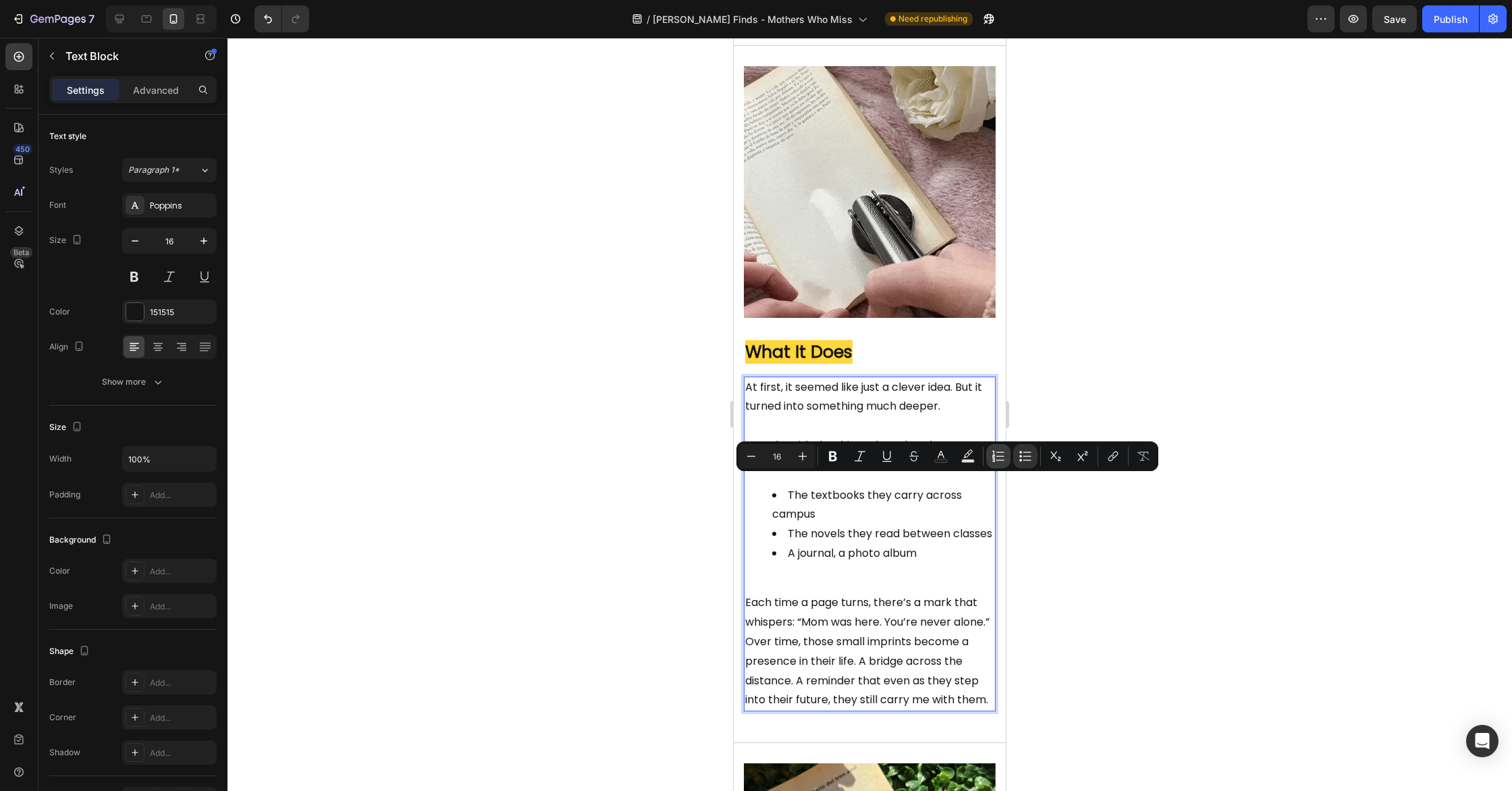
click at [993, 458] on icon "Editor contextual toolbar" at bounding box center [993, 456] width 3 height 3
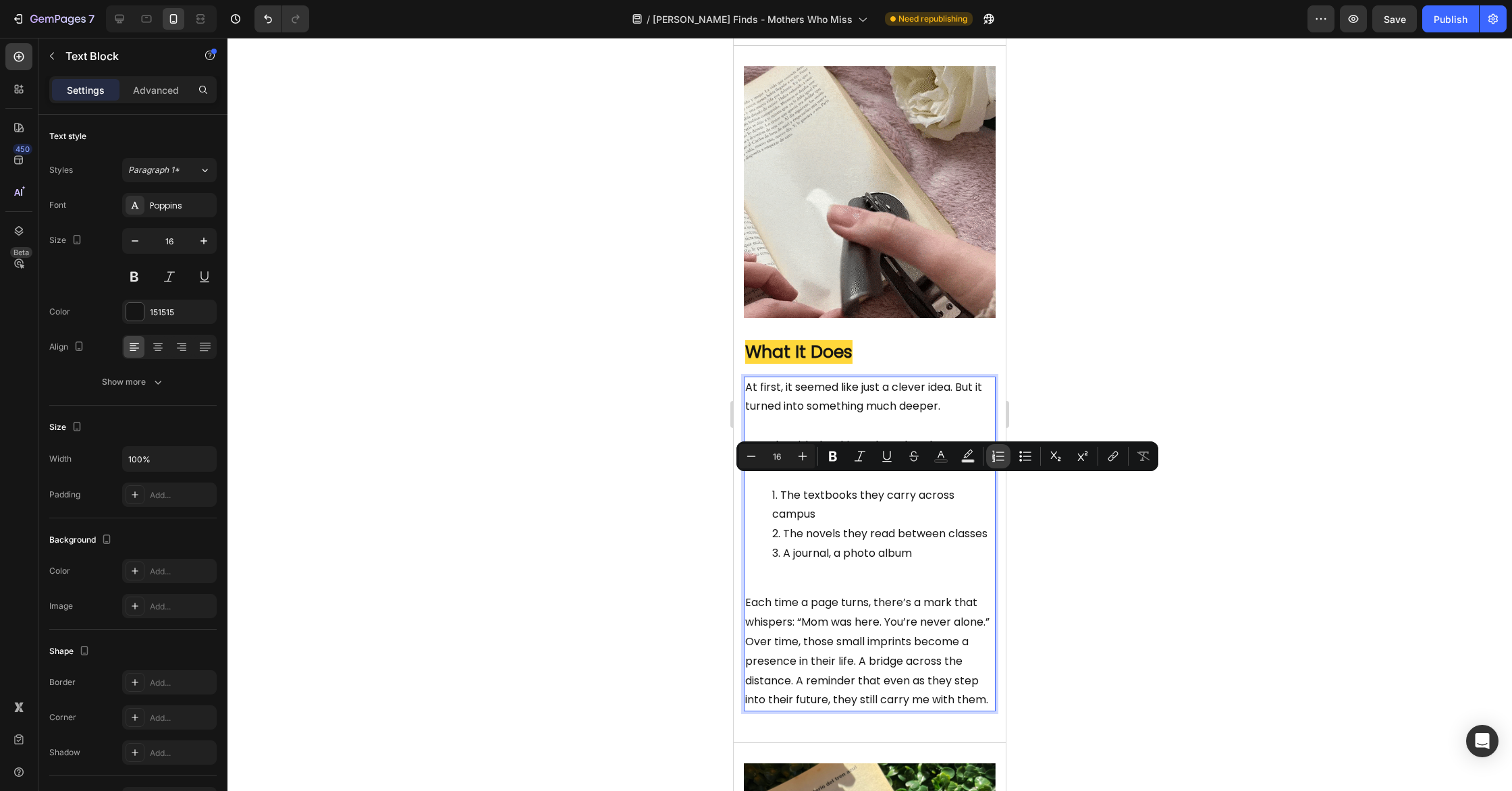
click at [993, 458] on icon "Editor contextual toolbar" at bounding box center [993, 456] width 3 height 3
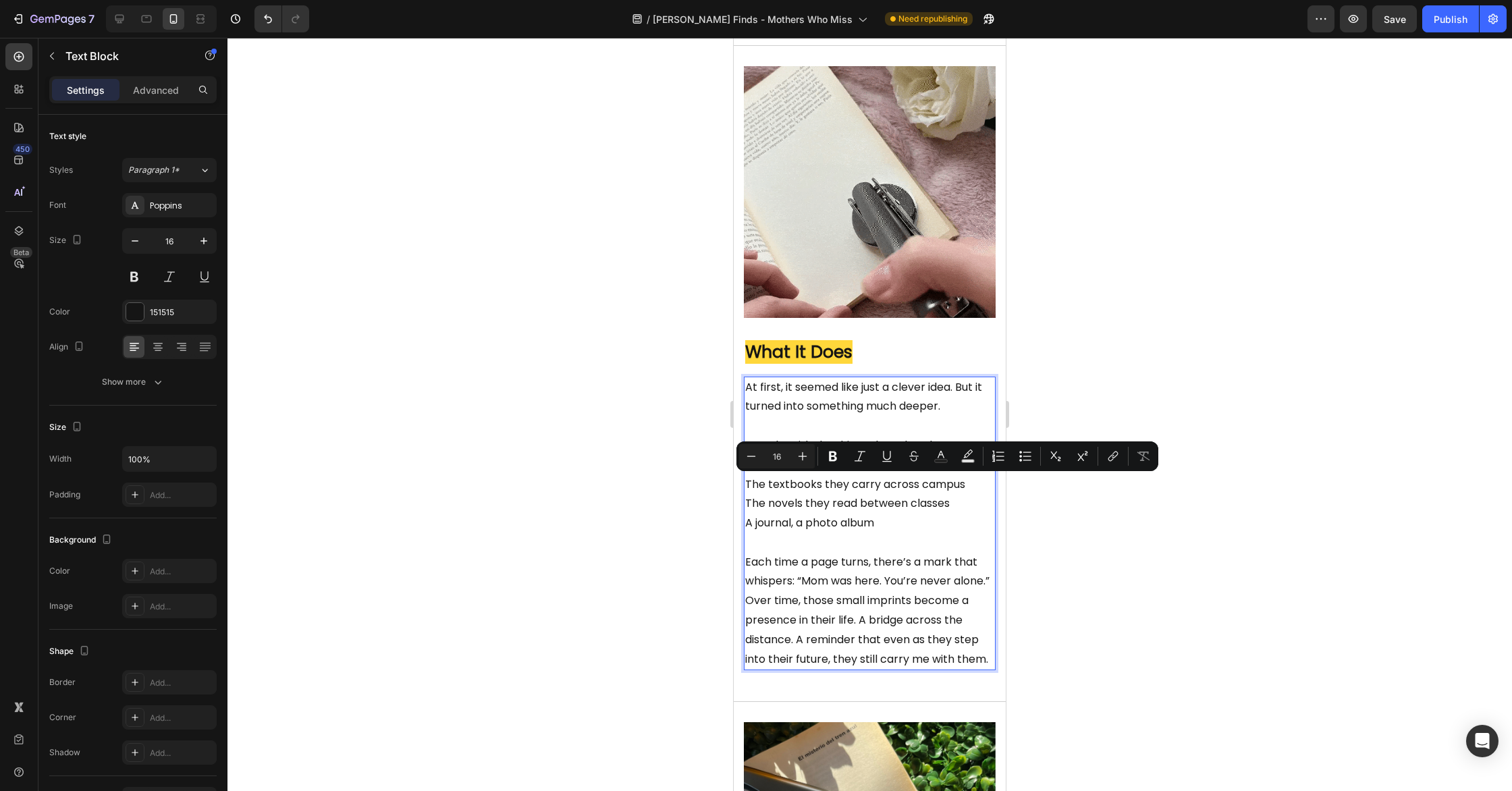
click at [864, 495] on p "The novels they read between classes" at bounding box center [869, 504] width 249 height 20
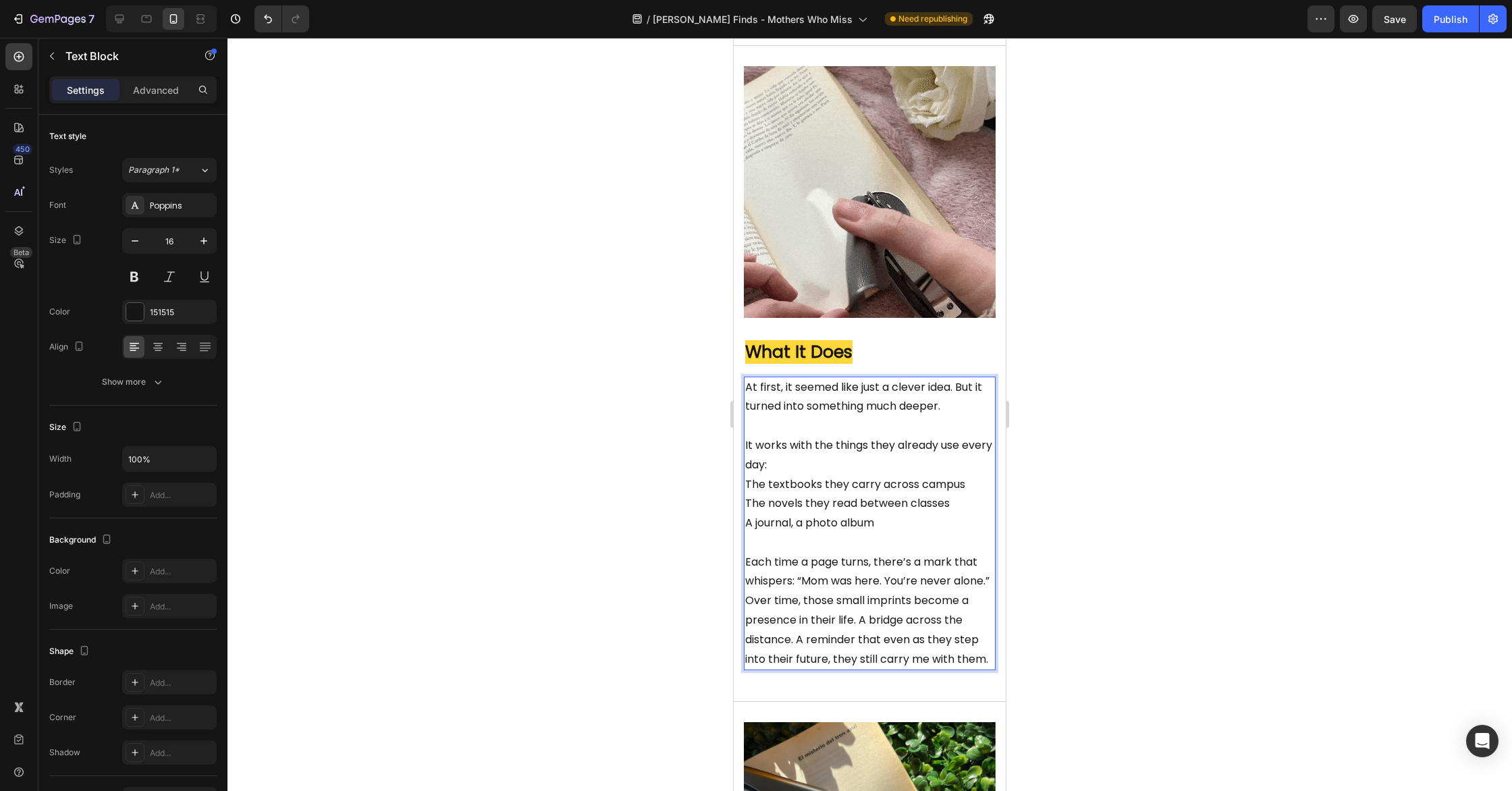
click at [746, 481] on p "The textbooks they carry across campus" at bounding box center [869, 485] width 249 height 20
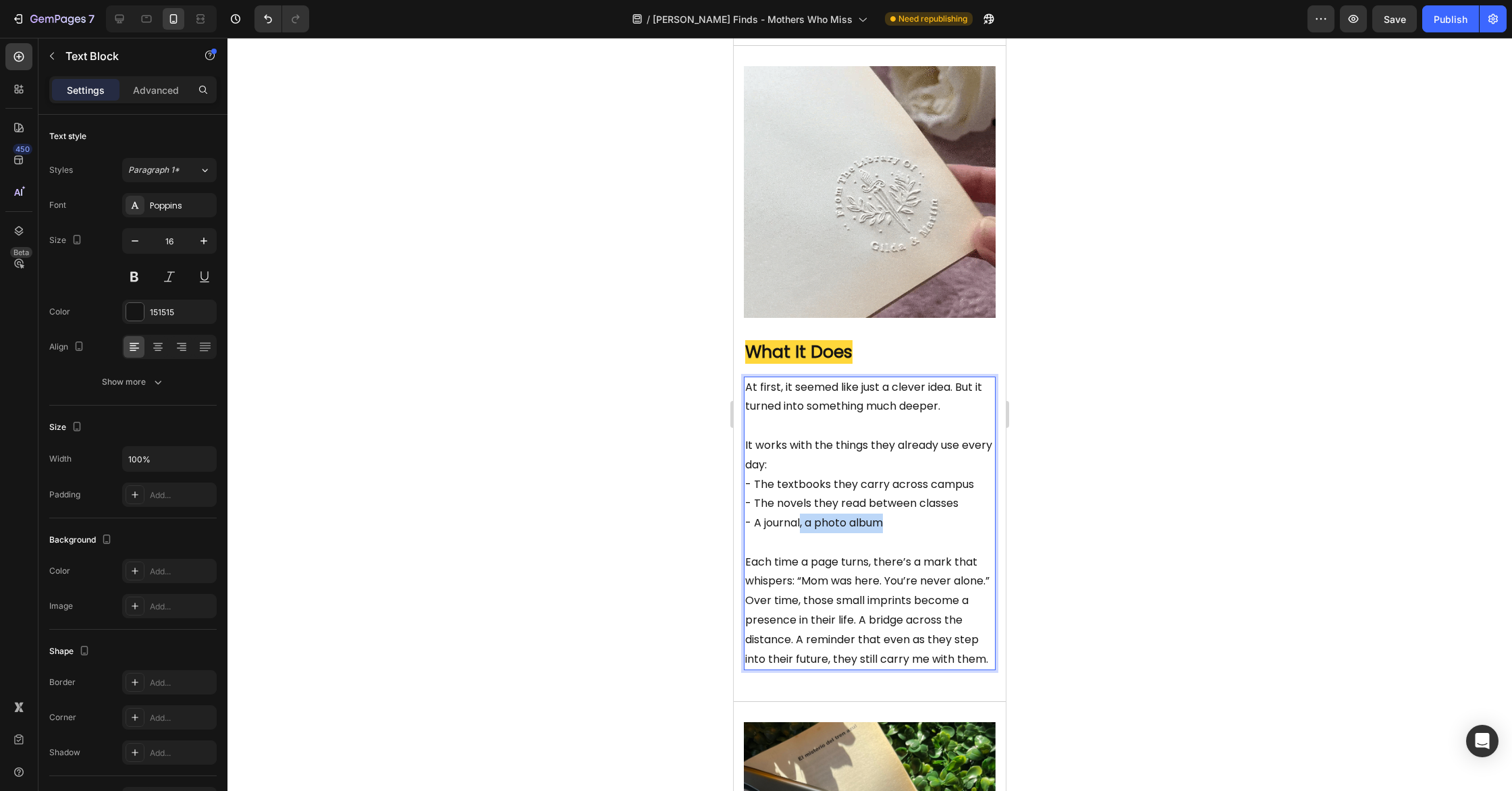
drag, startPoint x: 802, startPoint y: 526, endPoint x: 898, endPoint y: 527, distance: 96.0
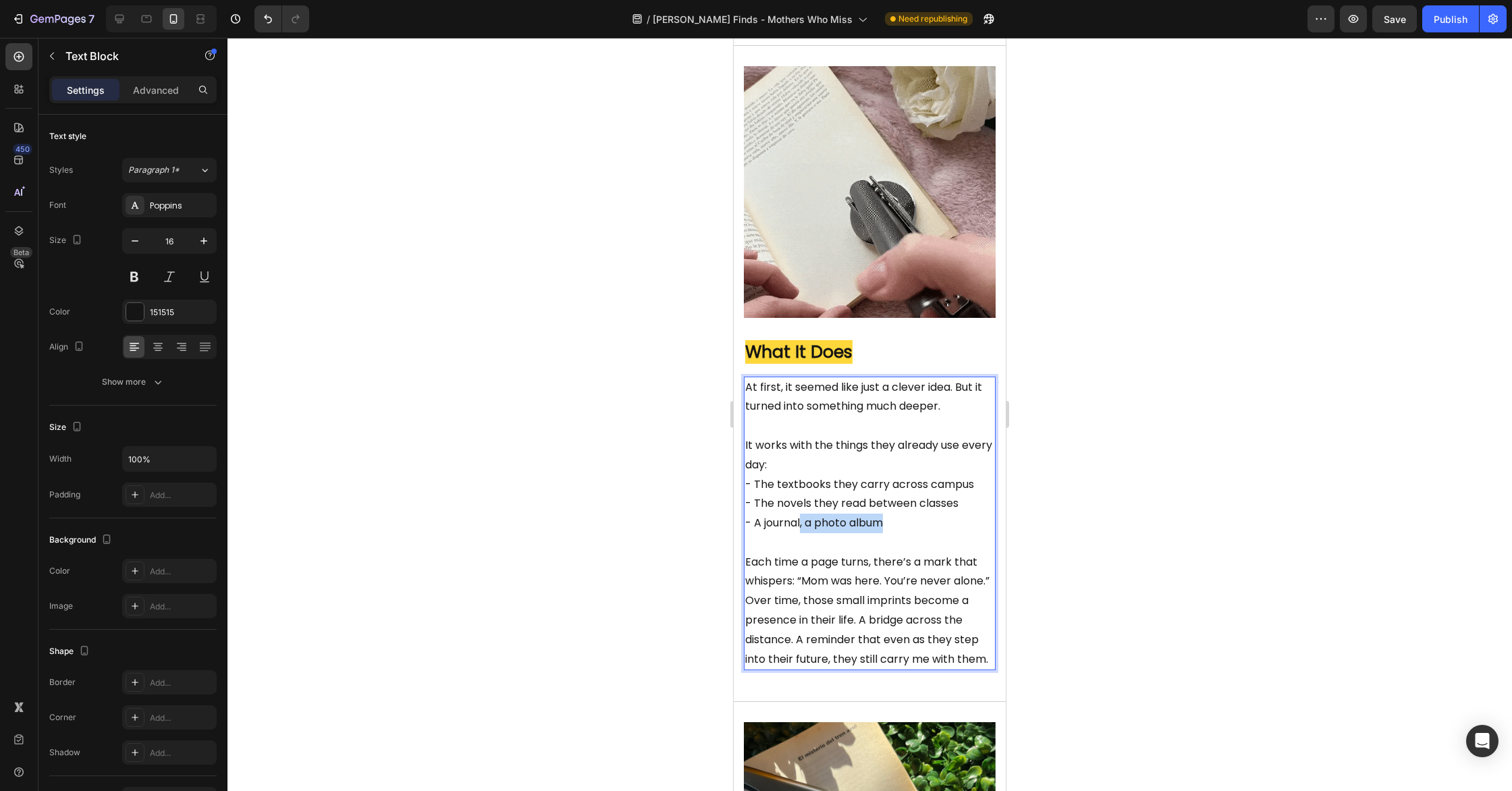
click at [898, 527] on p "- A journal, a photo album" at bounding box center [869, 533] width 249 height 39
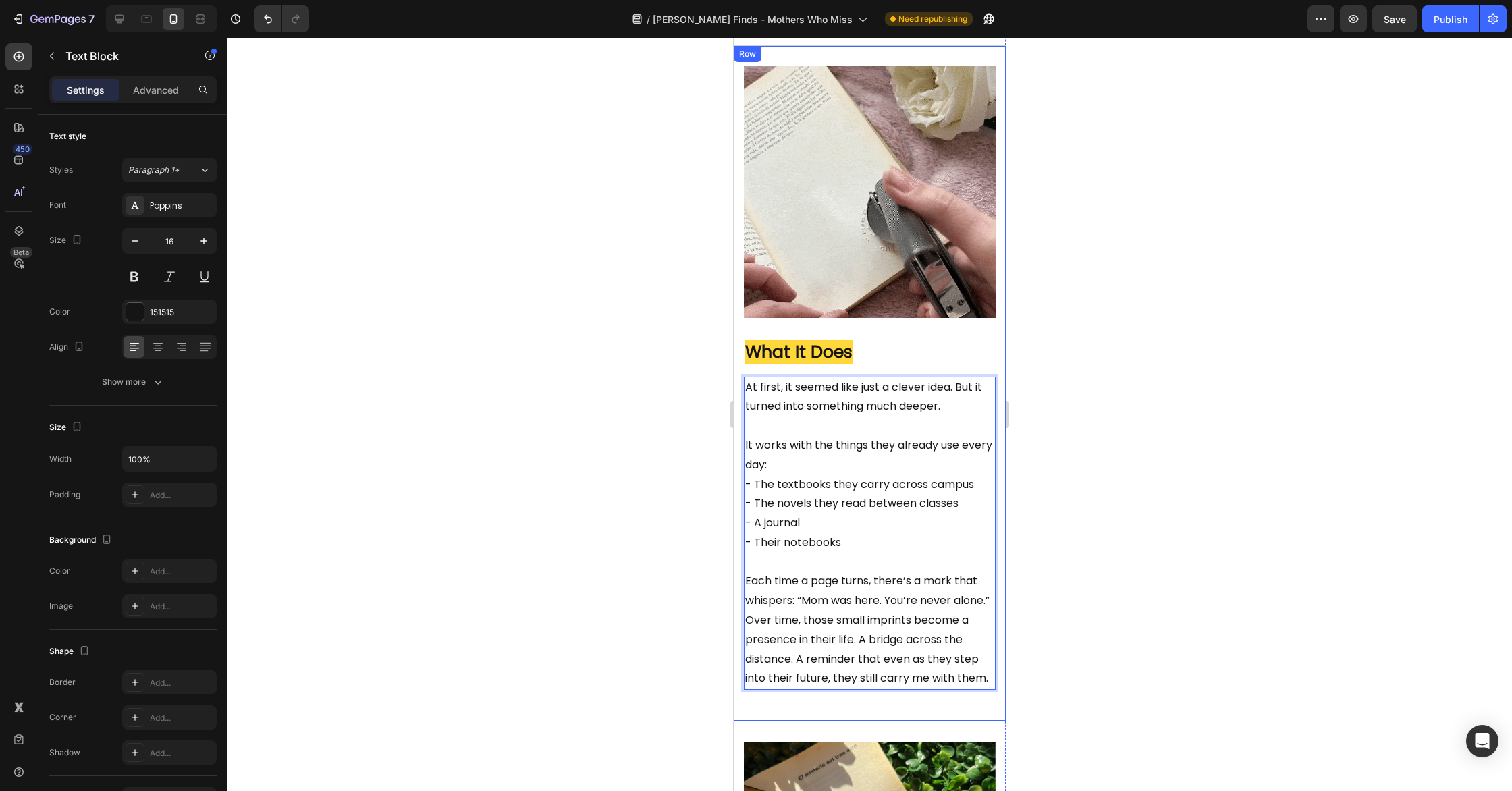
click at [1158, 502] on div at bounding box center [870, 414] width 1284 height 753
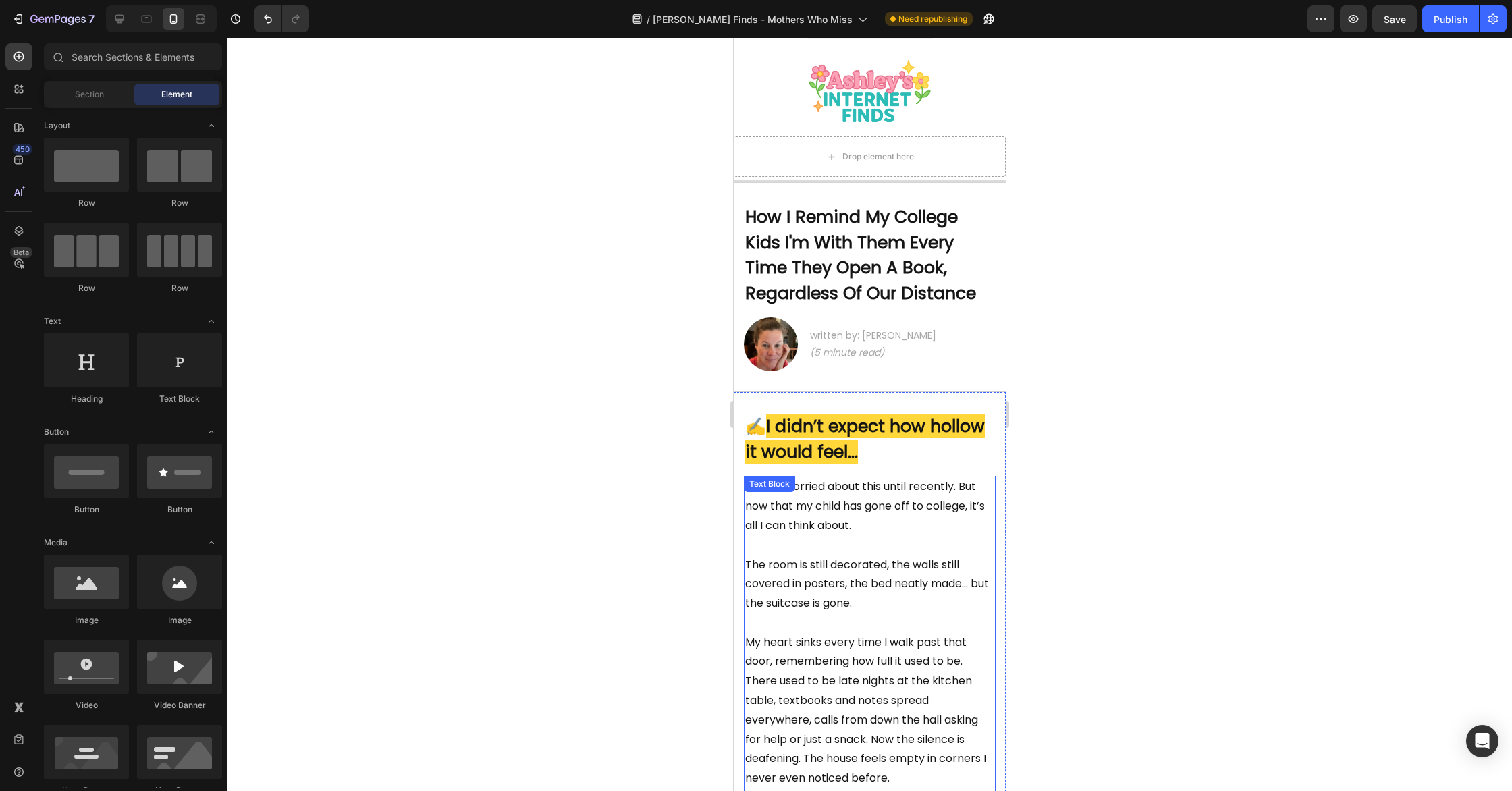
scroll to position [0, 0]
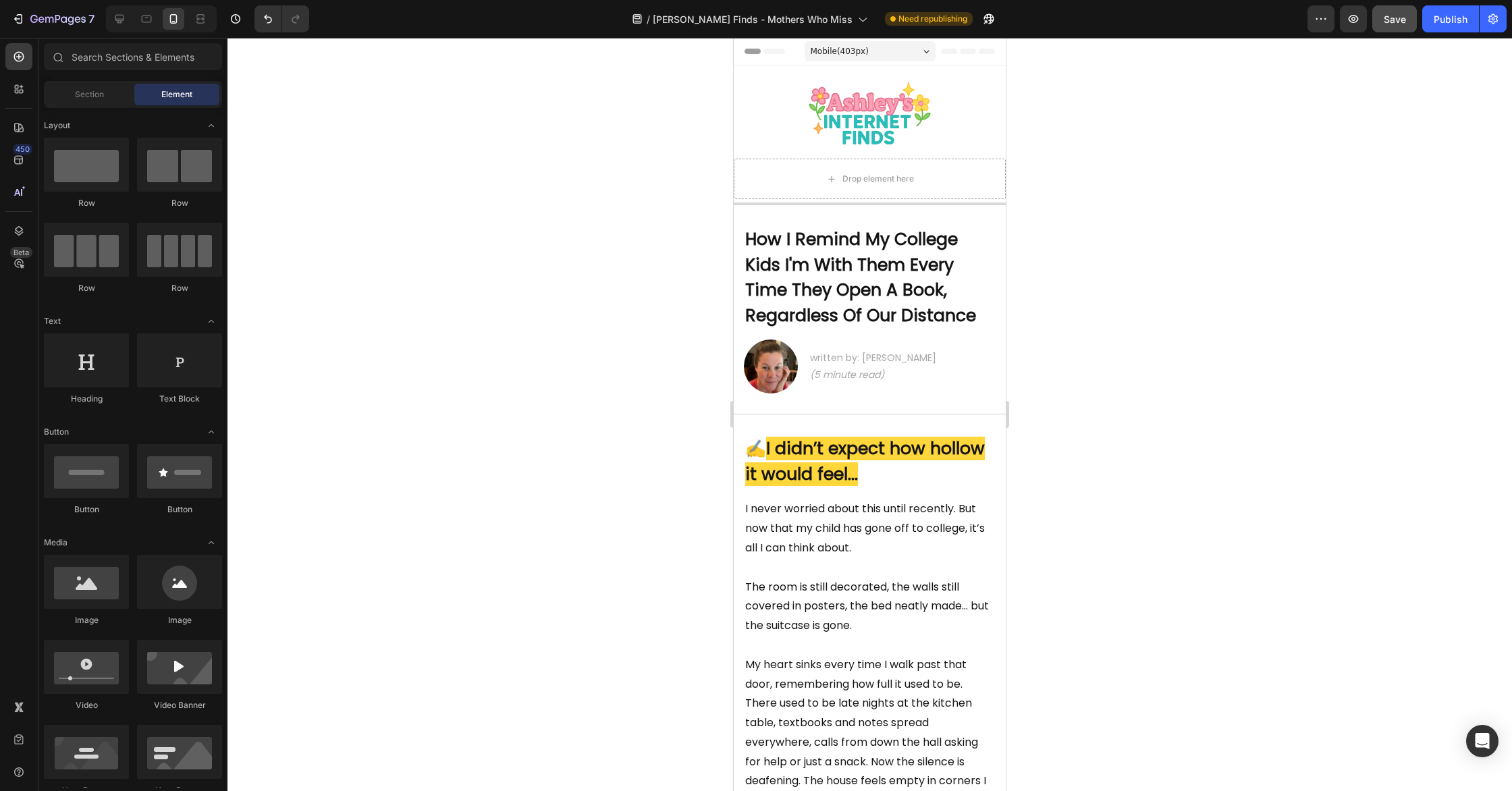
click at [1395, 23] on span "Save" at bounding box center [1395, 19] width 22 height 12
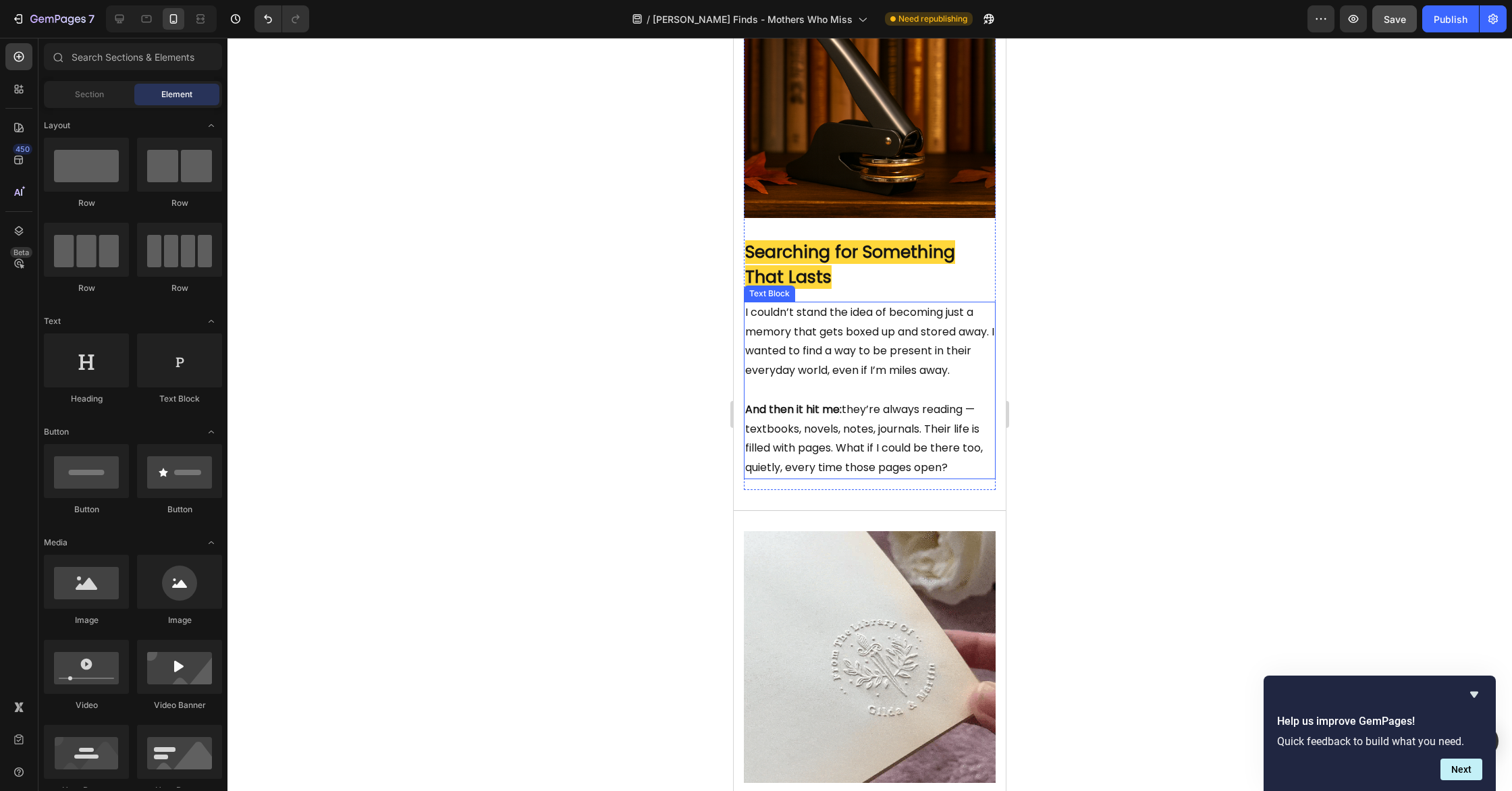
scroll to position [995, 0]
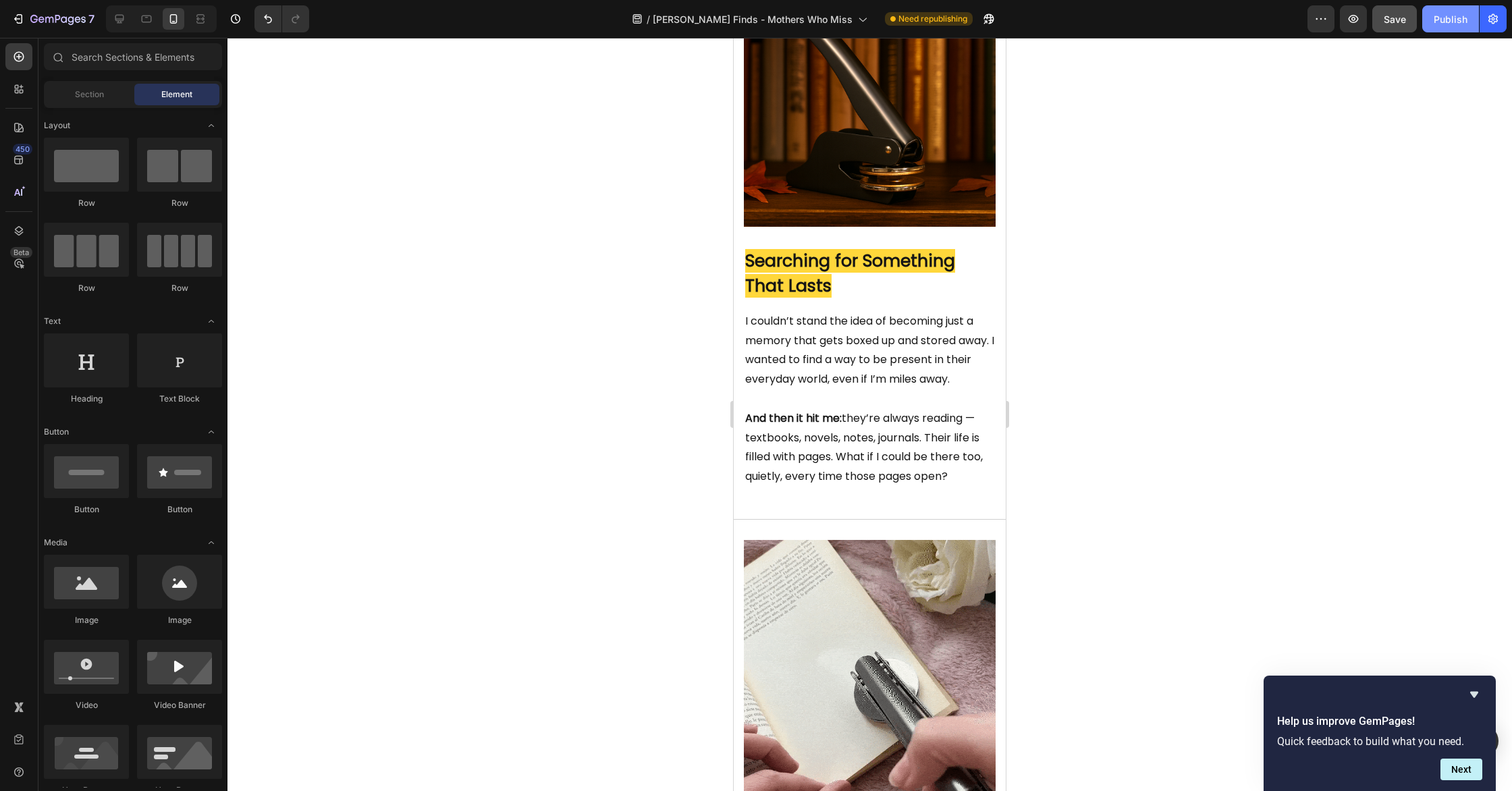
click at [1456, 20] on div "Publish" at bounding box center [1451, 19] width 34 height 14
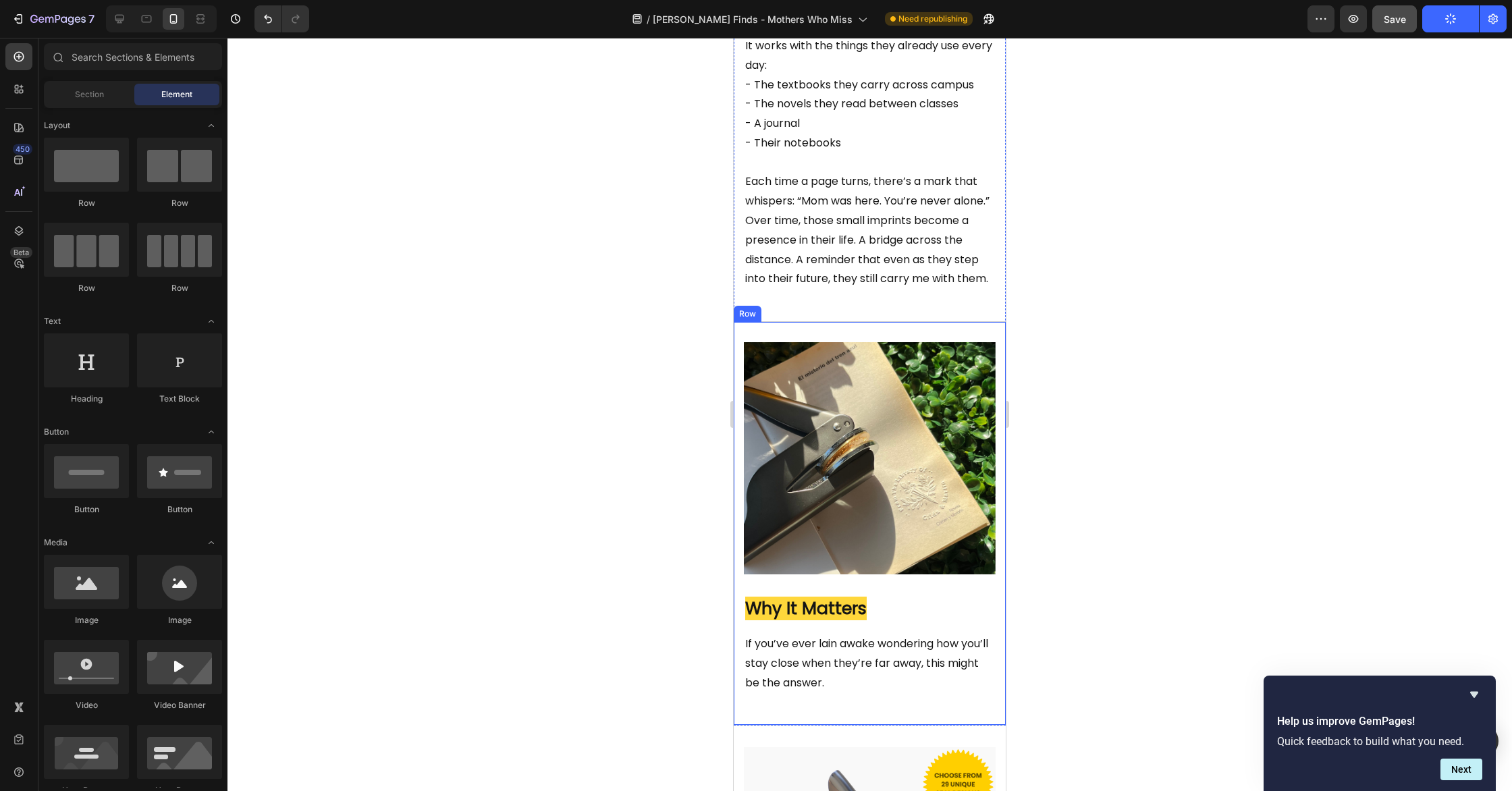
scroll to position [1871, 0]
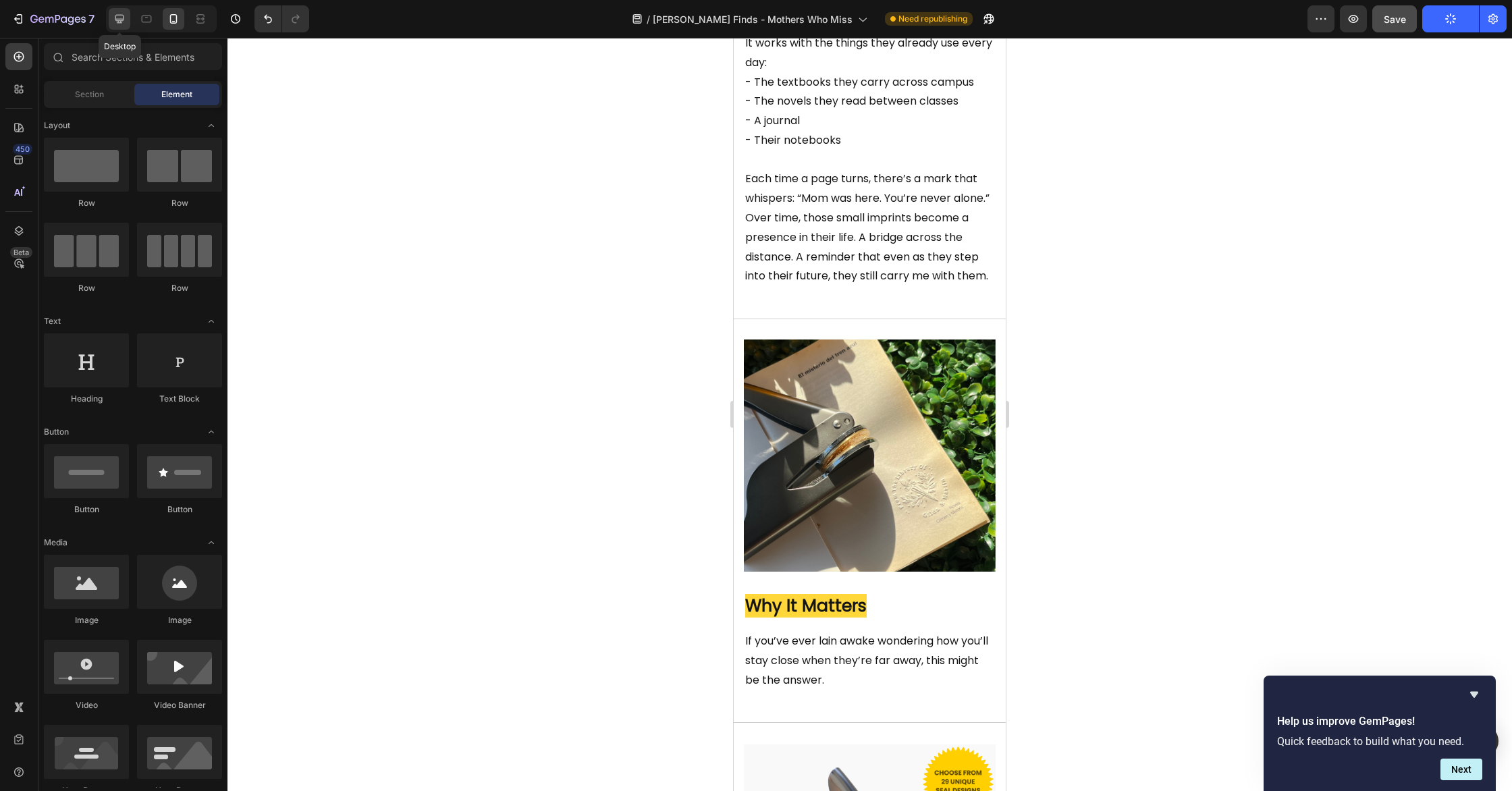
click at [128, 27] on div at bounding box center [119, 19] width 22 height 22
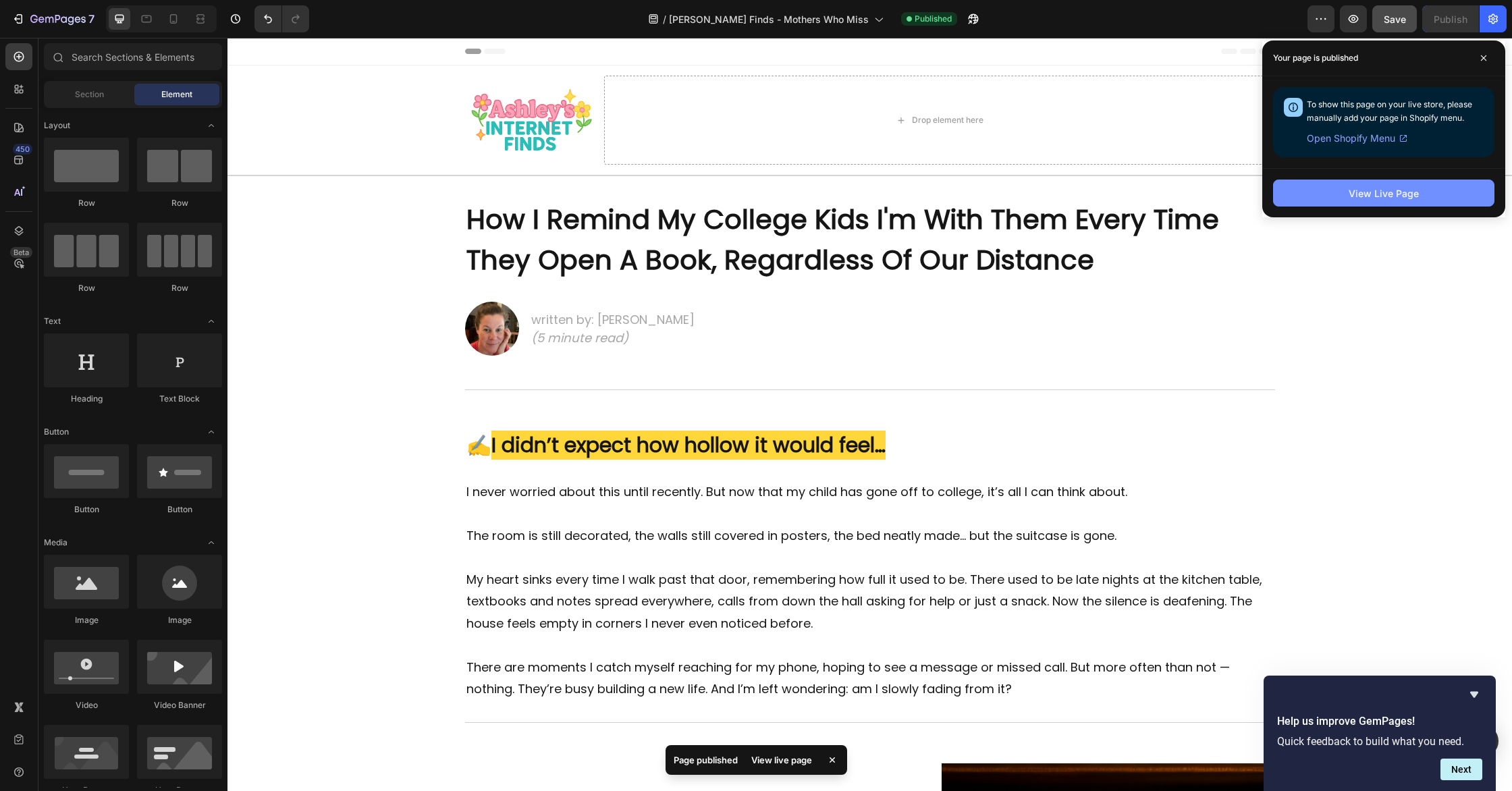
click at [1413, 205] on button "View Live Page" at bounding box center [1383, 193] width 222 height 27
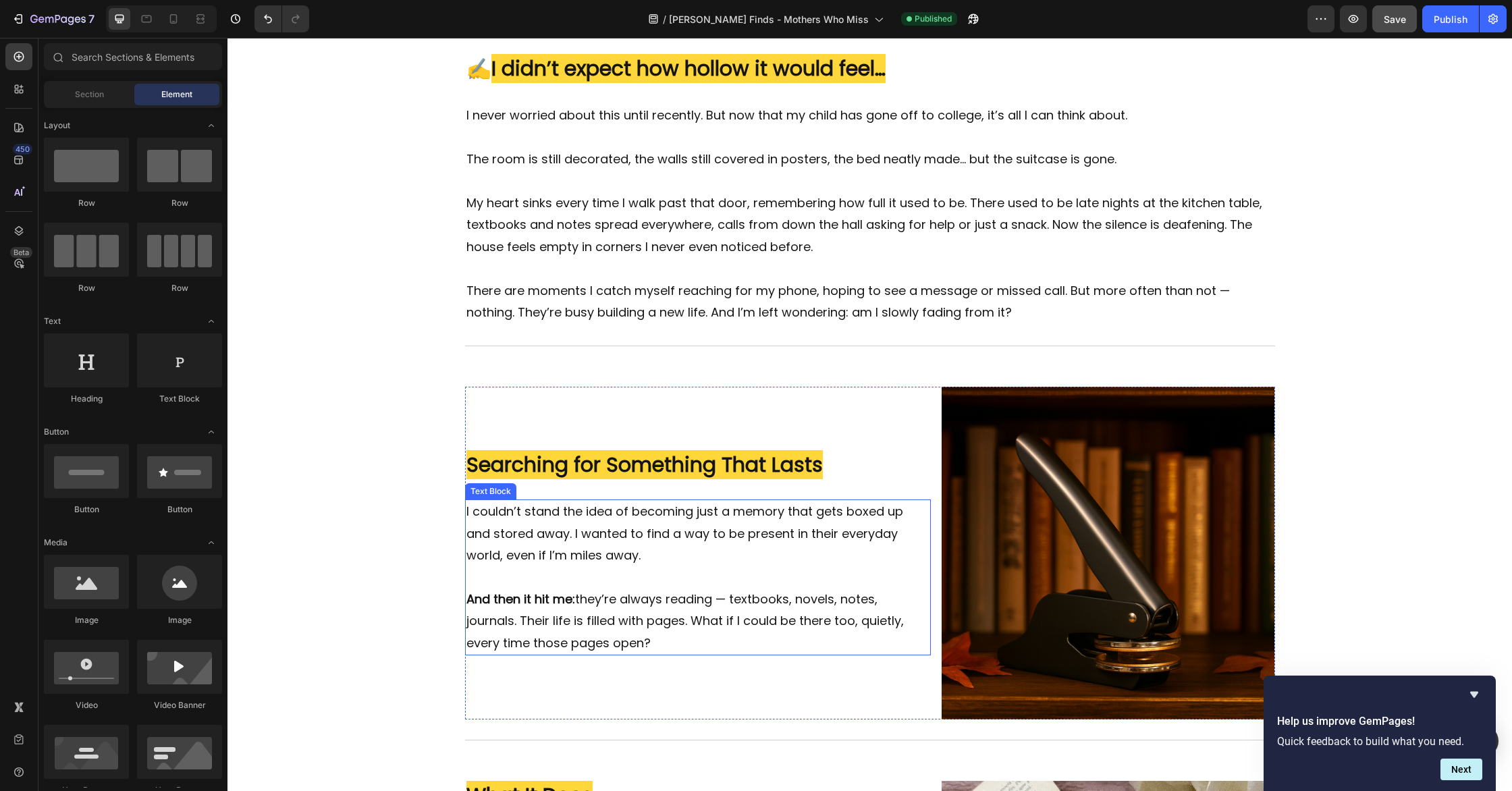
scroll to position [842, 0]
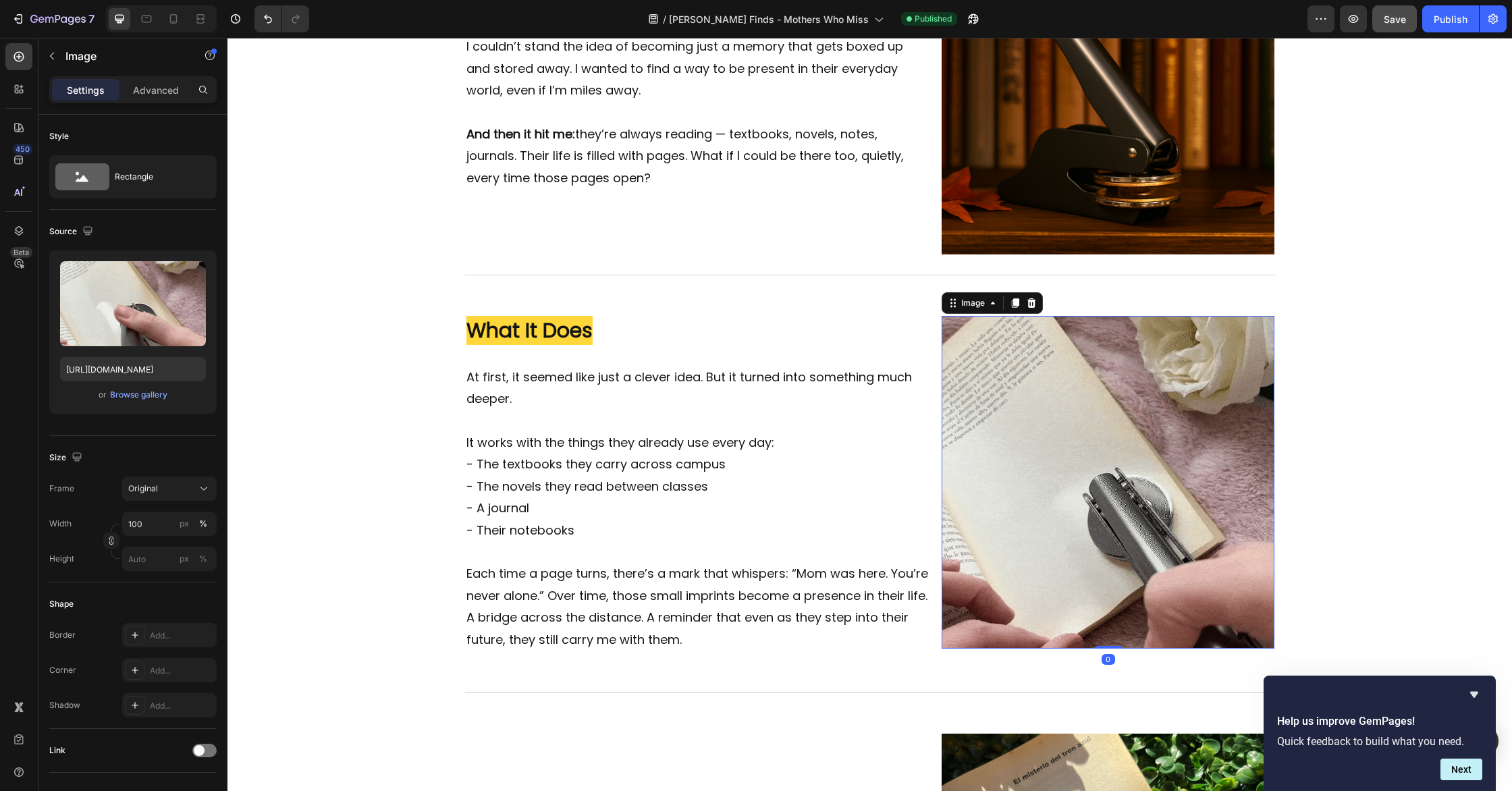
click at [1151, 465] on img at bounding box center [1108, 482] width 333 height 333
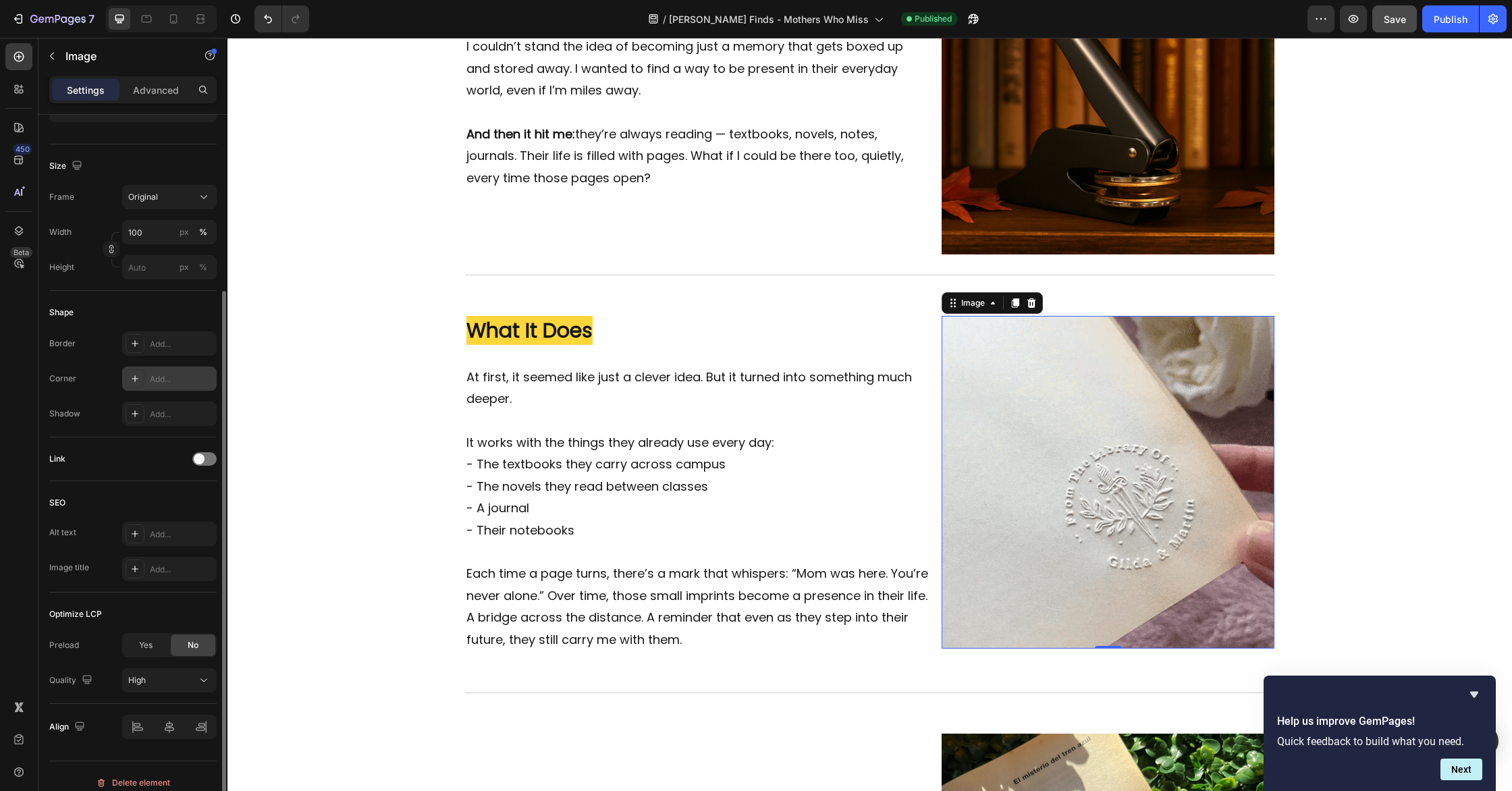
scroll to position [305, 0]
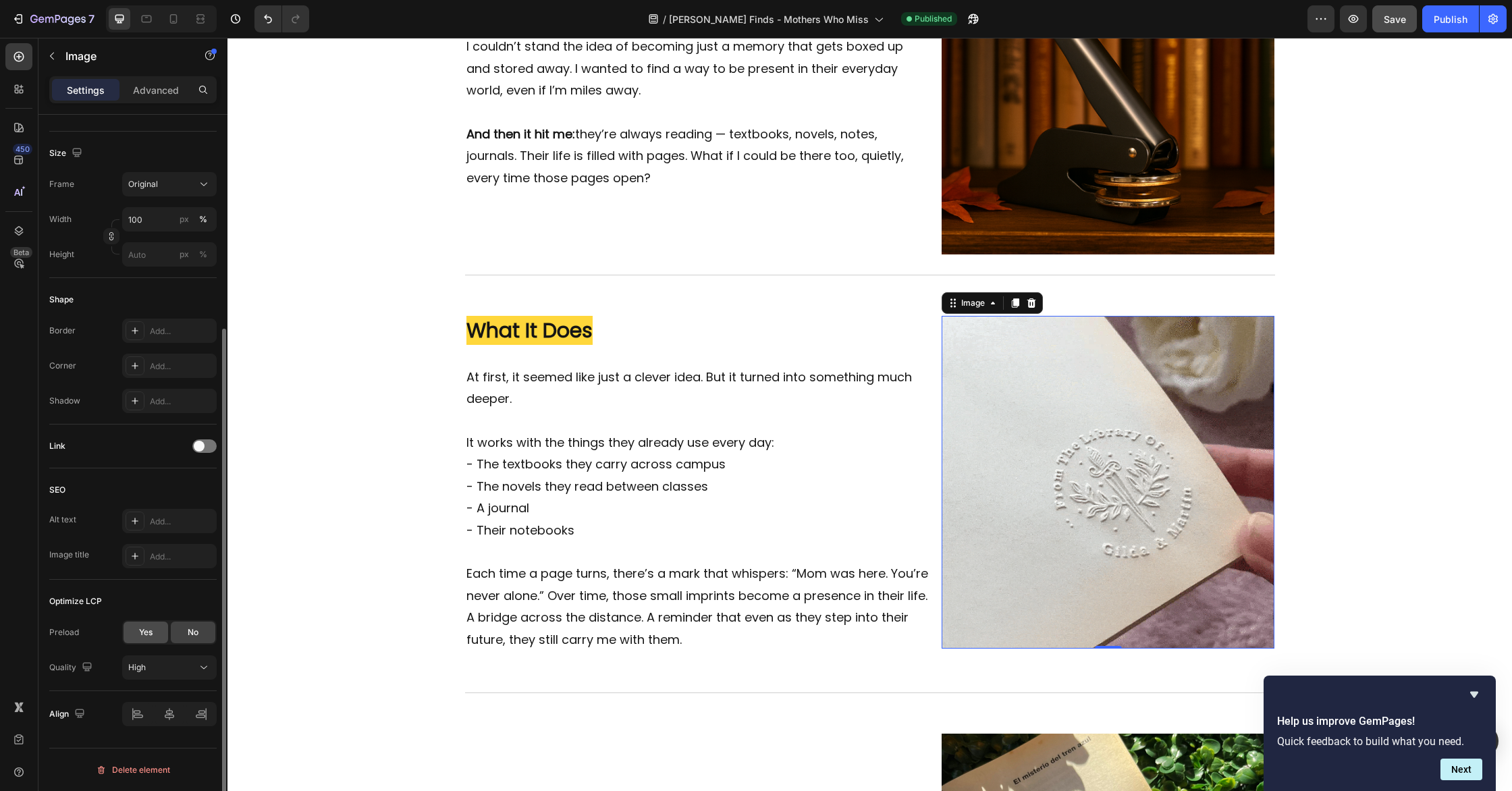
click at [151, 630] on span "Yes" at bounding box center [146, 633] width 14 height 12
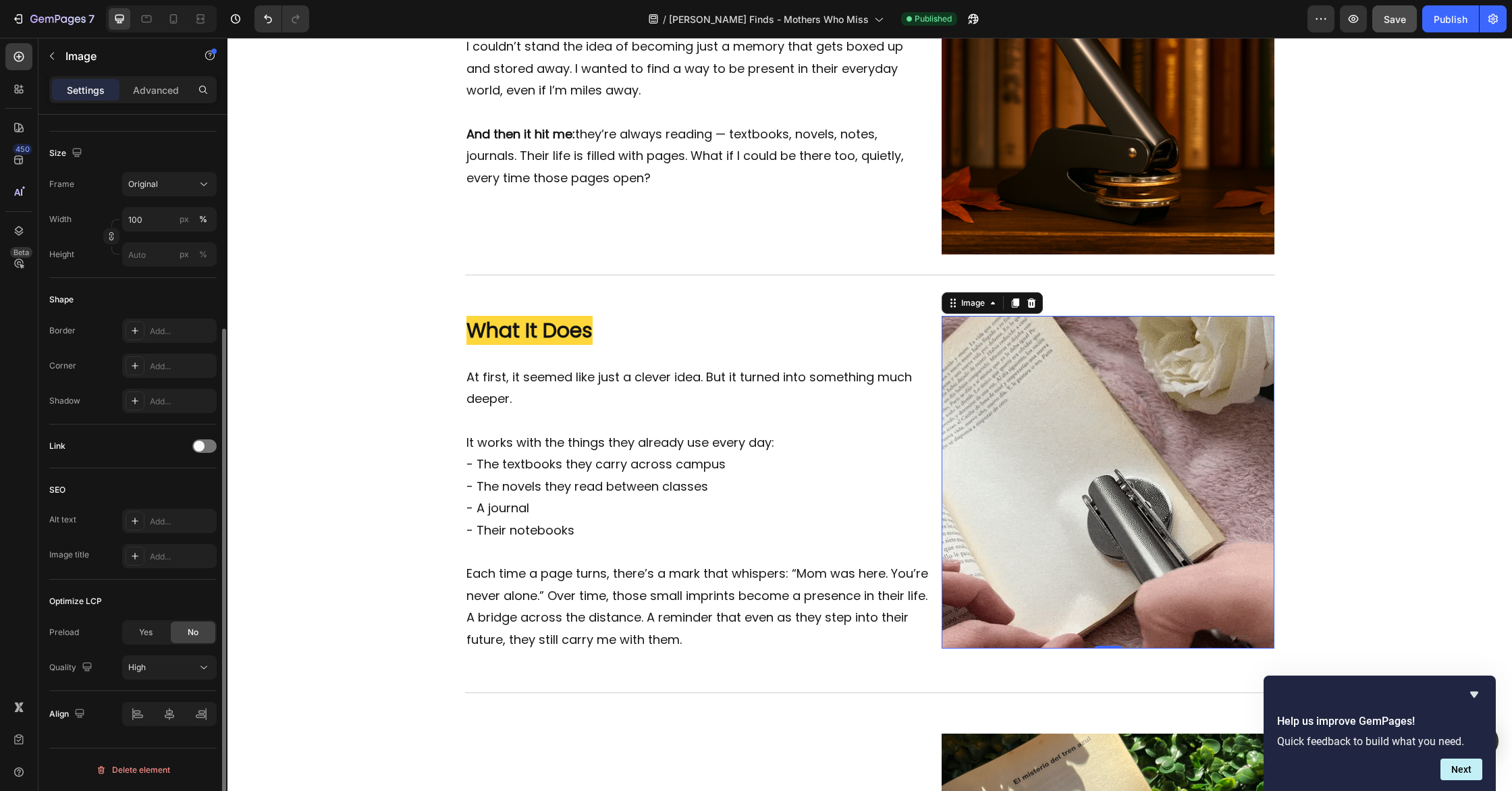
scroll to position [269, 0]
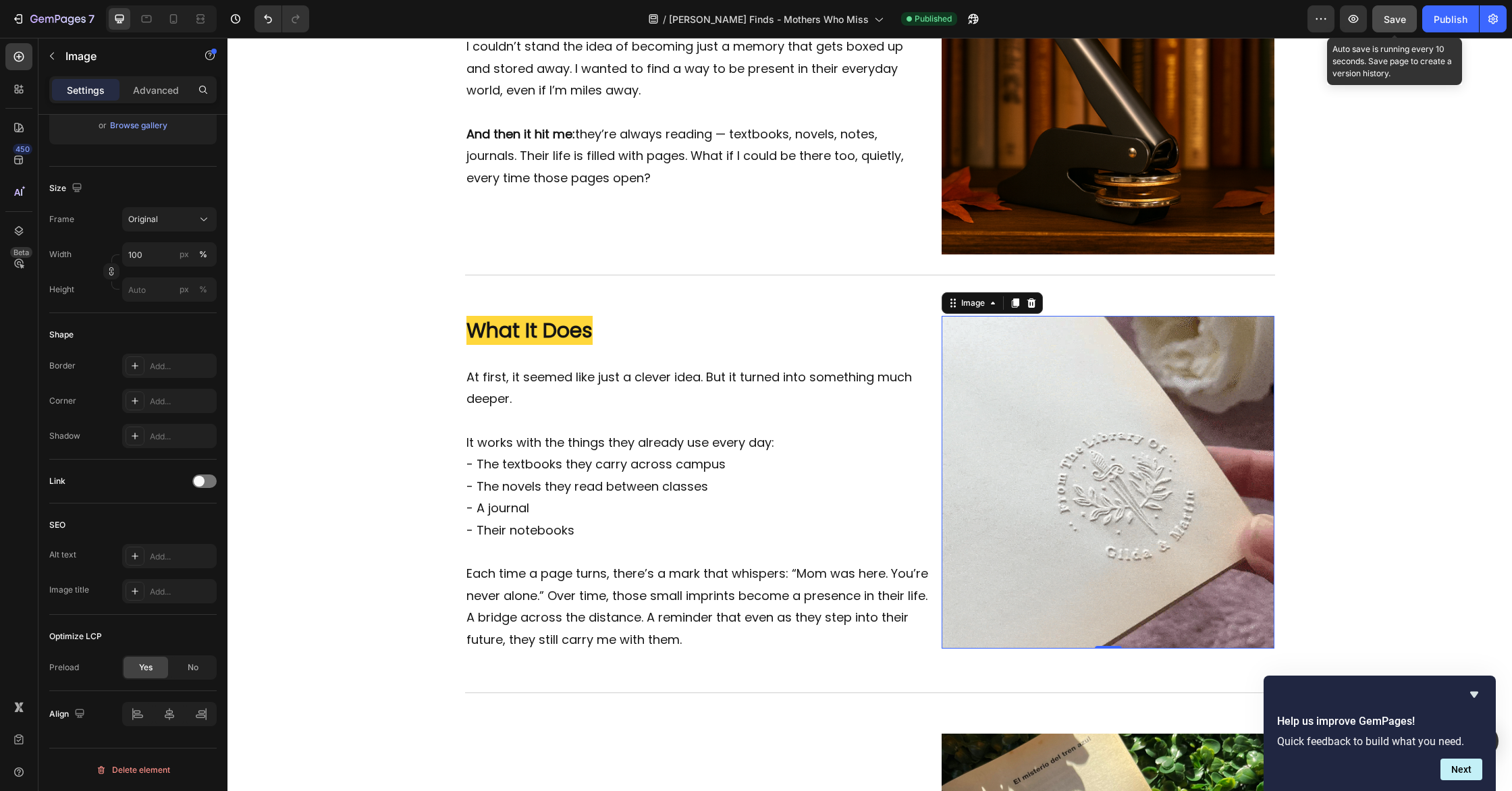
click at [1391, 18] on span "Save" at bounding box center [1395, 19] width 22 height 12
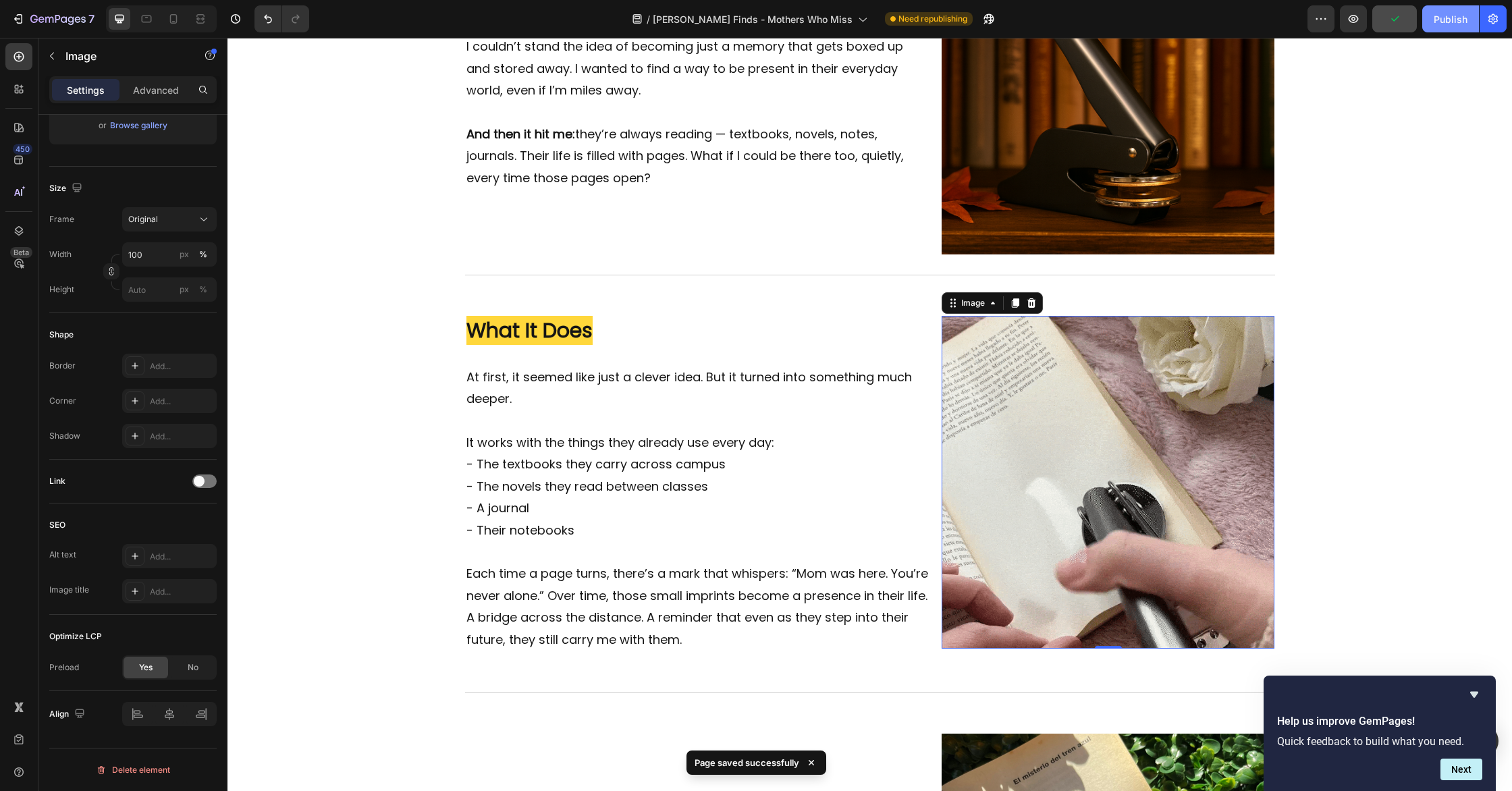
click at [1454, 20] on div "Publish" at bounding box center [1451, 19] width 34 height 14
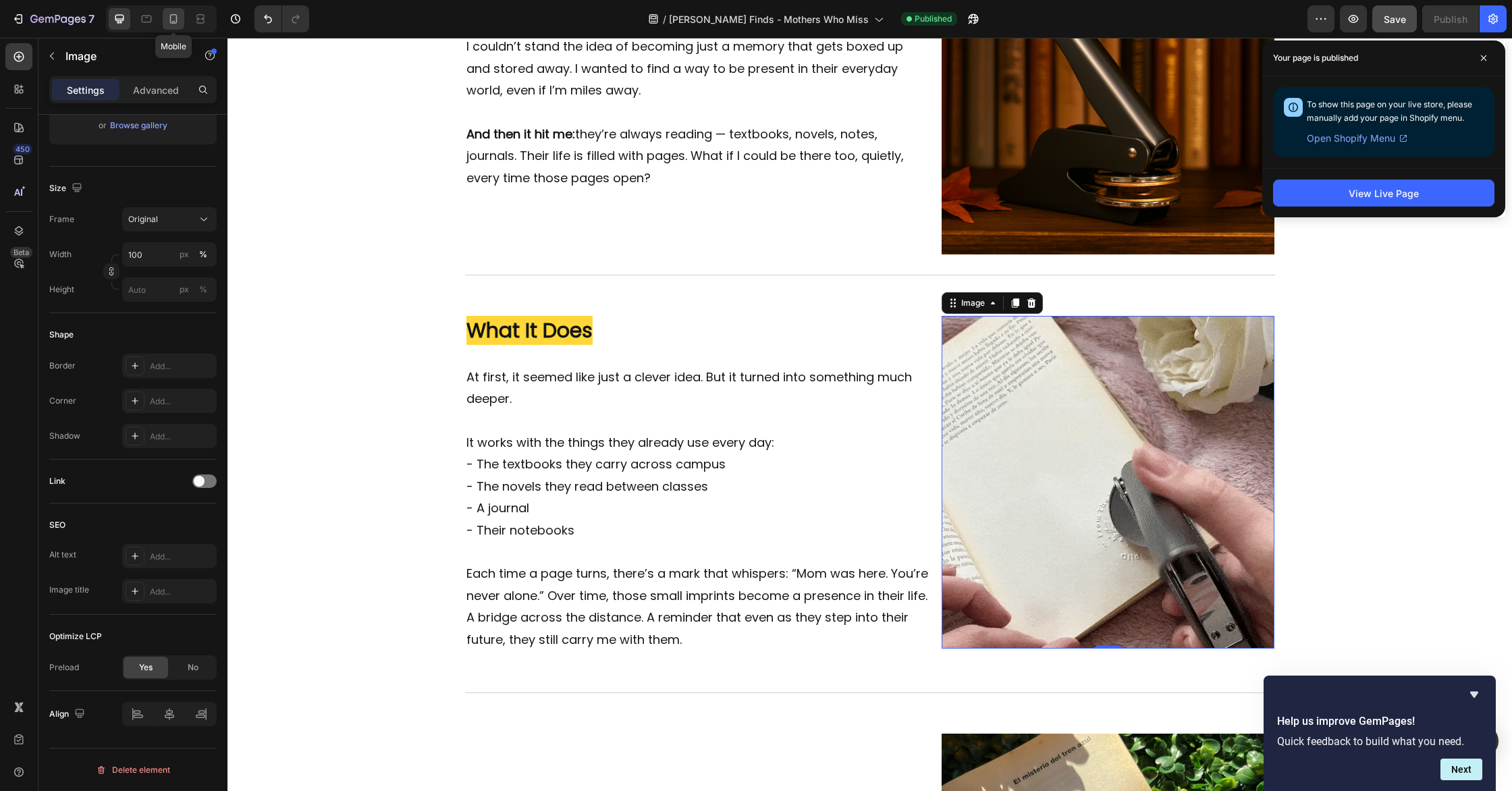
click at [172, 22] on icon at bounding box center [173, 22] width 3 height 1
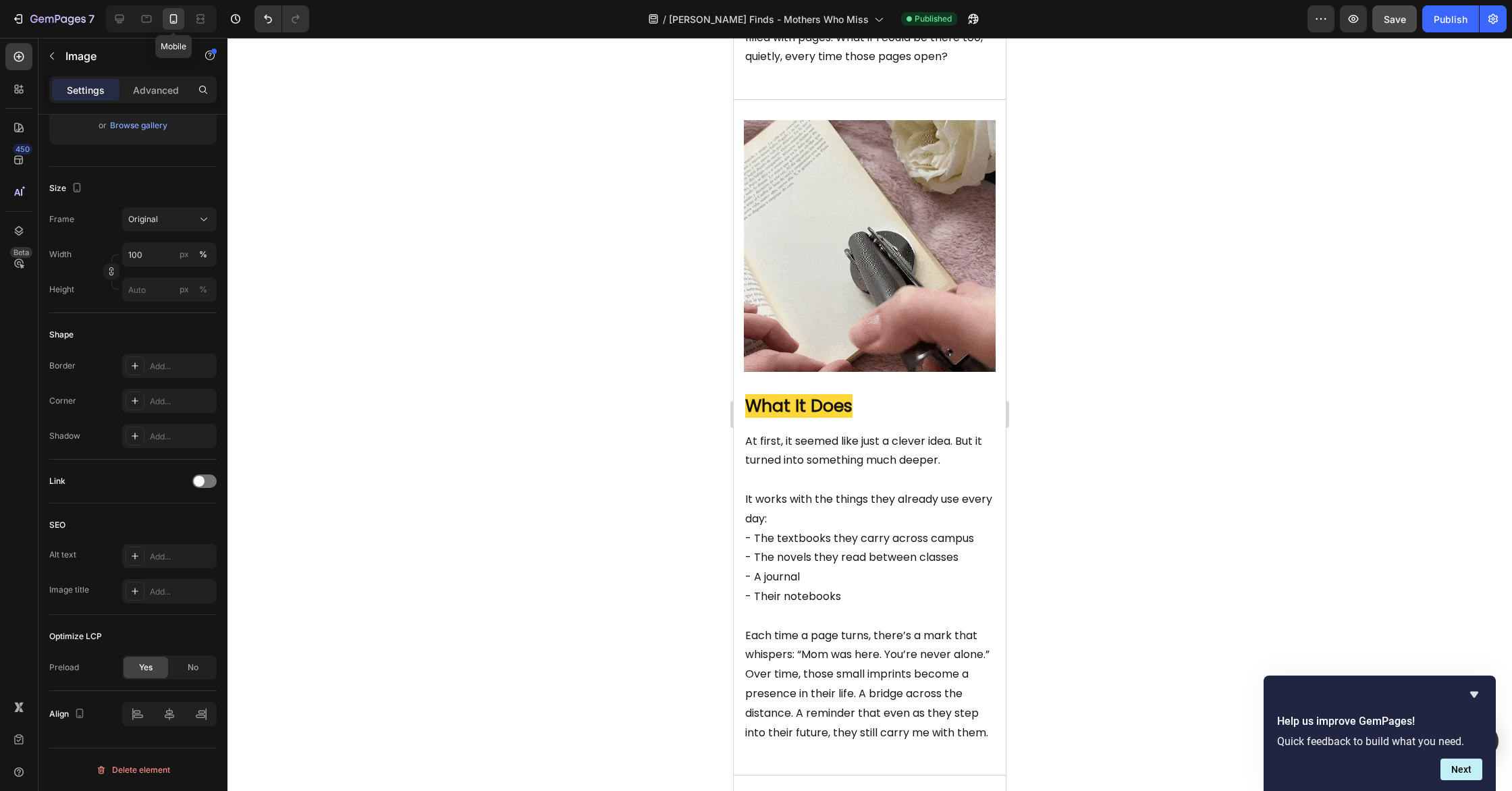
scroll to position [1339, 0]
